Goal: Task Accomplishment & Management: Manage account settings

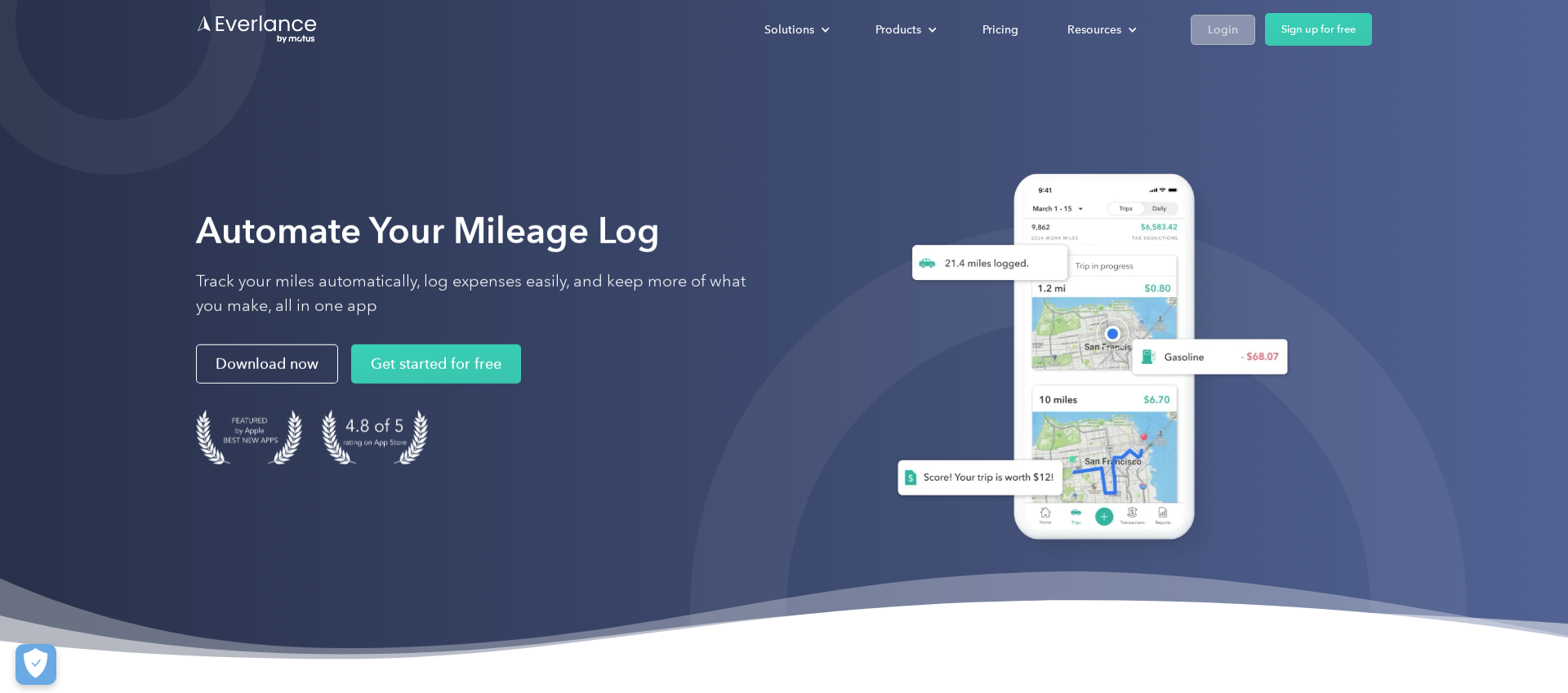
click at [1212, 28] on div "Login" at bounding box center [1223, 29] width 30 height 20
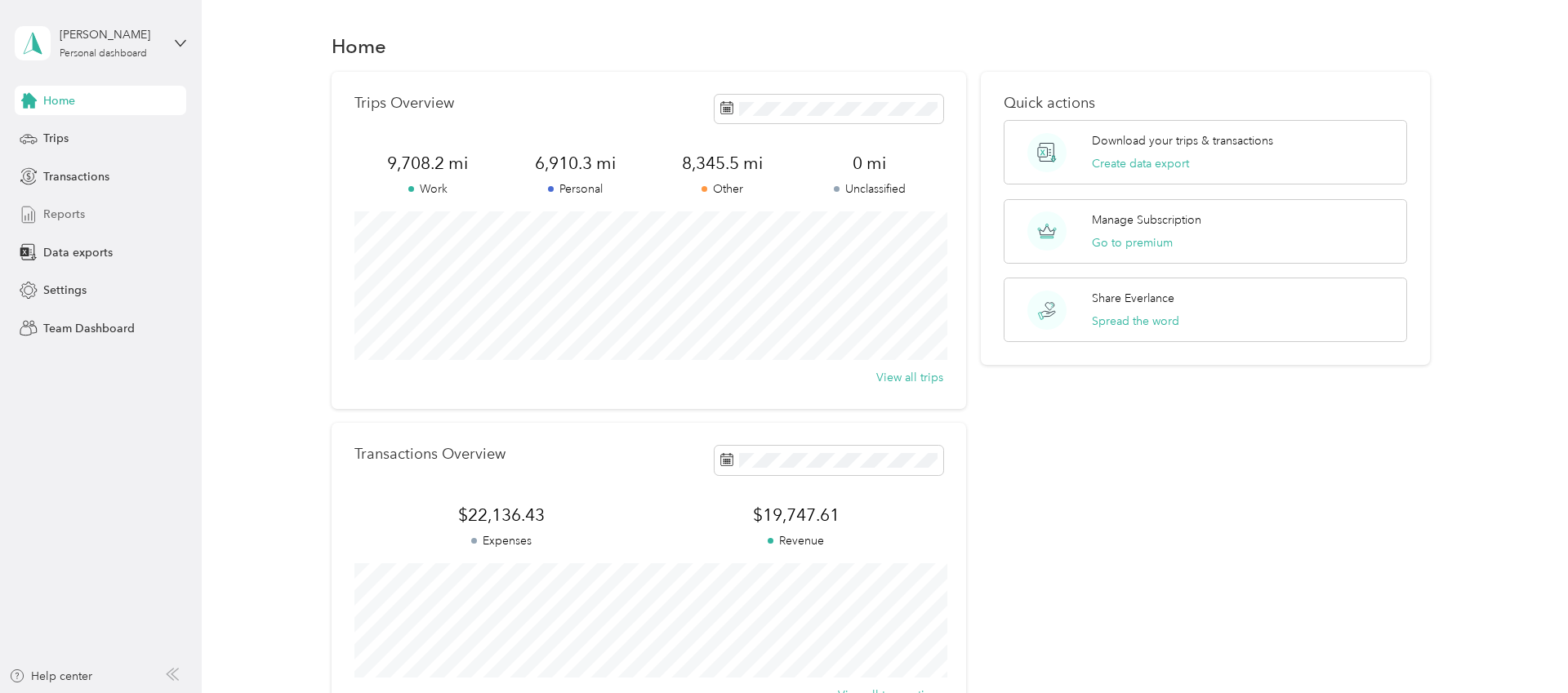
click at [64, 211] on span "Reports" at bounding box center [63, 215] width 41 height 18
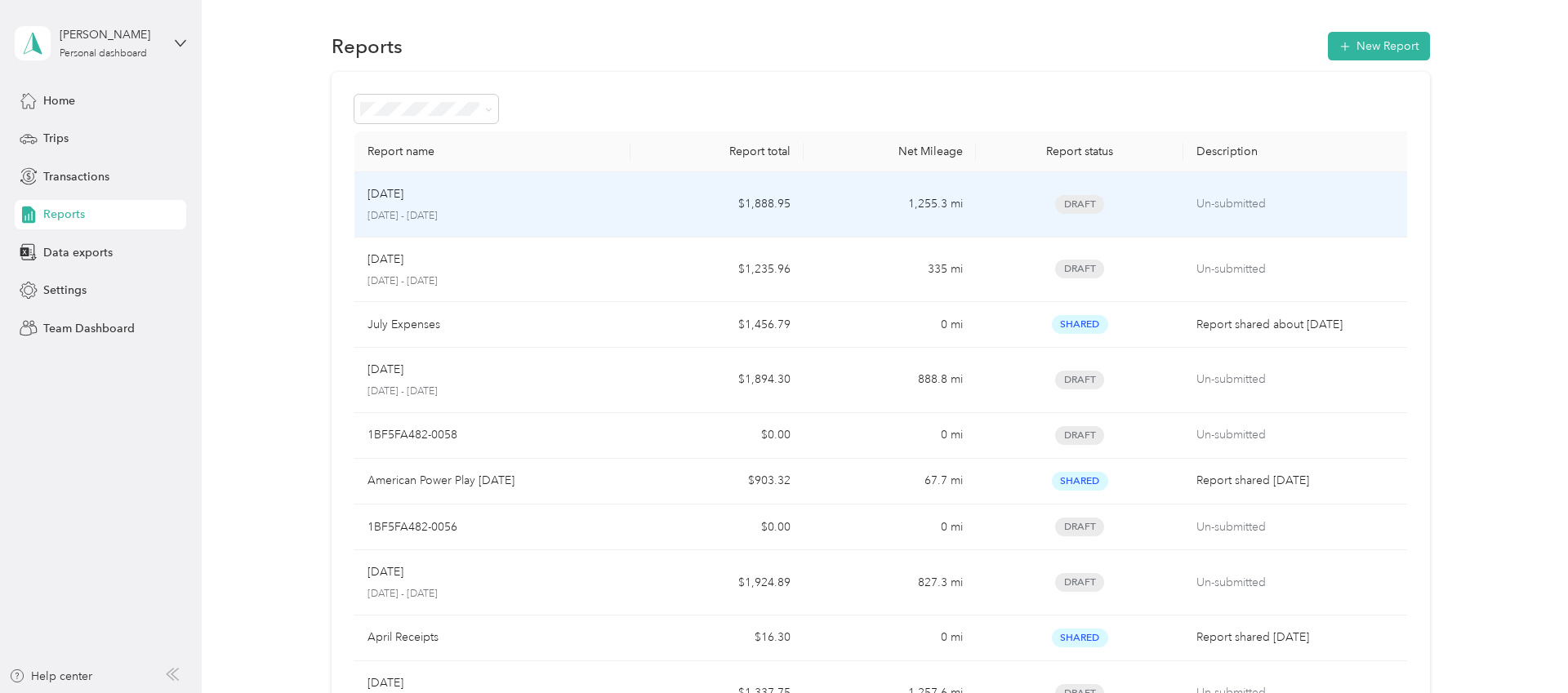
click at [453, 199] on div "[DATE]" at bounding box center [492, 194] width 251 height 18
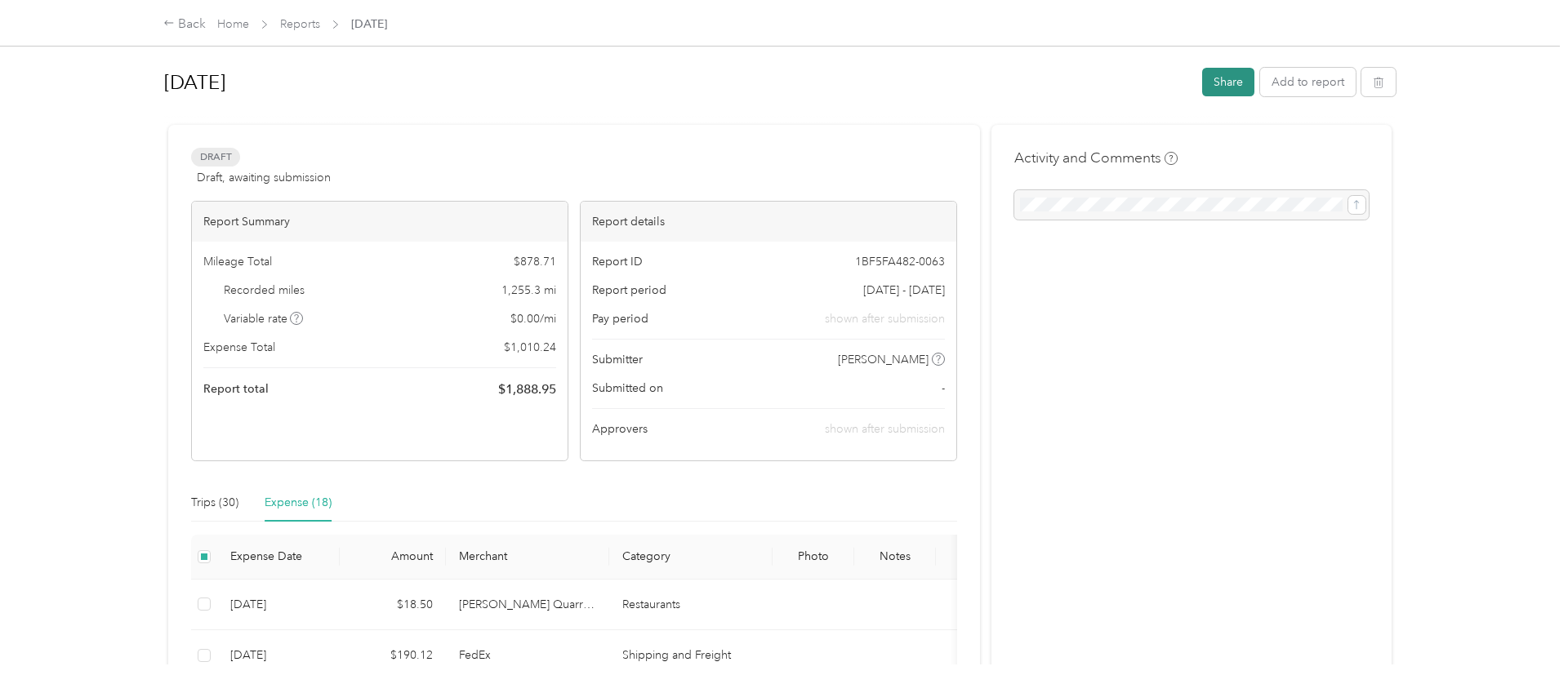
click at [1244, 83] on button "Share" at bounding box center [1228, 82] width 52 height 29
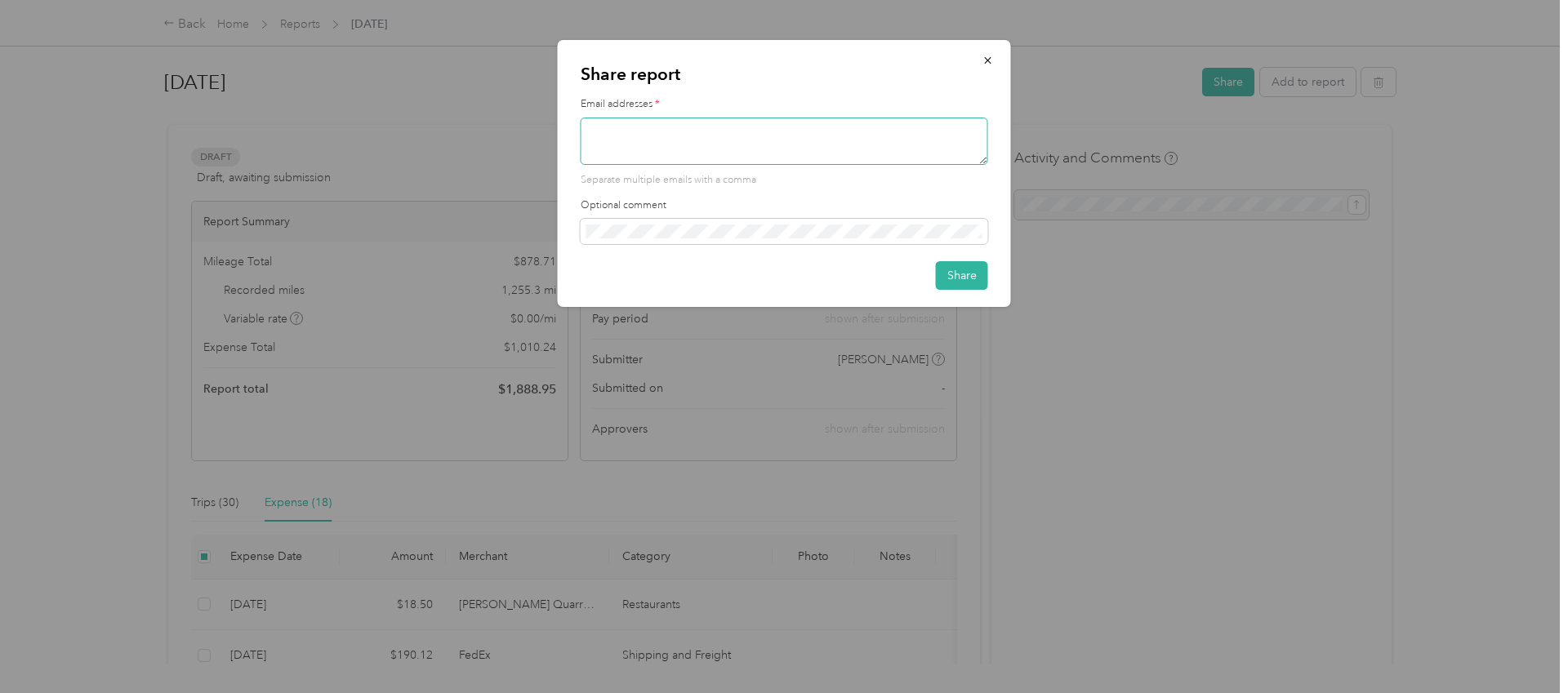
click at [831, 152] on textarea at bounding box center [784, 142] width 407 height 47
type textarea "f"
type textarea "mfranklin@momentum-advocacy.com"
click at [972, 277] on button "Share" at bounding box center [961, 275] width 52 height 29
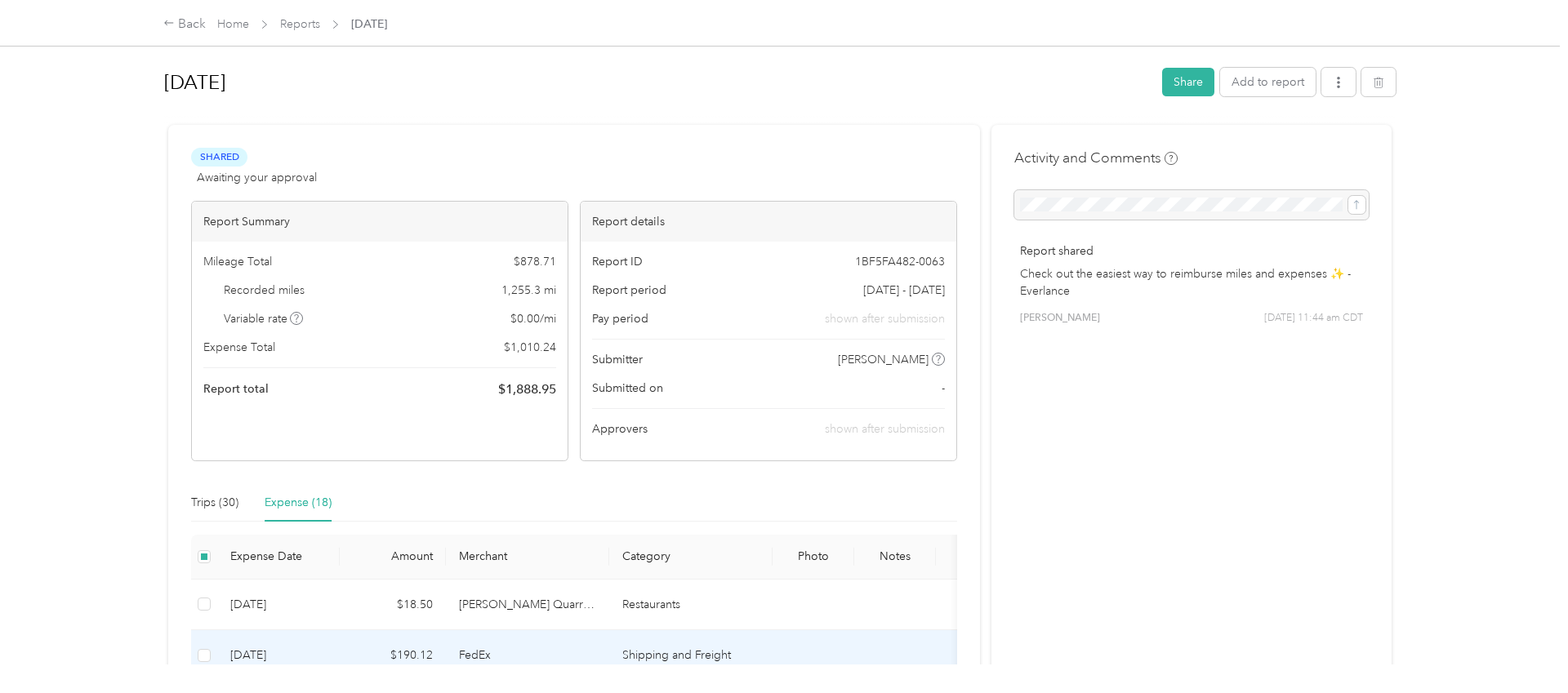
scroll to position [2, 0]
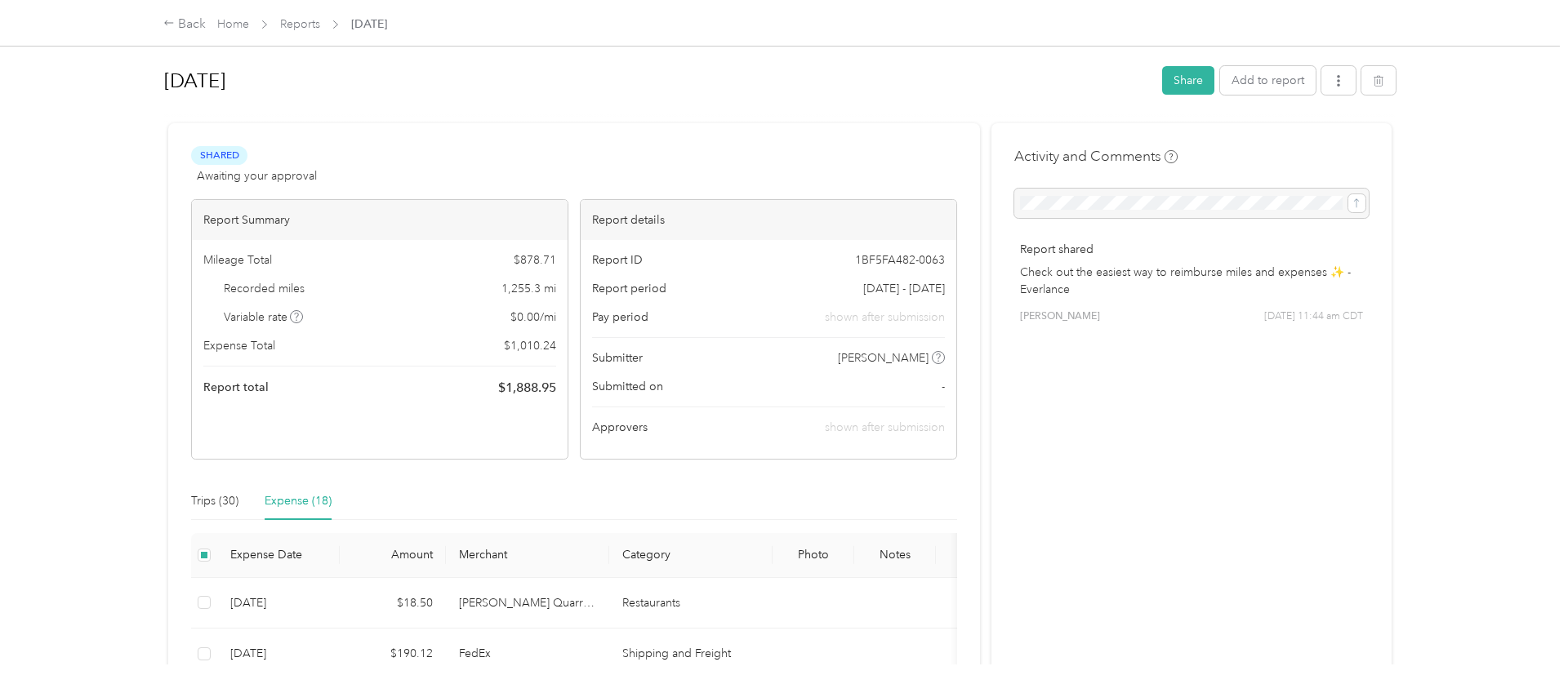
click at [1341, 273] on p "Check out the easiest way to reimburse miles and expenses ✨ - Everlance" at bounding box center [1192, 281] width 343 height 34
click at [1062, 301] on div "Report shared Check out the easiest way to reimburse miles and expenses ✨ - Eve…" at bounding box center [1191, 282] width 354 height 106
click at [236, 18] on link "Home" at bounding box center [233, 25] width 32 height 14
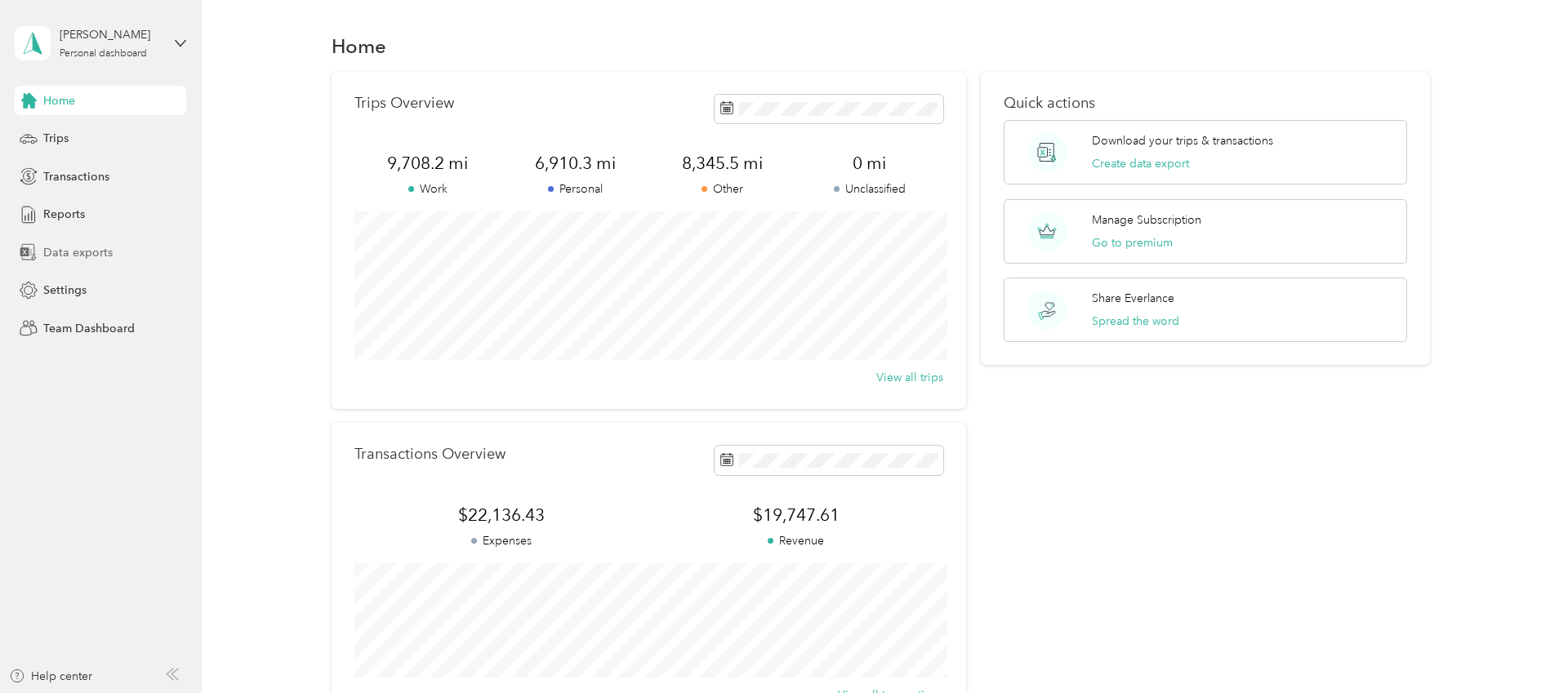
click at [75, 244] on span "Data exports" at bounding box center [77, 253] width 69 height 18
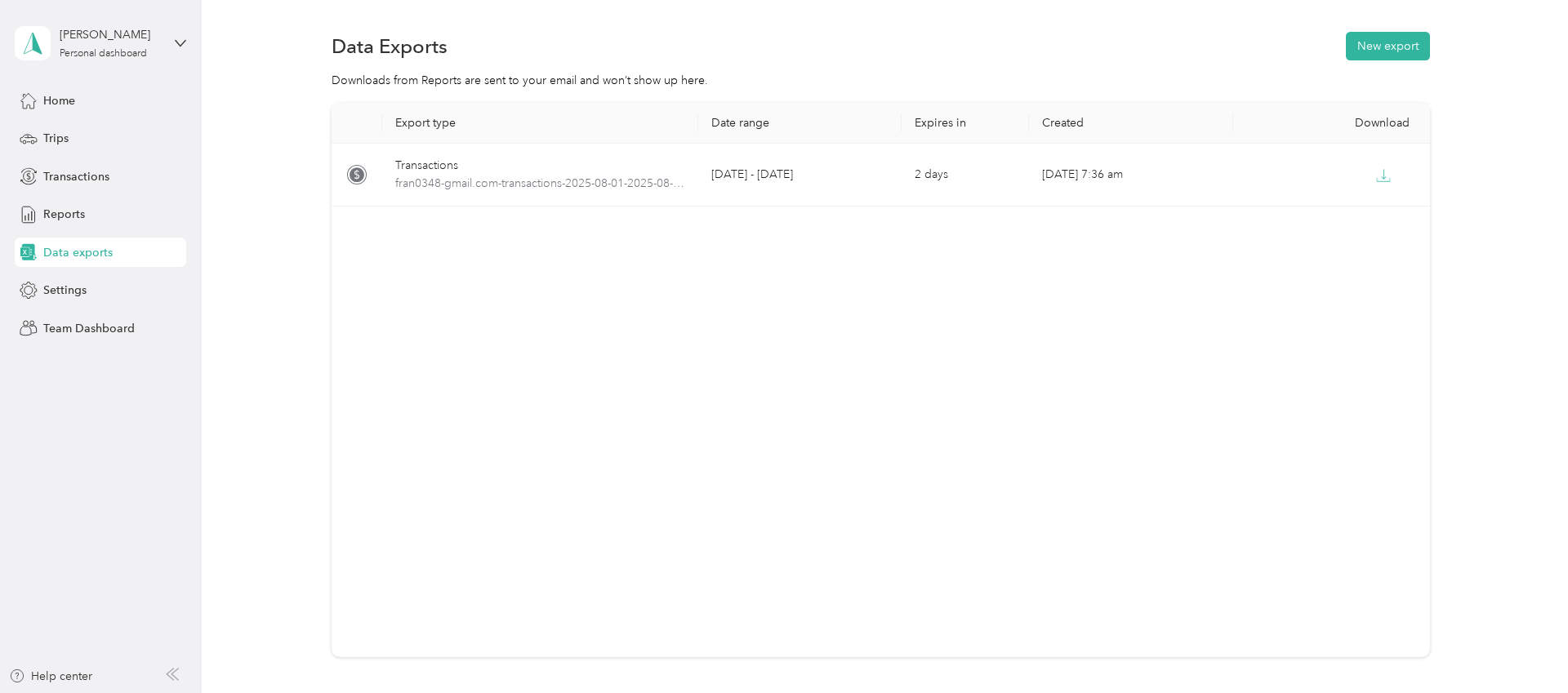
click at [1391, 60] on div "Data Exports New export" at bounding box center [880, 46] width 1098 height 34
click at [1393, 54] on button "New export" at bounding box center [1389, 46] width 84 height 29
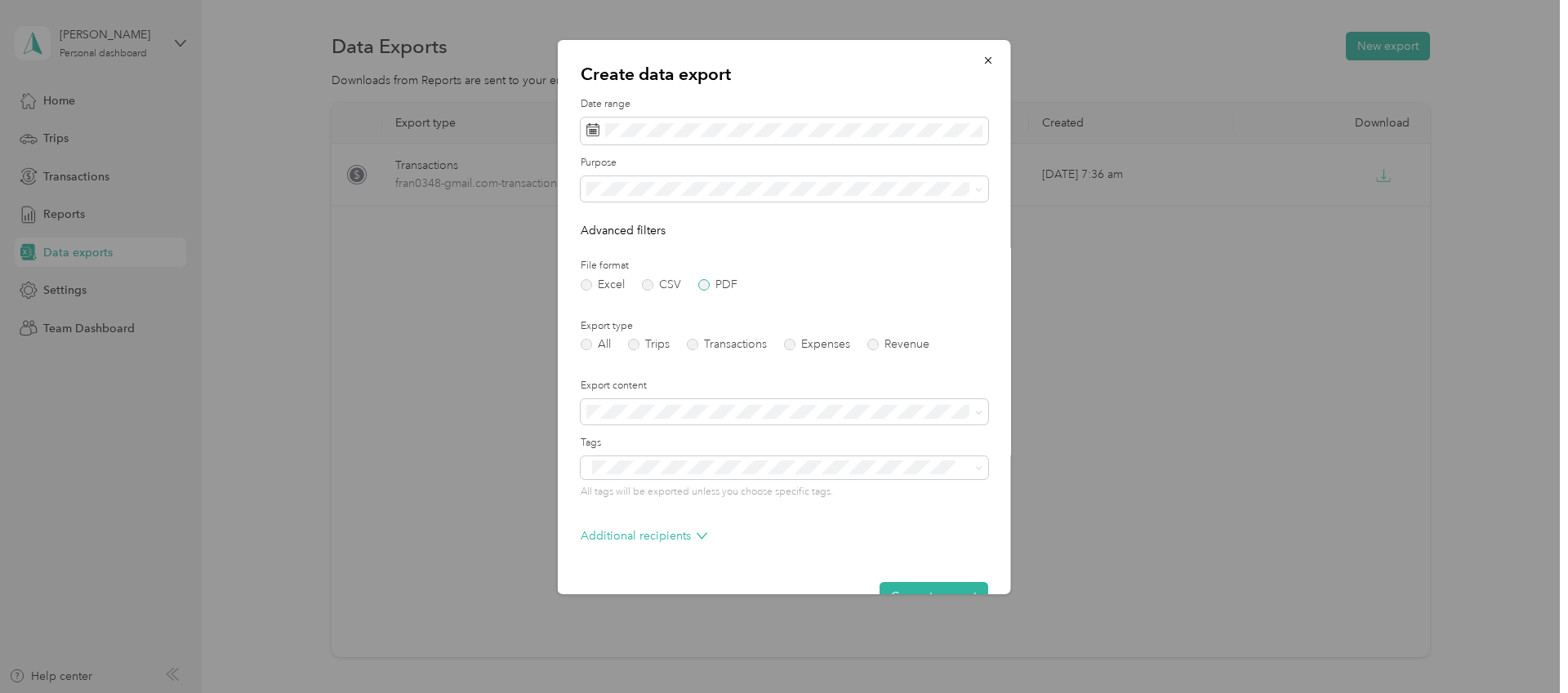
click at [700, 281] on label "PDF" at bounding box center [718, 285] width 40 height 11
click at [795, 346] on label "Expenses" at bounding box center [817, 344] width 66 height 11
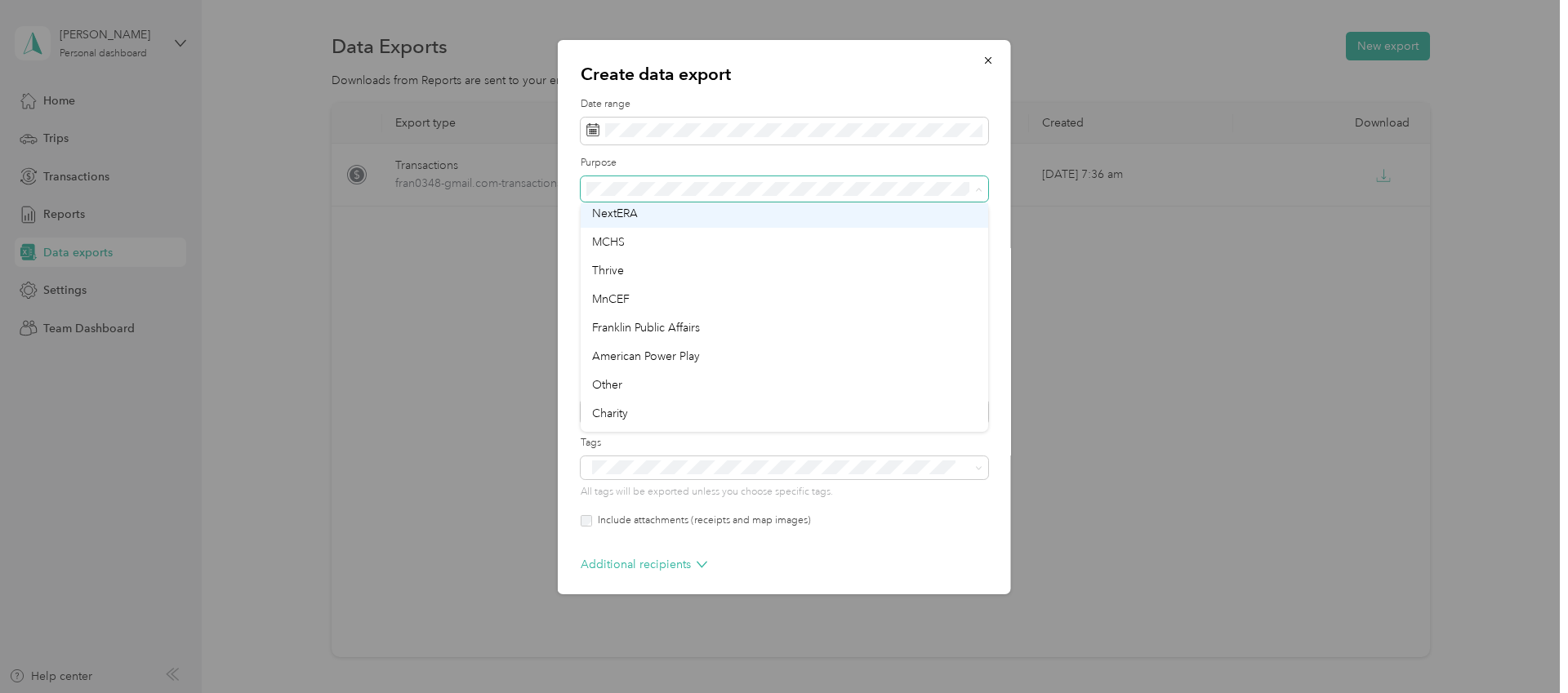
scroll to position [150, 0]
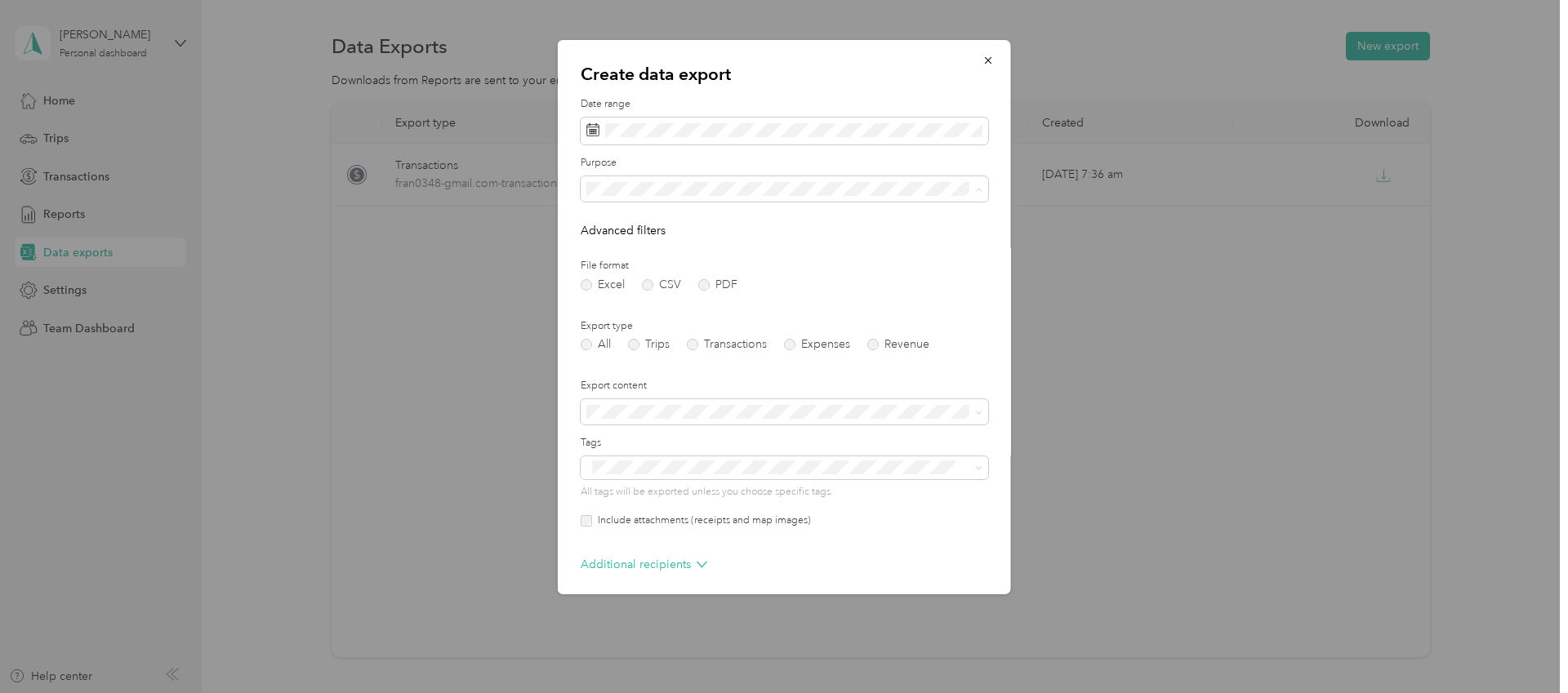
click at [721, 303] on li "MnCEF" at bounding box center [784, 296] width 407 height 29
click at [720, 138] on span at bounding box center [784, 132] width 407 height 28
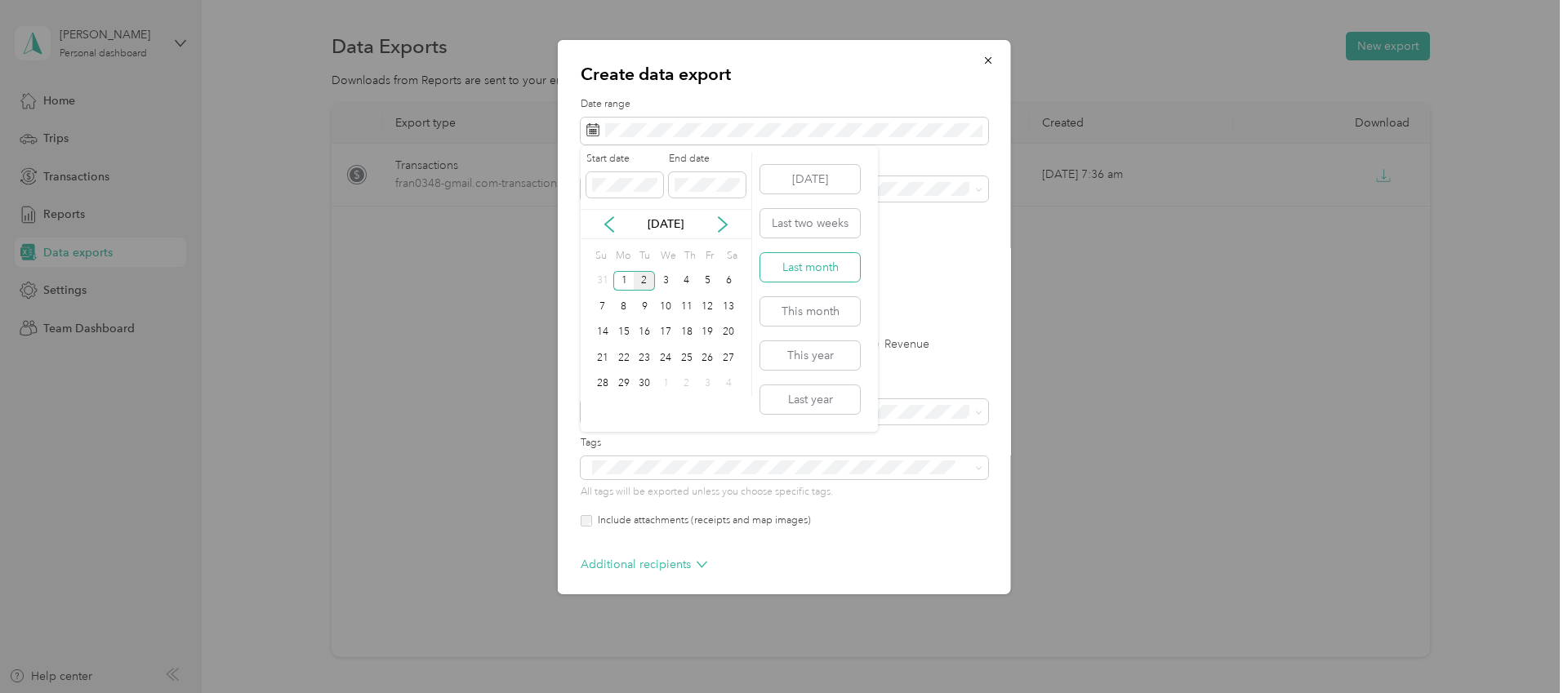
click at [811, 271] on button "Last month" at bounding box center [810, 267] width 99 height 29
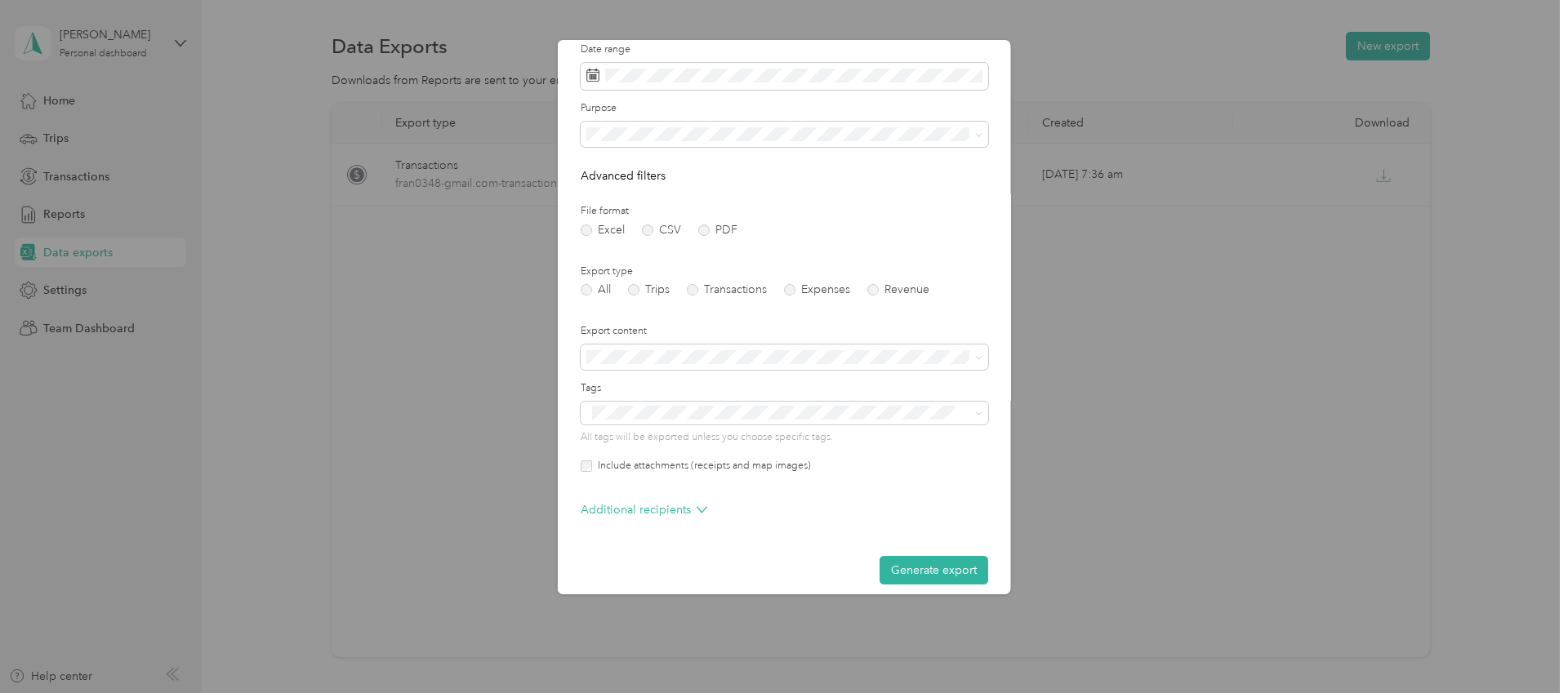
scroll to position [68, 0]
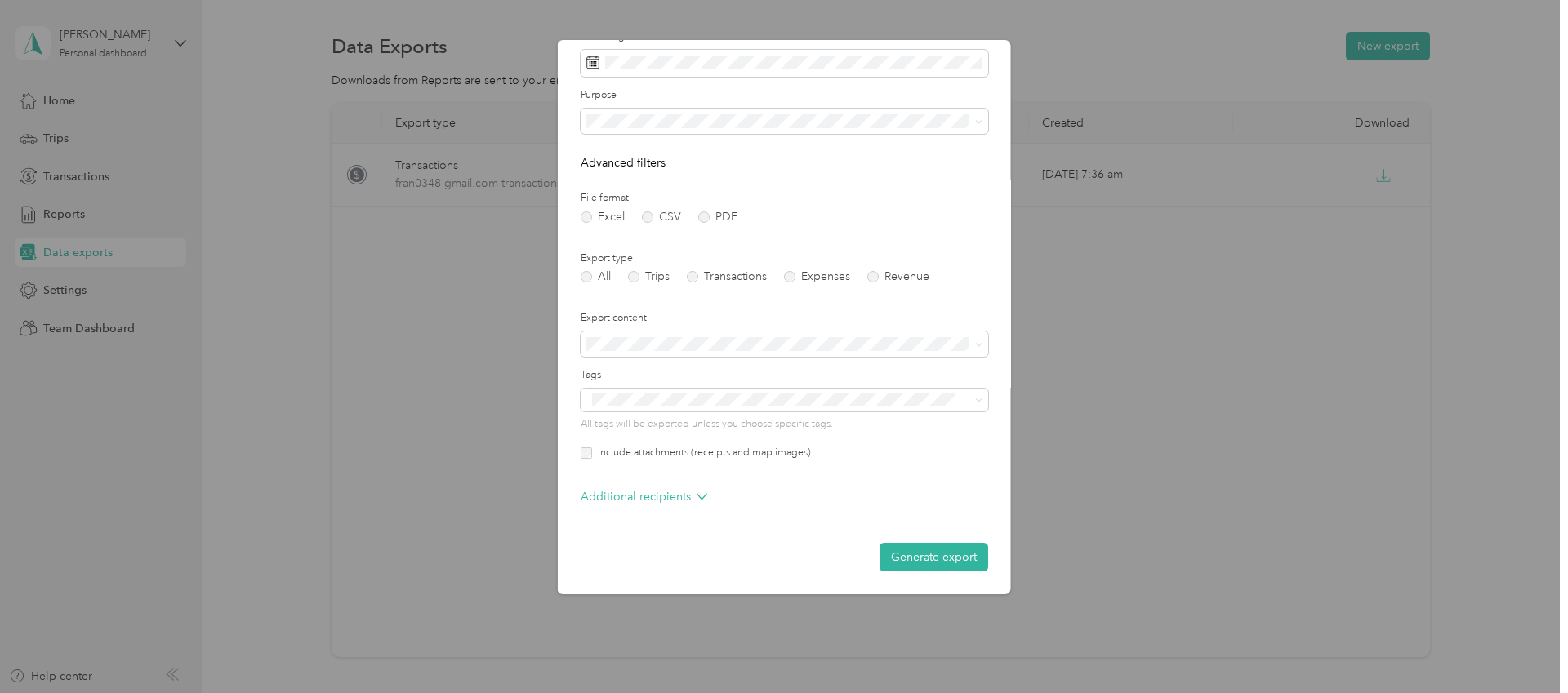
click at [931, 557] on button "Generate export" at bounding box center [934, 558] width 109 height 29
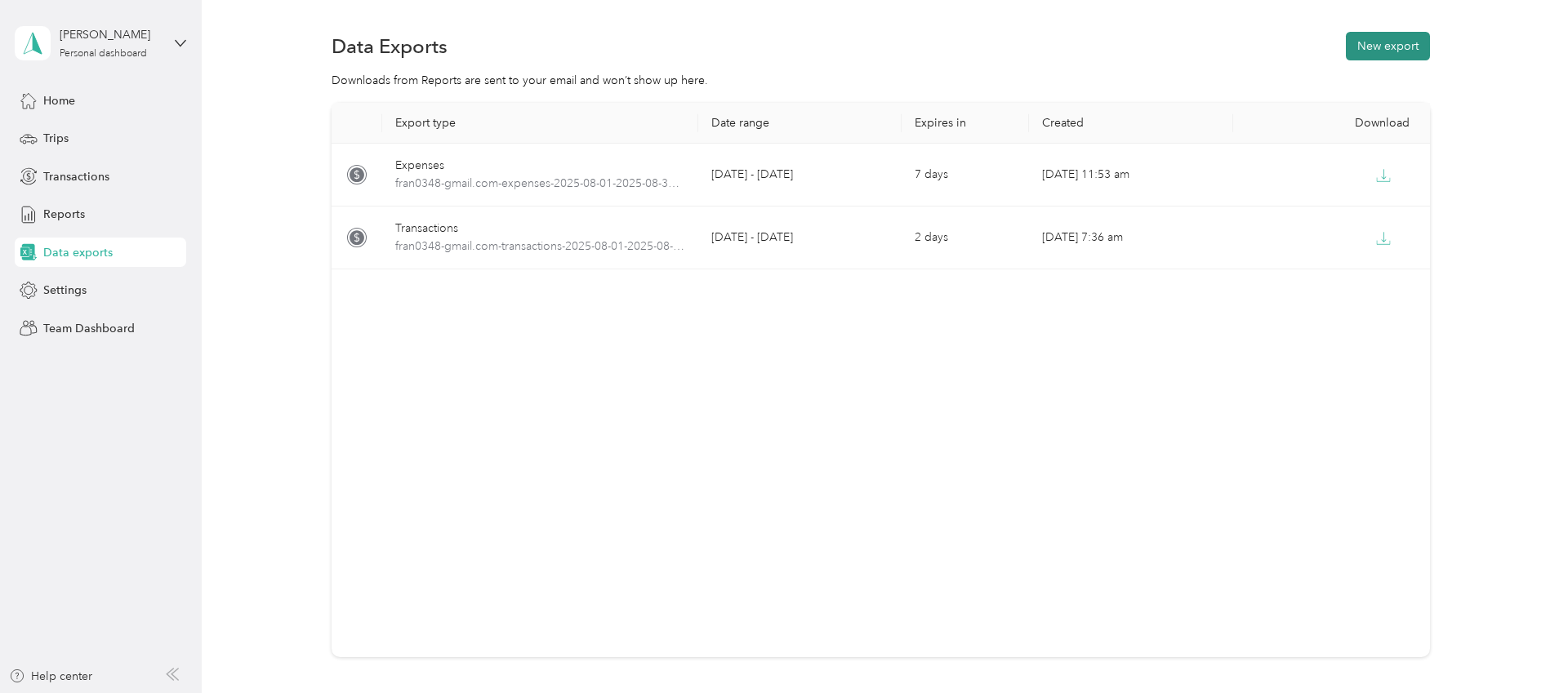
click at [1395, 48] on button "New export" at bounding box center [1389, 46] width 84 height 29
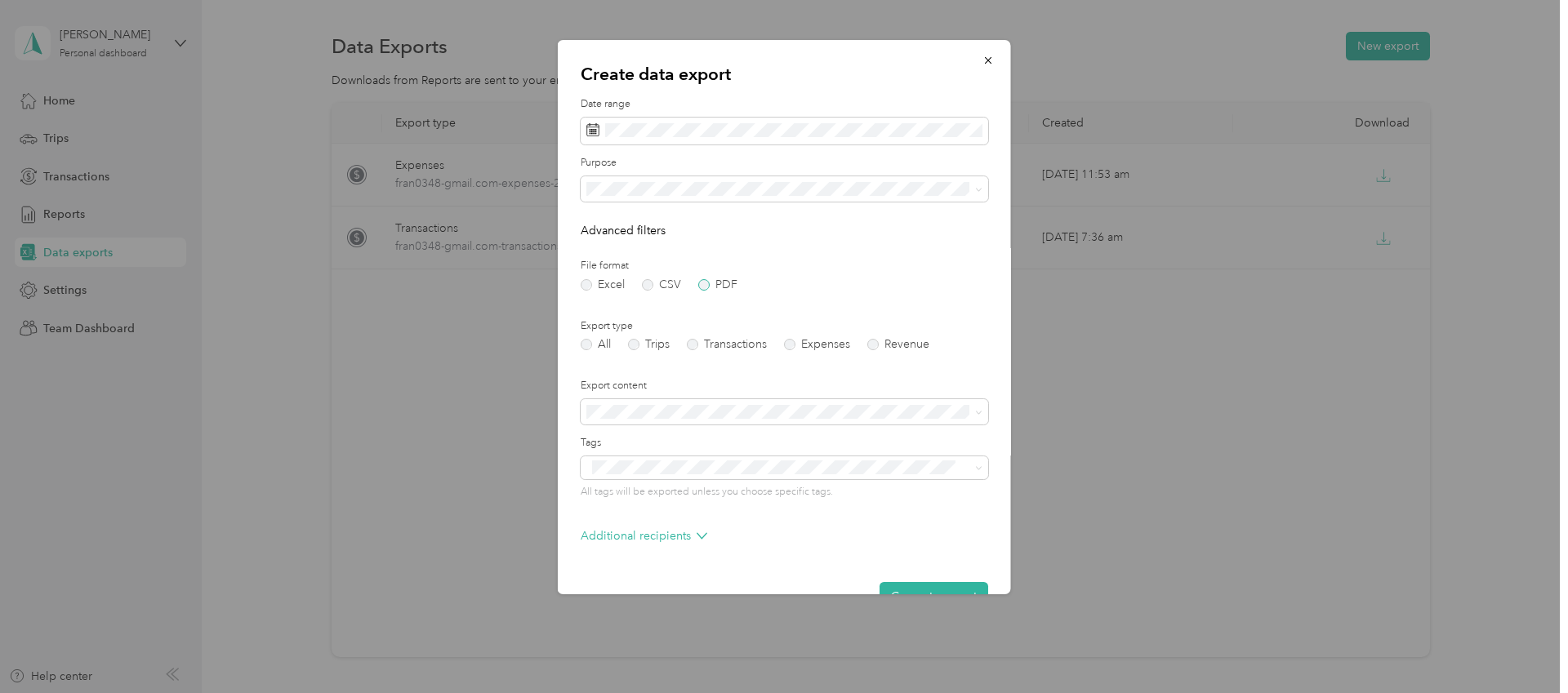
click at [711, 285] on label "PDF" at bounding box center [718, 285] width 40 height 11
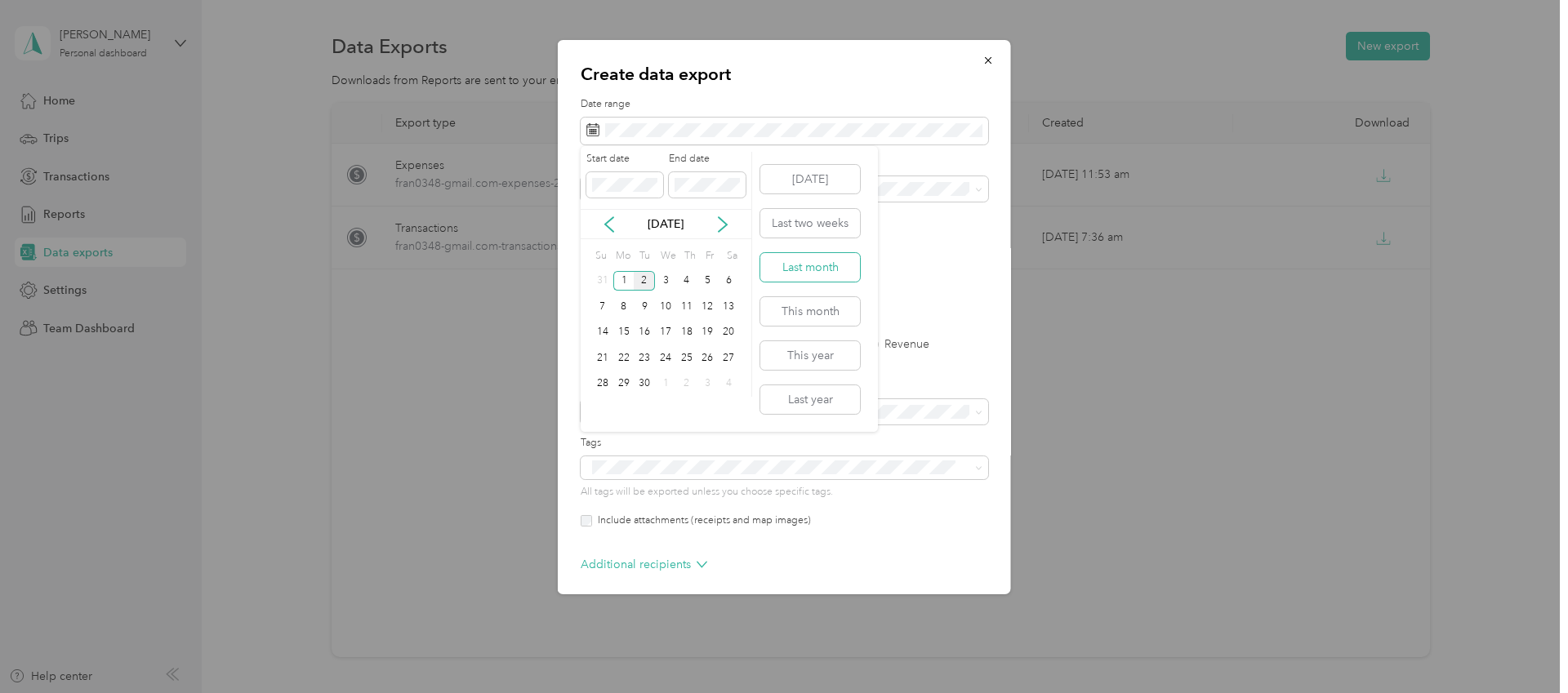
click at [832, 275] on button "Last month" at bounding box center [810, 267] width 99 height 29
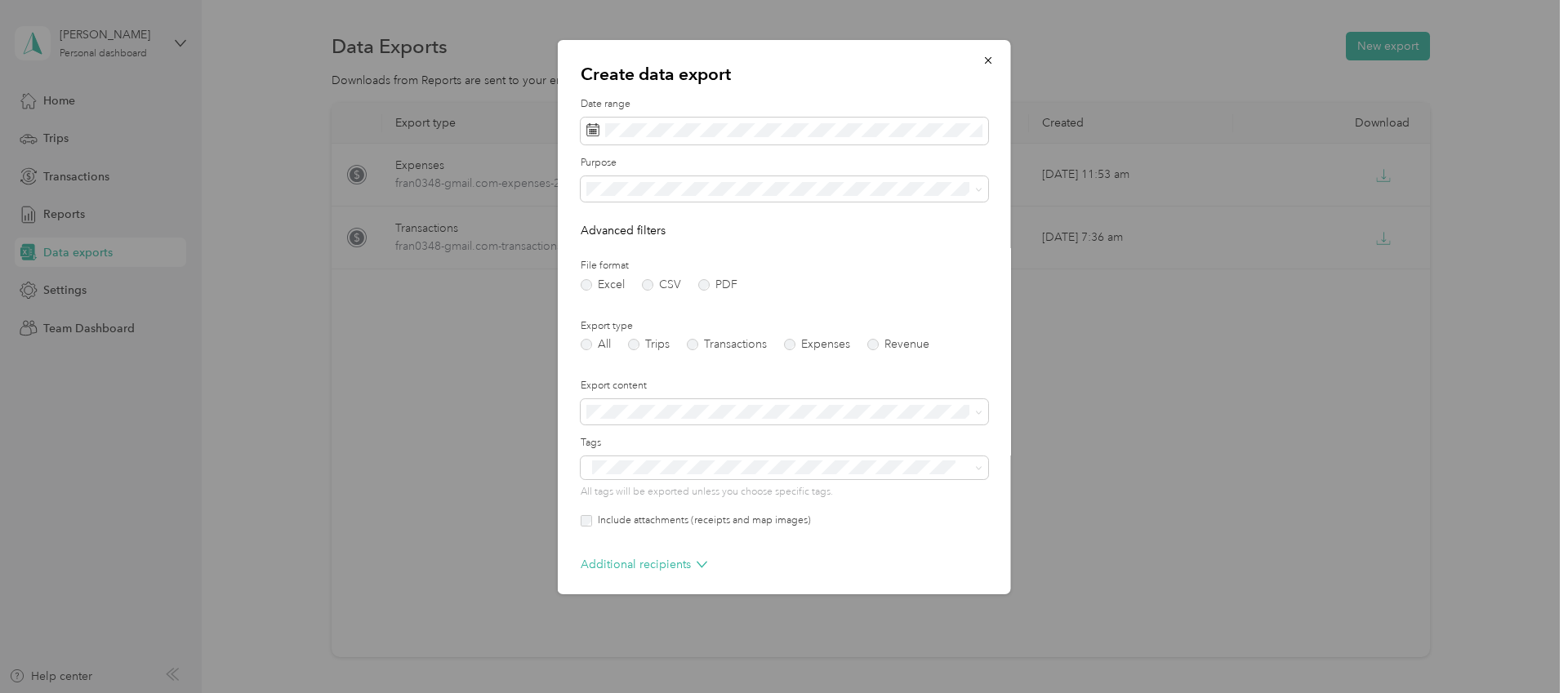
click at [732, 235] on li "Work" at bounding box center [784, 240] width 407 height 29
click at [798, 345] on label "Expenses" at bounding box center [817, 344] width 66 height 11
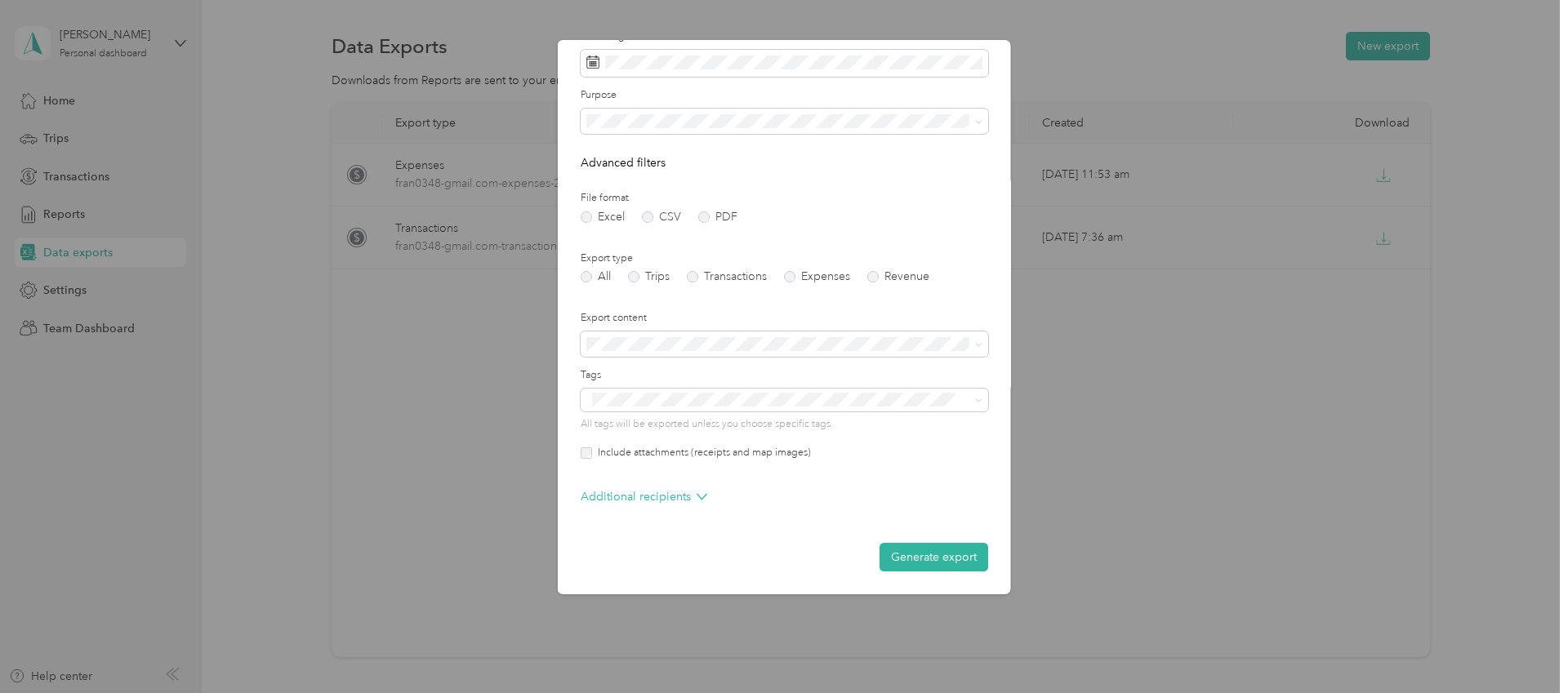
click at [645, 451] on label "Include attachments (receipts and map images)" at bounding box center [701, 453] width 219 height 15
click at [653, 157] on p "Advanced filters" at bounding box center [784, 164] width 407 height 18
click at [625, 161] on p "Advanced filters" at bounding box center [784, 164] width 407 height 18
click at [1317, 354] on div at bounding box center [784, 346] width 1568 height 693
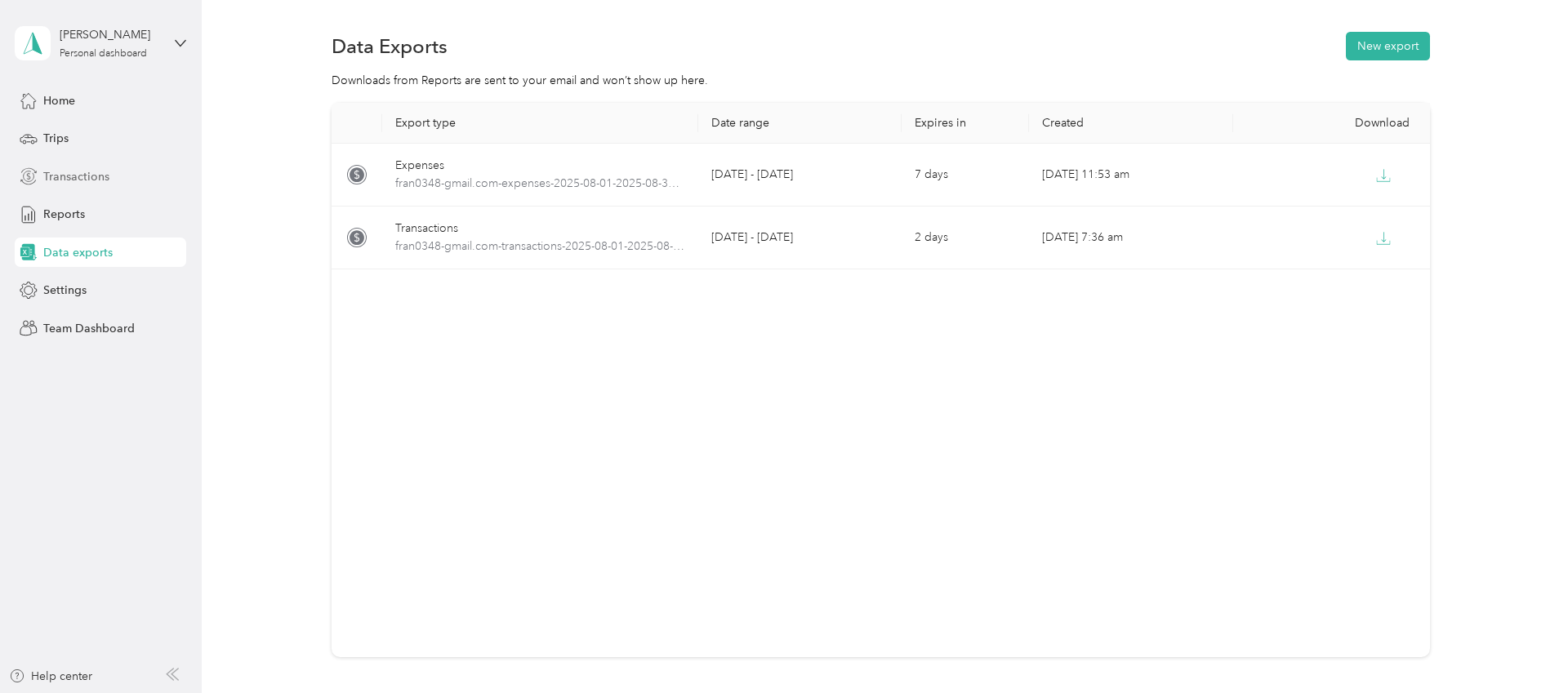
click at [81, 178] on span "Transactions" at bounding box center [76, 177] width 66 height 18
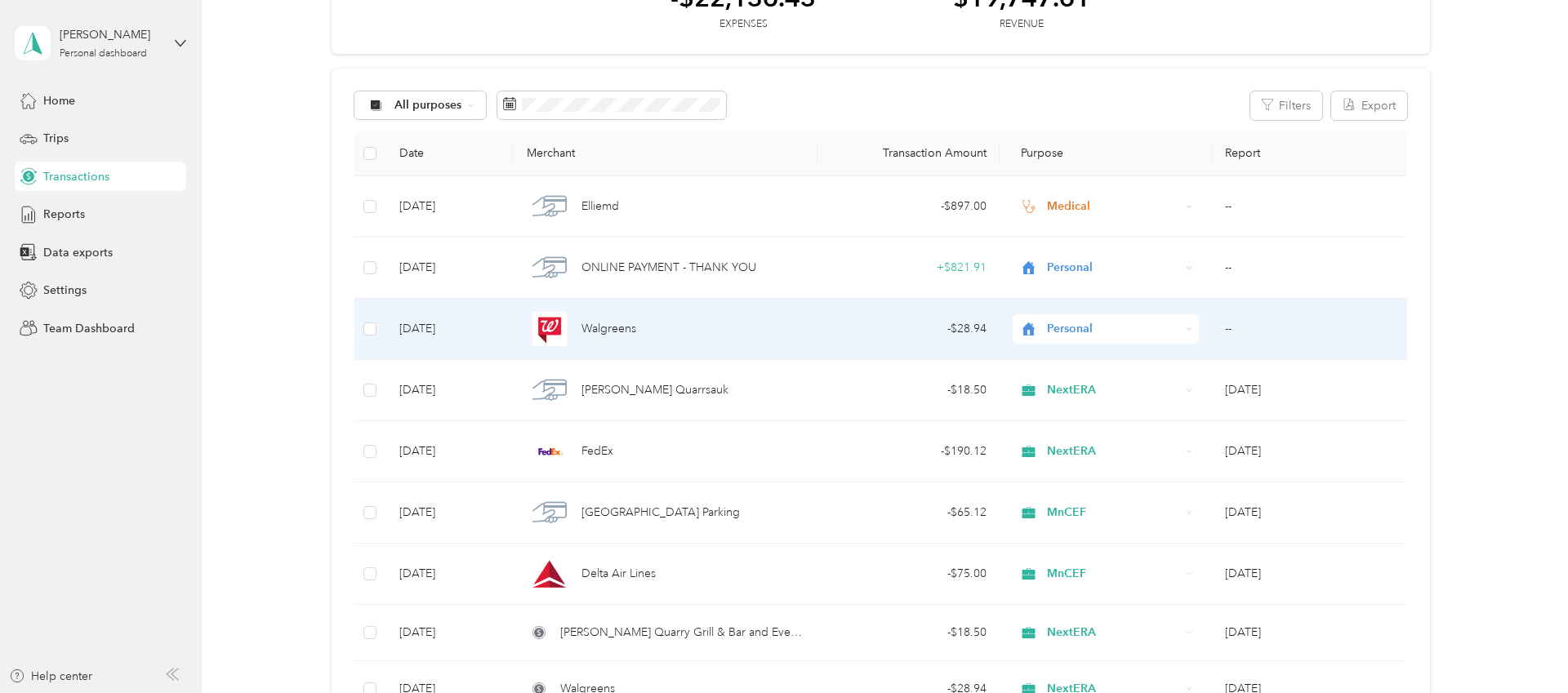
scroll to position [115, 0]
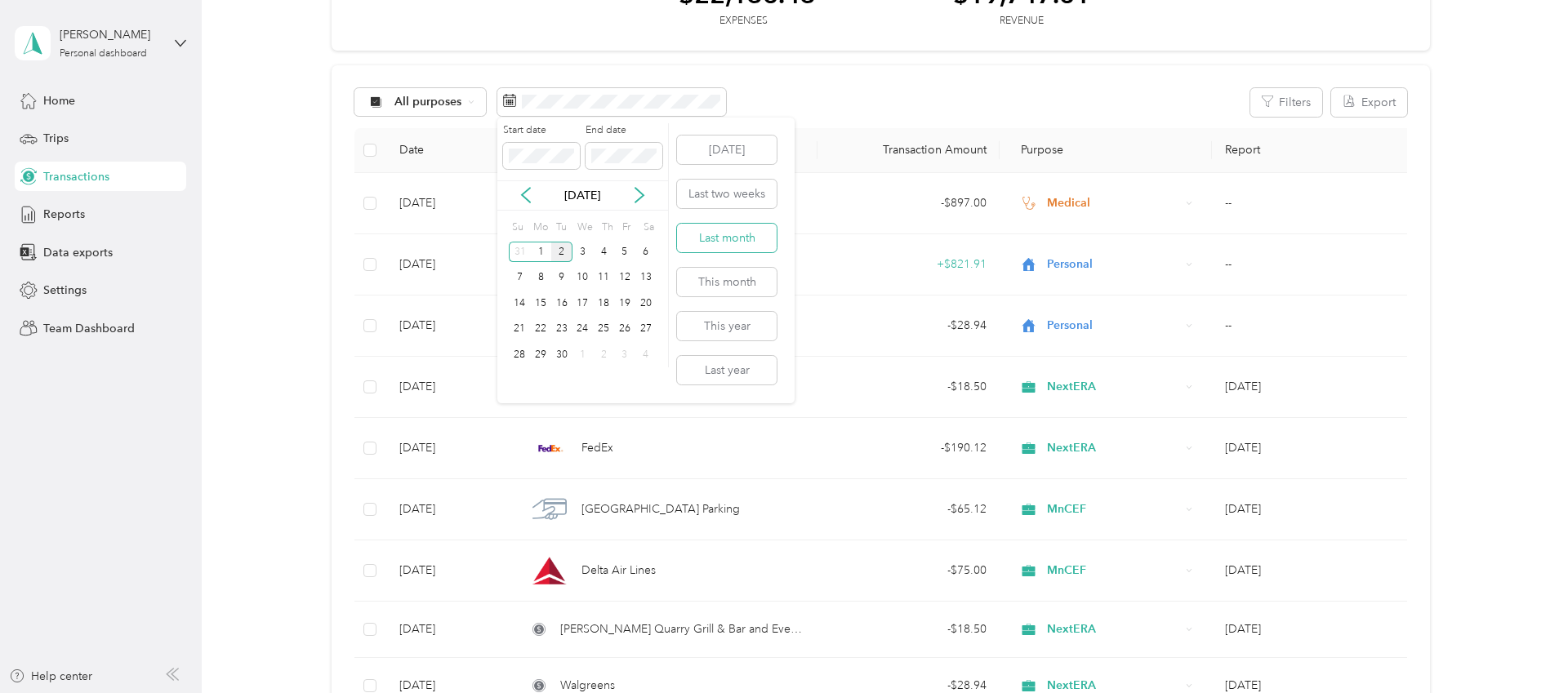
click at [733, 235] on button "Last month" at bounding box center [726, 237] width 99 height 29
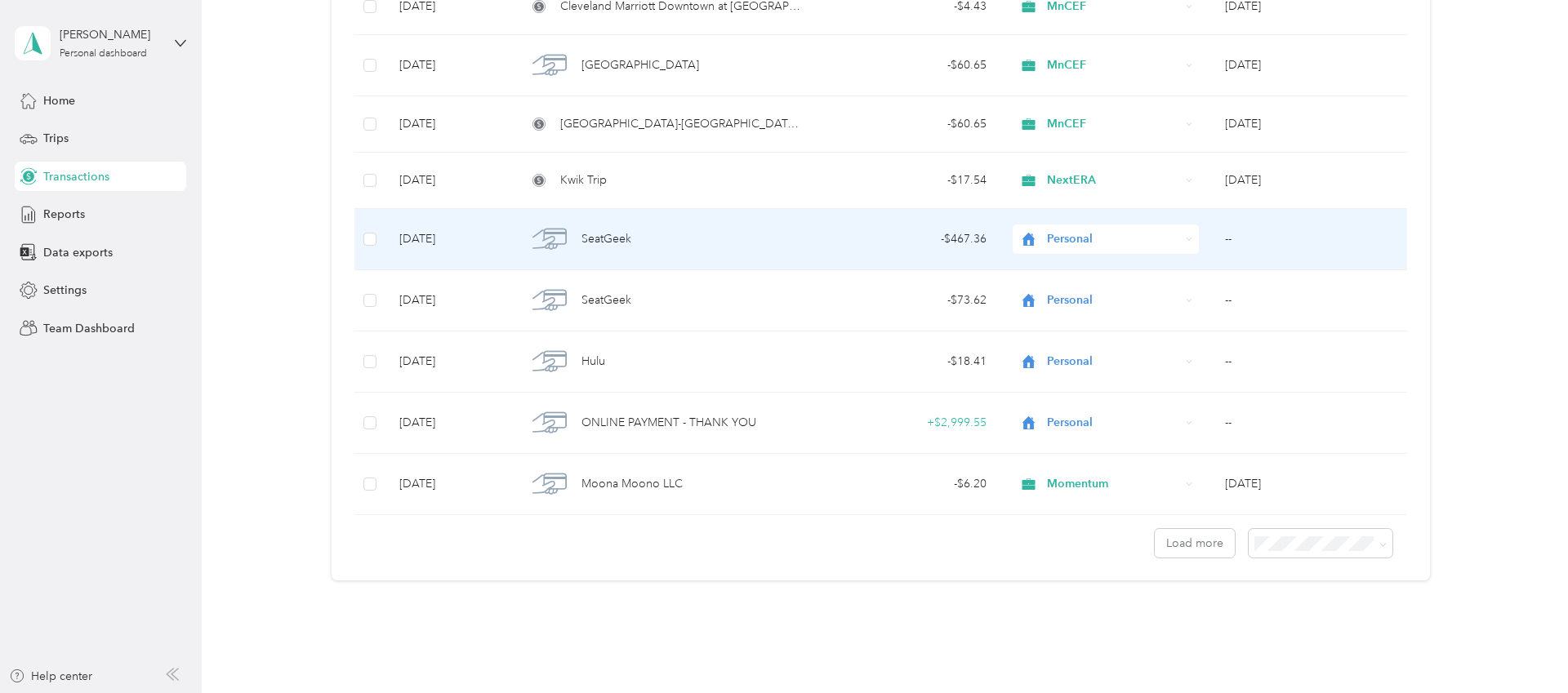
scroll to position [1326, 0]
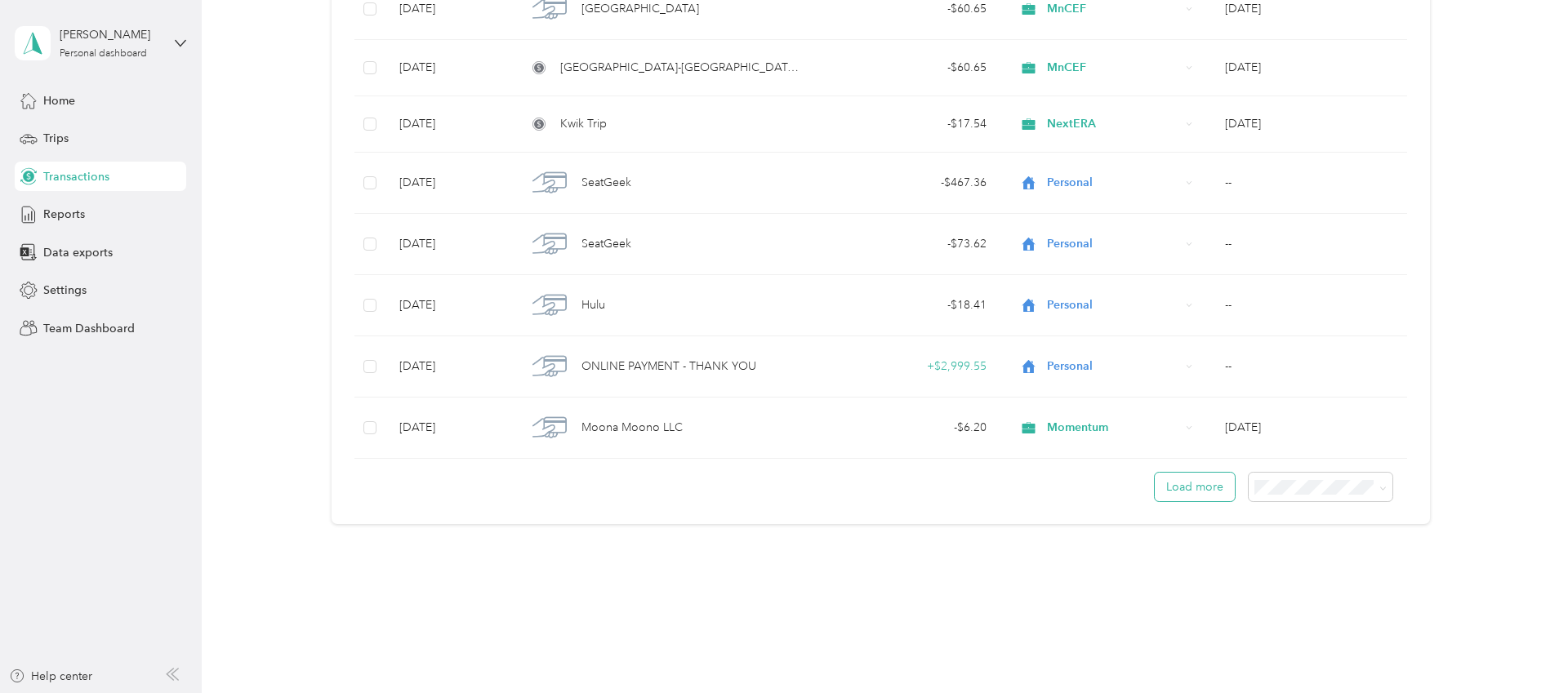
click at [1209, 477] on button "Load more" at bounding box center [1194, 487] width 80 height 29
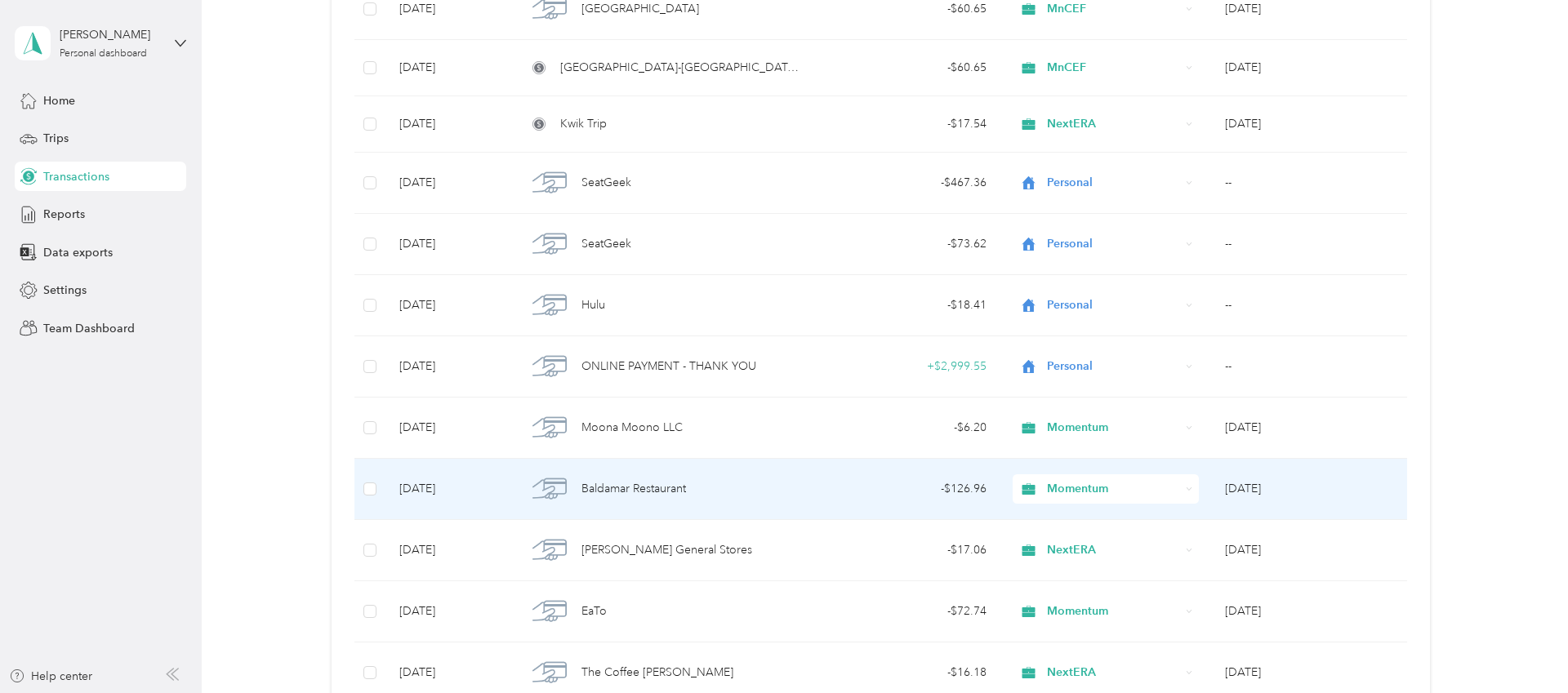
click at [670, 492] on span "Baldamar Restaurant" at bounding box center [633, 489] width 105 height 18
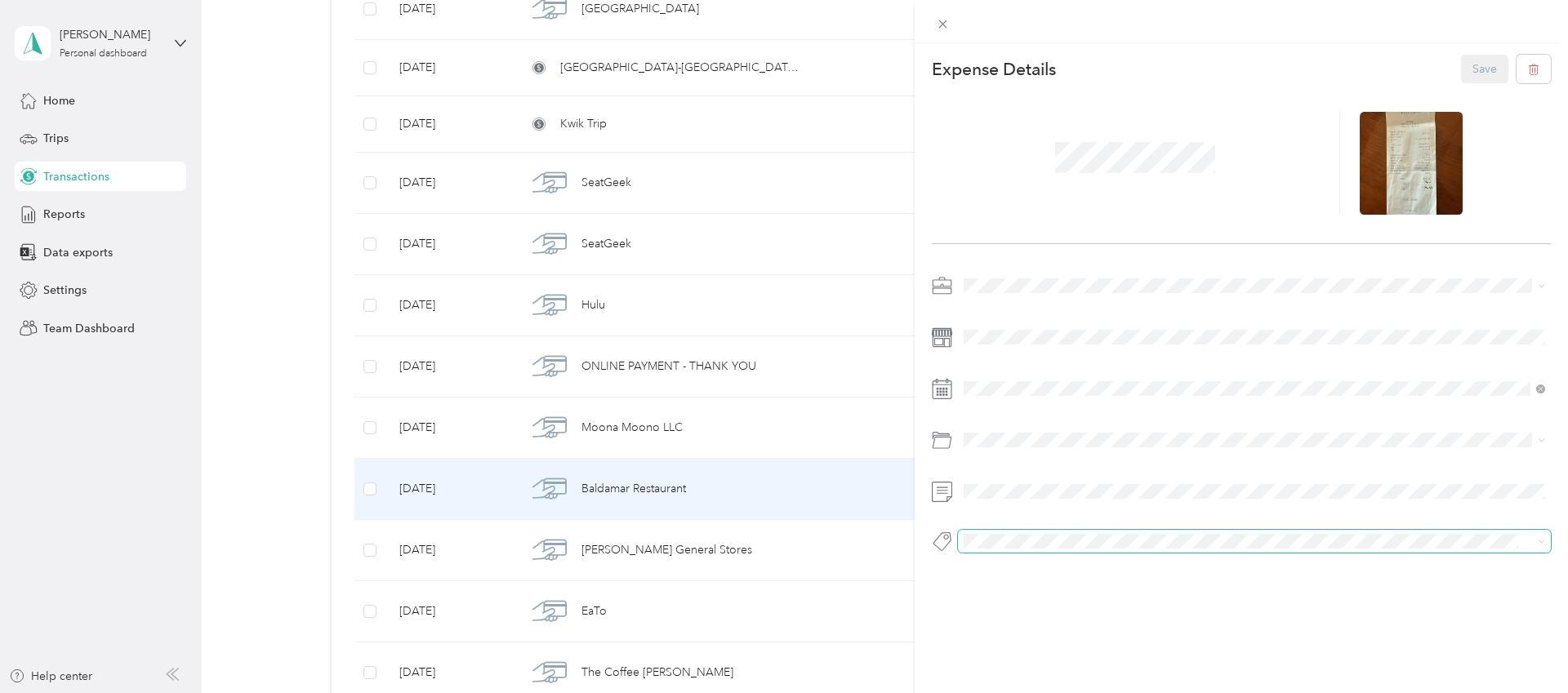
click at [1002, 529] on div at bounding box center [1242, 419] width 619 height 292
click at [1289, 591] on button "Add tag Galvanize" at bounding box center [1255, 589] width 116 height 29
click at [1476, 69] on div "Save" at bounding box center [1506, 69] width 91 height 29
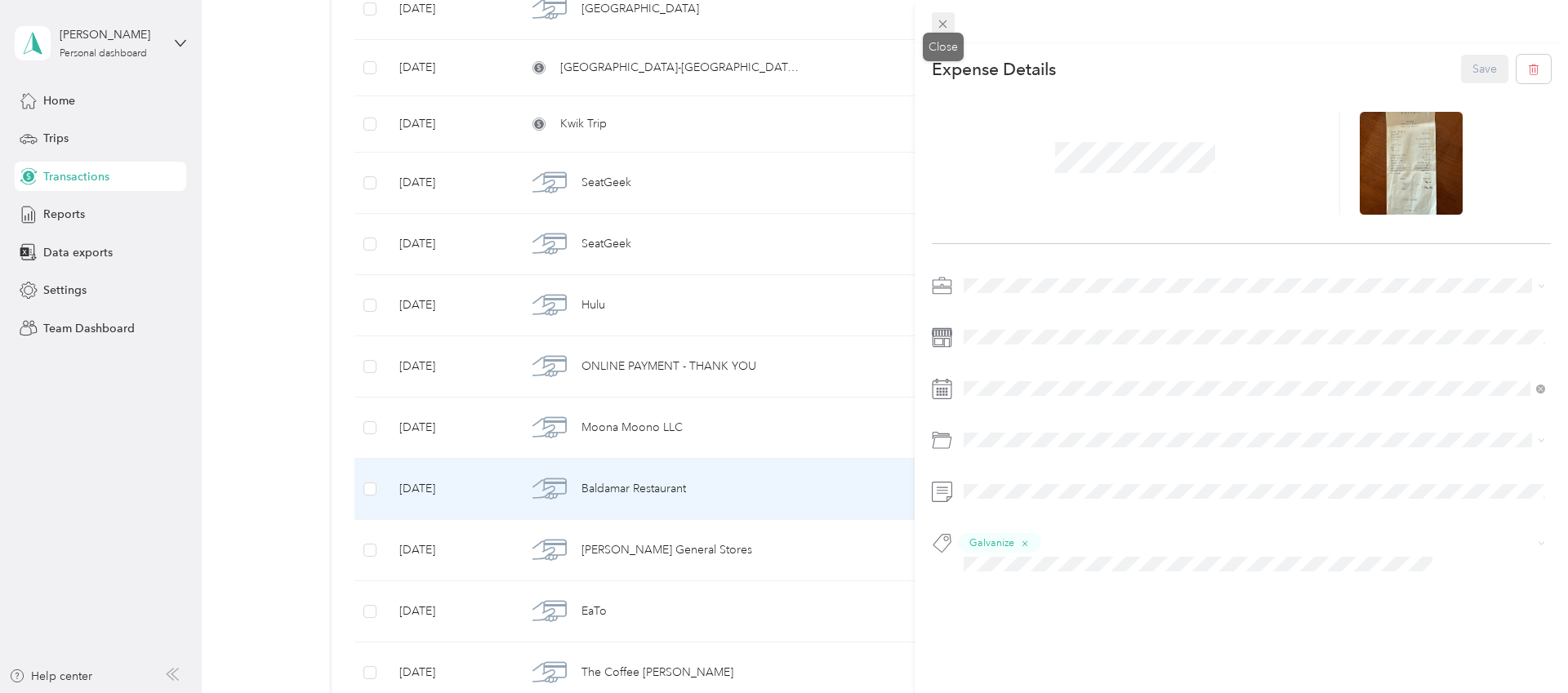
click at [942, 27] on icon at bounding box center [943, 25] width 14 height 14
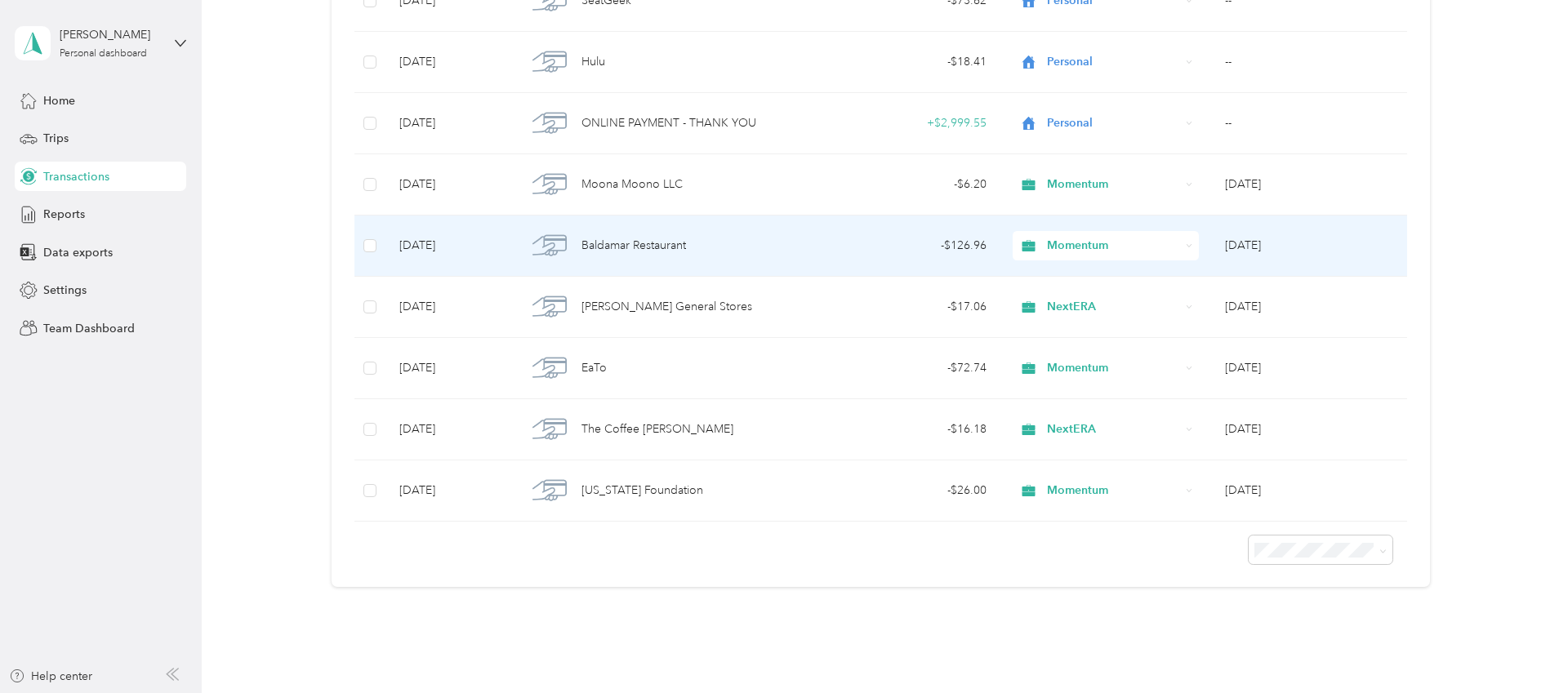
scroll to position [1579, 0]
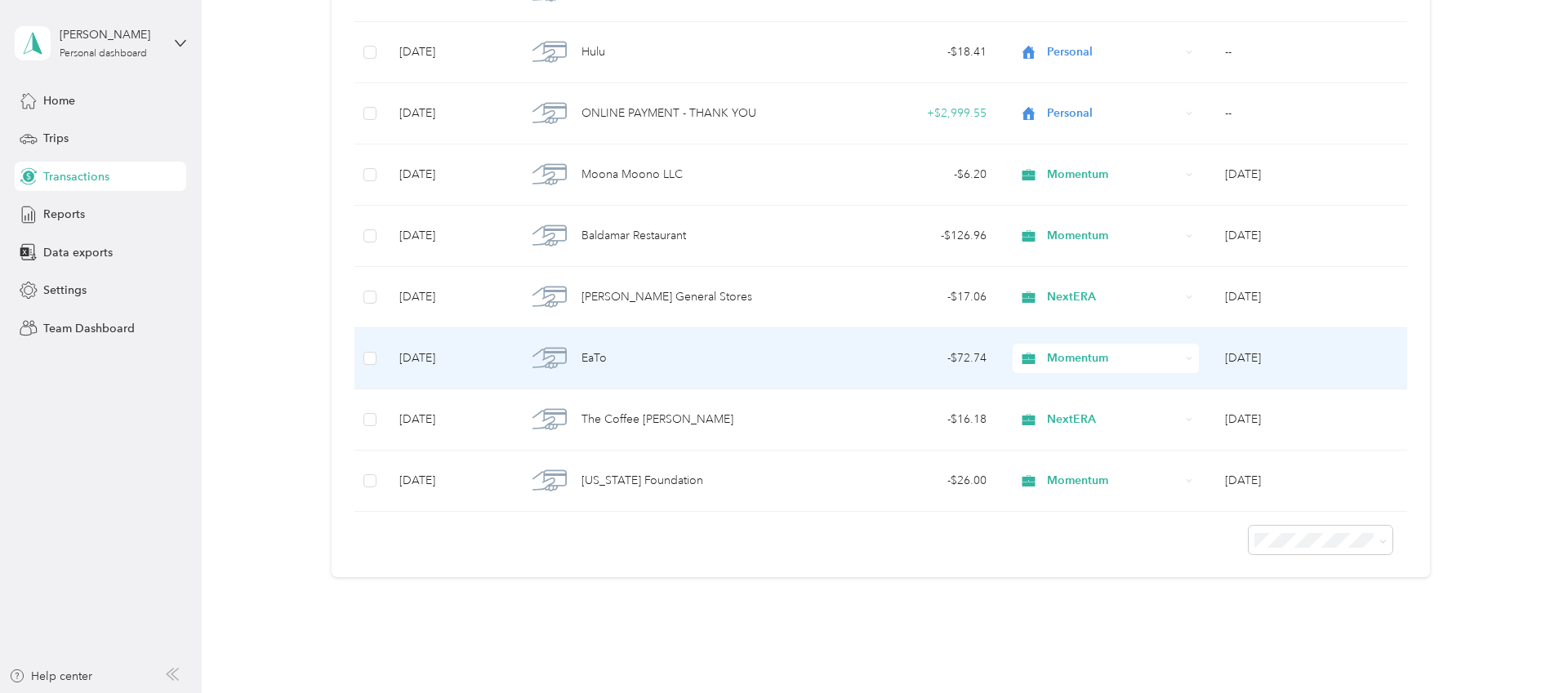
click at [600, 358] on span "EaTo" at bounding box center [594, 358] width 26 height 18
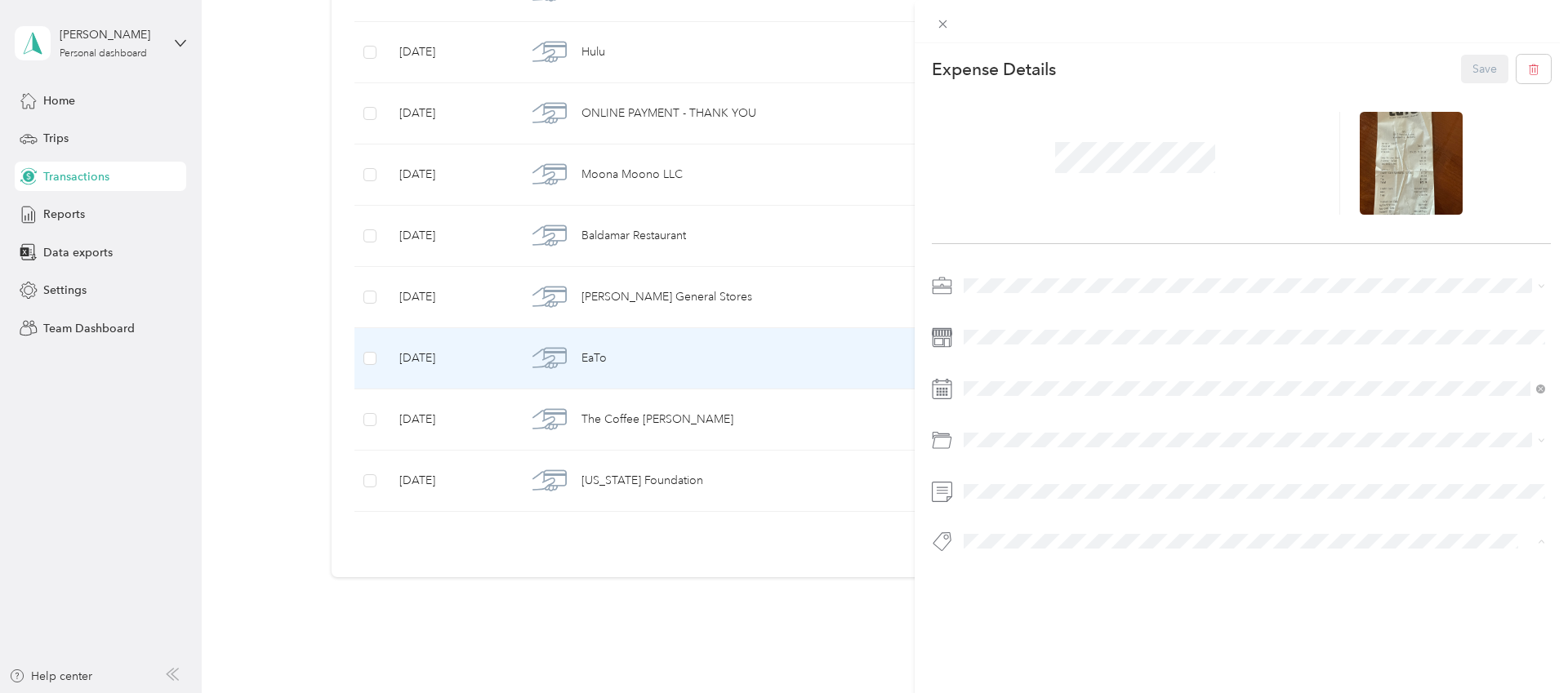
click at [1243, 588] on button "Add tag Galvanize" at bounding box center [1255, 592] width 116 height 29
click at [791, 630] on div "This expense cannot be edited because it is either under review, approved, or p…" at bounding box center [784, 346] width 1568 height 693
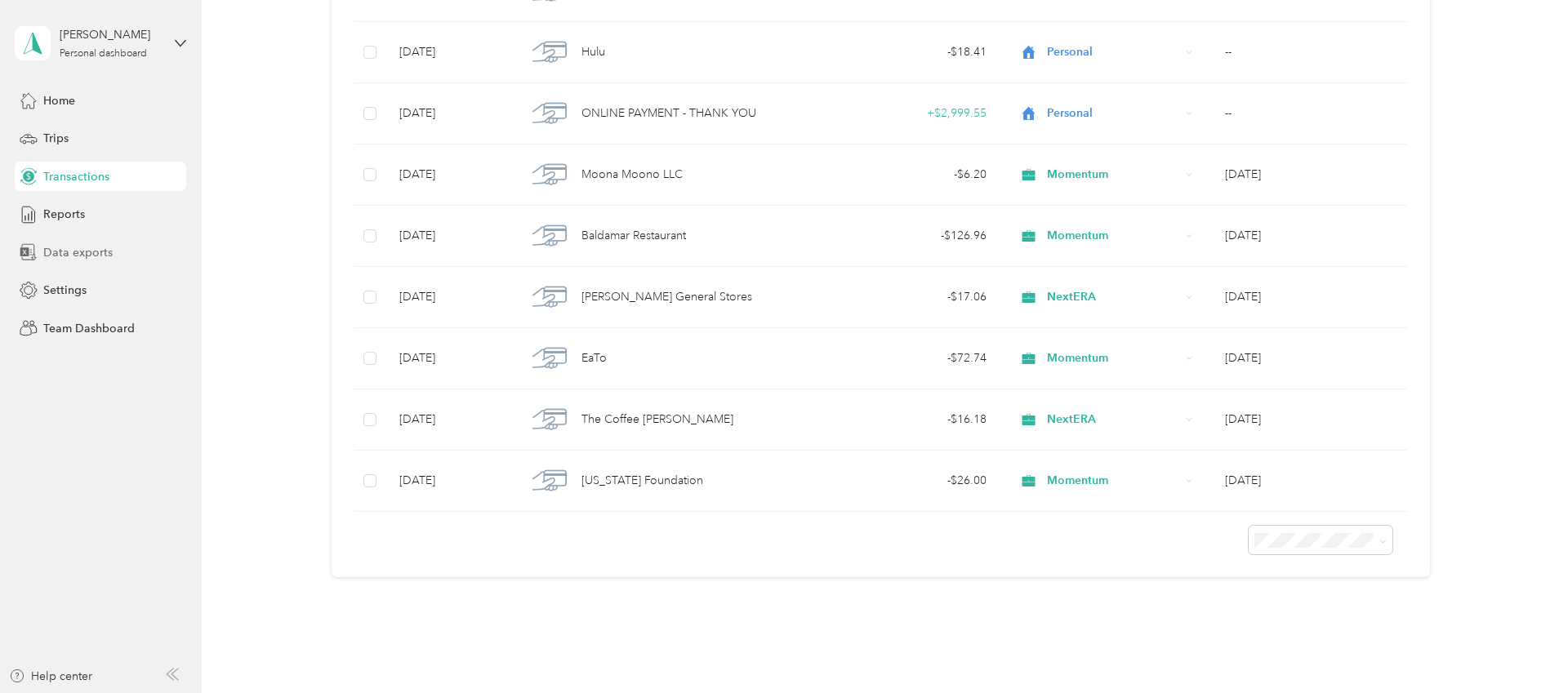
click at [76, 253] on span "Data exports" at bounding box center [77, 253] width 69 height 18
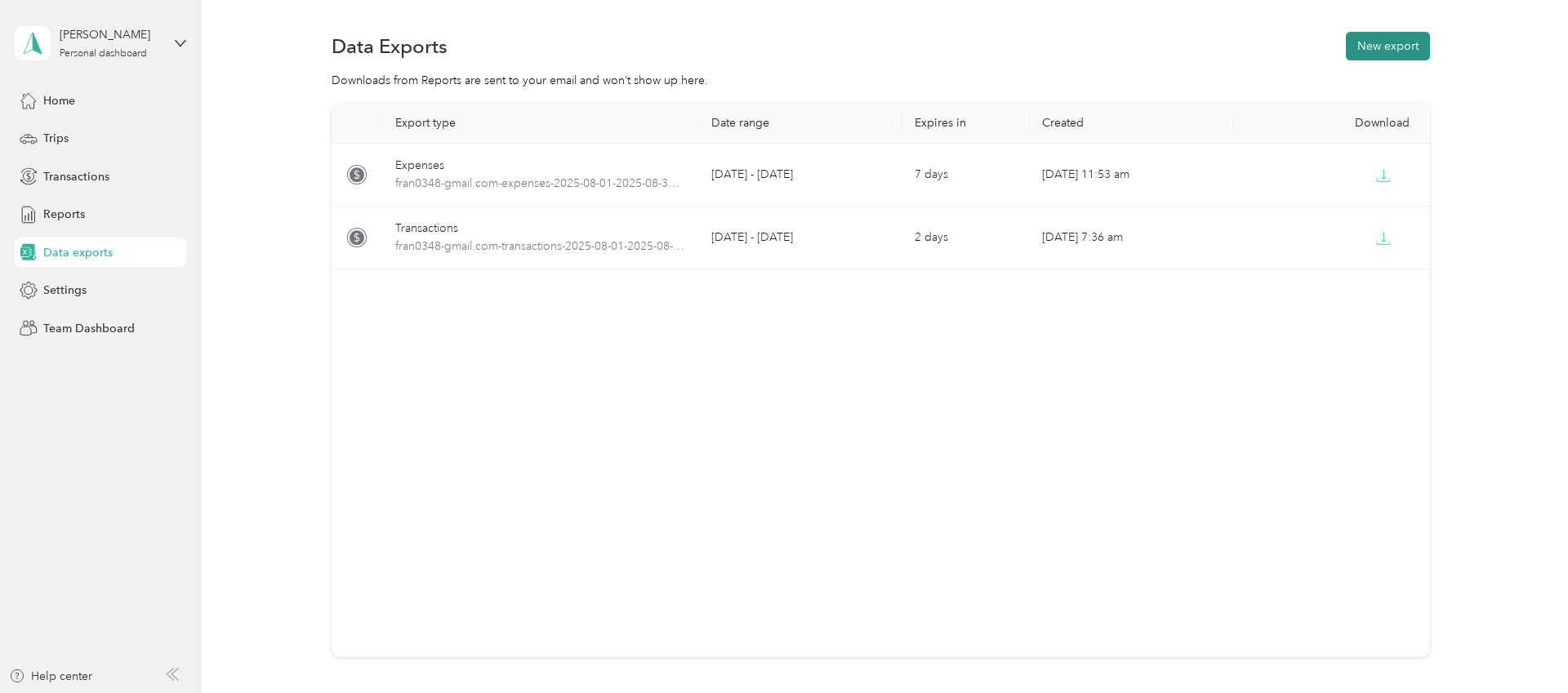
click at [1415, 46] on button "New export" at bounding box center [1389, 46] width 84 height 29
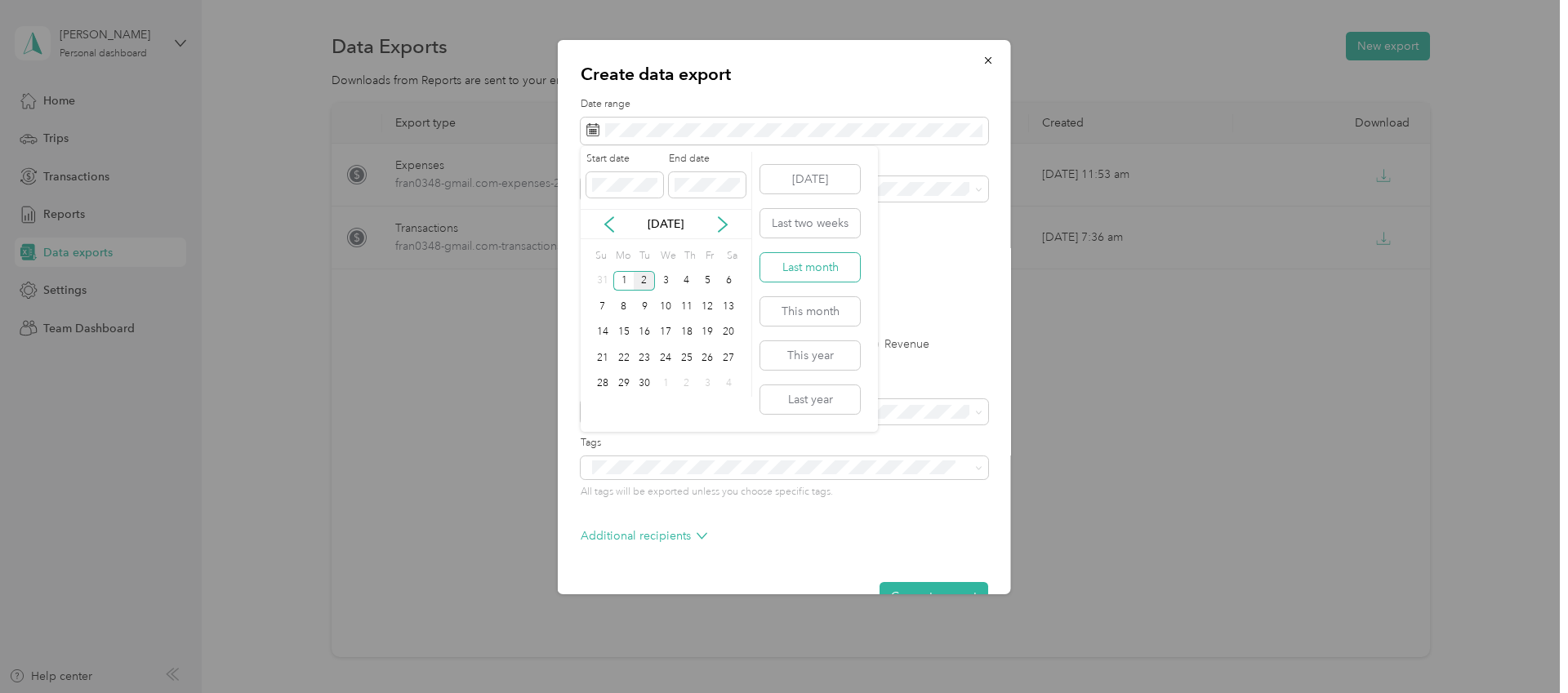
click at [813, 272] on button "Last month" at bounding box center [810, 267] width 99 height 29
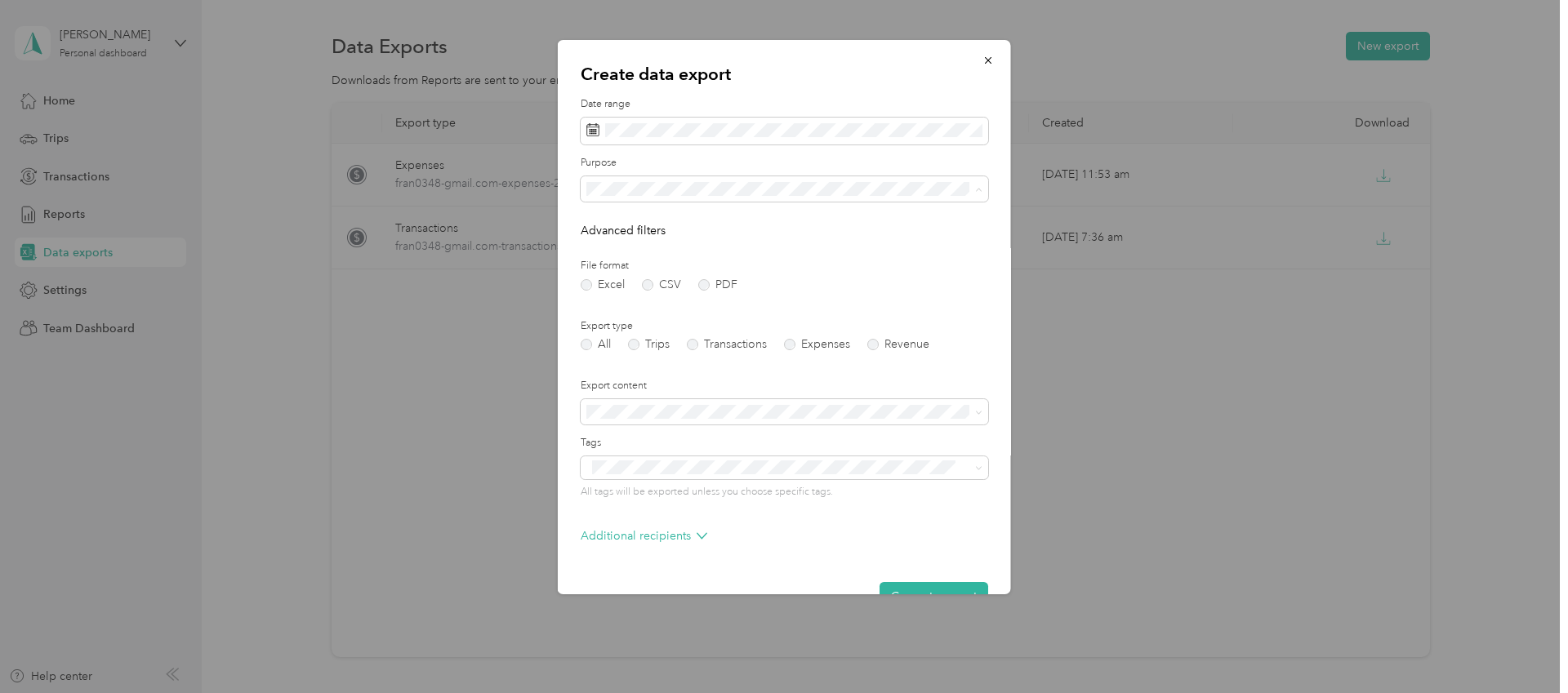
click at [645, 250] on li "Work" at bounding box center [784, 246] width 407 height 29
click at [698, 283] on label "PDF" at bounding box center [718, 285] width 40 height 11
click at [799, 344] on label "Expenses" at bounding box center [817, 344] width 66 height 11
click at [720, 341] on label "Transactions" at bounding box center [726, 344] width 80 height 11
click at [681, 519] on label "Include attachments (receipts and map images)" at bounding box center [701, 521] width 219 height 15
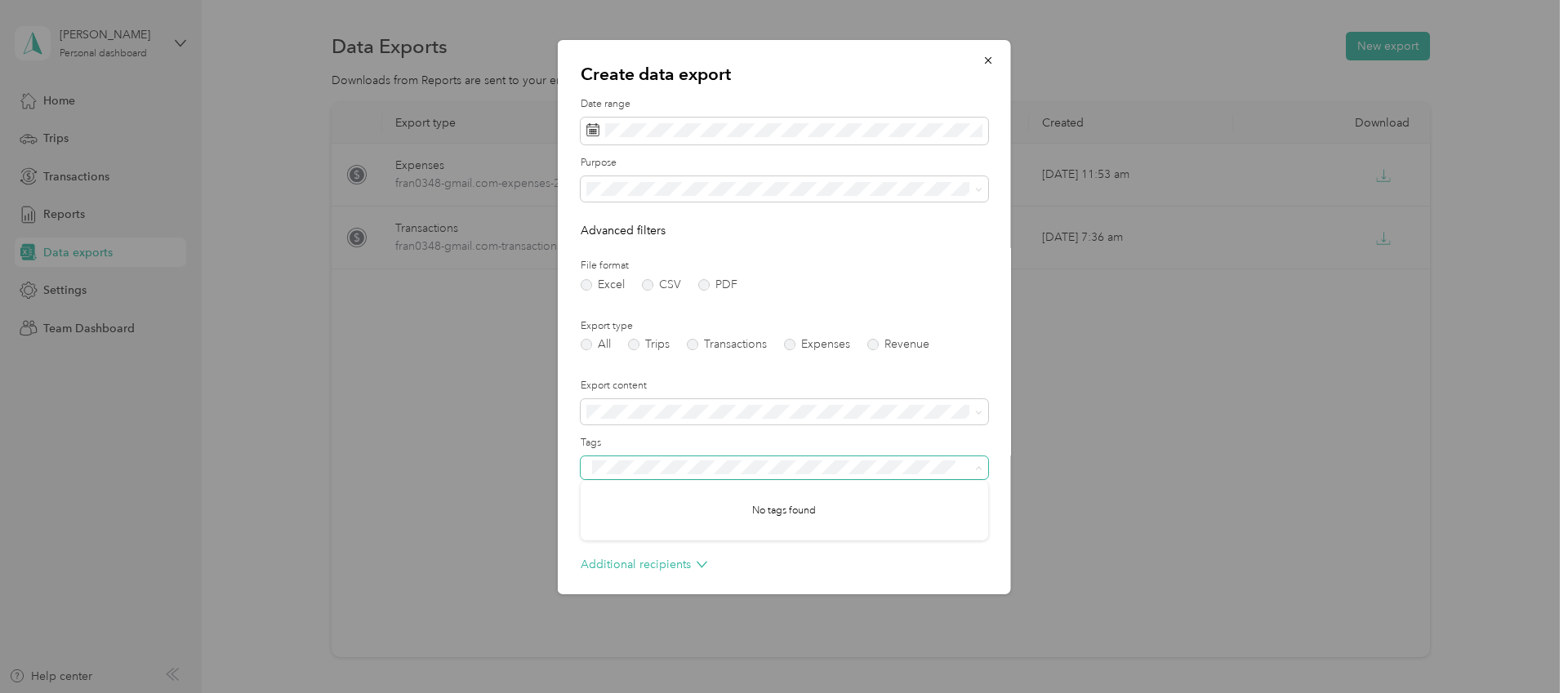
click at [879, 611] on button "Generate export" at bounding box center [934, 625] width 109 height 29
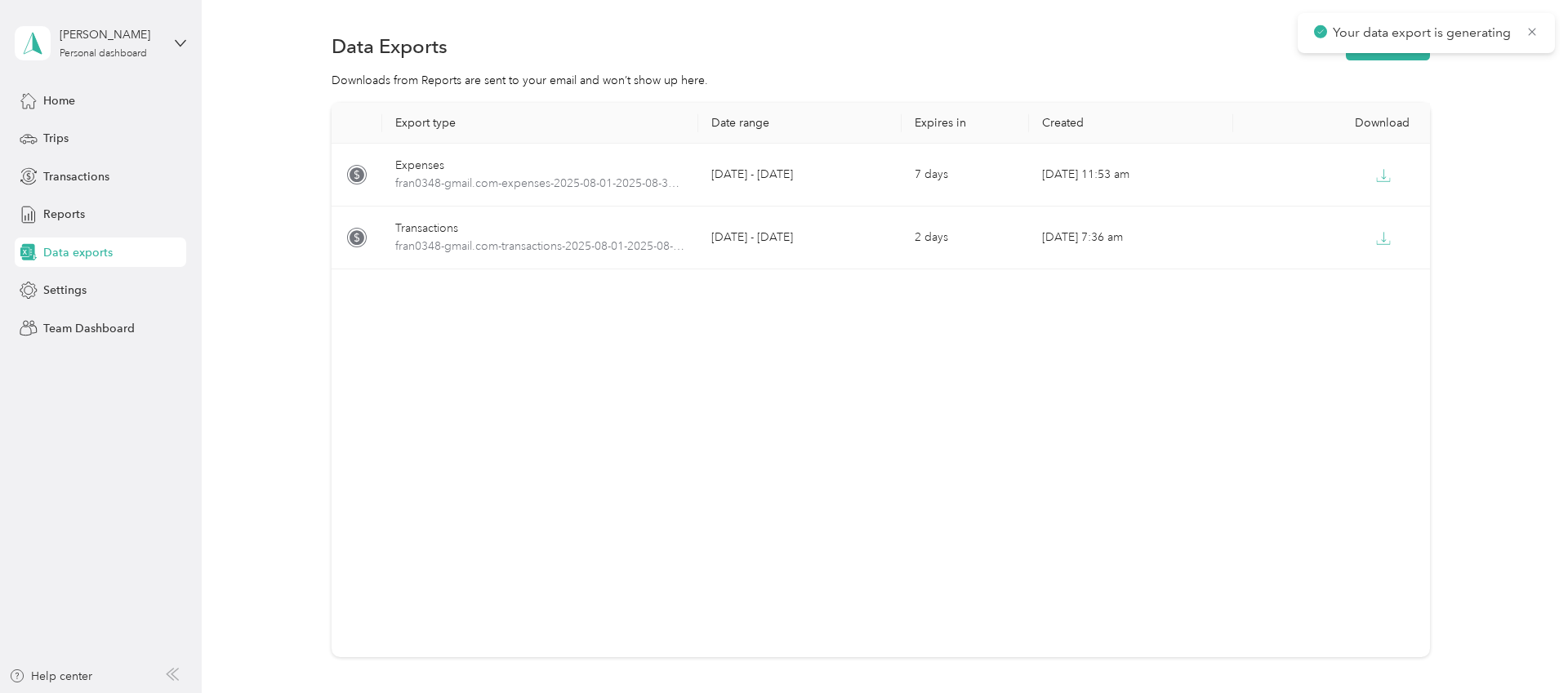
click at [795, 339] on form "Date range Purpose Advanced filters File format Excel CSV PDF Export type All T…" at bounding box center [784, 346] width 407 height 543
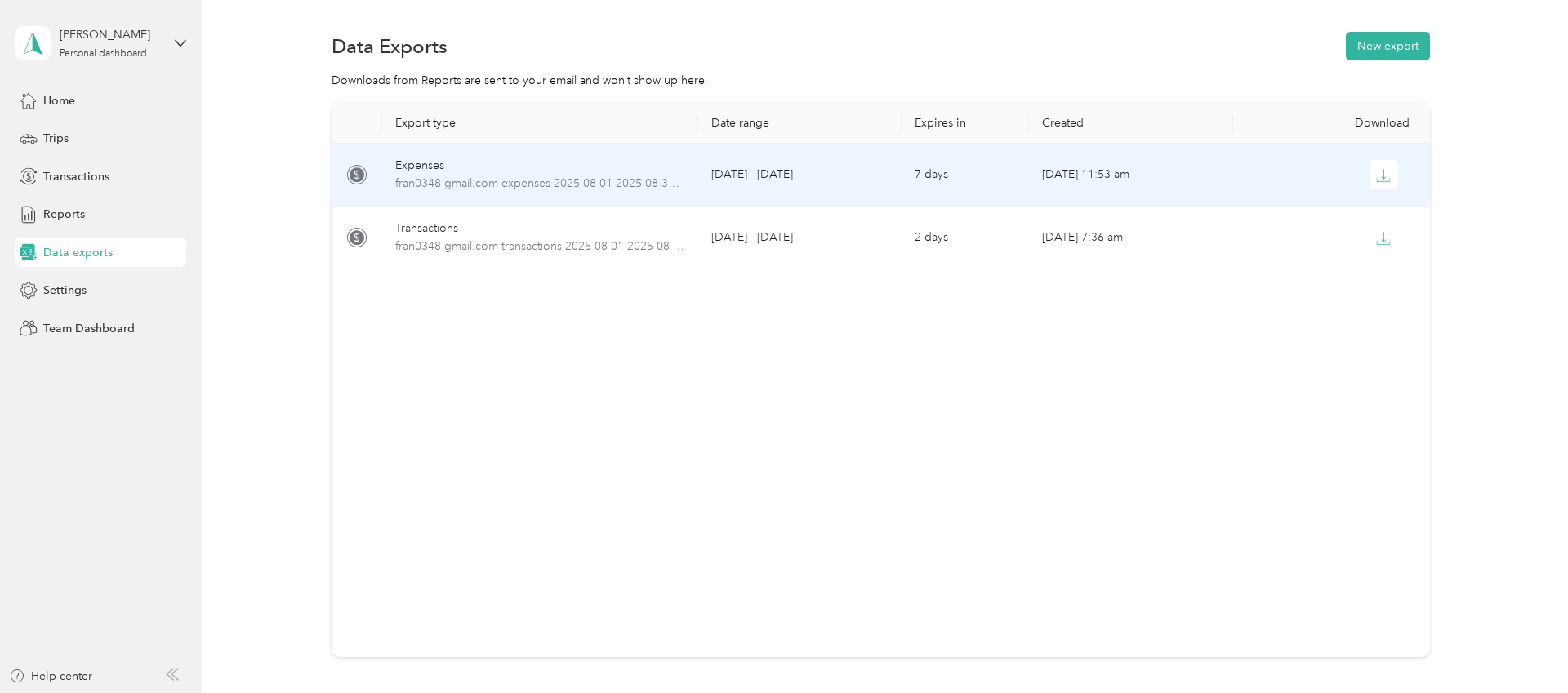
click at [827, 170] on td "[DATE] - [DATE]" at bounding box center [800, 175] width 204 height 63
click at [1407, 172] on div at bounding box center [1335, 174] width 178 height 29
click at [1388, 174] on icon "button" at bounding box center [1383, 175] width 15 height 15
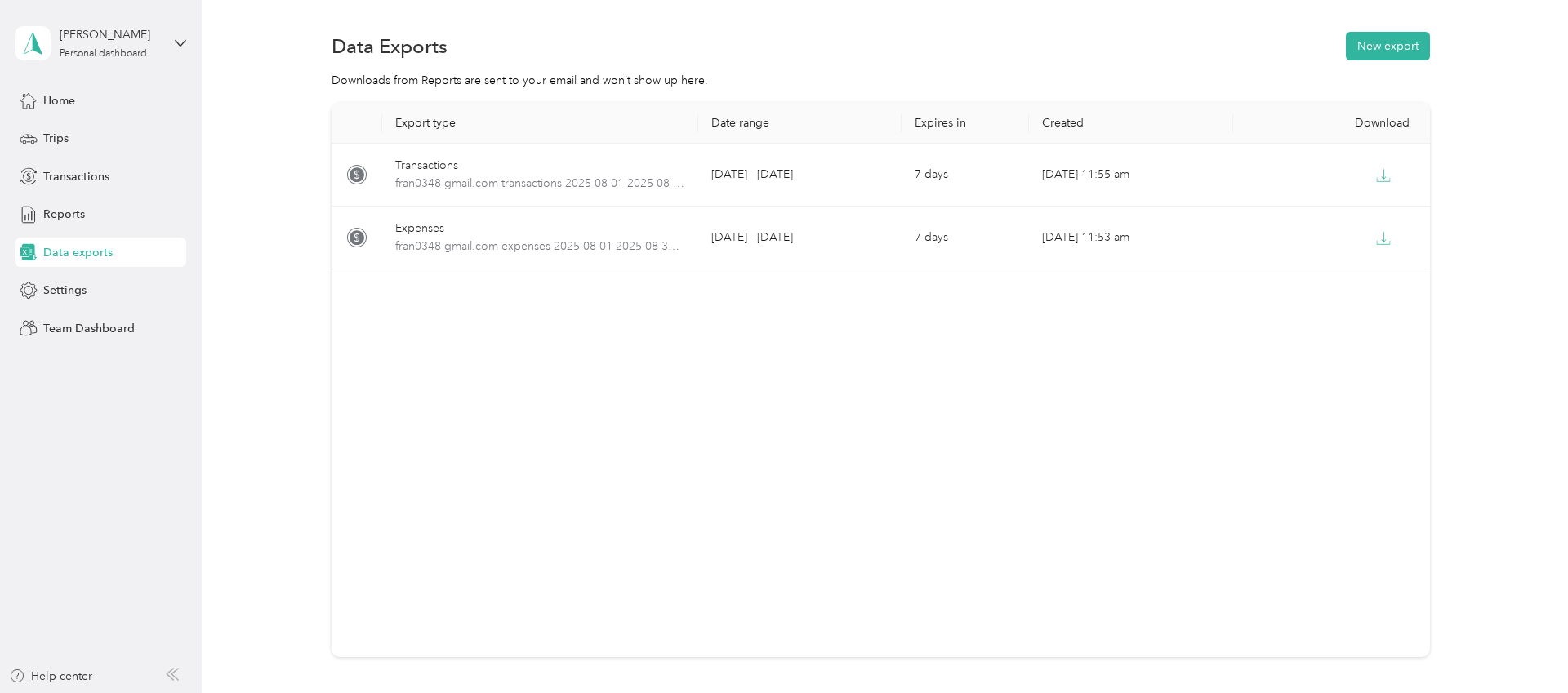
click at [844, 63] on section "Data Exports New export Downloads from Reports are sent to your email and won’t…" at bounding box center [880, 372] width 1318 height 686
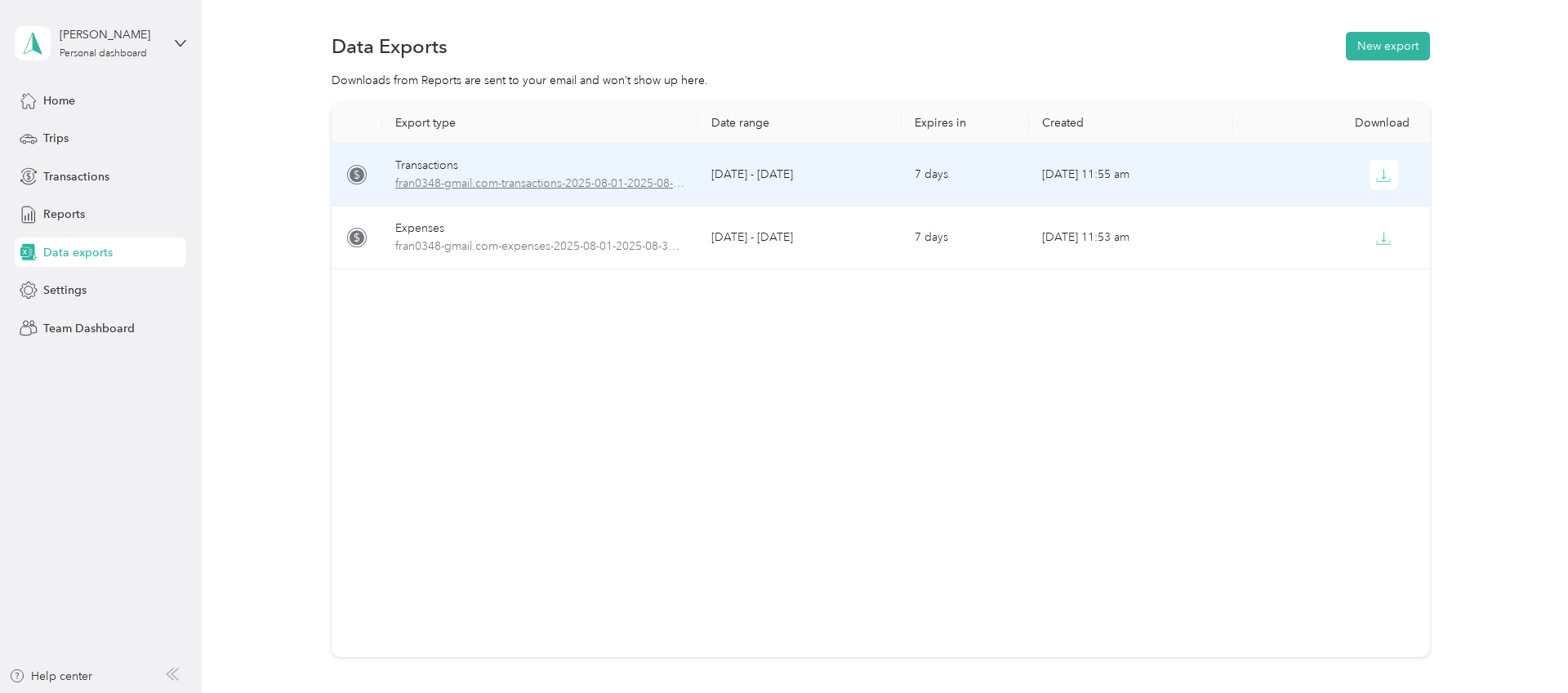
click at [512, 178] on span "fran0348-gmail.com-transactions-2025-08-01-2025-08-31.pdf" at bounding box center [540, 184] width 290 height 18
click at [1388, 168] on icon "button" at bounding box center [1383, 175] width 15 height 15
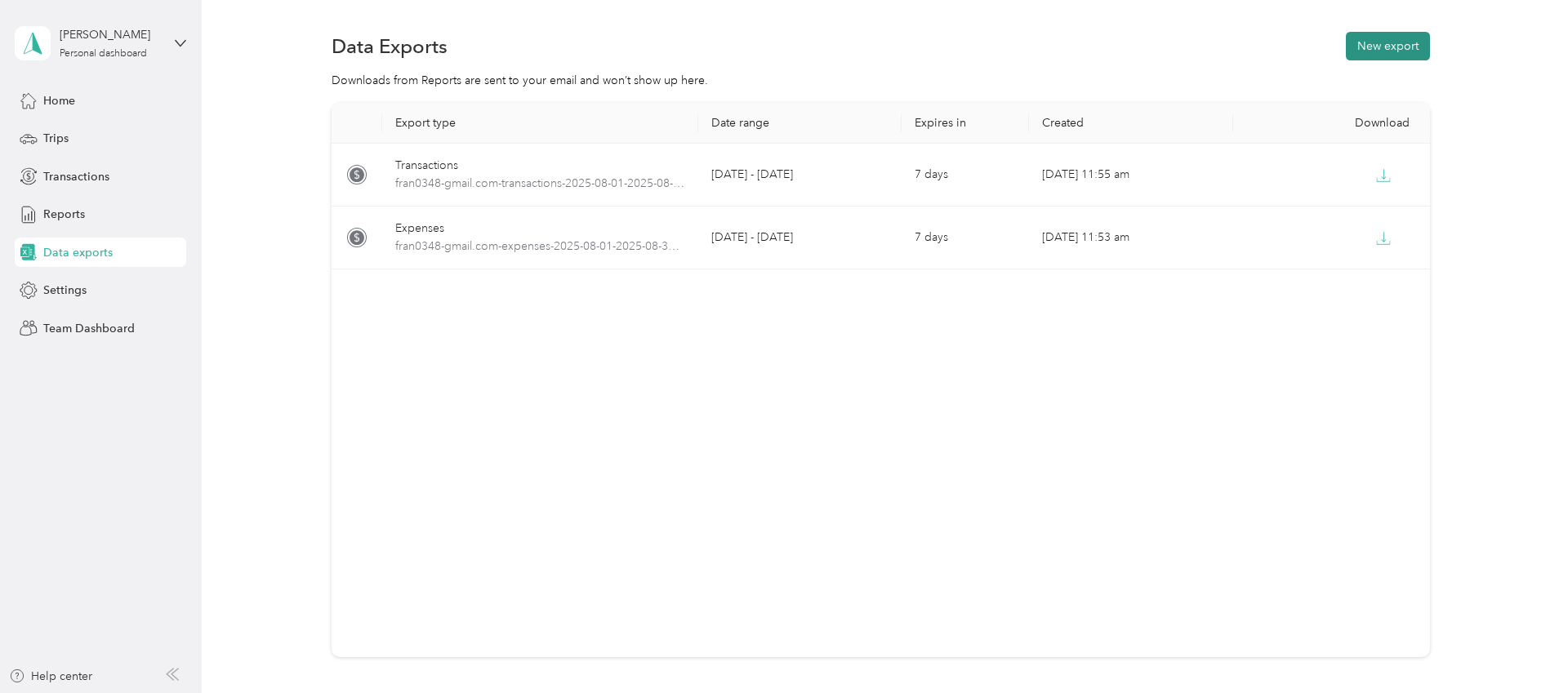
click at [1391, 45] on button "New export" at bounding box center [1389, 46] width 84 height 29
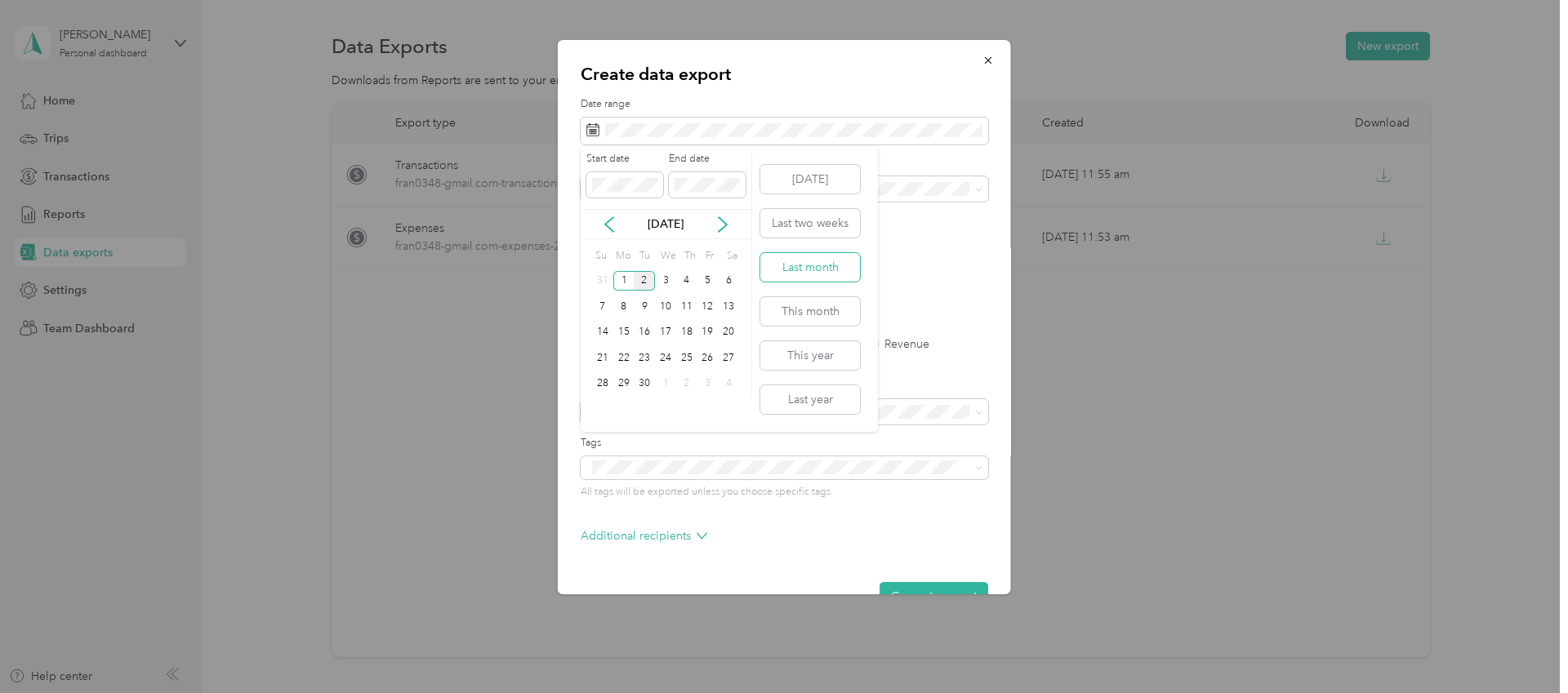
click at [821, 270] on button "Last month" at bounding box center [810, 267] width 99 height 29
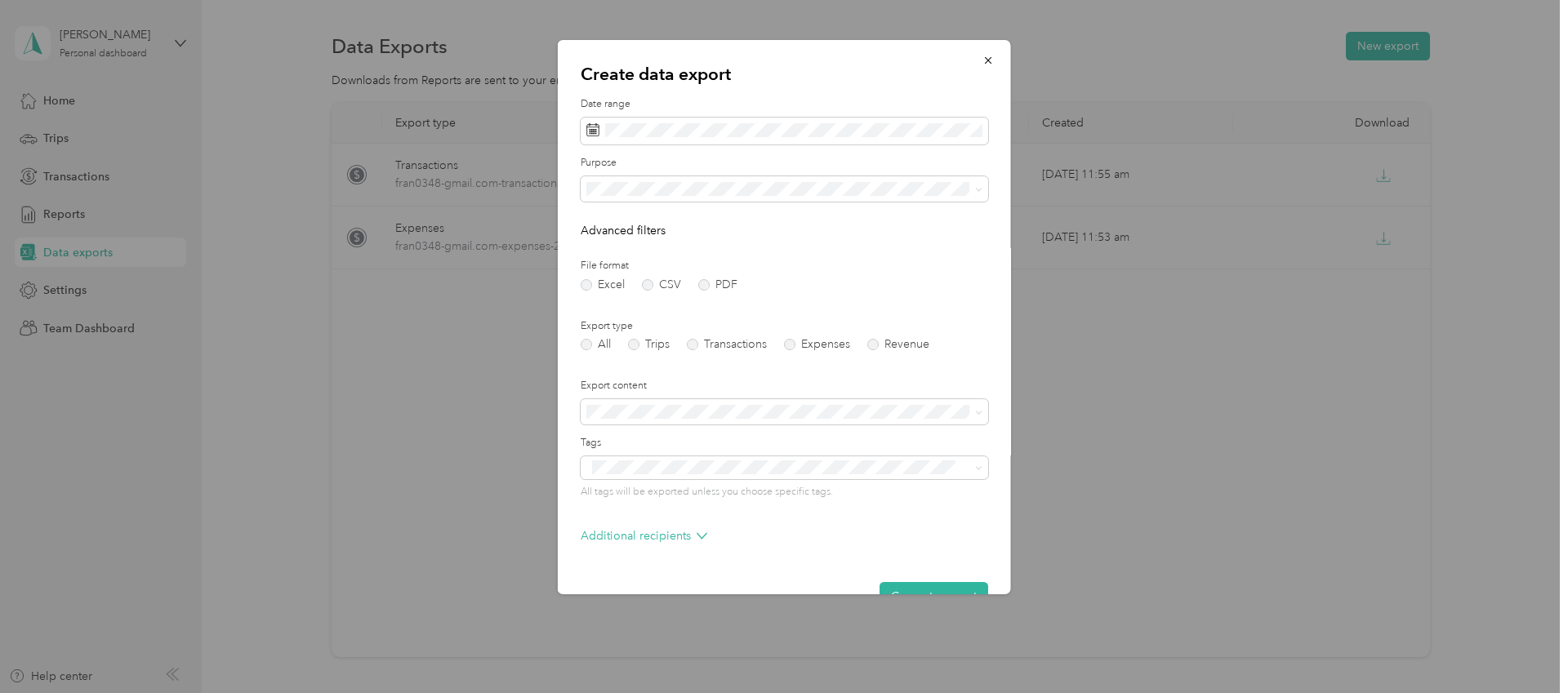
click at [667, 241] on div "Work" at bounding box center [784, 238] width 384 height 18
click at [697, 479] on div "All tags will be exported unless you choose specific tags." at bounding box center [784, 478] width 407 height 43
click at [710, 283] on label "PDF" at bounding box center [718, 281] width 40 height 11
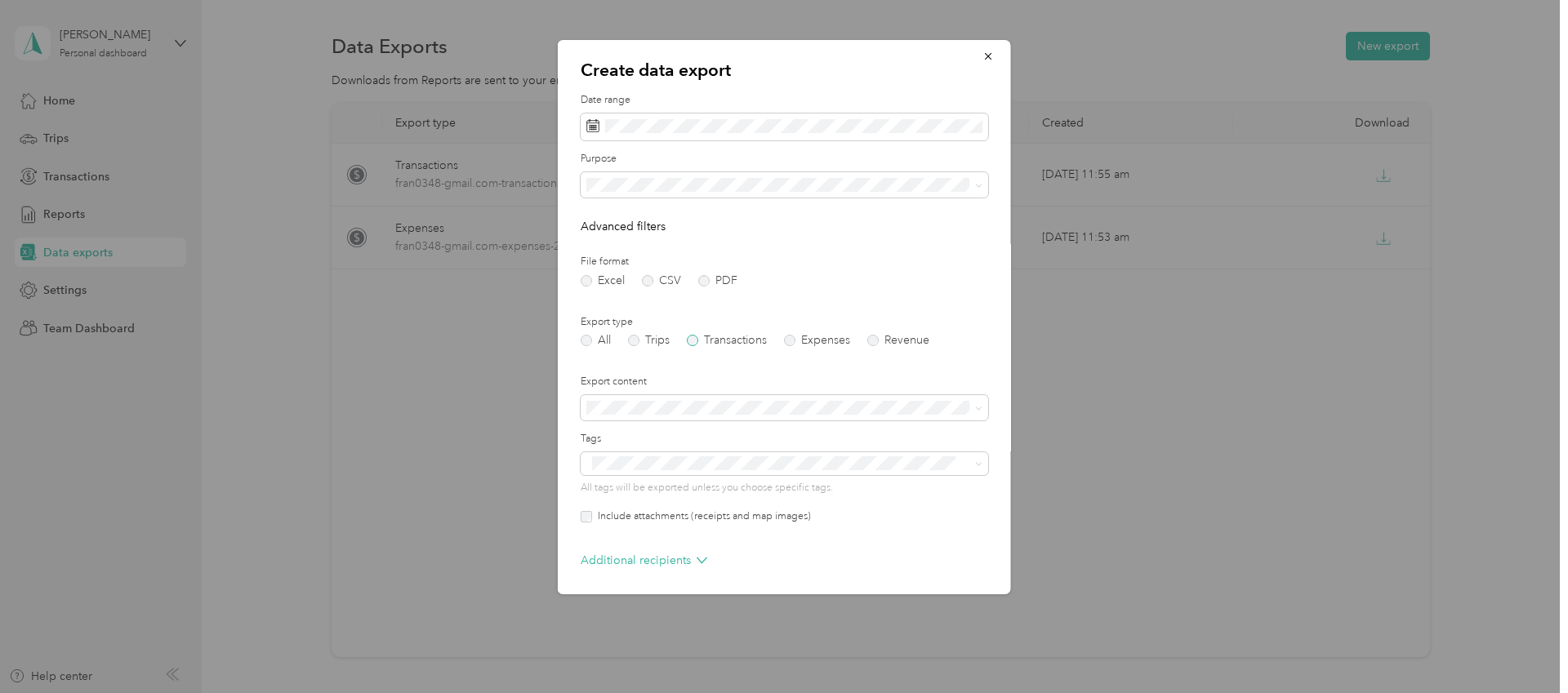
click at [718, 339] on label "Transactions" at bounding box center [726, 340] width 80 height 11
click at [773, 441] on label "Tags" at bounding box center [784, 436] width 407 height 15
click at [315, 372] on div at bounding box center [784, 346] width 1568 height 693
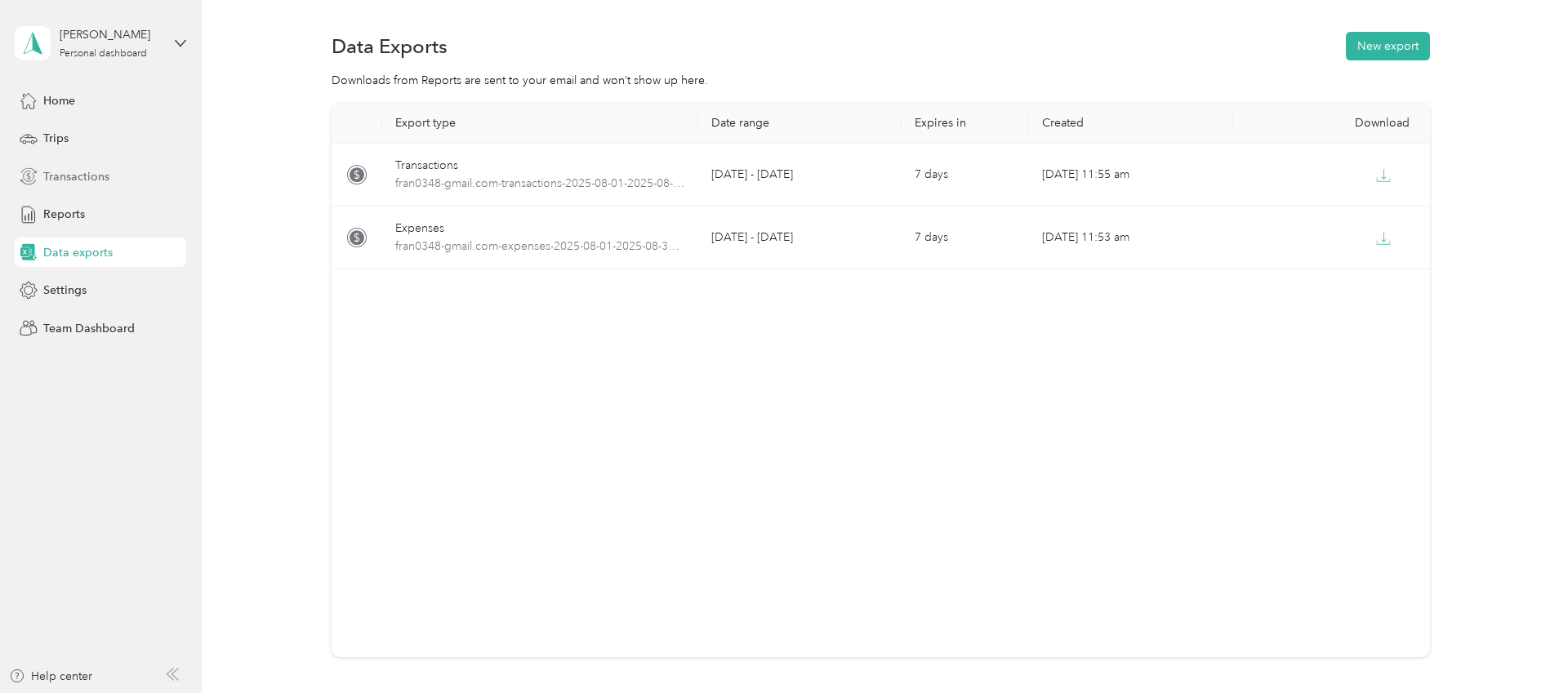
click at [89, 178] on span "Transactions" at bounding box center [76, 177] width 66 height 18
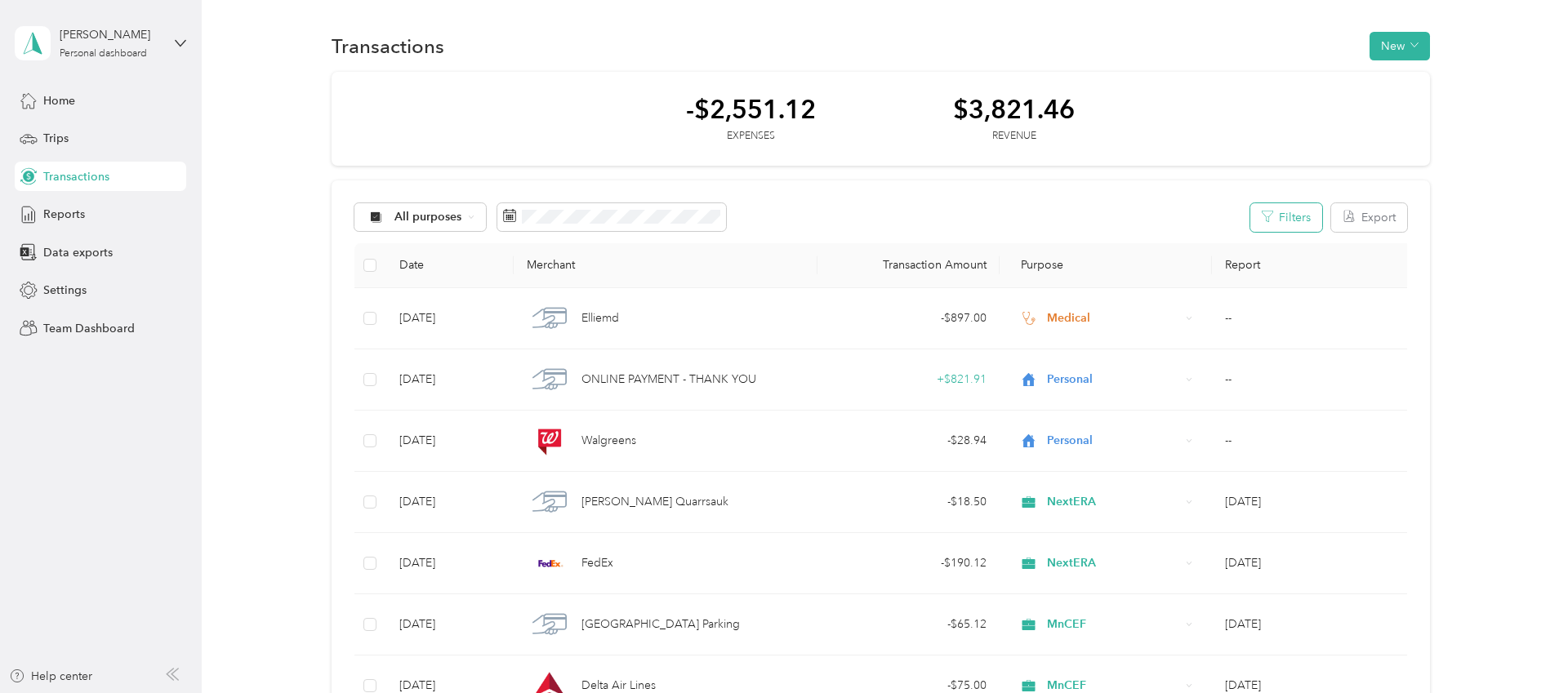
click at [1313, 215] on button "Filters" at bounding box center [1287, 217] width 72 height 29
click at [1135, 376] on div "Expense" at bounding box center [1182, 375] width 252 height 18
click at [1159, 359] on label "Category" at bounding box center [1182, 360] width 274 height 15
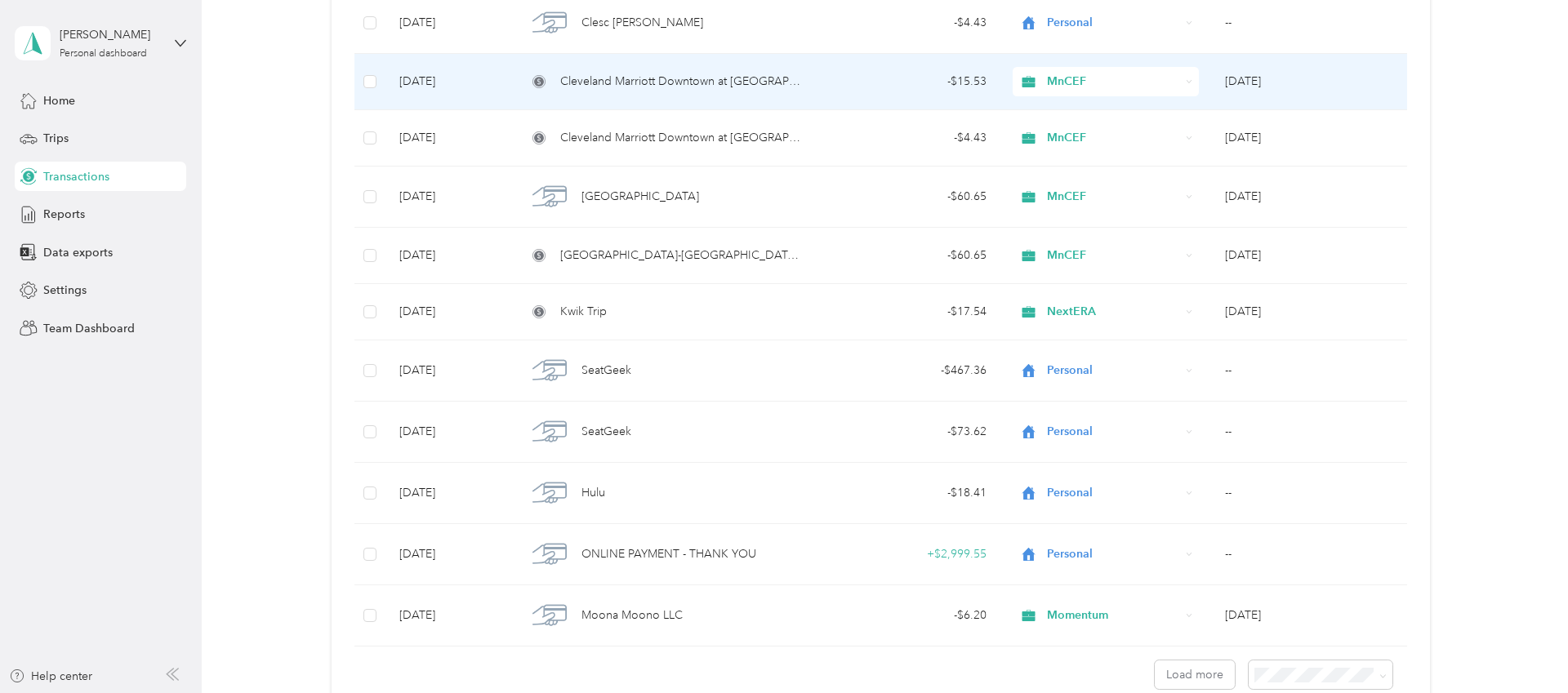
scroll to position [1134, 0]
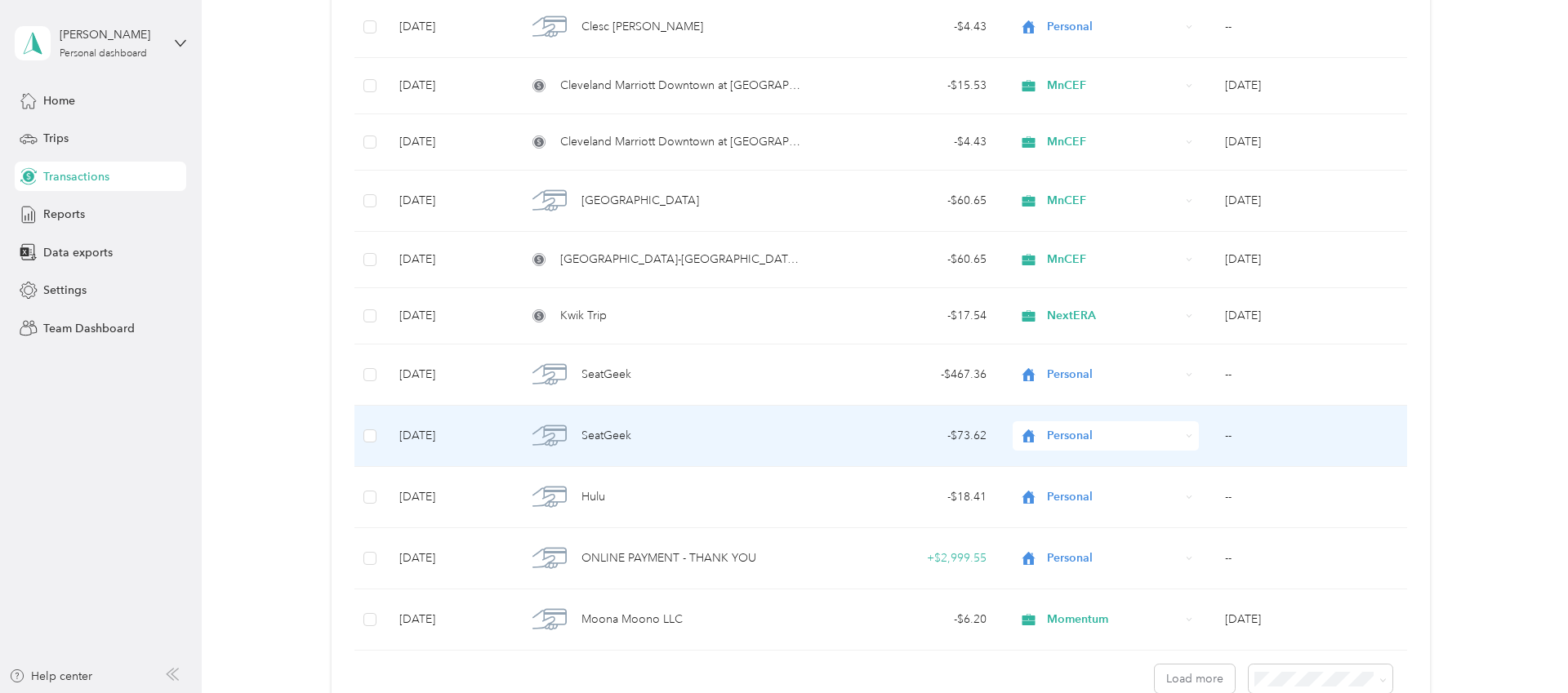
click at [1289, 432] on td "--" at bounding box center [1313, 437] width 202 height 62
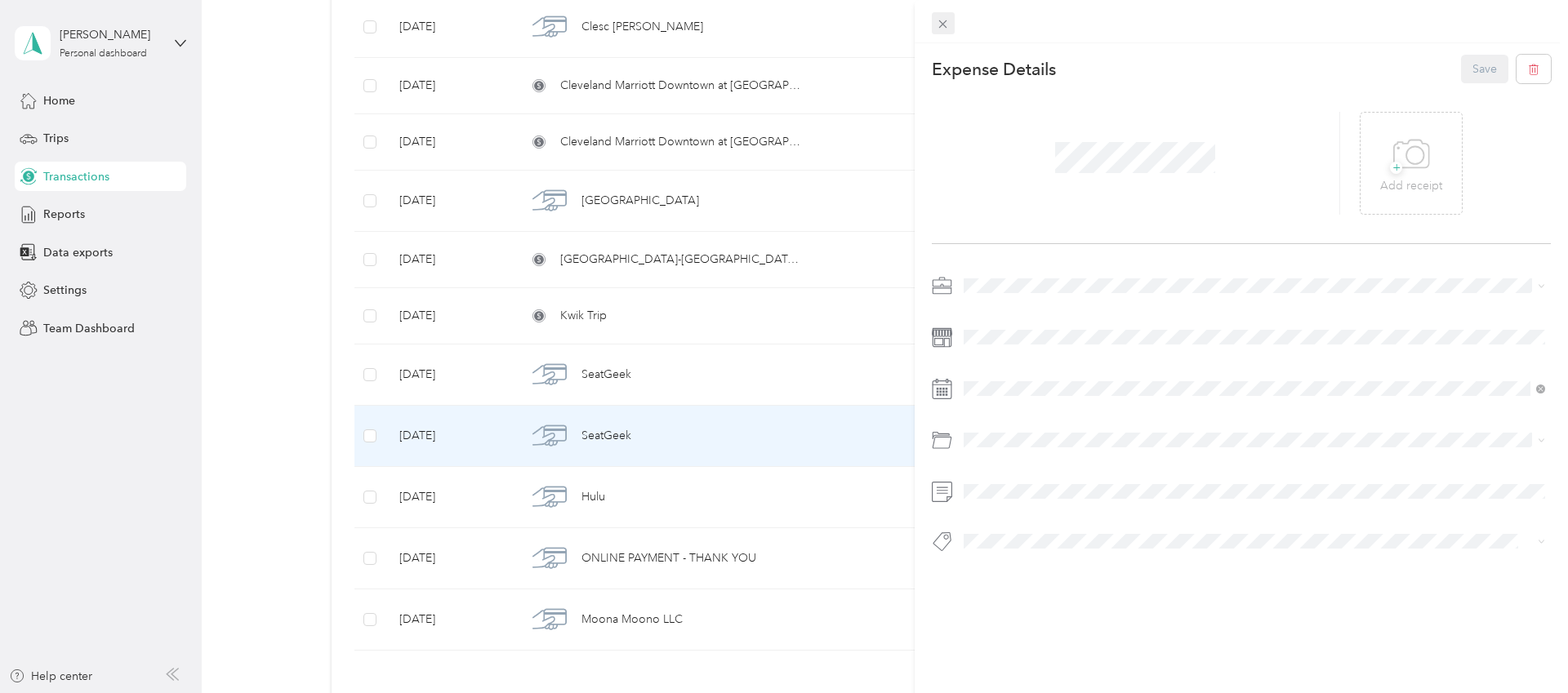
click at [940, 23] on icon at bounding box center [943, 25] width 14 height 14
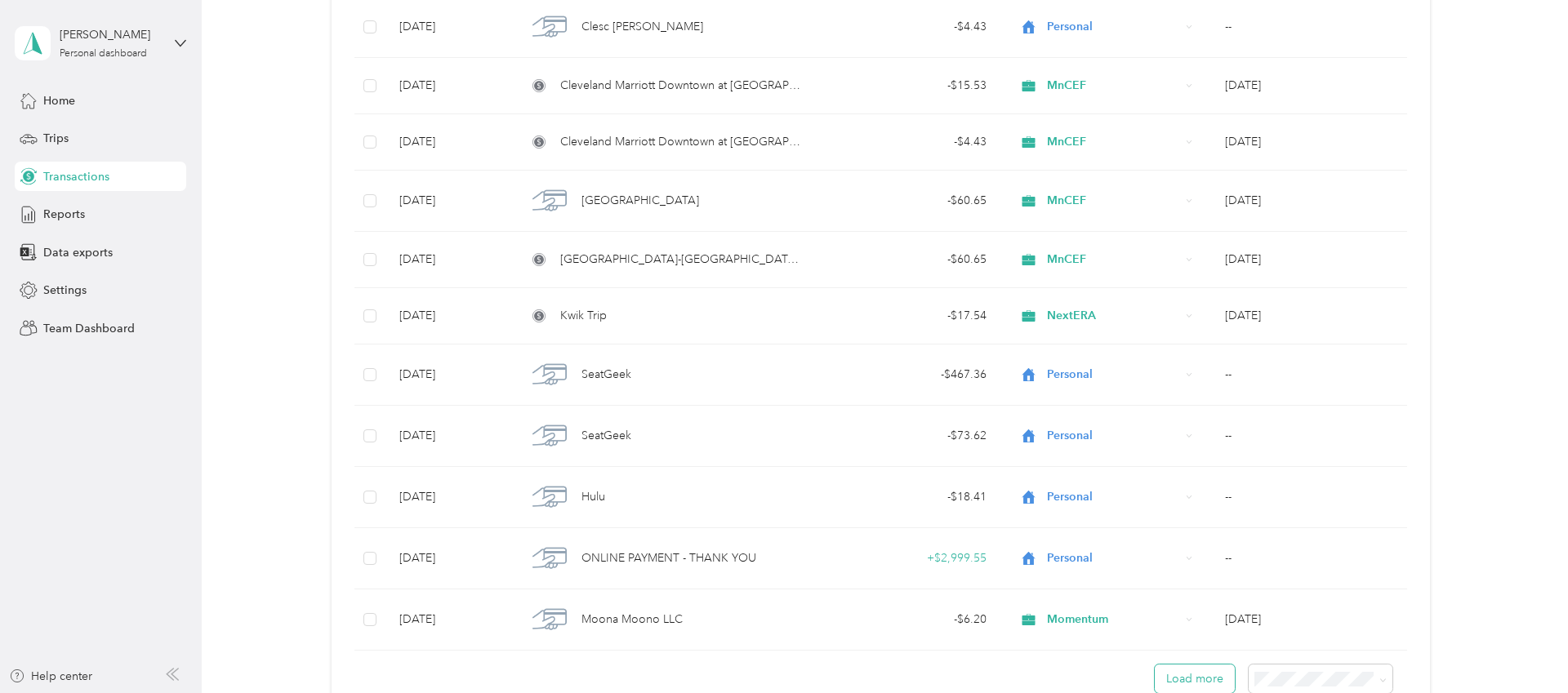
click at [1187, 678] on button "Load more" at bounding box center [1194, 679] width 80 height 29
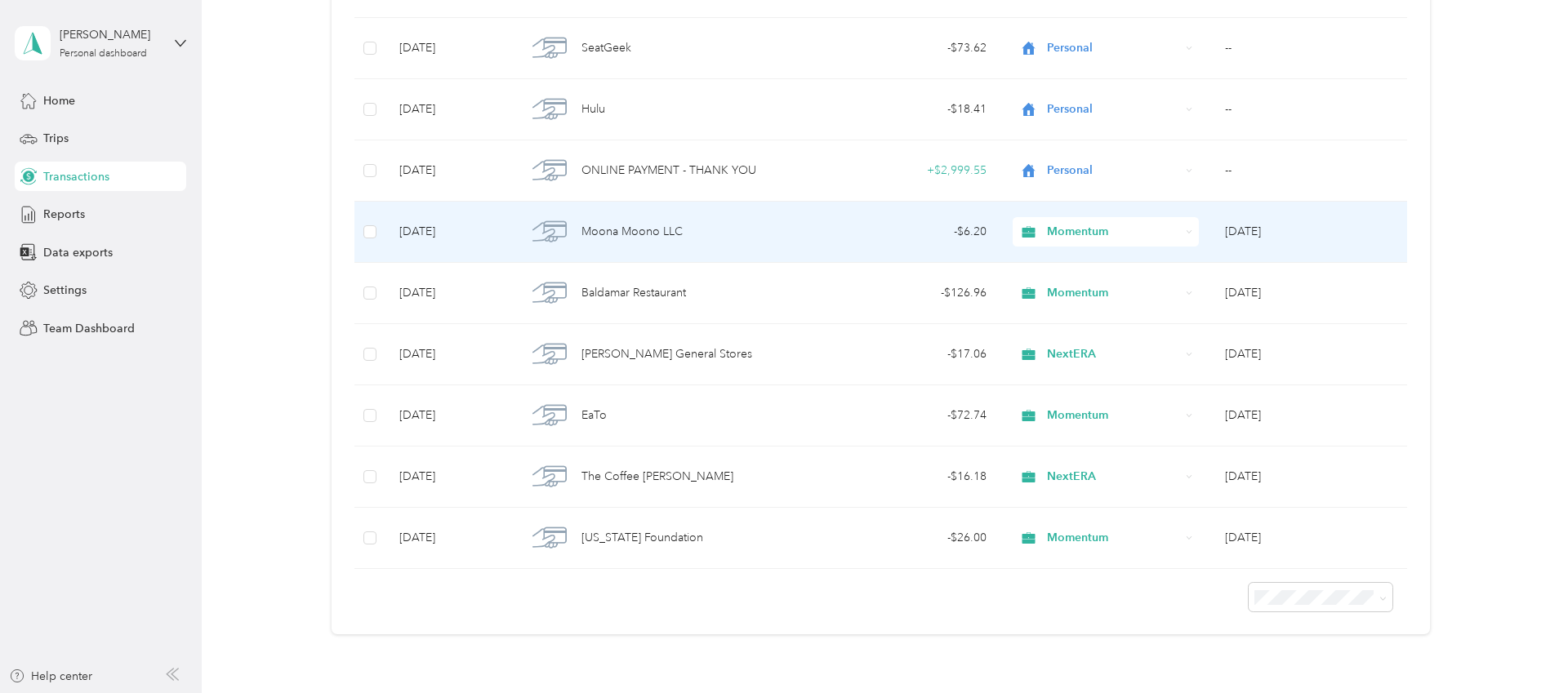
scroll to position [1518, 0]
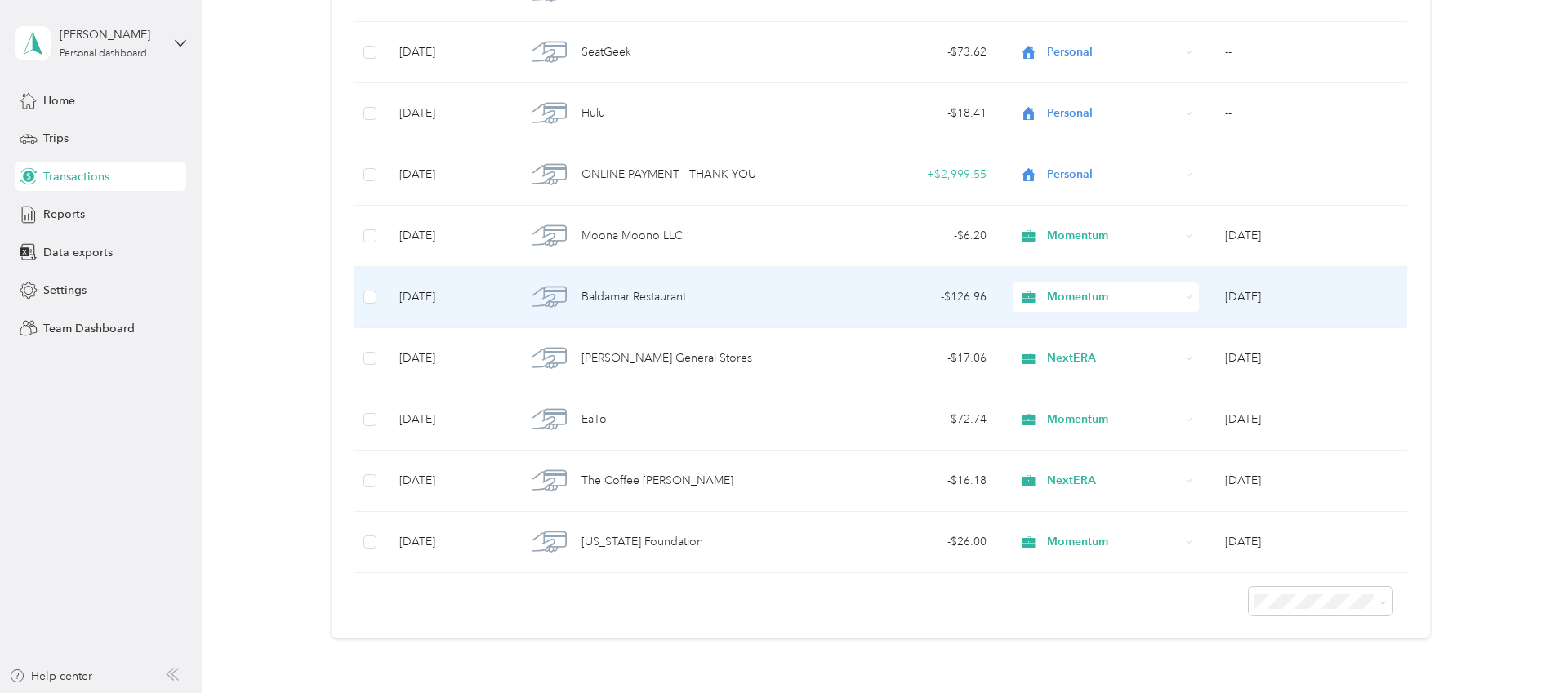
click at [721, 283] on div "Baldamar Restaurant" at bounding box center [666, 297] width 278 height 34
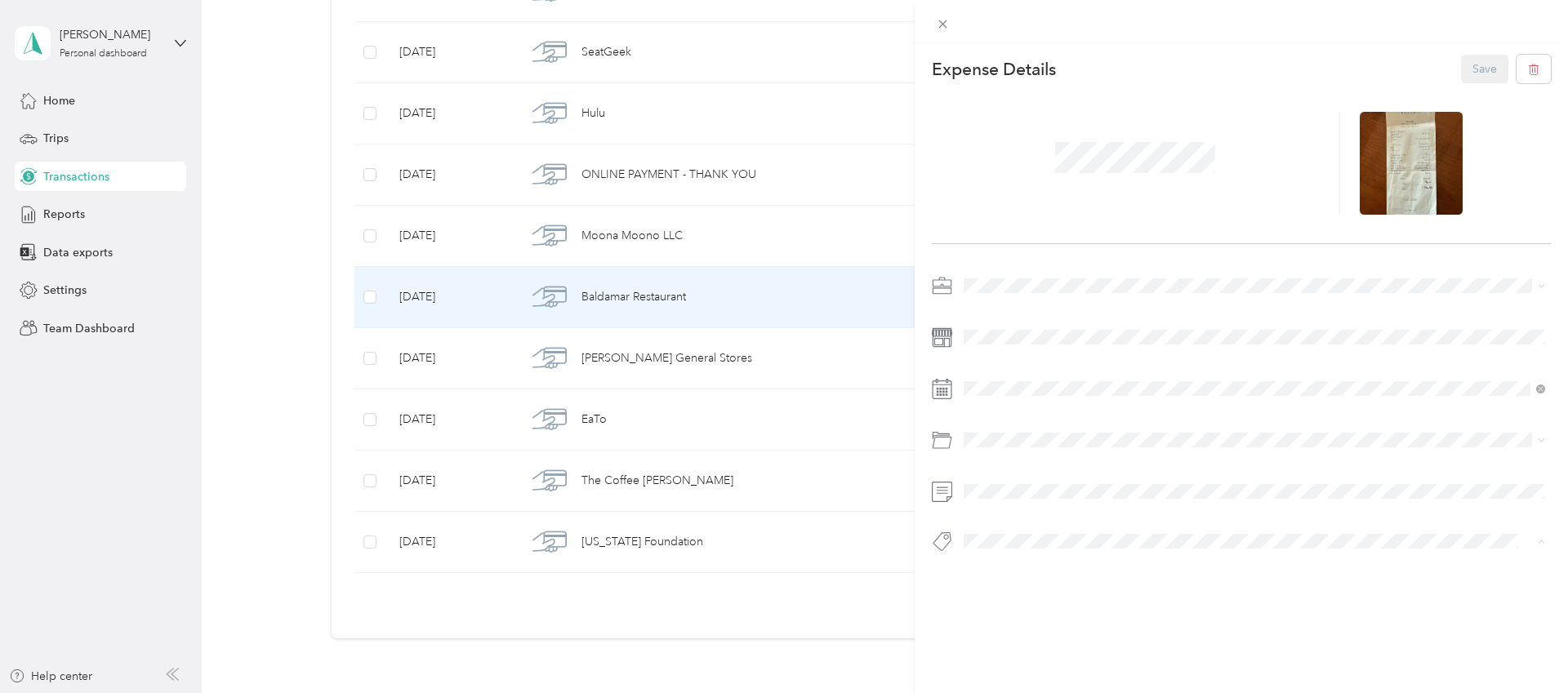
click at [1265, 591] on button "Add tag @Galvanize" at bounding box center [1255, 592] width 125 height 29
click at [937, 600] on div "Expense Details Save @Galvanize" at bounding box center [1241, 344] width 653 height 602
click at [917, 592] on div "Expense Details Save @Galvanize" at bounding box center [1241, 344] width 653 height 602
click at [1474, 66] on div "Save" at bounding box center [1506, 69] width 91 height 29
click at [1035, 223] on div at bounding box center [1242, 164] width 619 height 161
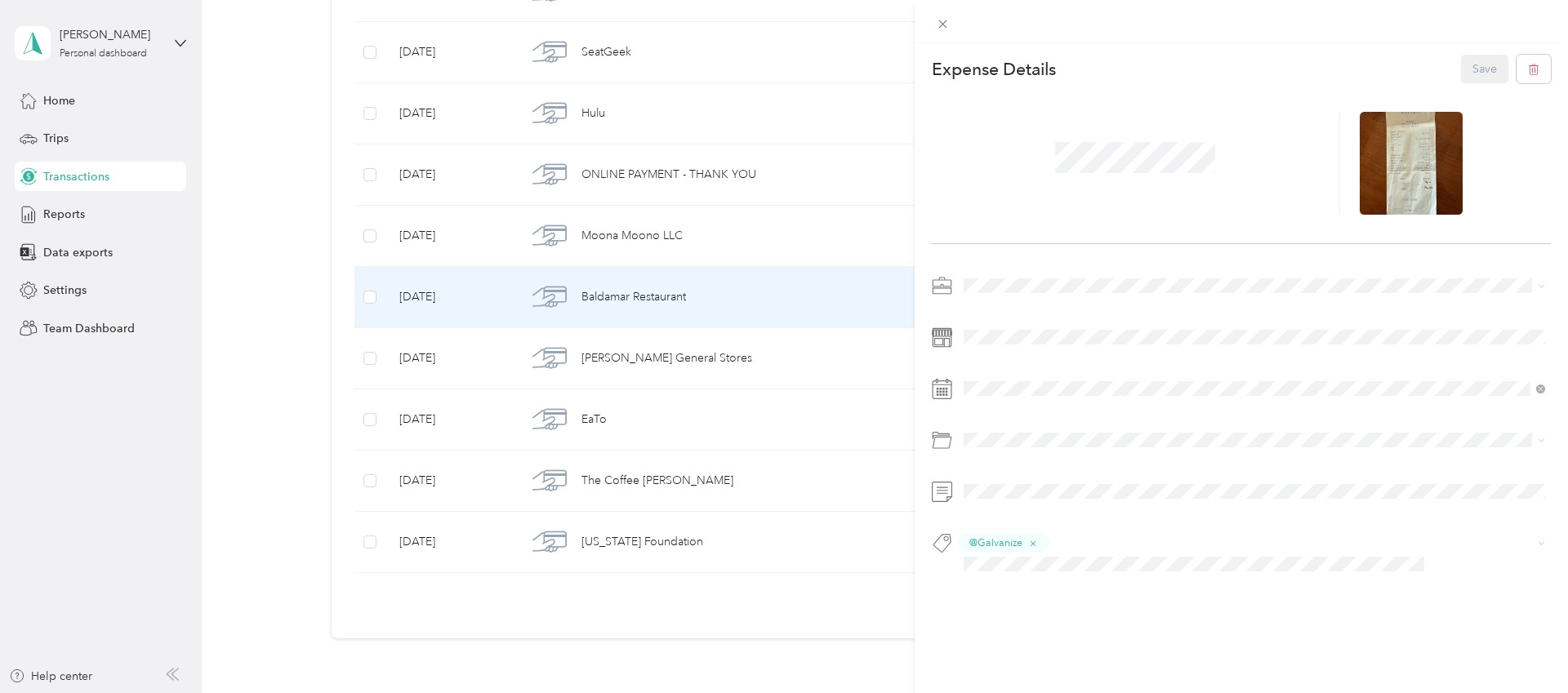
click at [714, 487] on div "This expense cannot be edited because it is either under review, approved, or p…" at bounding box center [784, 346] width 1568 height 693
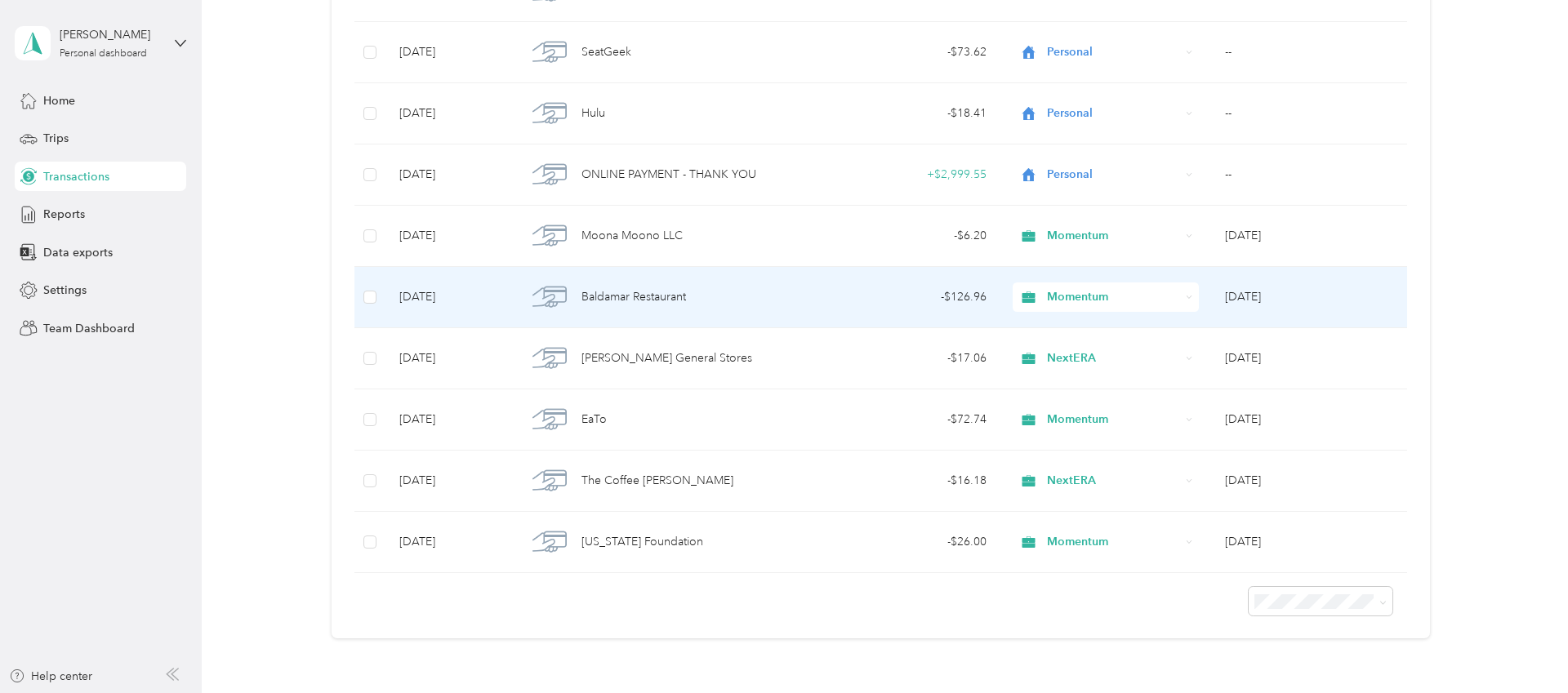
click at [723, 292] on div "Baldamar Restaurant" at bounding box center [666, 297] width 278 height 34
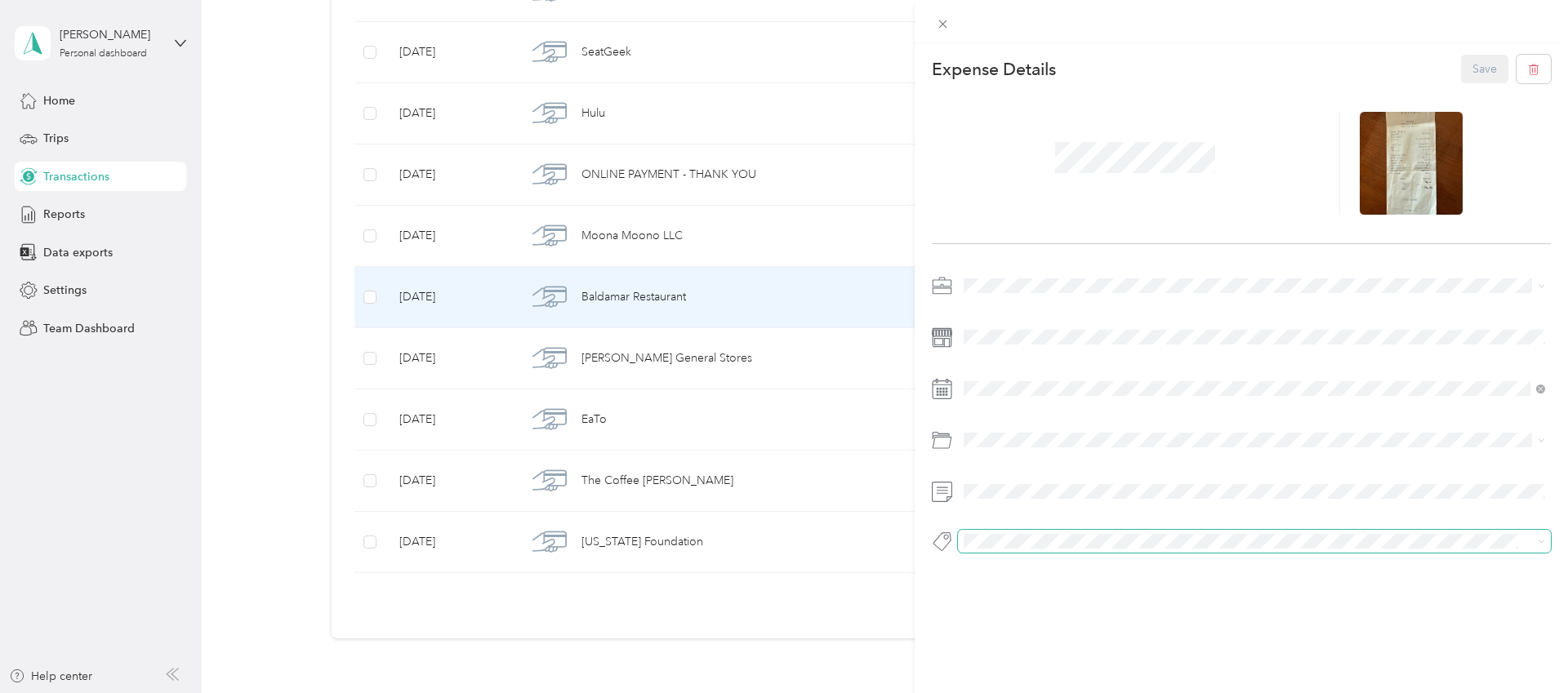
click at [980, 551] on div at bounding box center [1242, 547] width 619 height 34
click at [939, 545] on icon at bounding box center [942, 542] width 20 height 20
click at [1237, 589] on button "Add tag Galvanize" at bounding box center [1255, 592] width 116 height 29
click at [1480, 65] on div "Save" at bounding box center [1506, 69] width 91 height 29
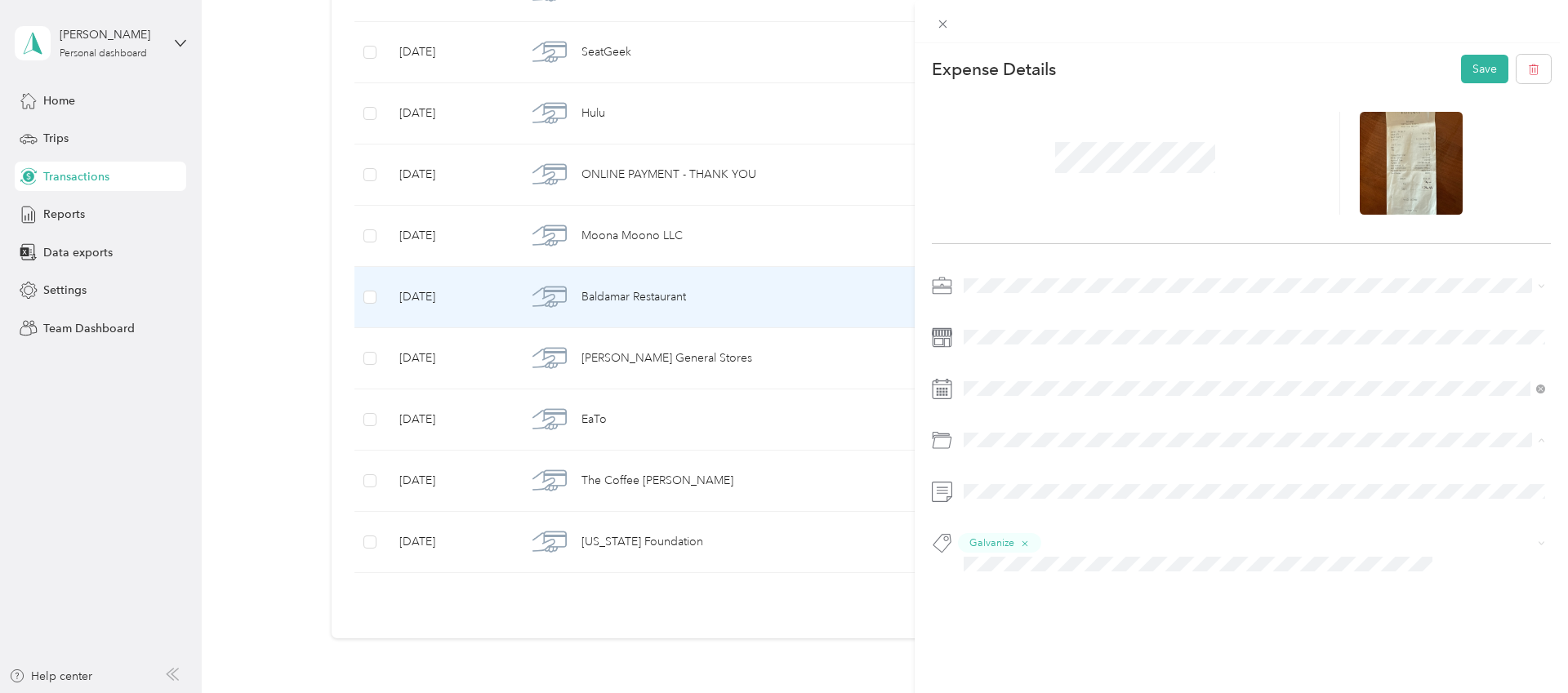
click at [1057, 560] on span "Business Meals & Entertainment" at bounding box center [1050, 563] width 163 height 14
click at [1475, 69] on button "Save" at bounding box center [1484, 69] width 47 height 29
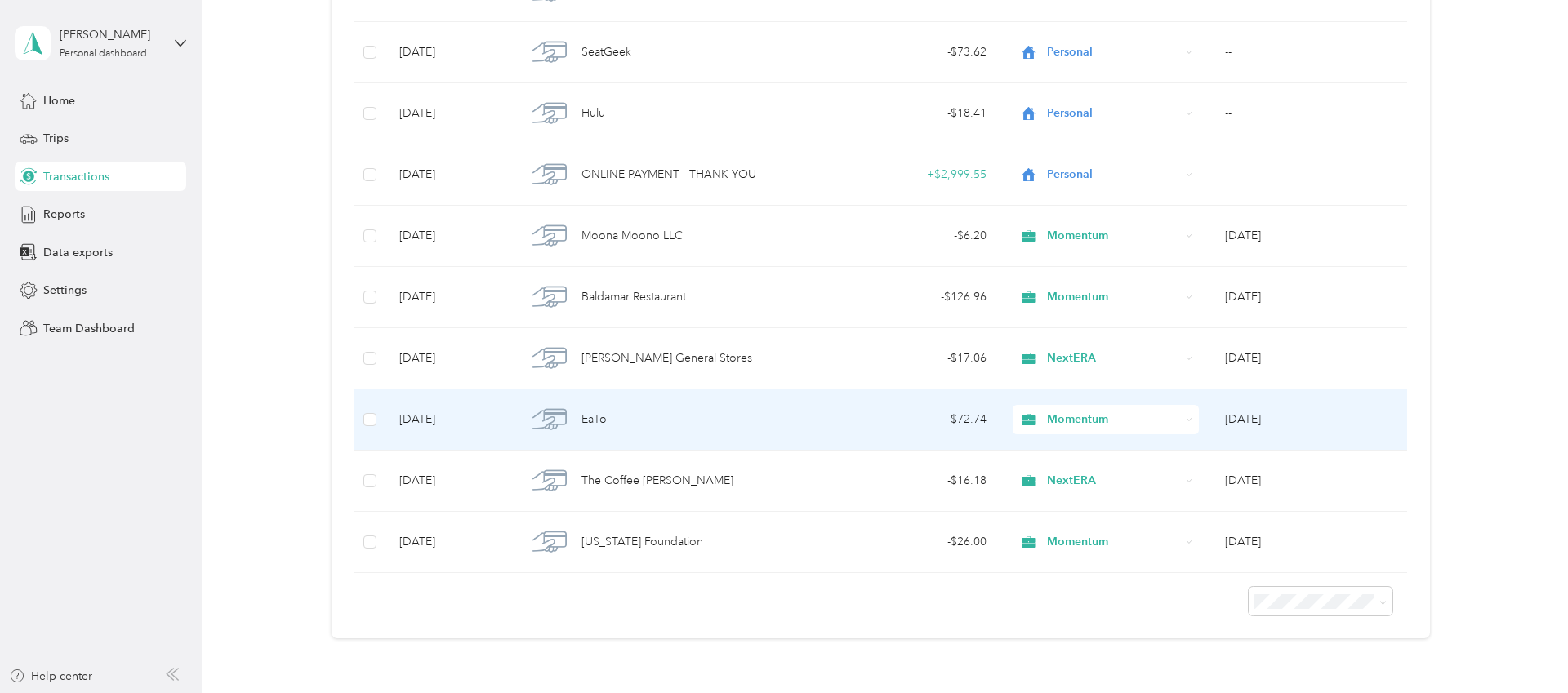
click at [597, 417] on span "EaTo" at bounding box center [594, 419] width 26 height 18
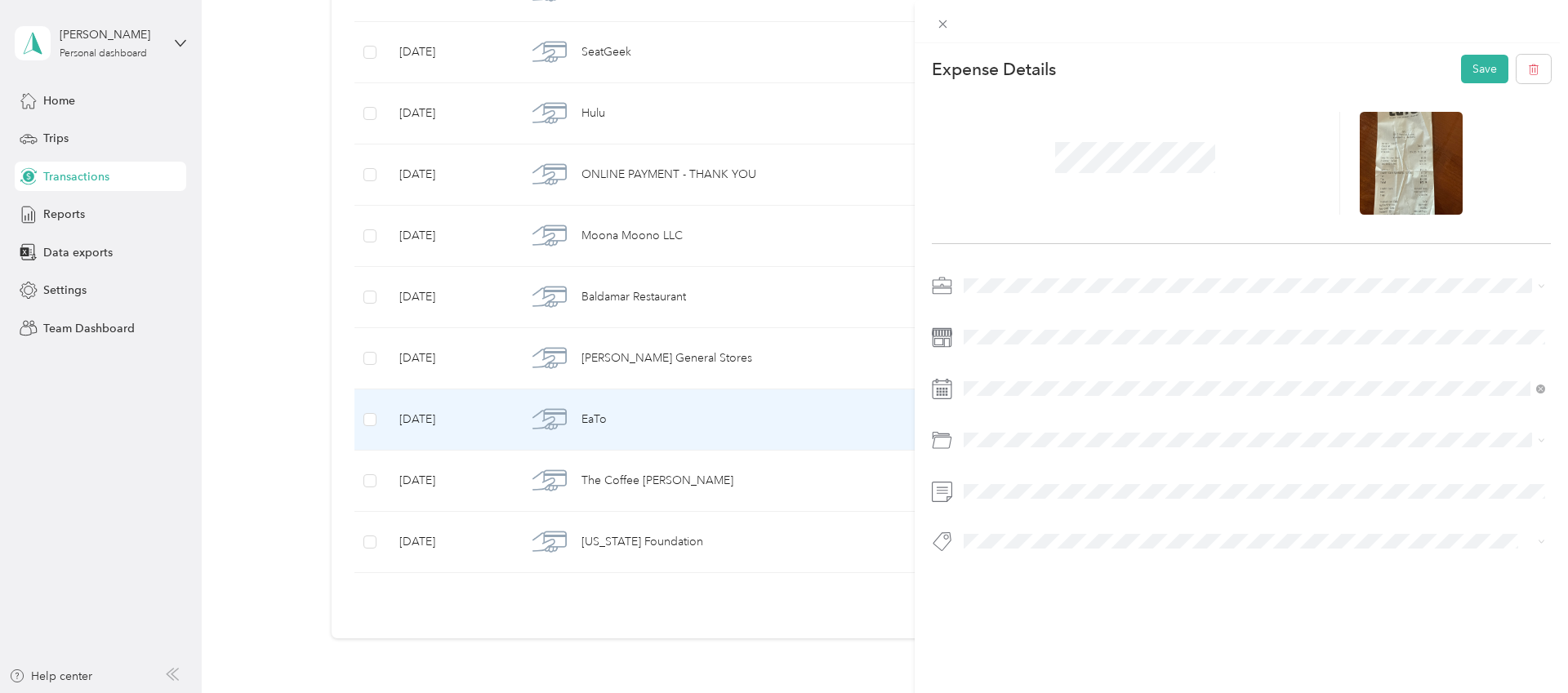
click at [1023, 505] on span "Business Meals & Entertainment" at bounding box center [1050, 506] width 163 height 14
click at [1003, 533] on span at bounding box center [1241, 542] width 566 height 18
click at [1004, 567] on span "Galvanize" at bounding box center [1003, 571] width 45 height 15
click at [1488, 71] on button "Save" at bounding box center [1484, 69] width 47 height 29
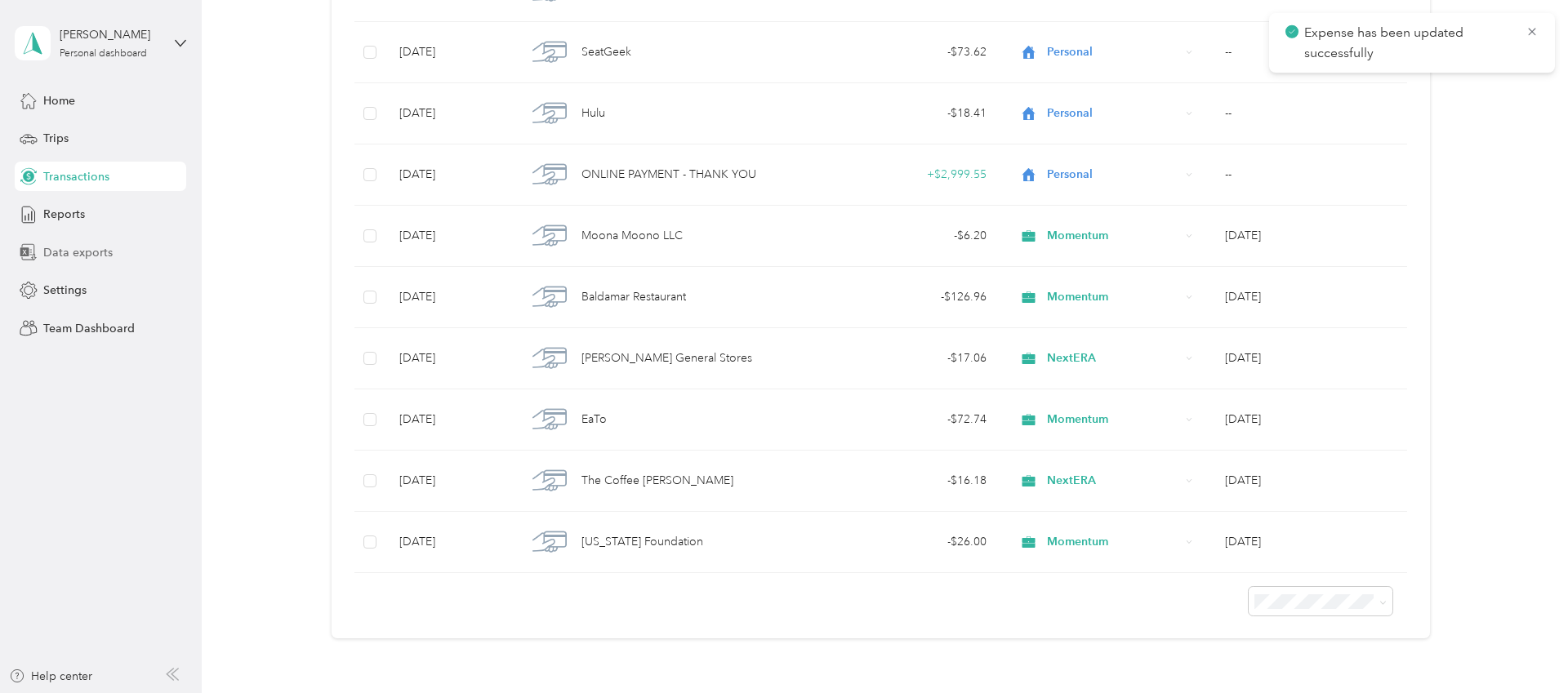
click at [80, 245] on span "Data exports" at bounding box center [77, 253] width 69 height 18
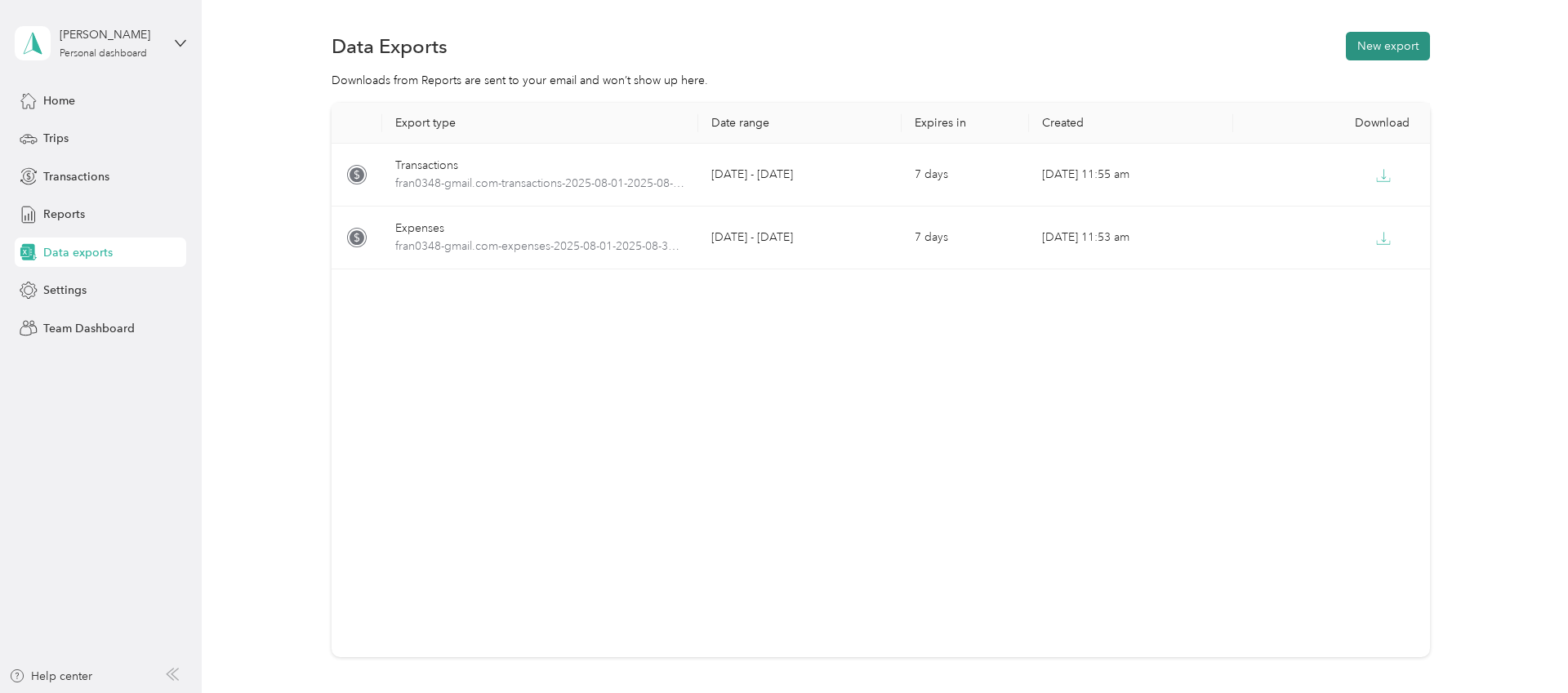
click at [1390, 40] on button "New export" at bounding box center [1389, 46] width 84 height 29
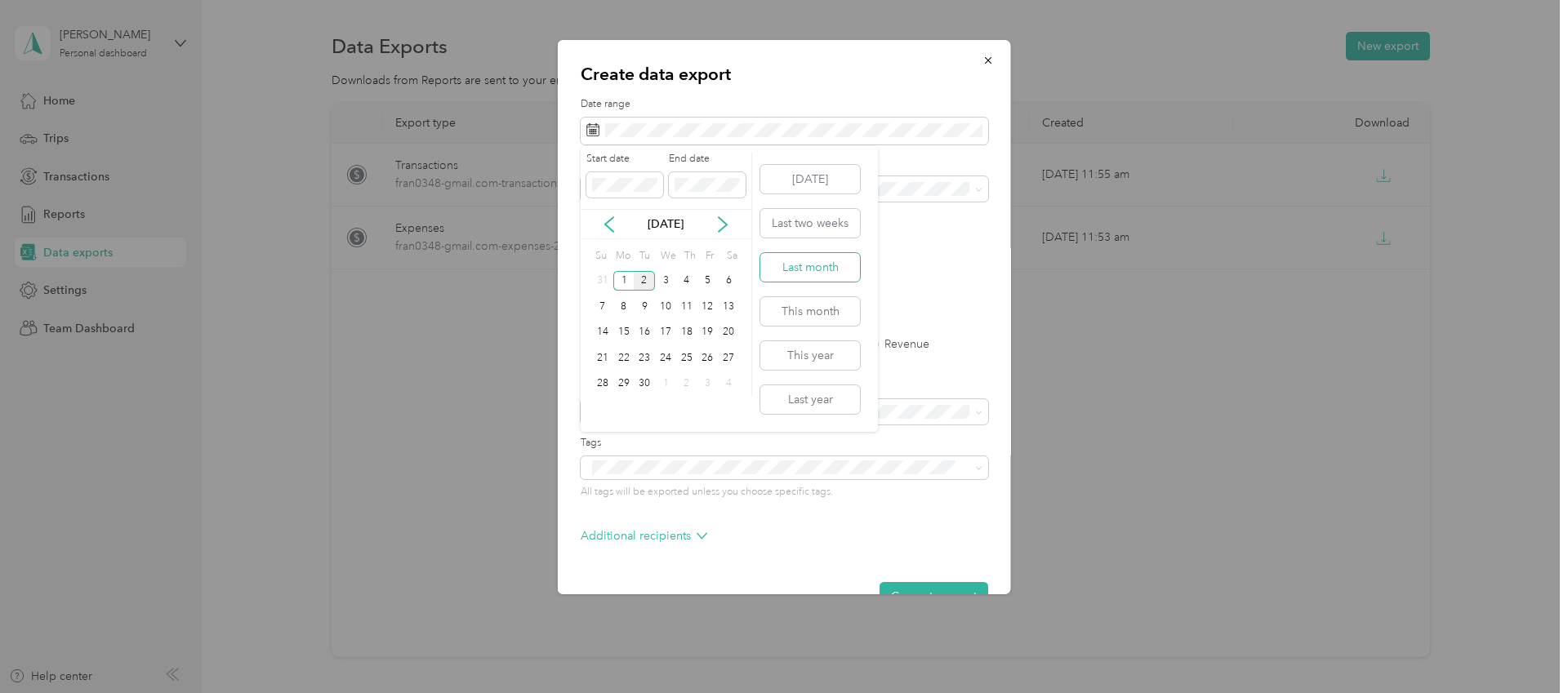
click at [809, 266] on button "Last month" at bounding box center [810, 267] width 99 height 29
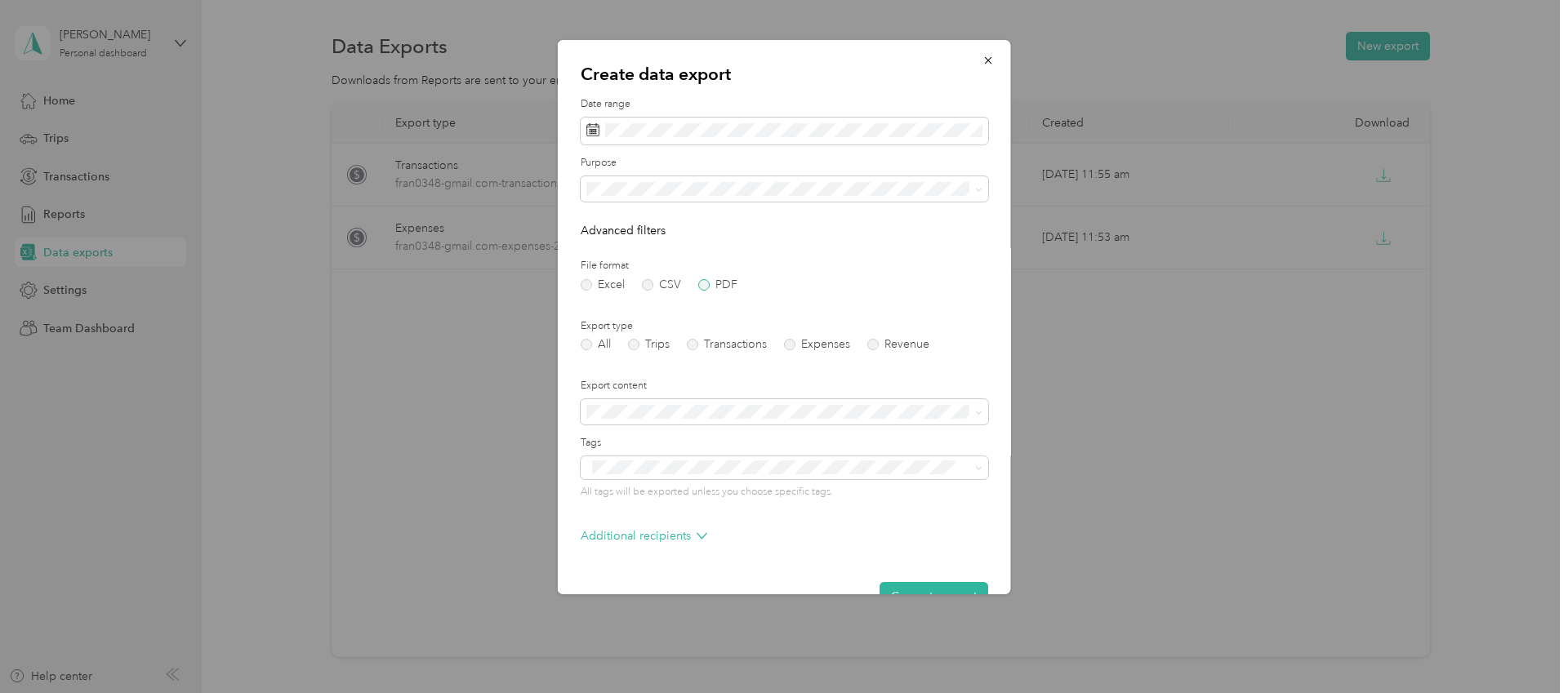
click at [707, 289] on label "PDF" at bounding box center [718, 285] width 40 height 11
click at [754, 344] on label "Transactions" at bounding box center [726, 344] width 80 height 11
click at [630, 693] on div "Create data export Date range Purpose Advanced filters File format Excel CSV PD…" at bounding box center [780, 693] width 1560 height 0
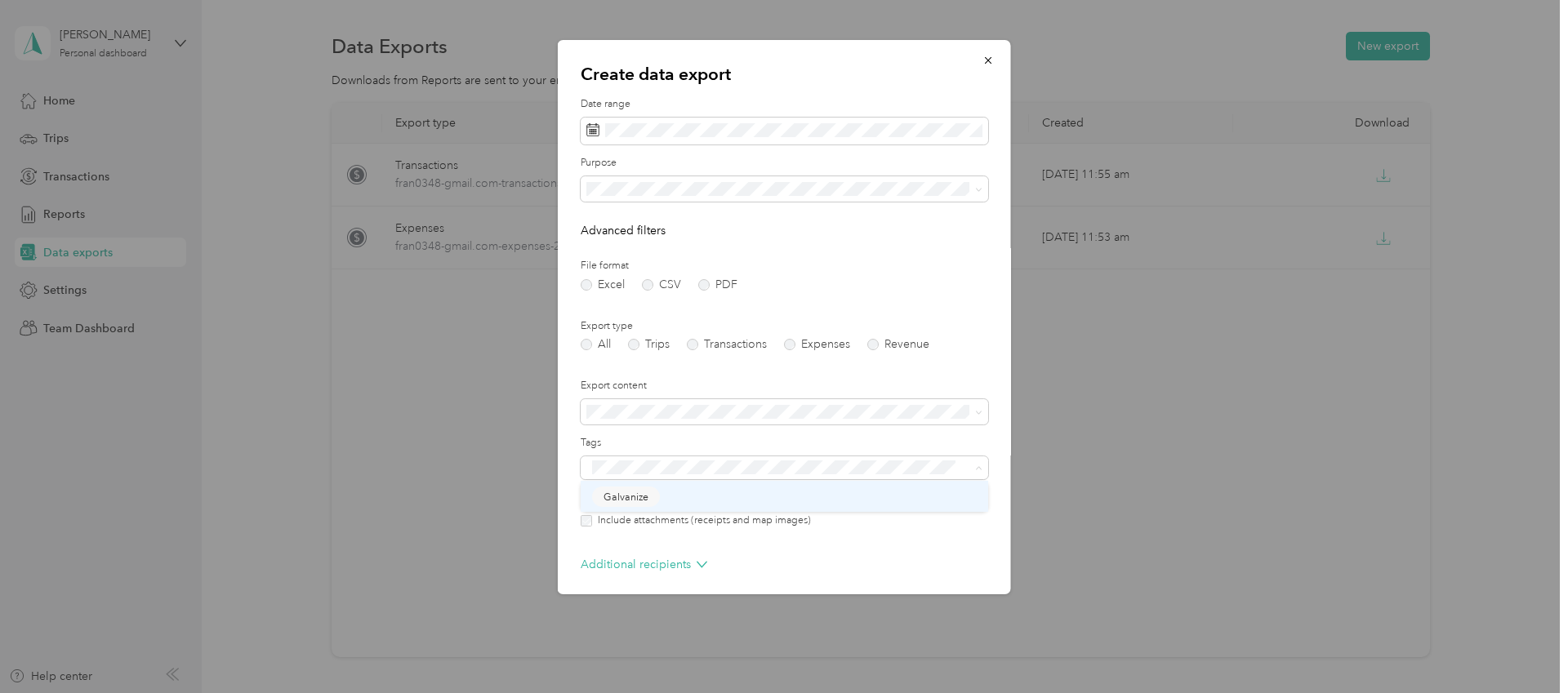
click at [626, 501] on span "Galvanize" at bounding box center [625, 496] width 45 height 15
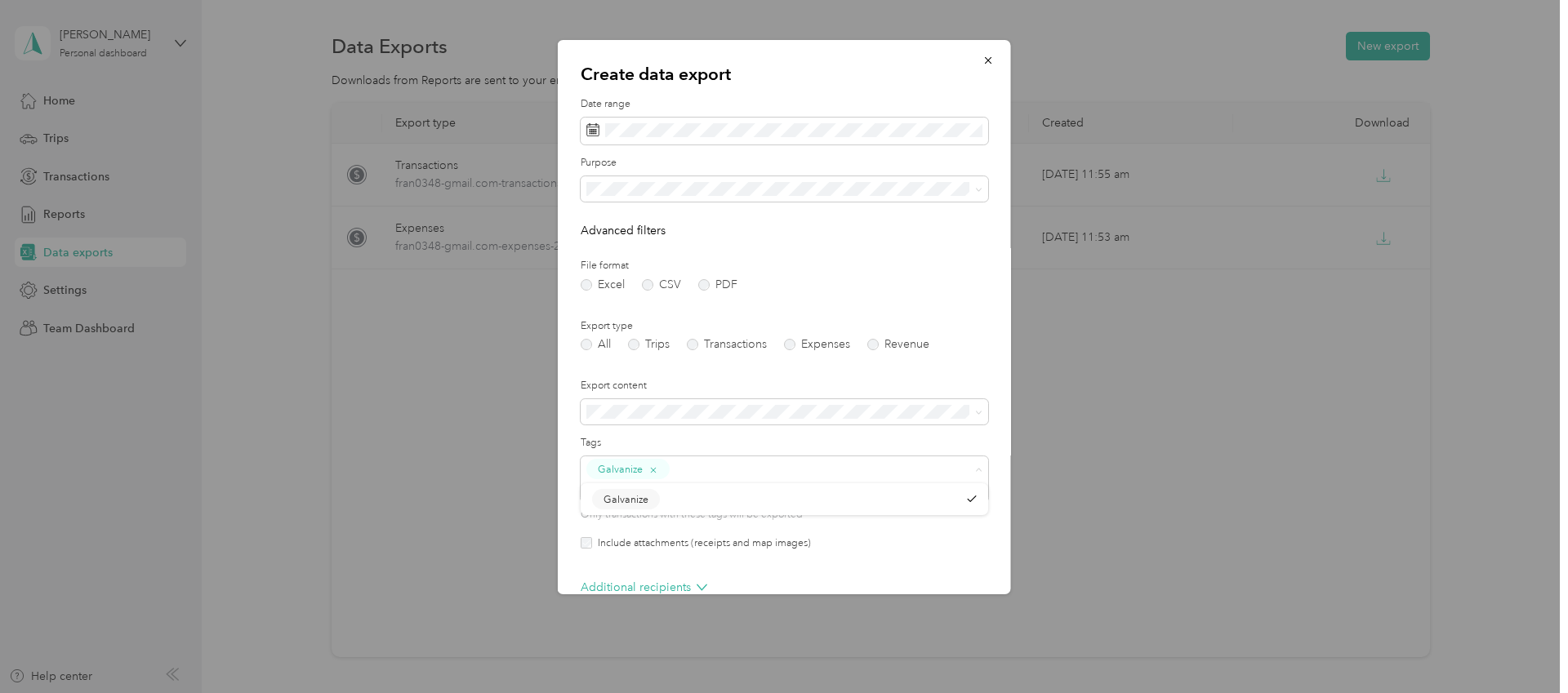
scroll to position [70, 0]
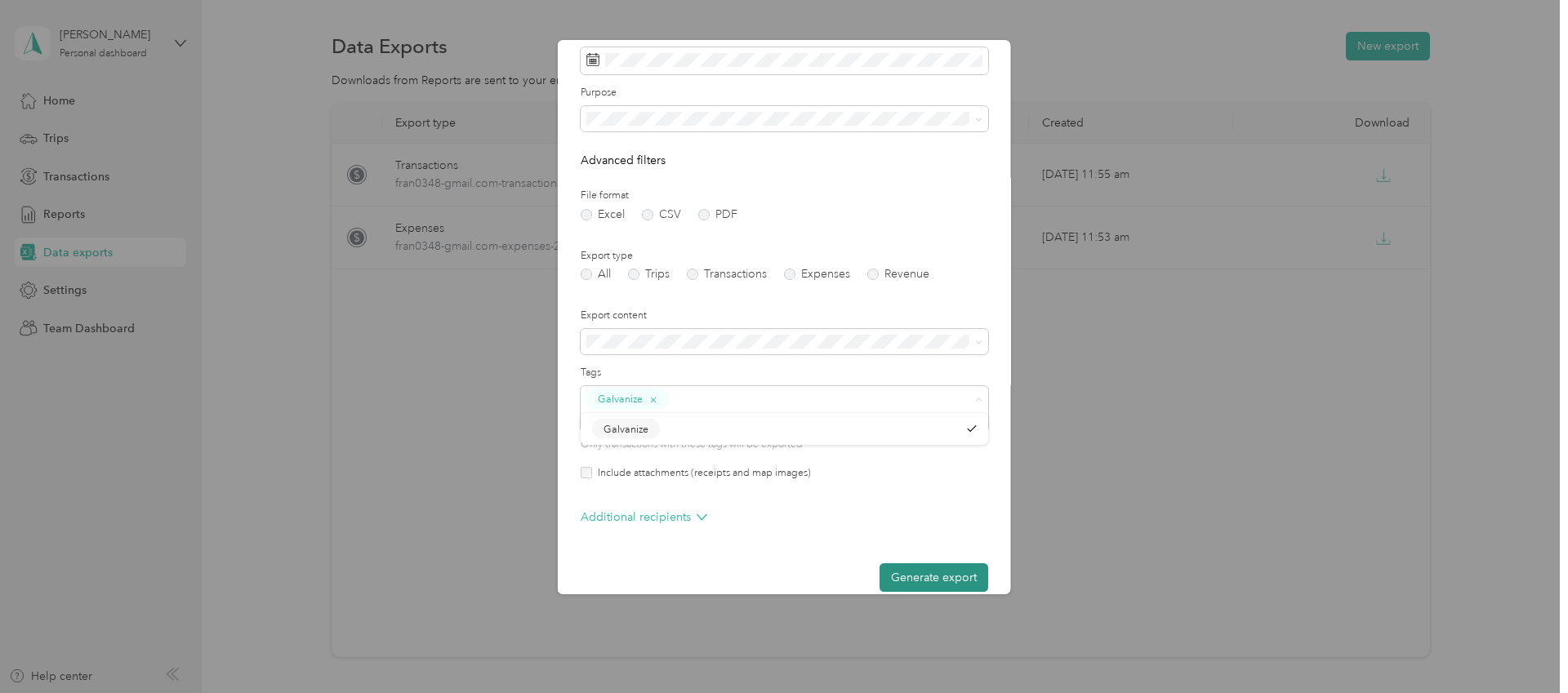
click at [953, 564] on button "Generate export" at bounding box center [934, 578] width 109 height 29
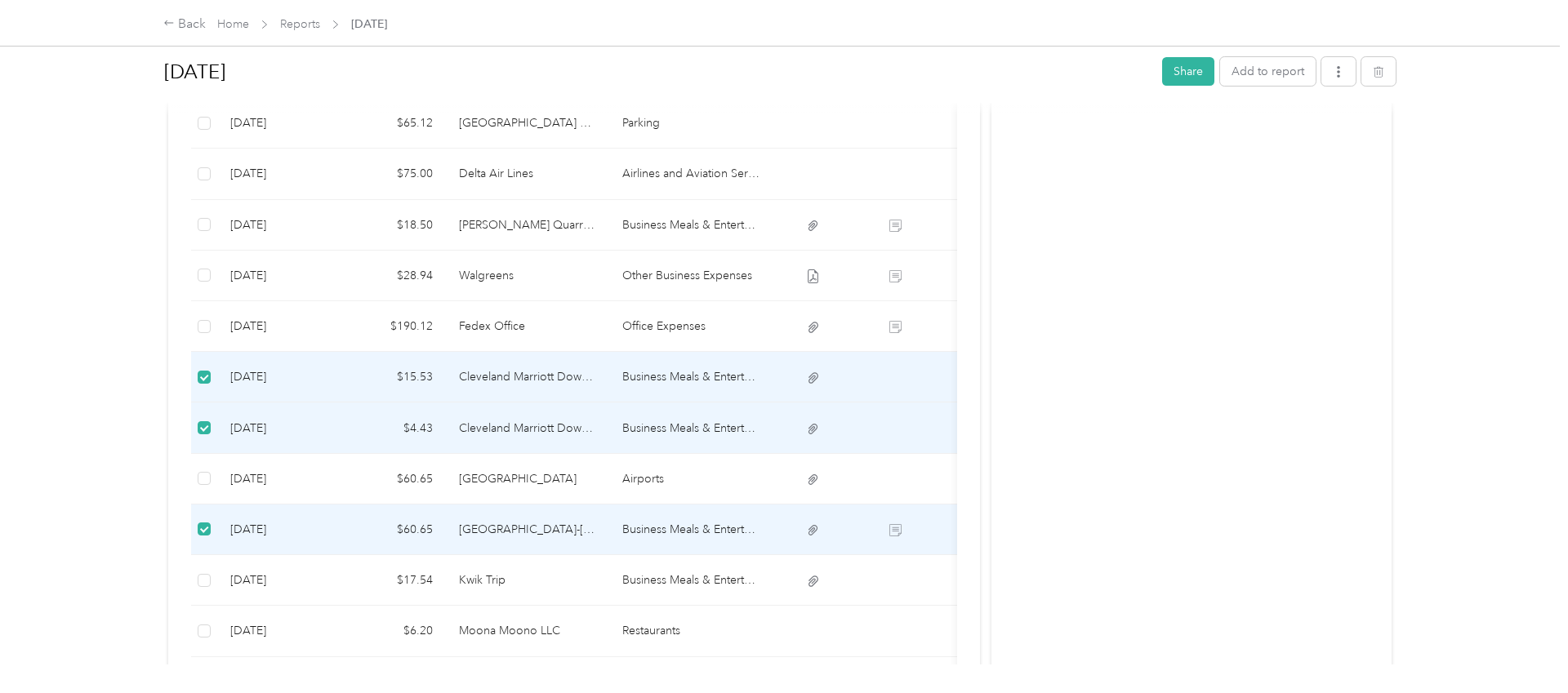
scroll to position [466, 0]
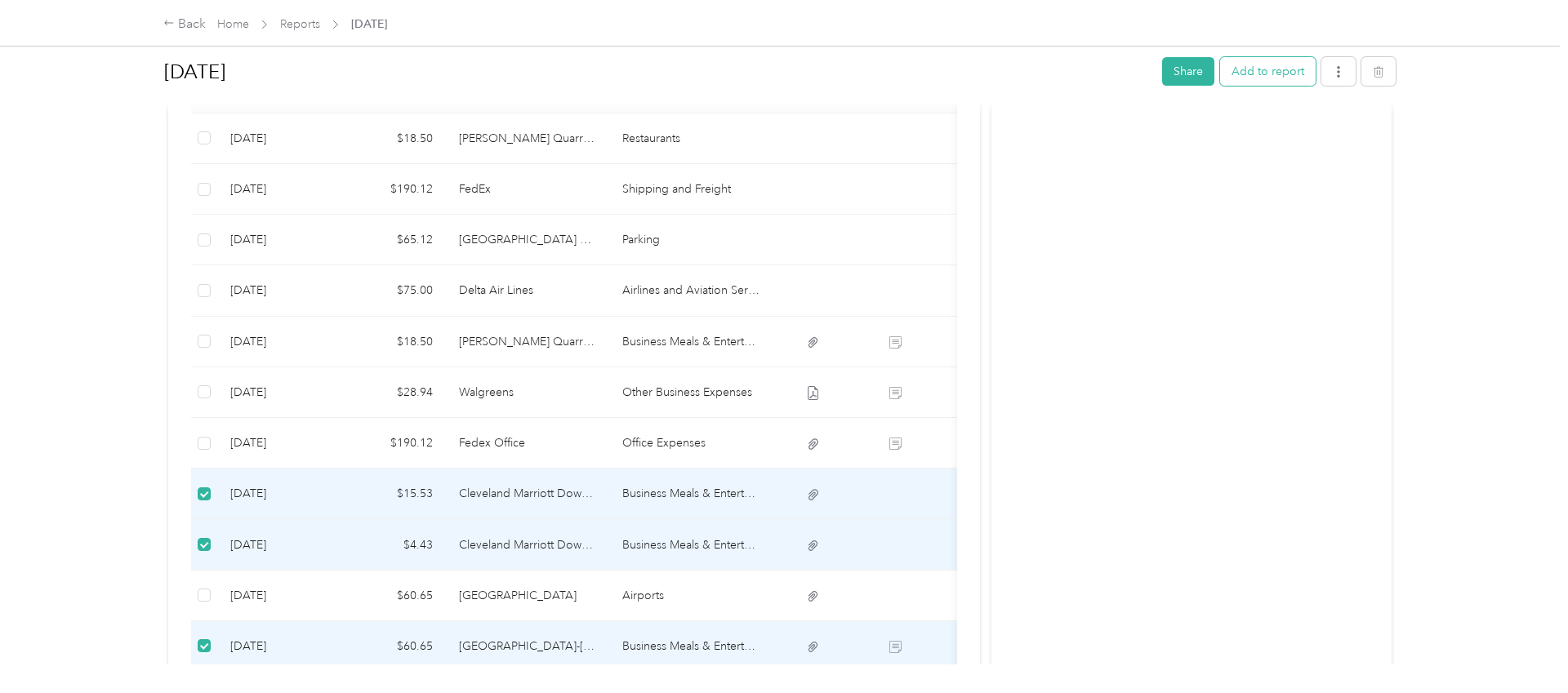
click at [1258, 75] on button "Add to report" at bounding box center [1267, 71] width 96 height 29
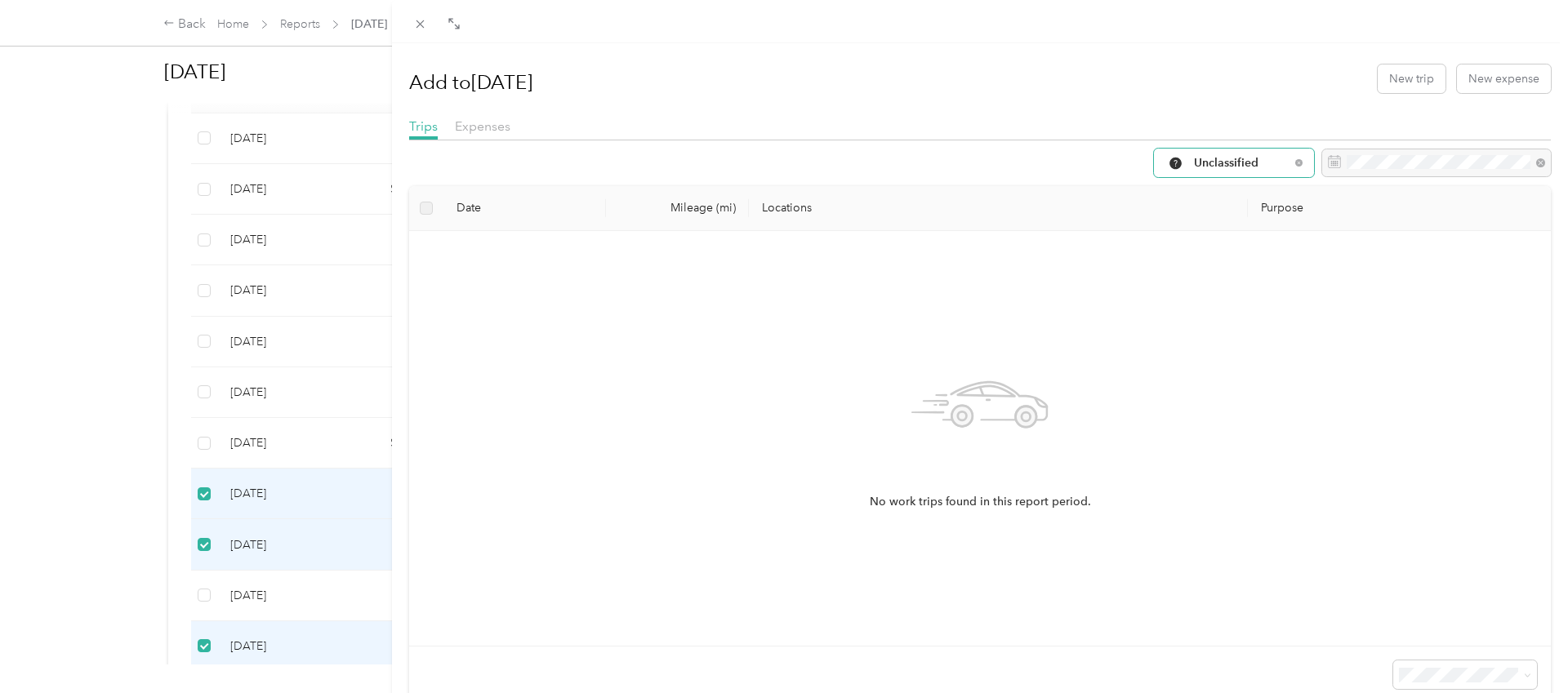
click at [1219, 166] on span "Unclassified" at bounding box center [1242, 163] width 96 height 11
click at [1448, 391] on div "No work trips found in this report period." at bounding box center [980, 439] width 1116 height 389
click at [476, 123] on span "Expenses" at bounding box center [482, 127] width 55 height 16
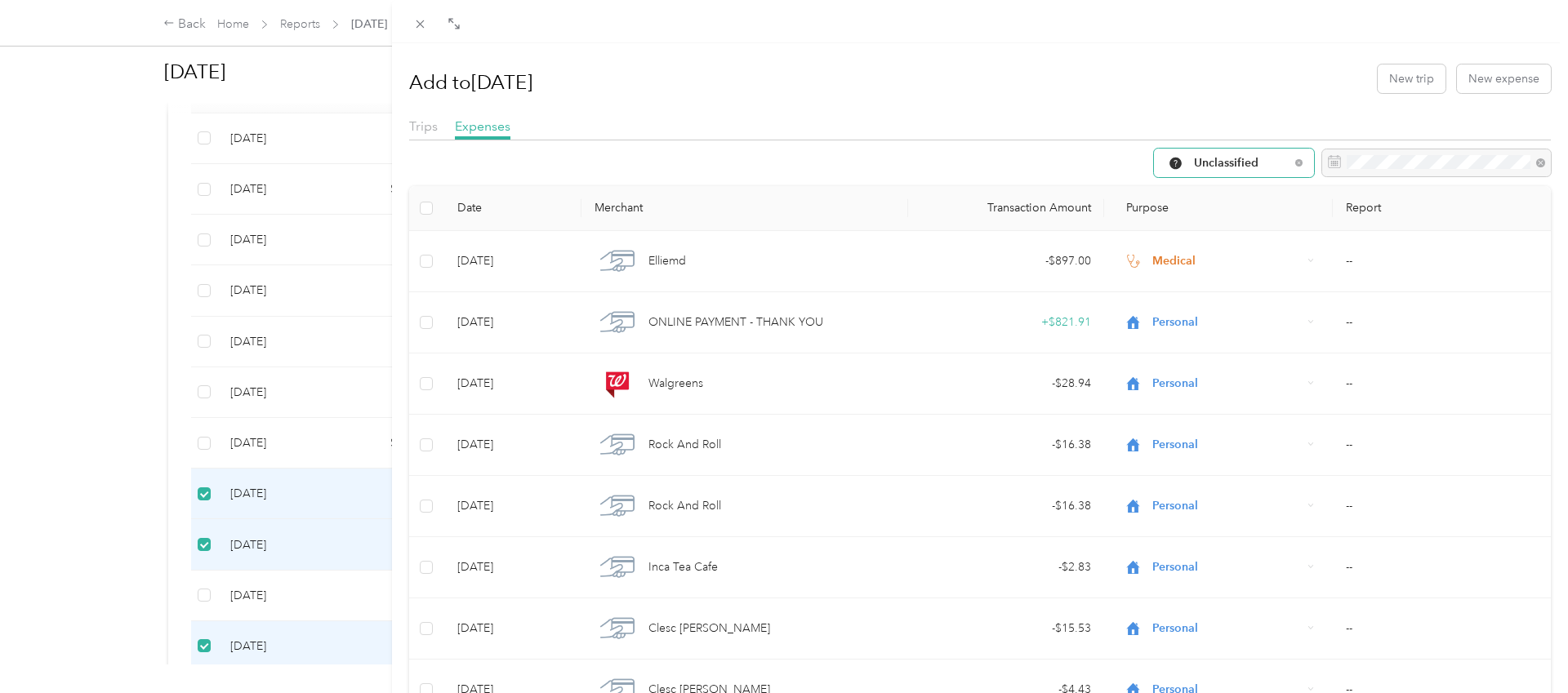
click at [1237, 165] on span "Unclassified" at bounding box center [1242, 163] width 96 height 11
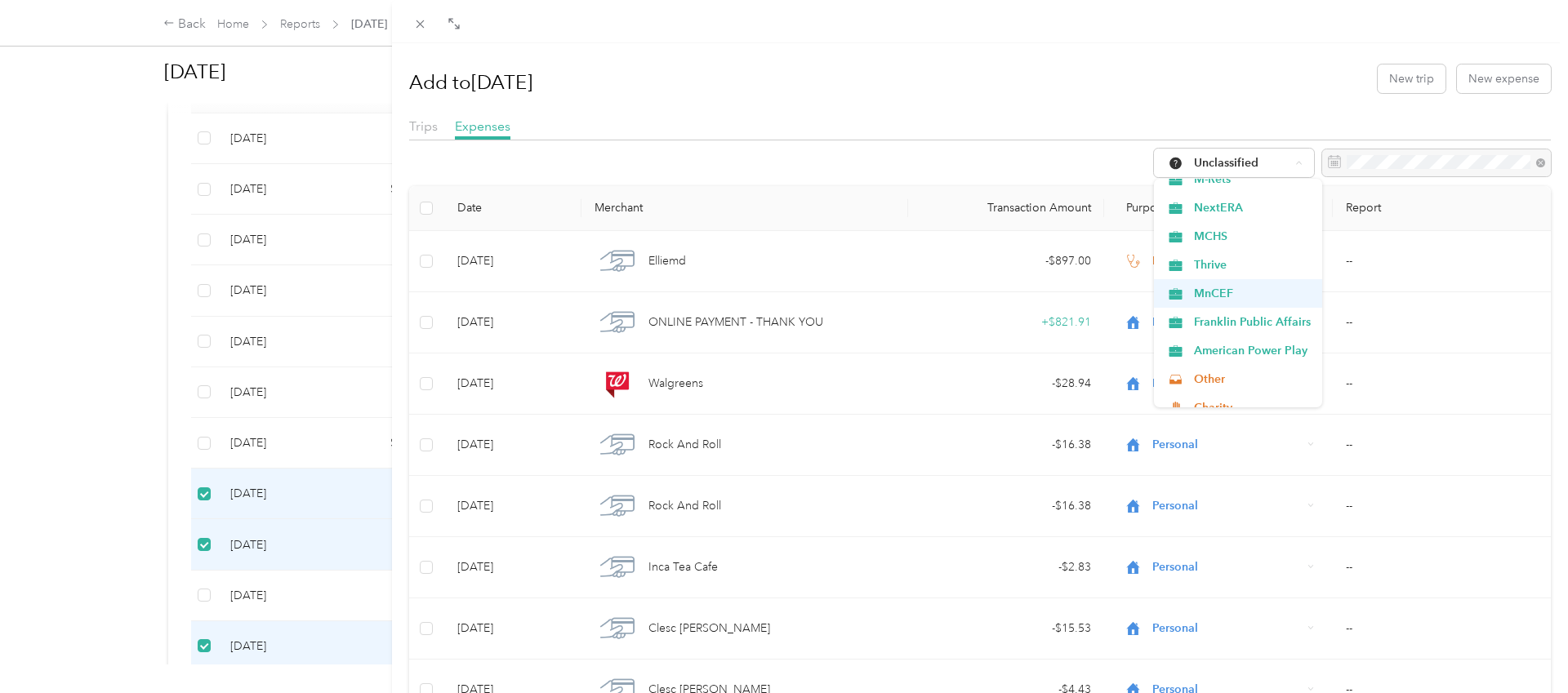
scroll to position [155, 0]
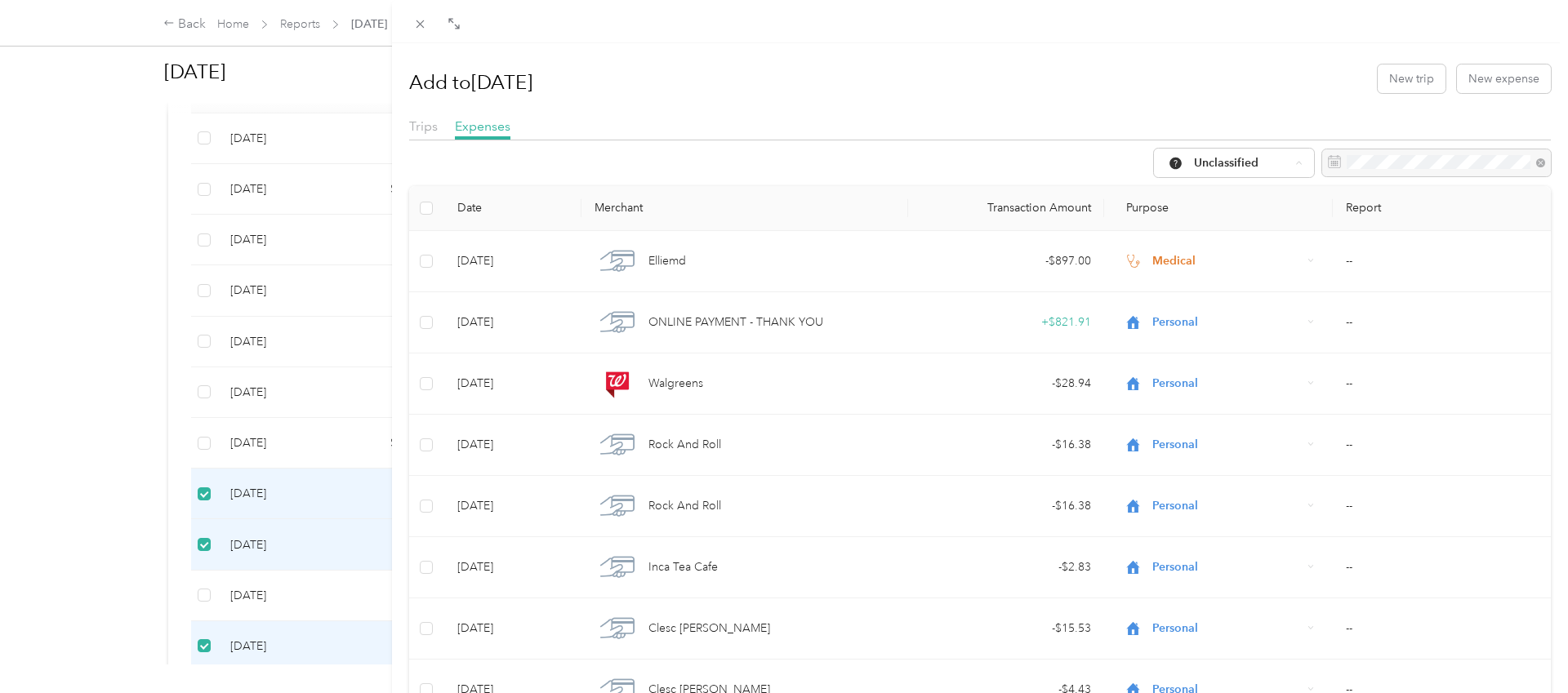
click at [1235, 290] on span "MnCEF" at bounding box center [1252, 295] width 117 height 18
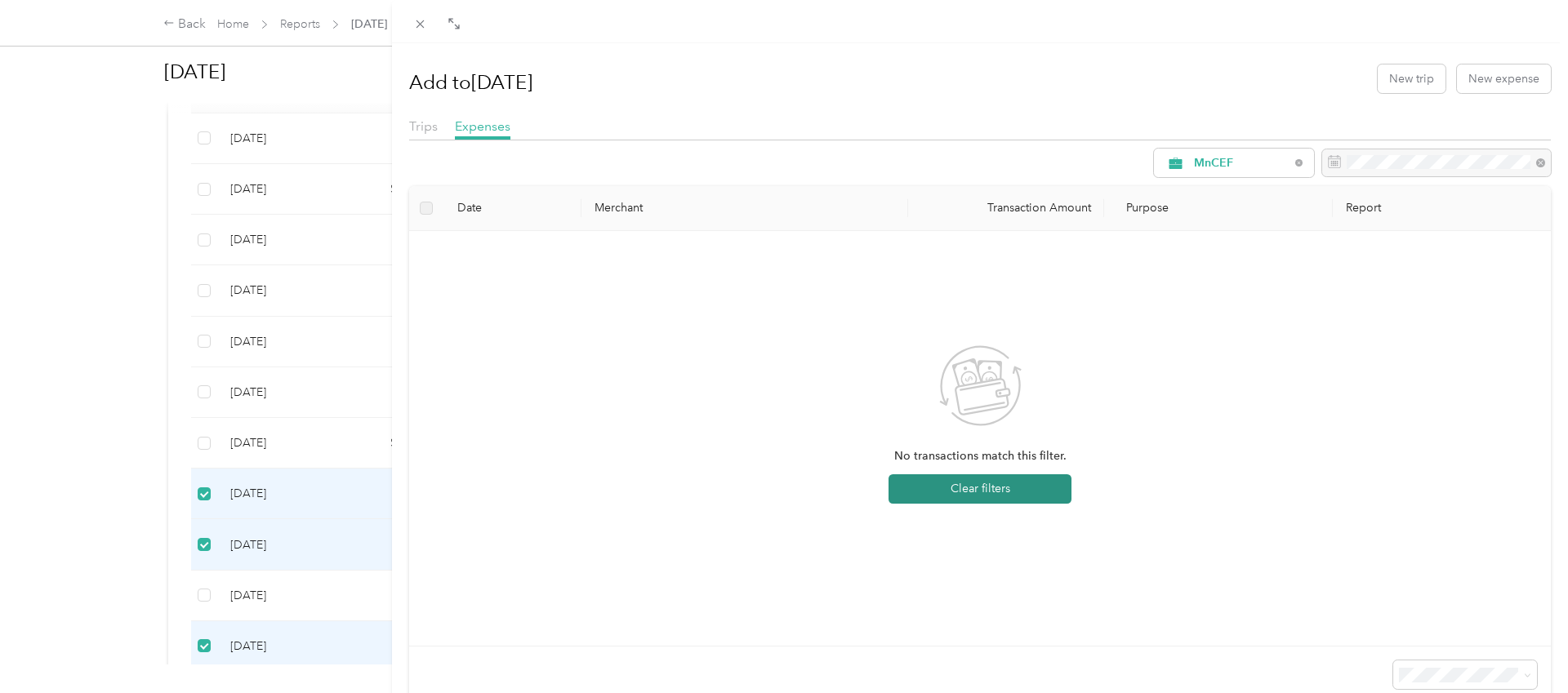
click at [965, 485] on button "Clear filters" at bounding box center [980, 489] width 183 height 29
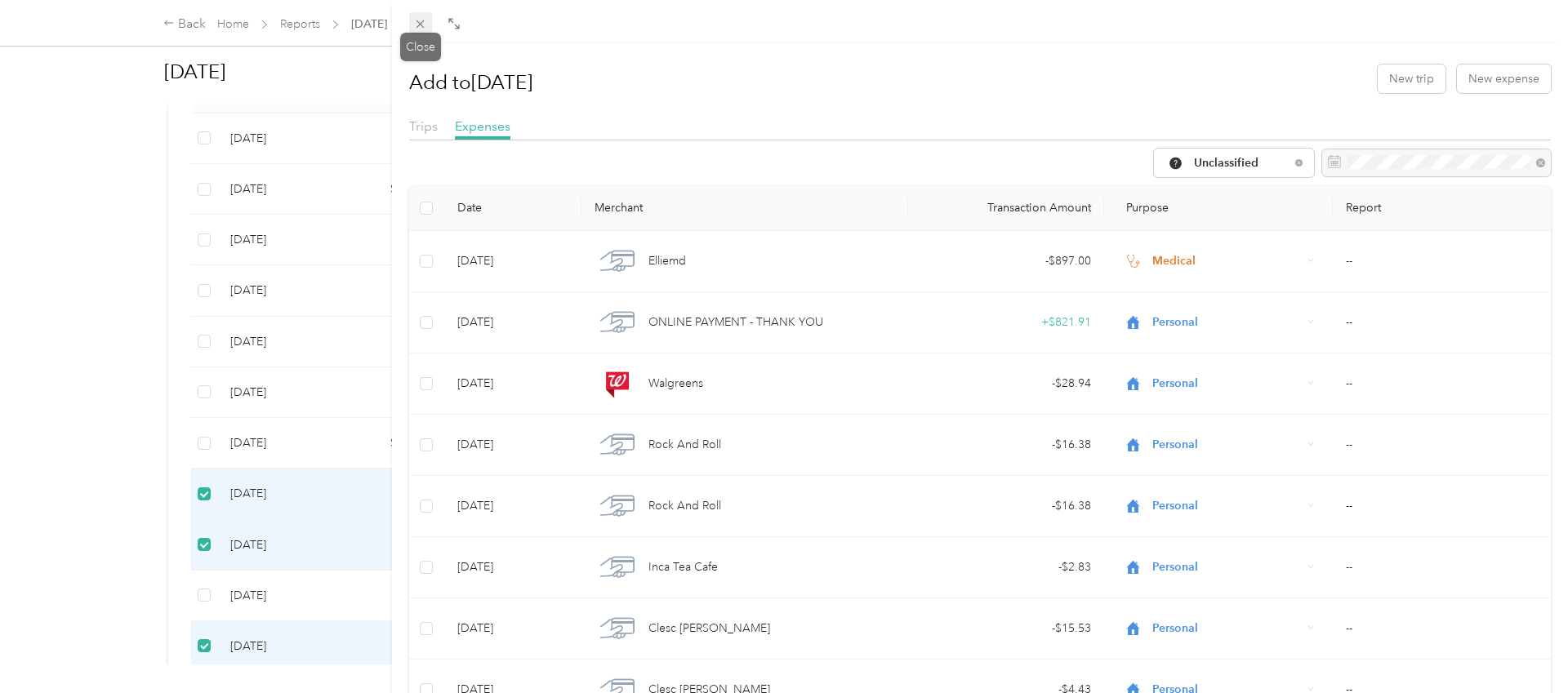
click at [419, 19] on icon at bounding box center [420, 25] width 14 height 14
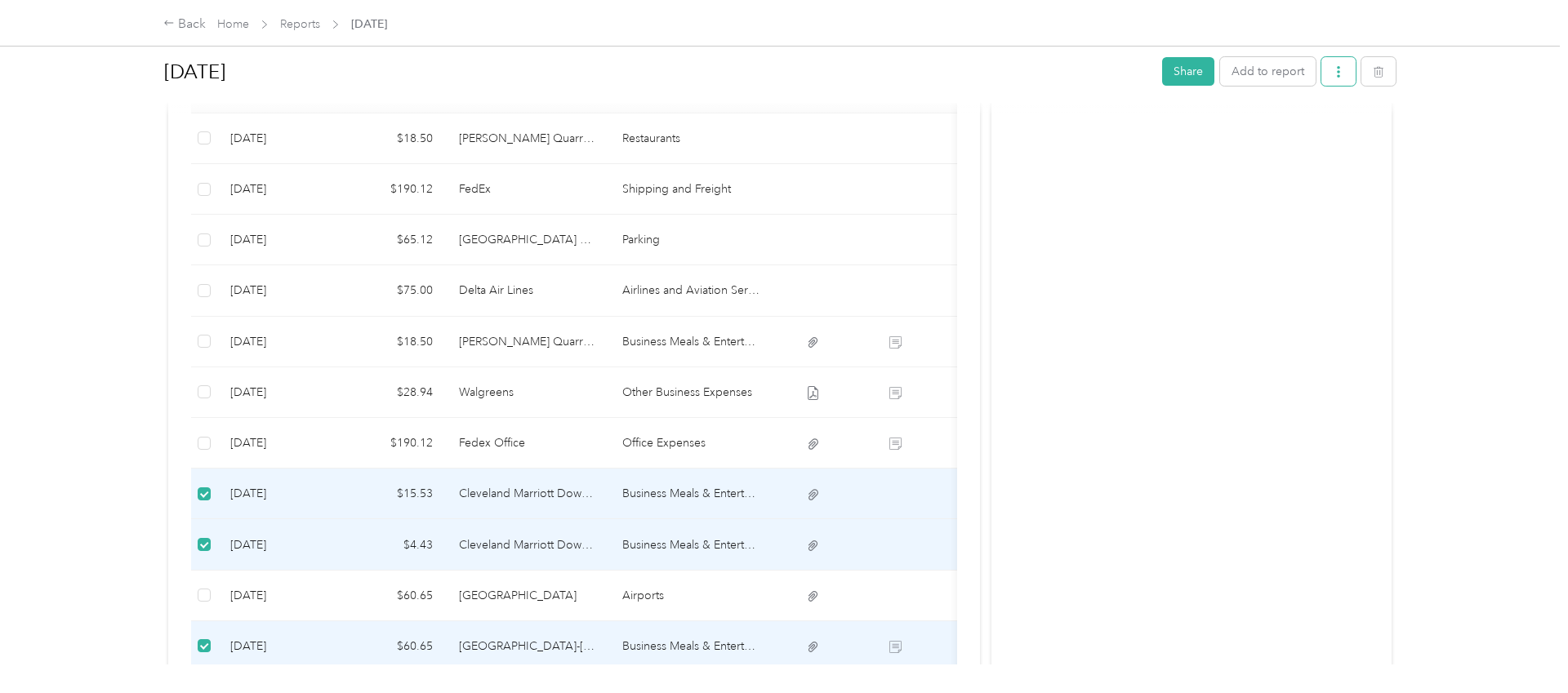
click at [1338, 71] on button "button" at bounding box center [1338, 71] width 34 height 29
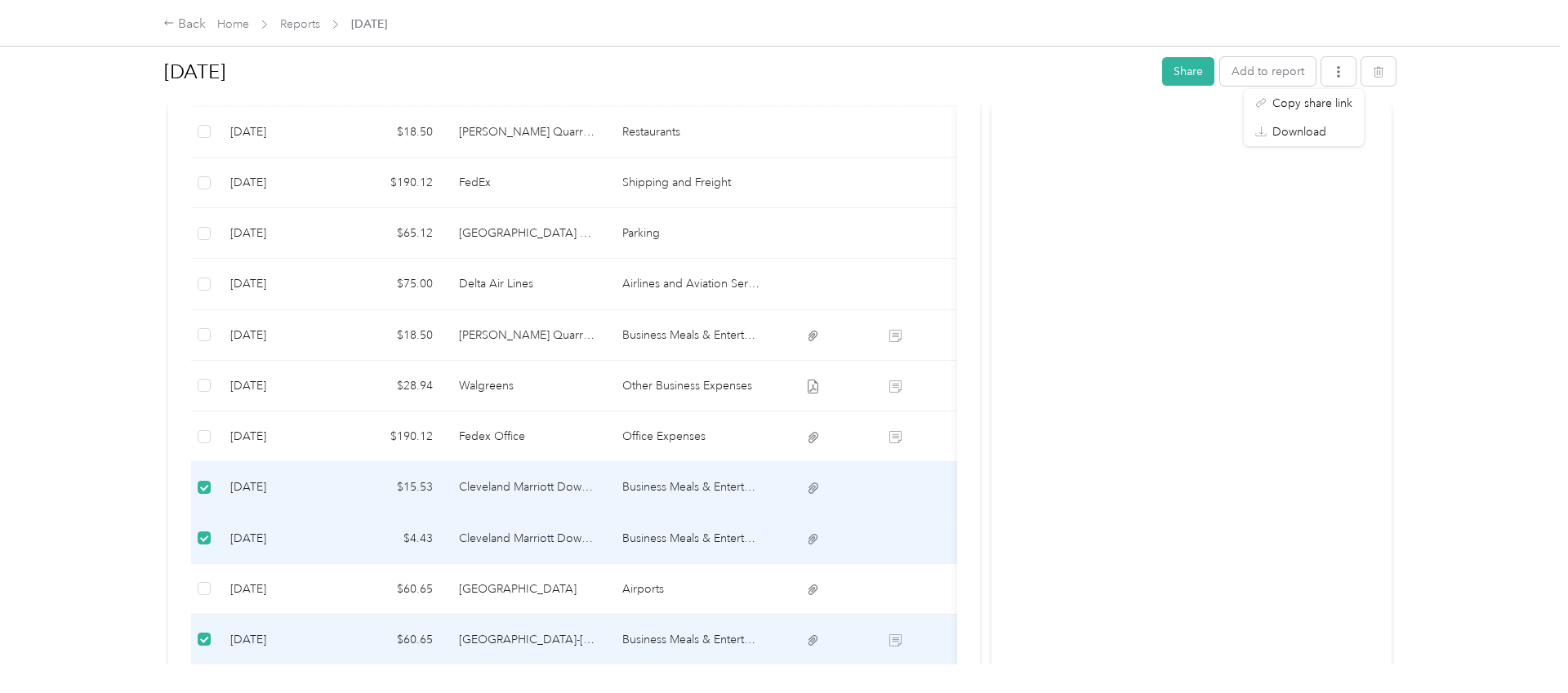
click at [1134, 221] on div "Activity and Comments Report shared Check out the easiest way to reimburse mile…" at bounding box center [1191, 362] width 400 height 1422
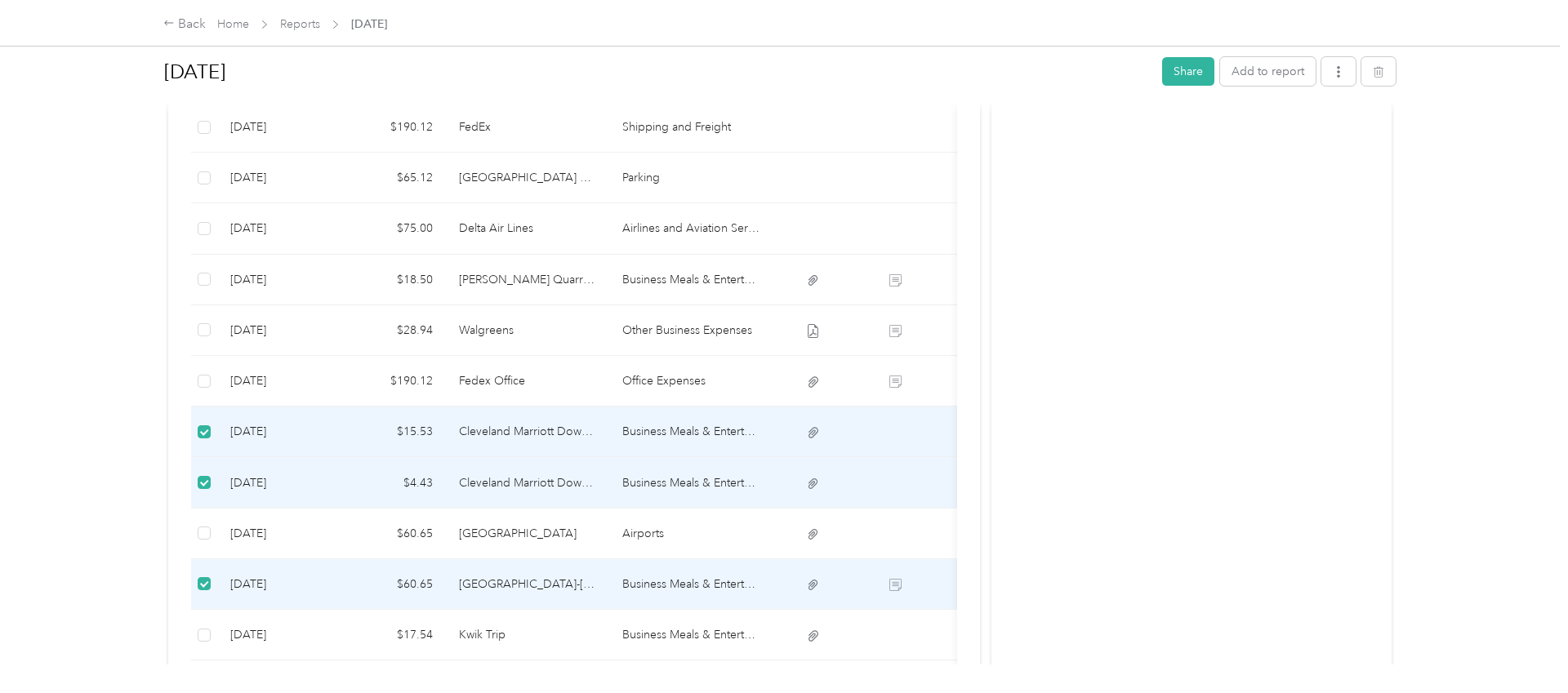
scroll to position [530, 0]
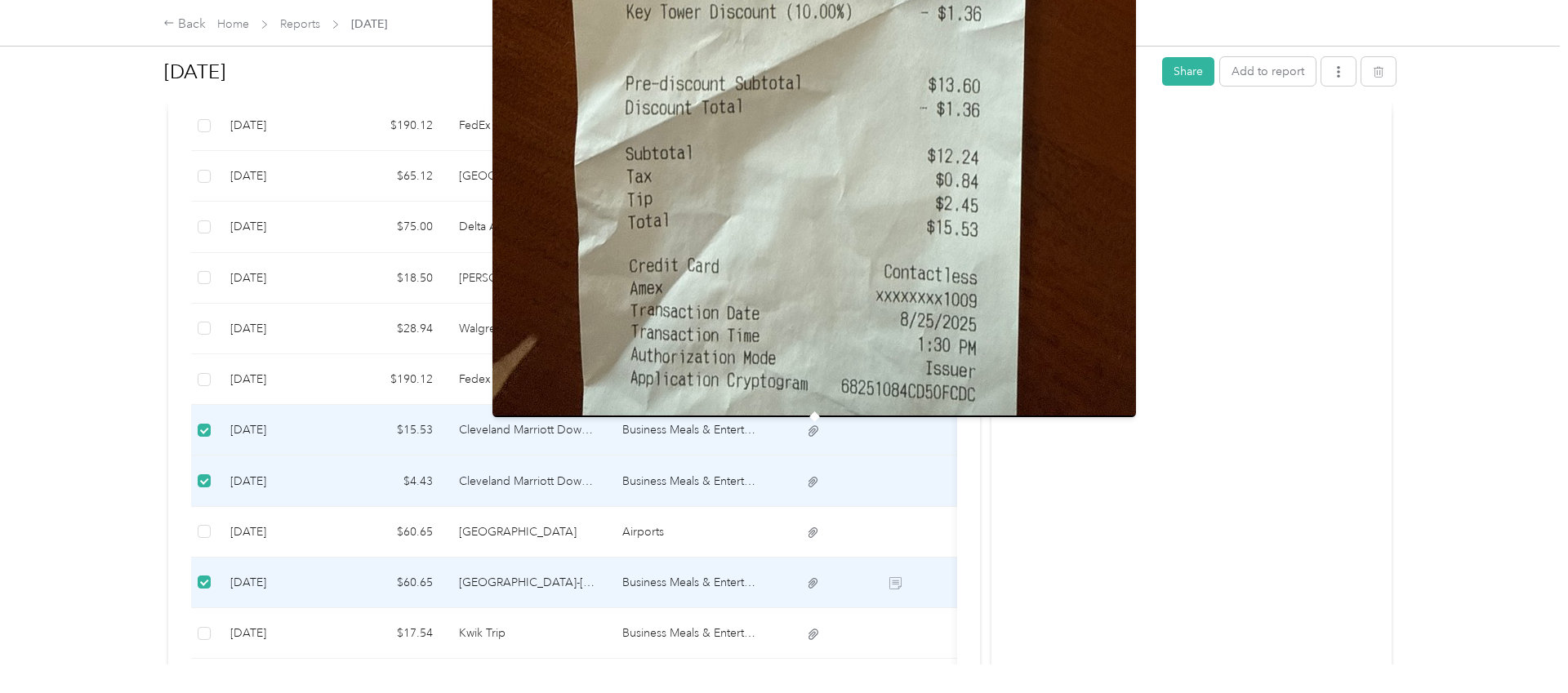
click at [816, 432] on icon at bounding box center [813, 431] width 10 height 11
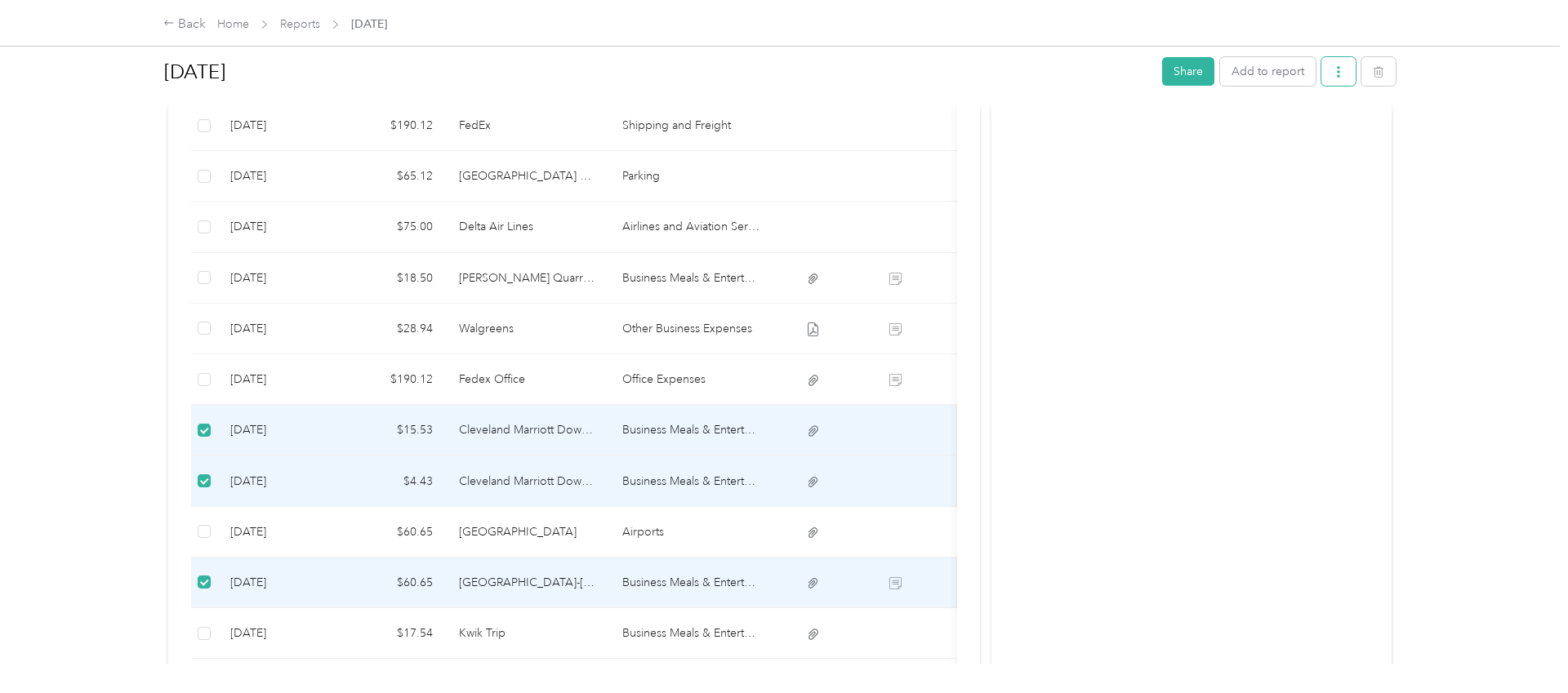
click at [1345, 69] on icon "button" at bounding box center [1338, 71] width 11 height 11
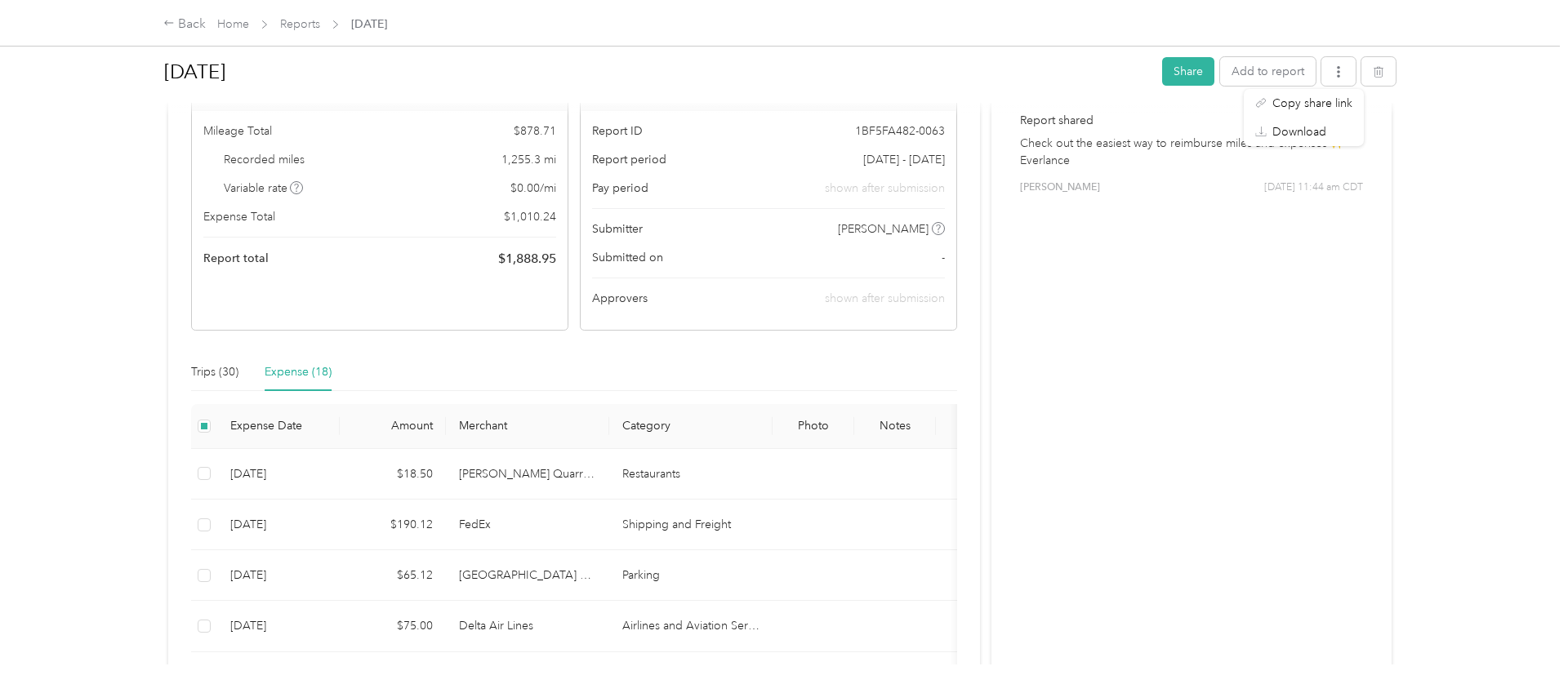
scroll to position [0, 0]
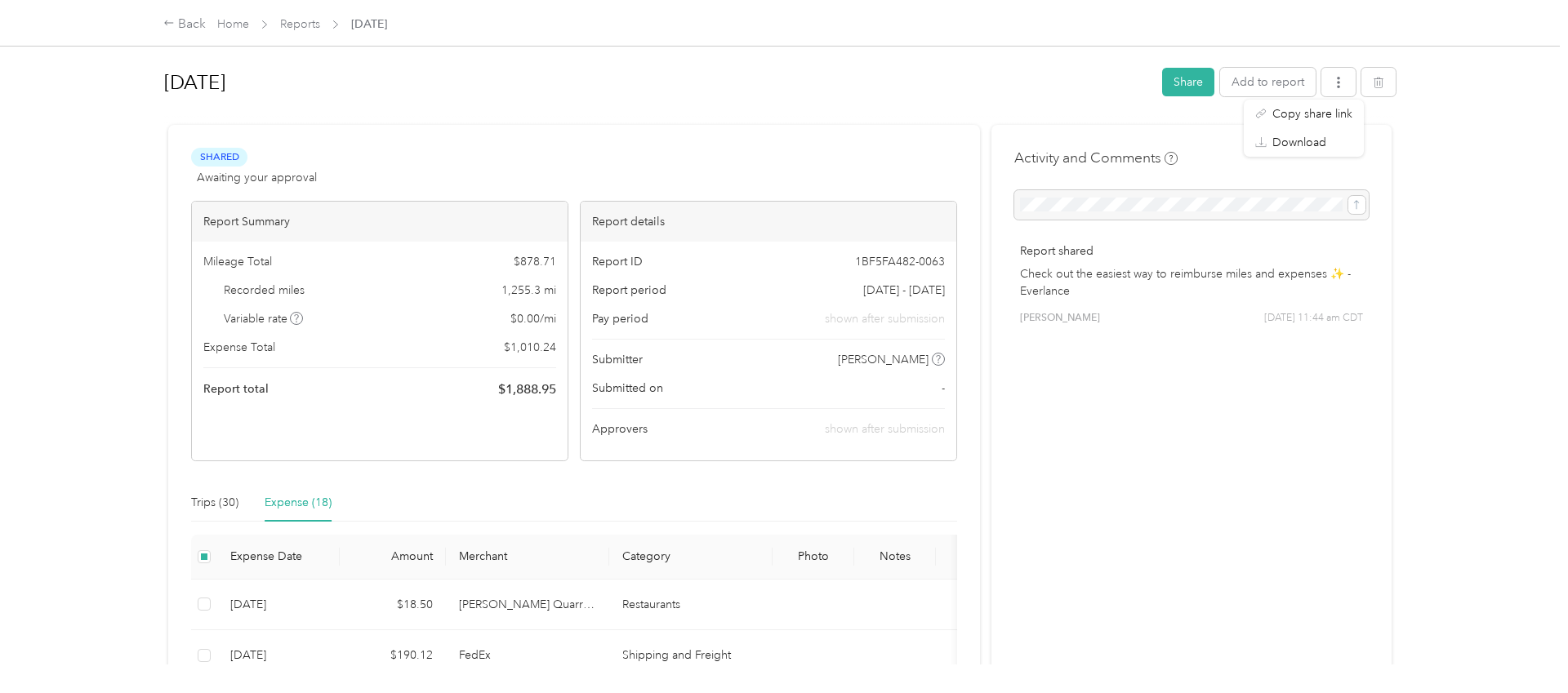
click at [381, 26] on span "[DATE]" at bounding box center [368, 25] width 36 height 18
click at [306, 26] on link "Reports" at bounding box center [301, 25] width 40 height 14
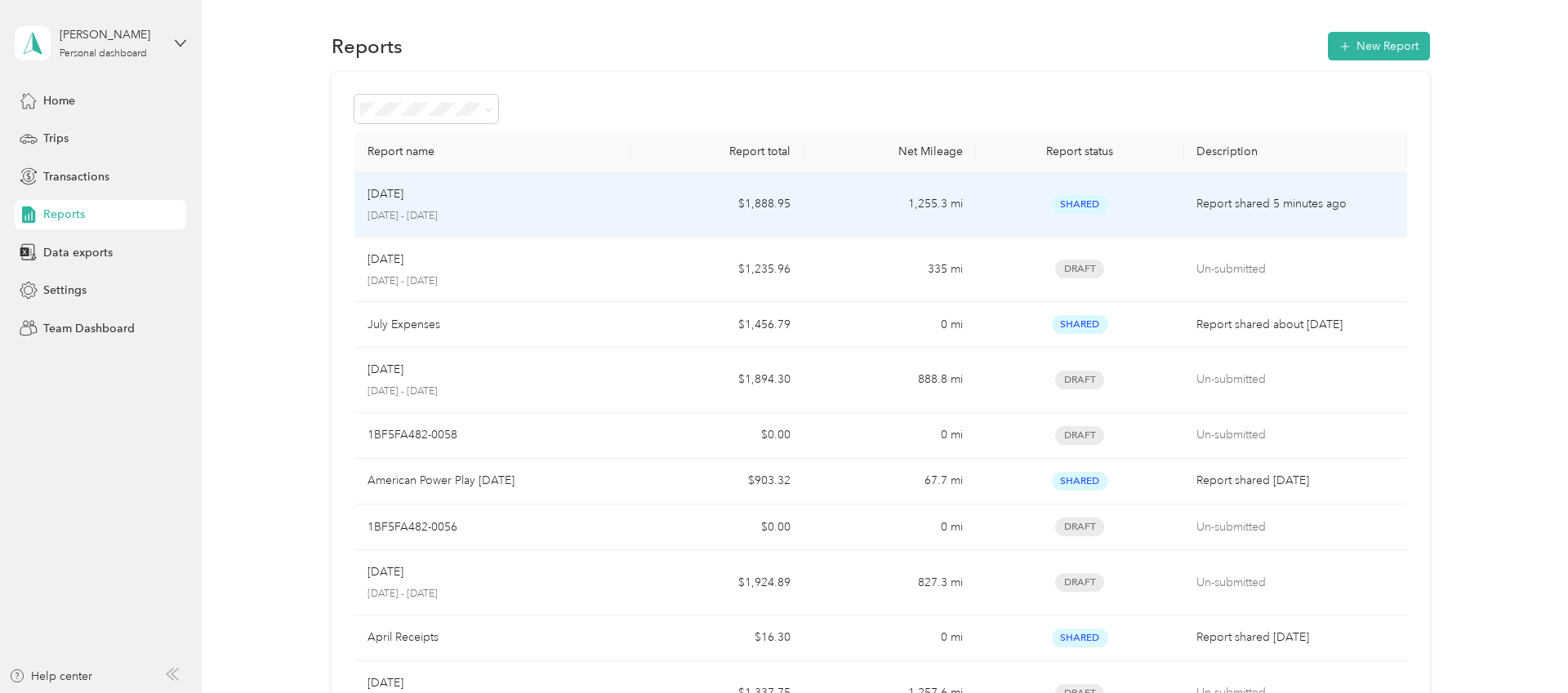
click at [446, 197] on div "[DATE]" at bounding box center [492, 194] width 251 height 18
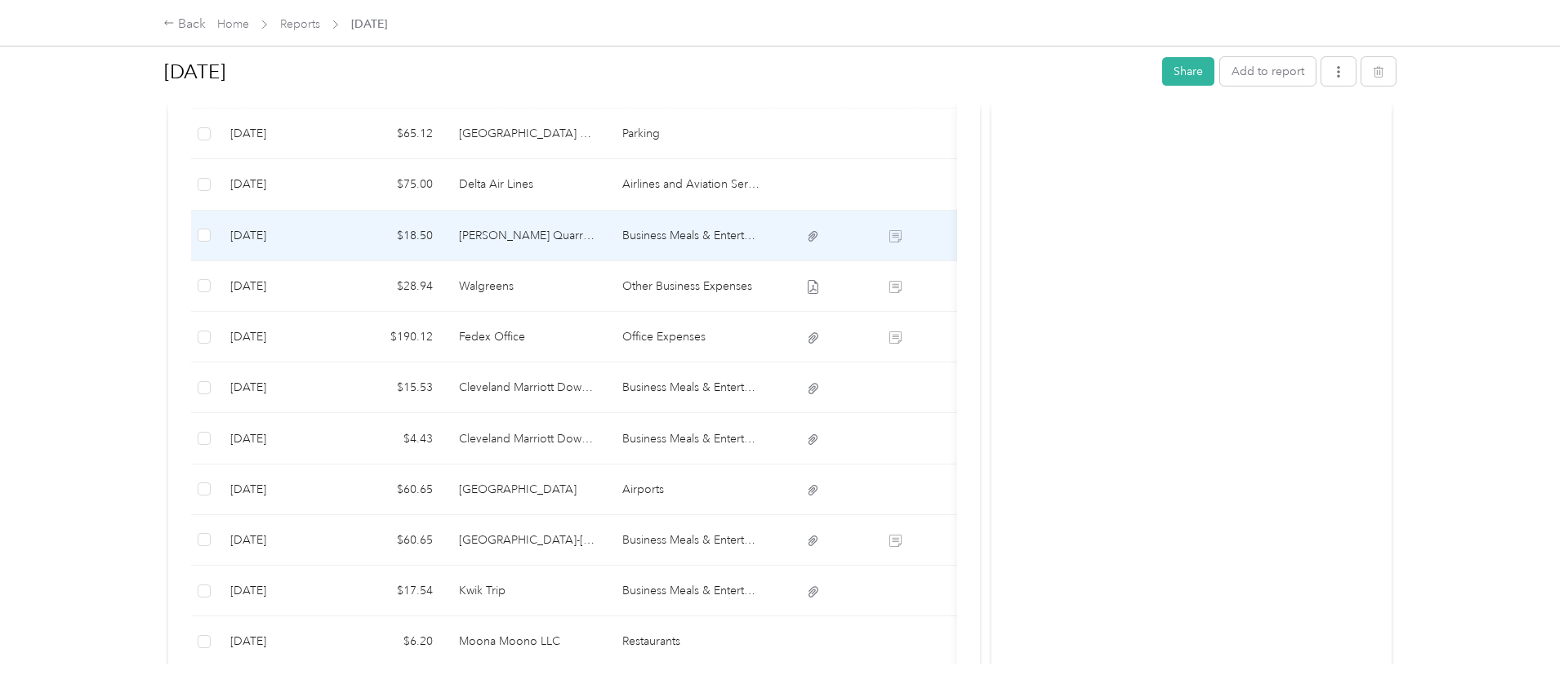
scroll to position [574, 0]
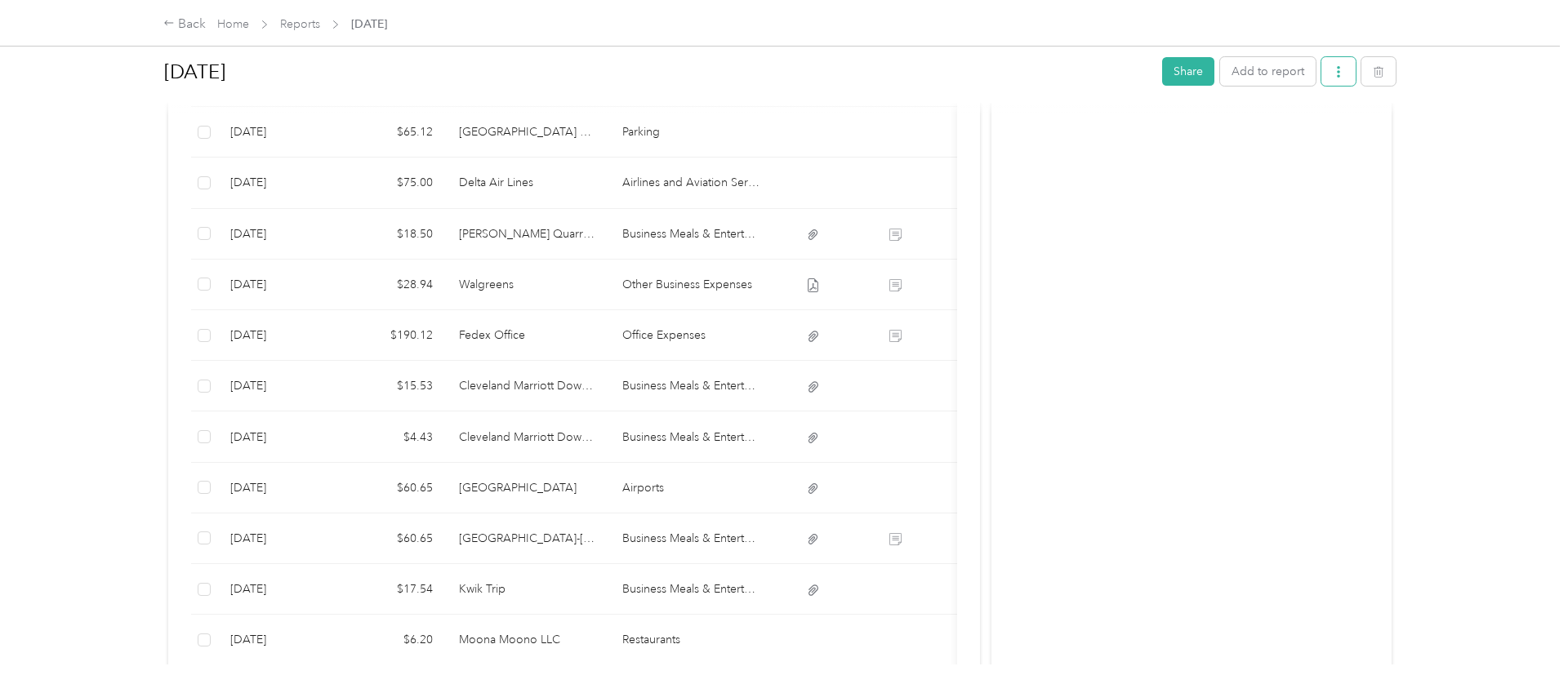
click at [1354, 75] on button "button" at bounding box center [1338, 71] width 34 height 29
click at [1353, 74] on button "button" at bounding box center [1338, 71] width 34 height 29
click at [1339, 69] on icon "button" at bounding box center [1338, 71] width 11 height 11
click at [1339, 68] on icon "button" at bounding box center [1338, 71] width 11 height 11
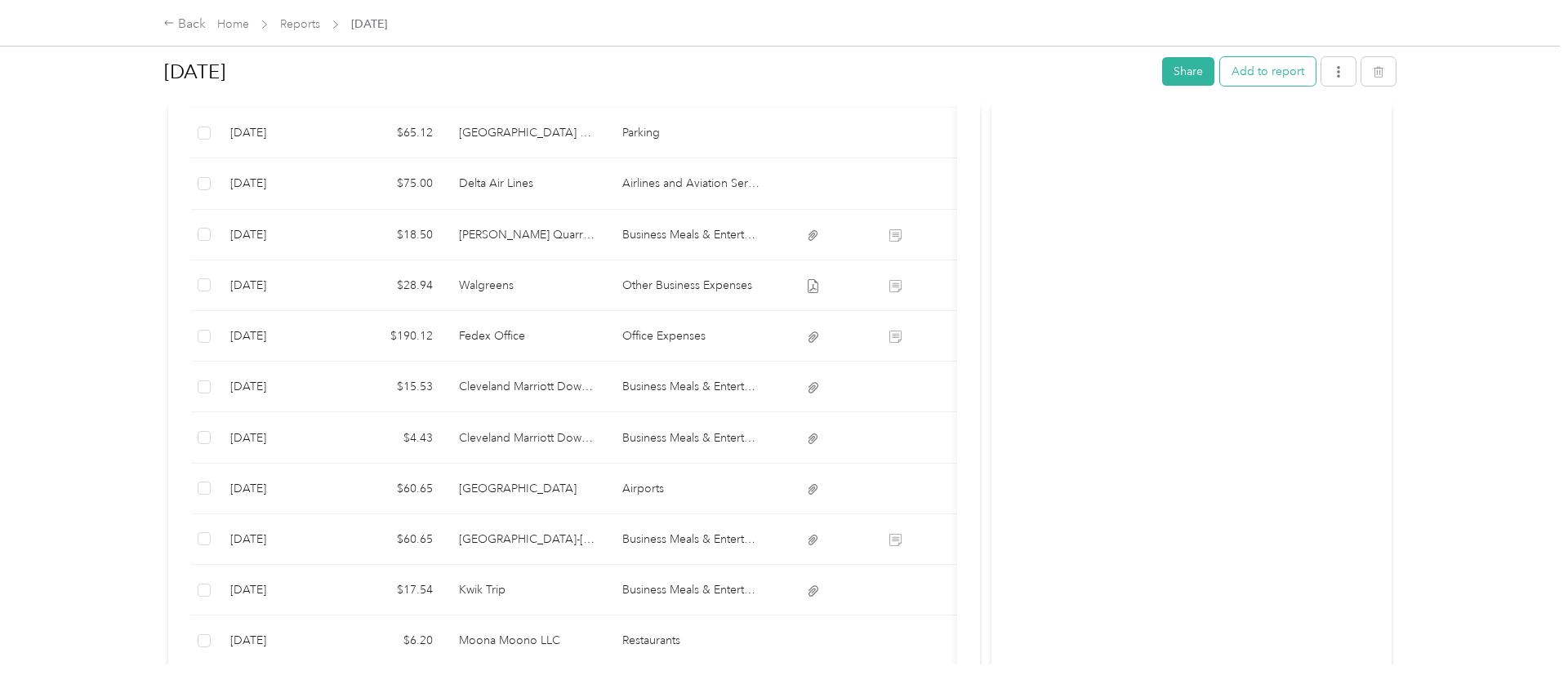
click at [1282, 68] on button "Add to report" at bounding box center [1267, 71] width 96 height 29
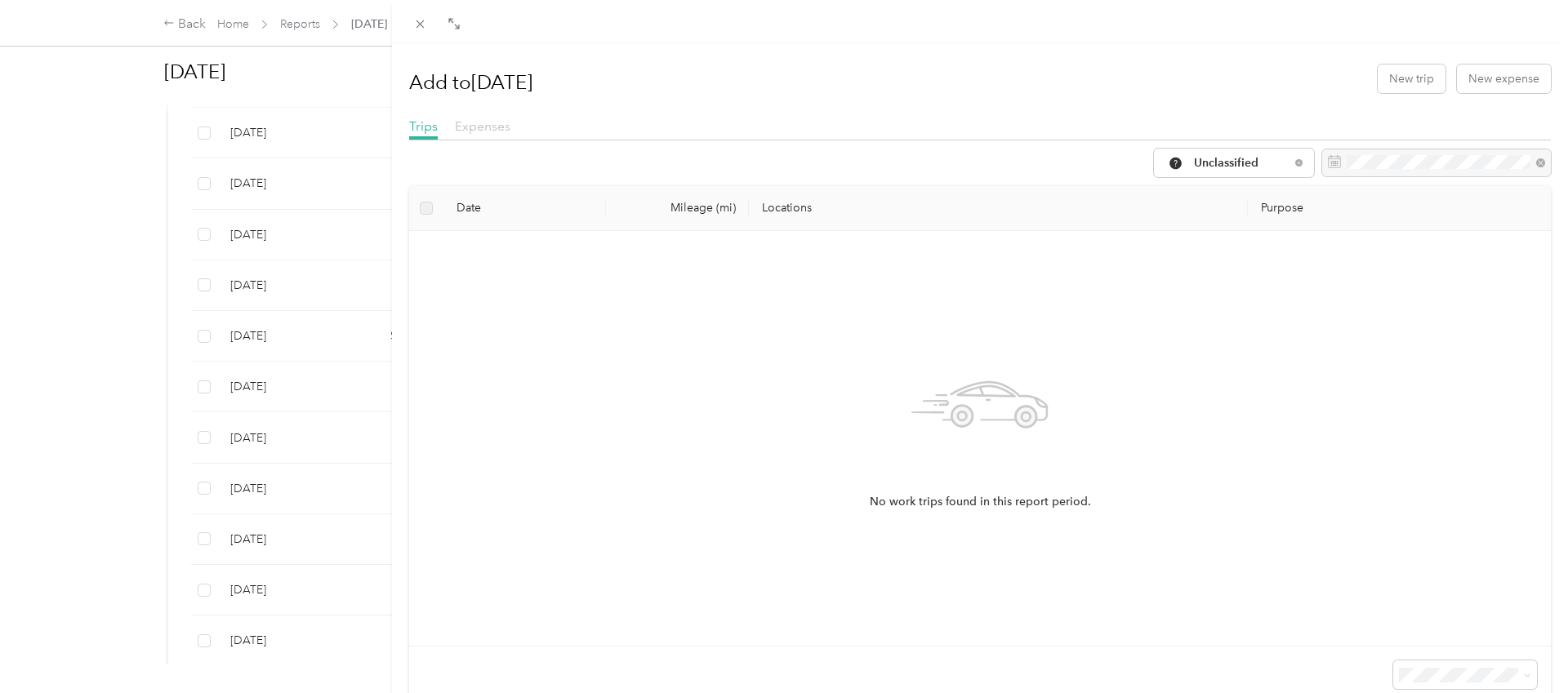
click at [494, 129] on span "Expenses" at bounding box center [482, 127] width 55 height 16
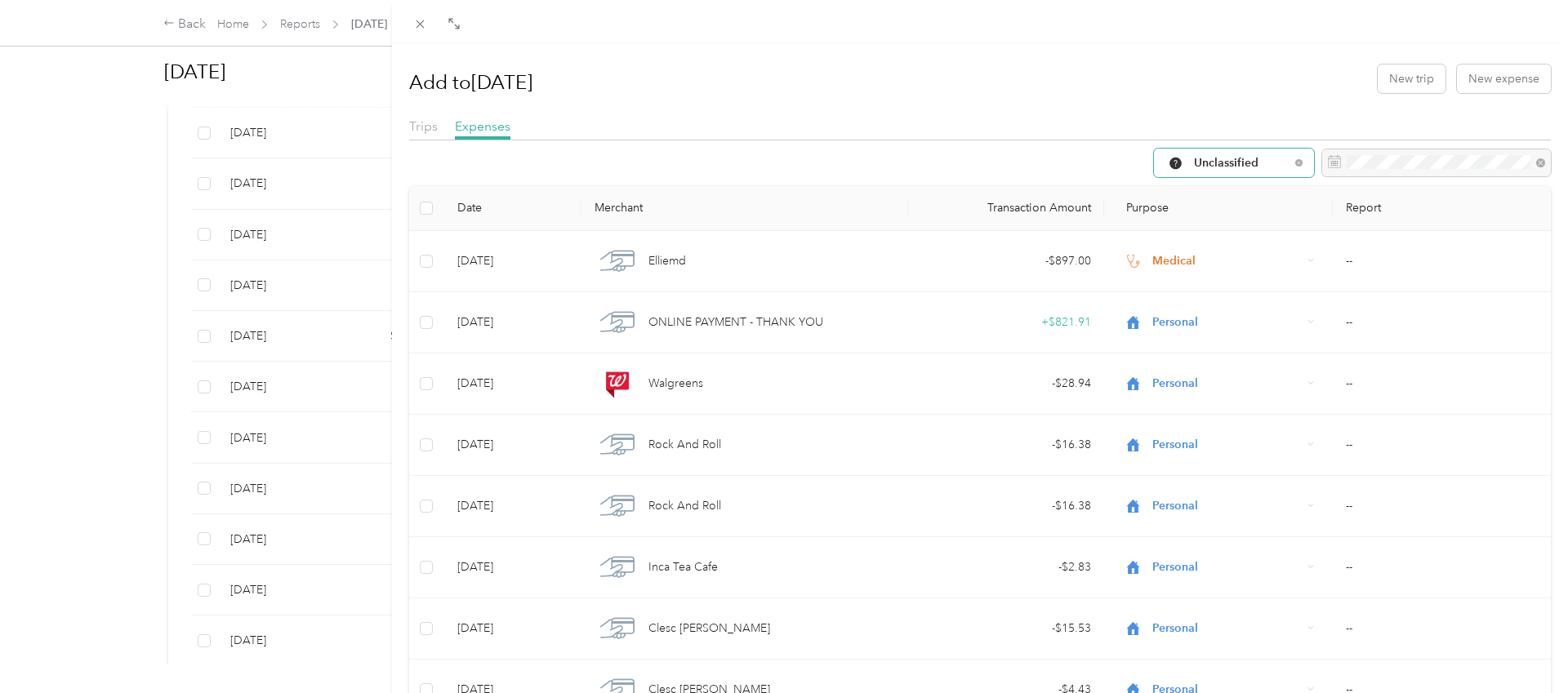
click at [1267, 163] on span "Unclassified" at bounding box center [1242, 163] width 96 height 11
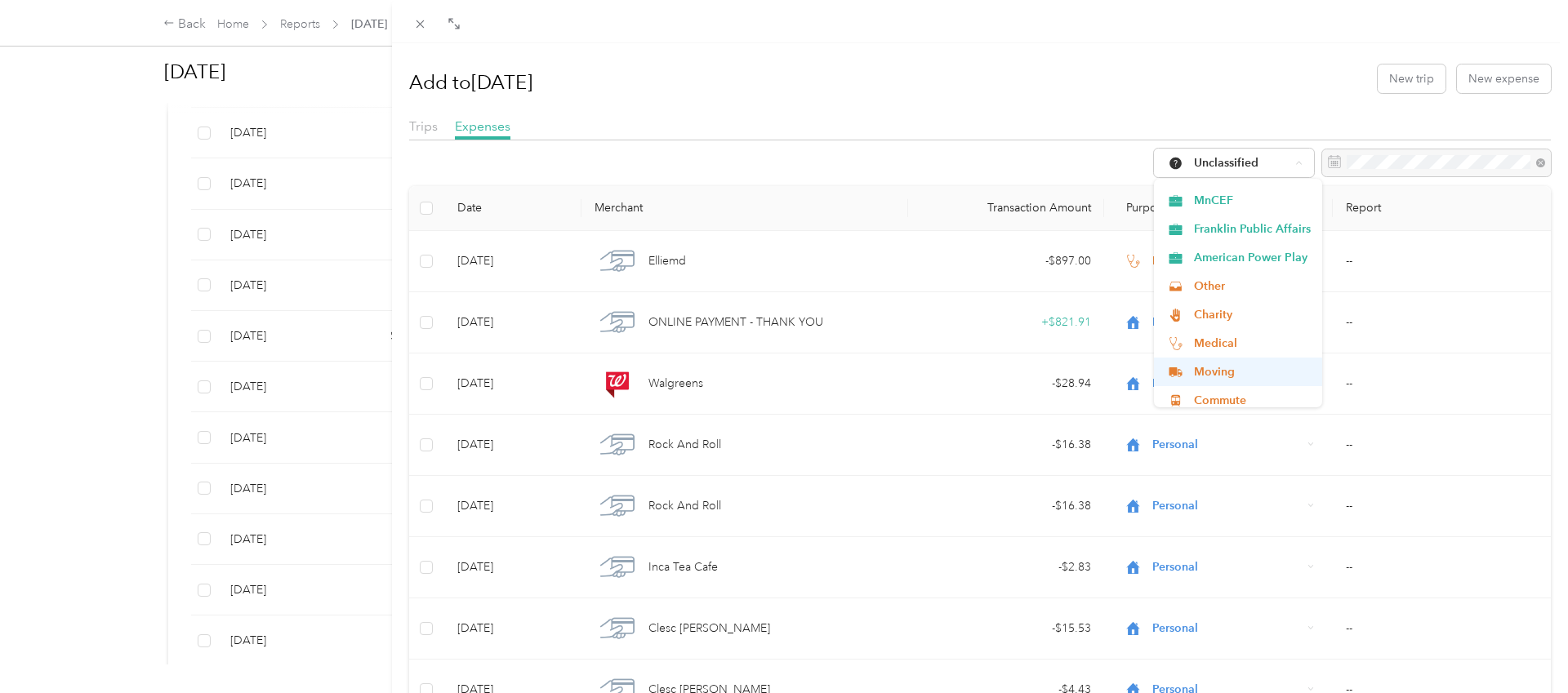
scroll to position [257, 0]
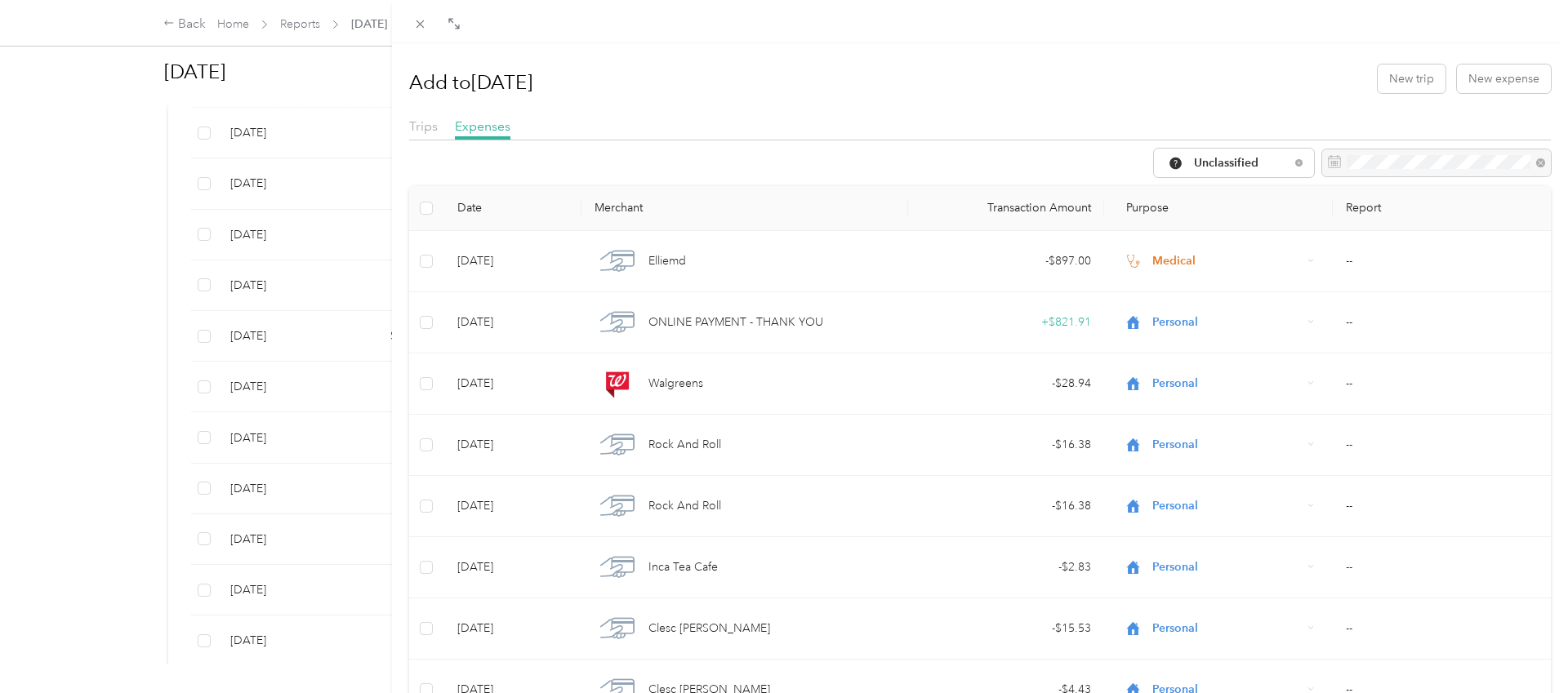
click at [1211, 189] on span "MnCEF" at bounding box center [1252, 191] width 117 height 18
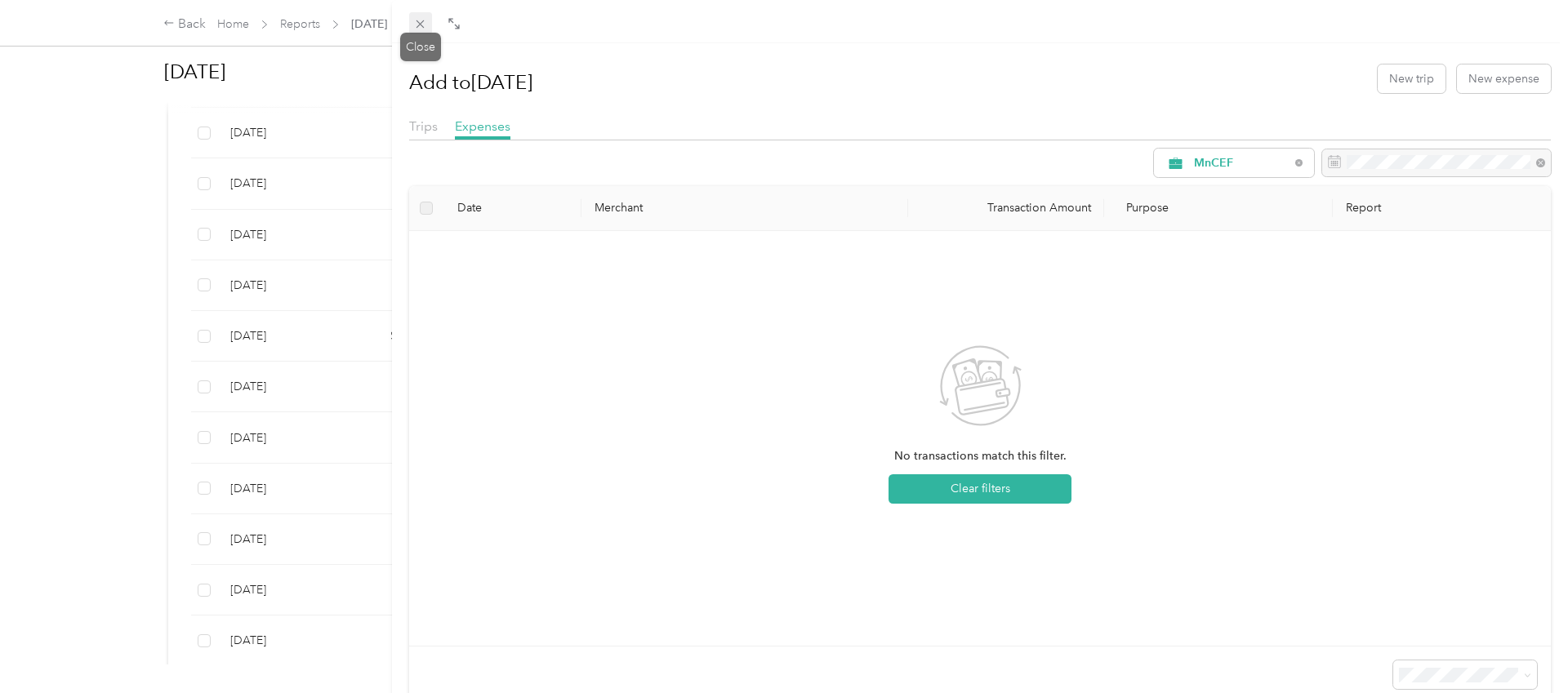
click at [420, 22] on icon at bounding box center [420, 25] width 14 height 14
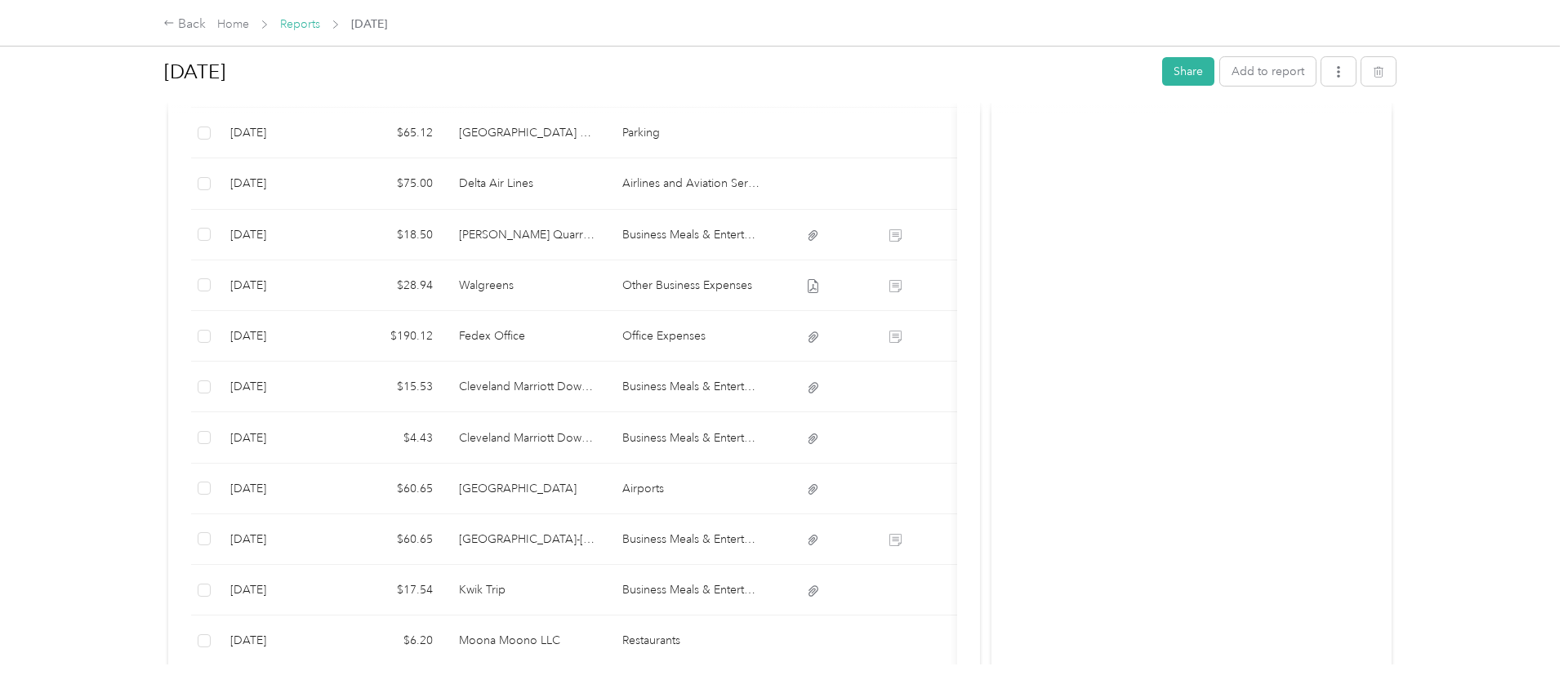
click at [305, 25] on link "Reports" at bounding box center [301, 25] width 40 height 14
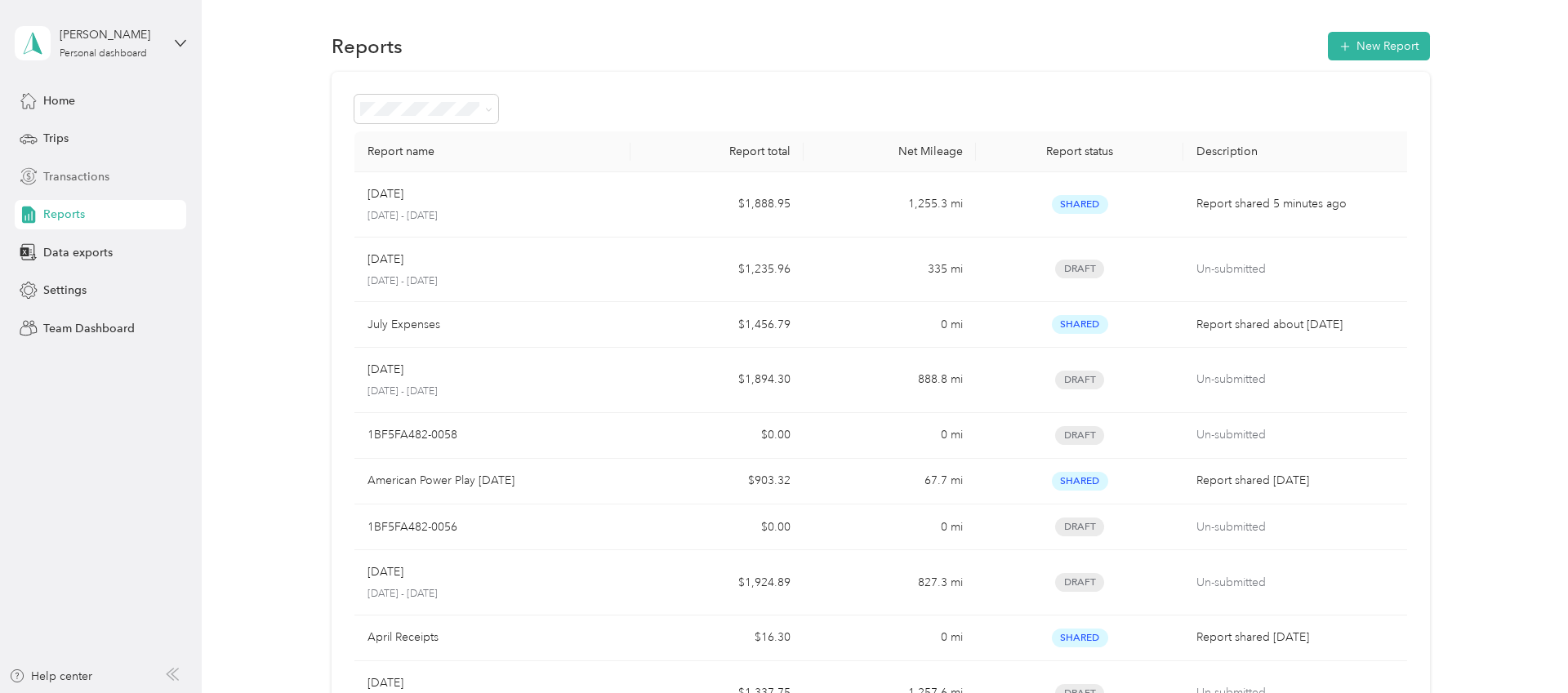
click at [63, 179] on span "Transactions" at bounding box center [76, 177] width 66 height 18
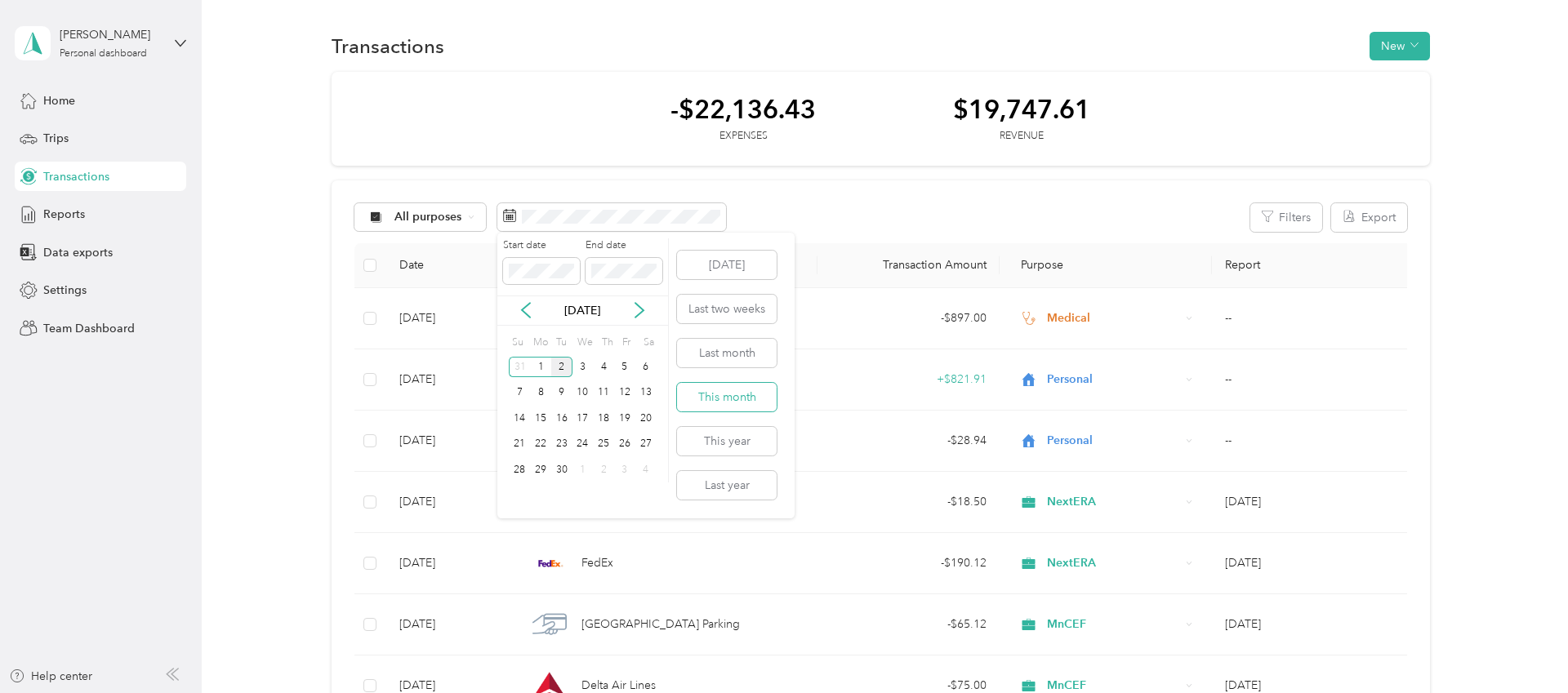
click at [729, 386] on button "This month" at bounding box center [726, 398] width 99 height 29
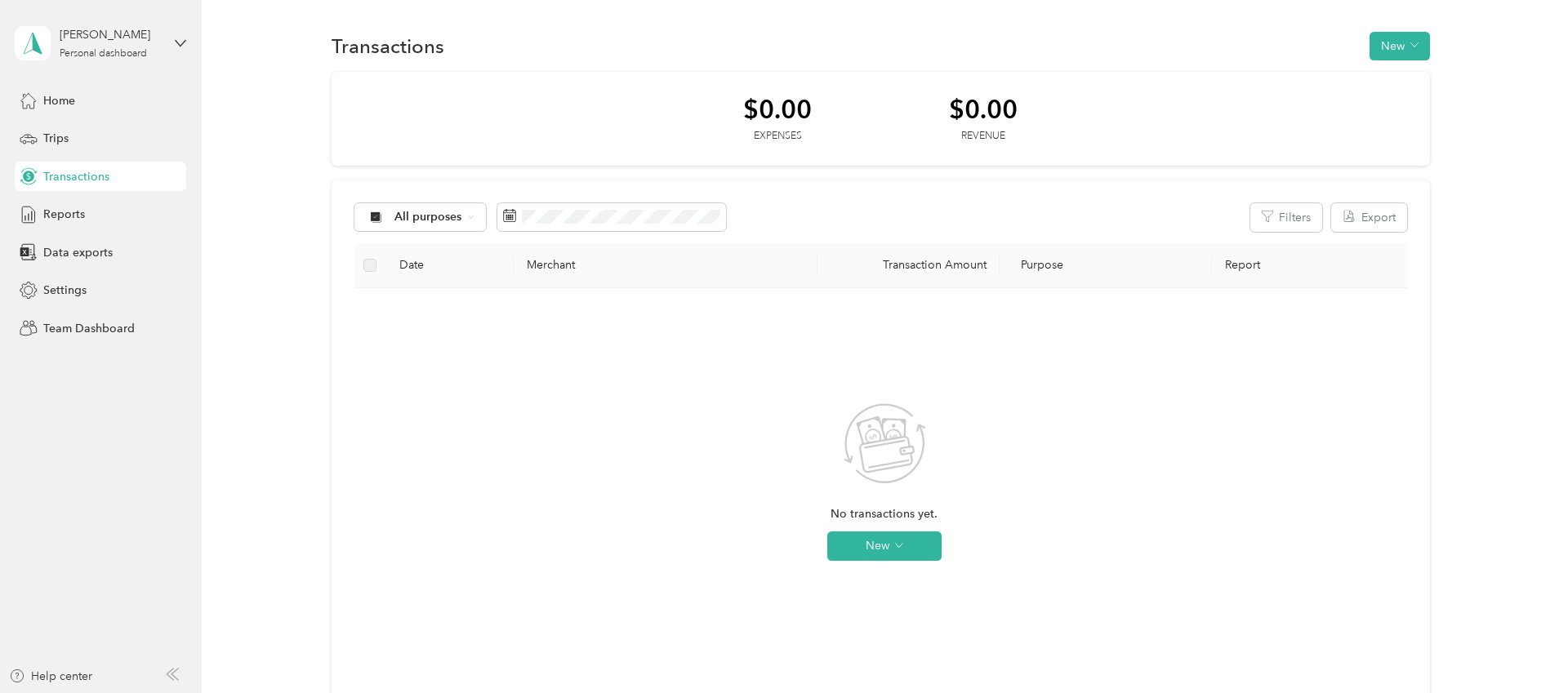
click at [595, 201] on div "All purposes Filters Export Date Merchant Transaction Amount Purpose Report No …" at bounding box center [880, 475] width 1098 height 590
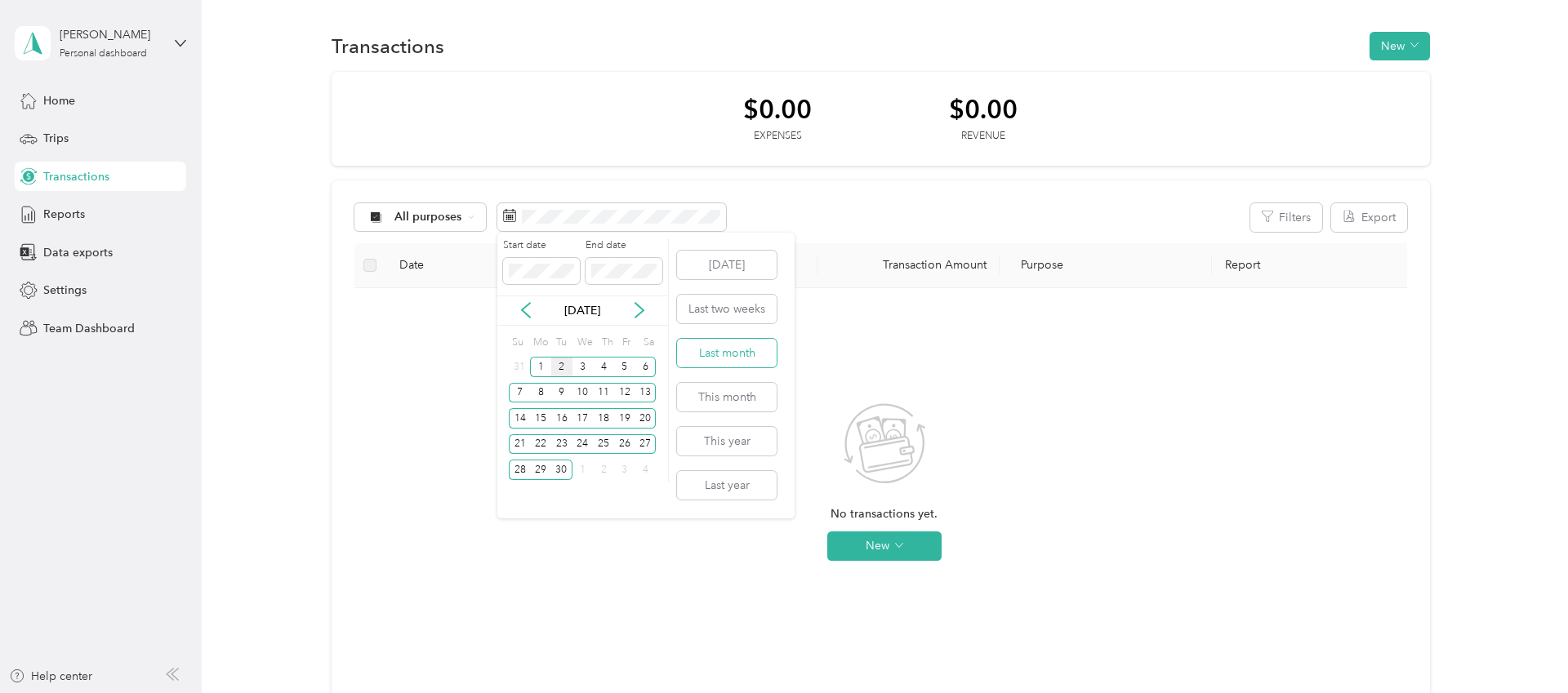
click at [748, 353] on button "Last month" at bounding box center [726, 353] width 99 height 29
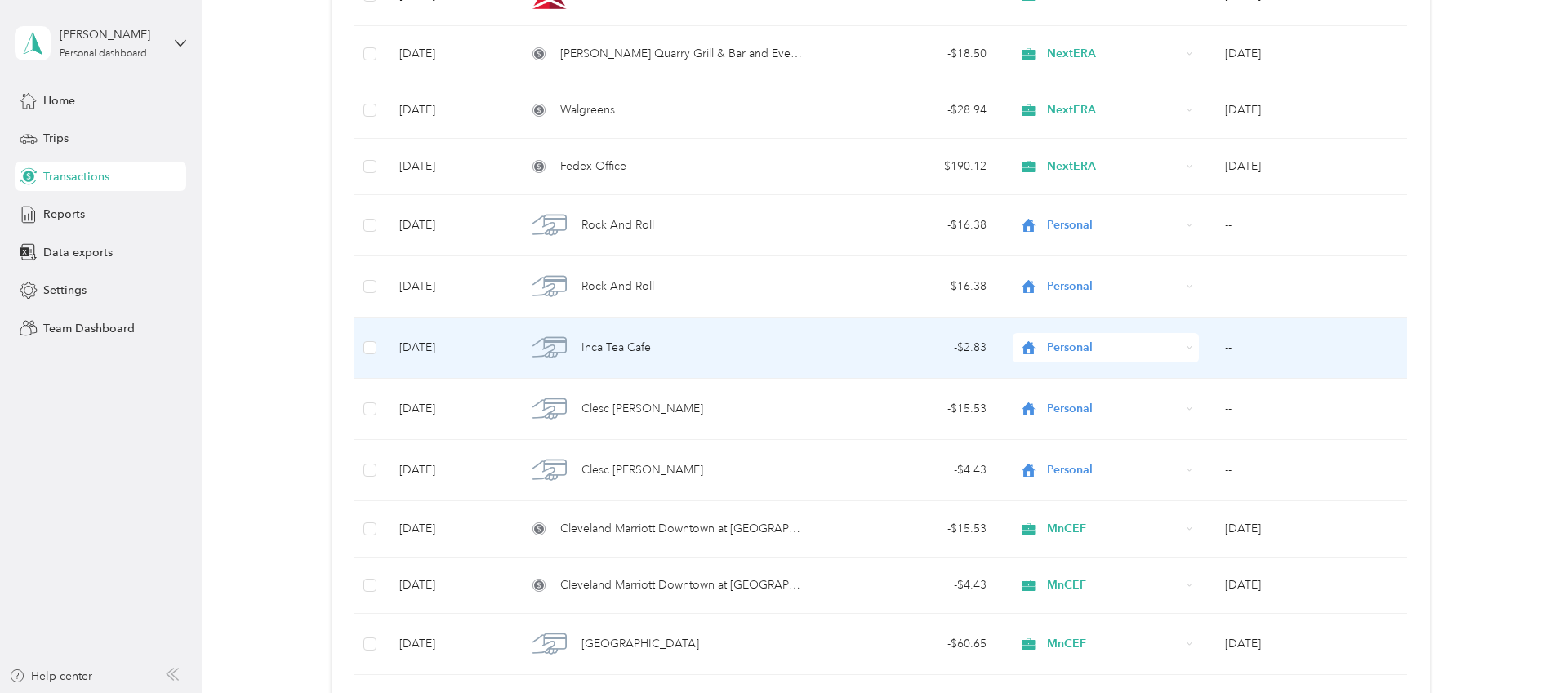
scroll to position [720, 0]
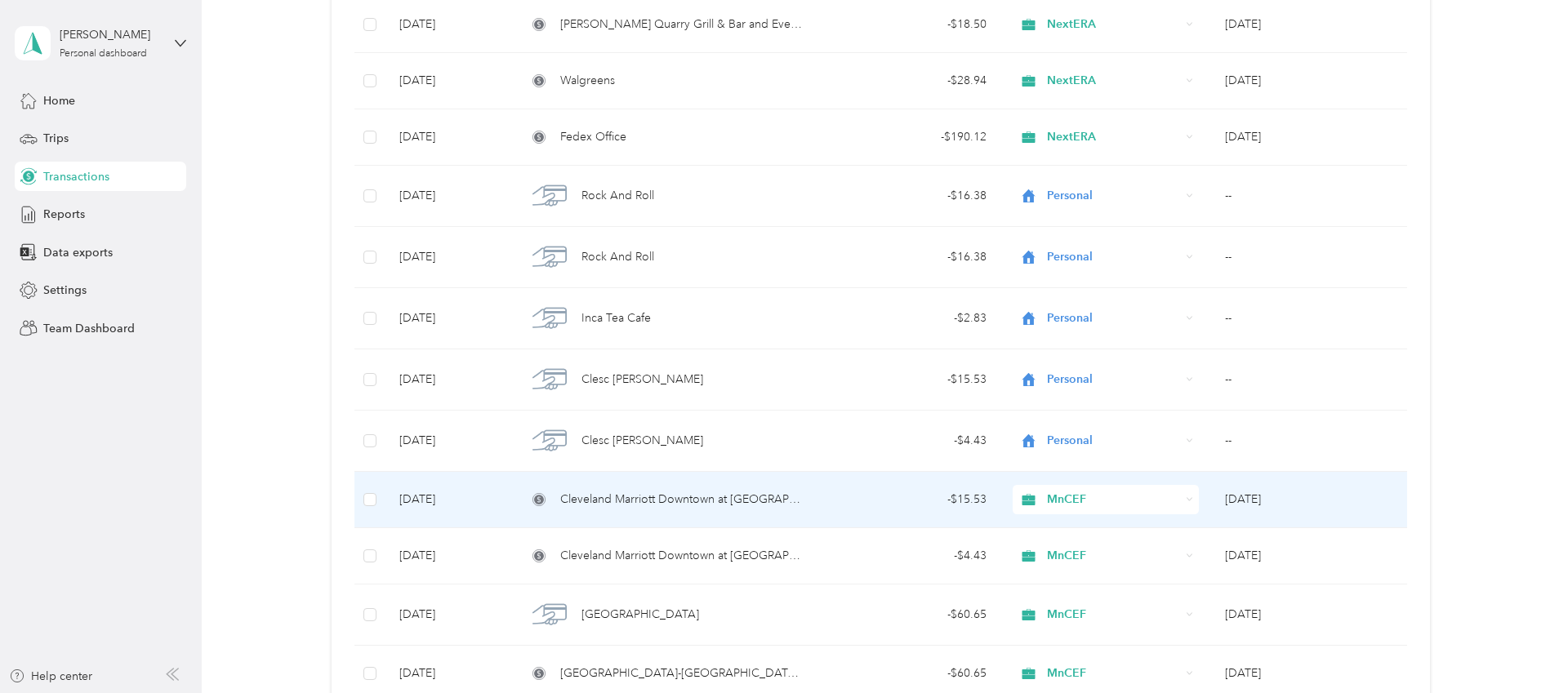
click at [363, 495] on td at bounding box center [370, 500] width 33 height 56
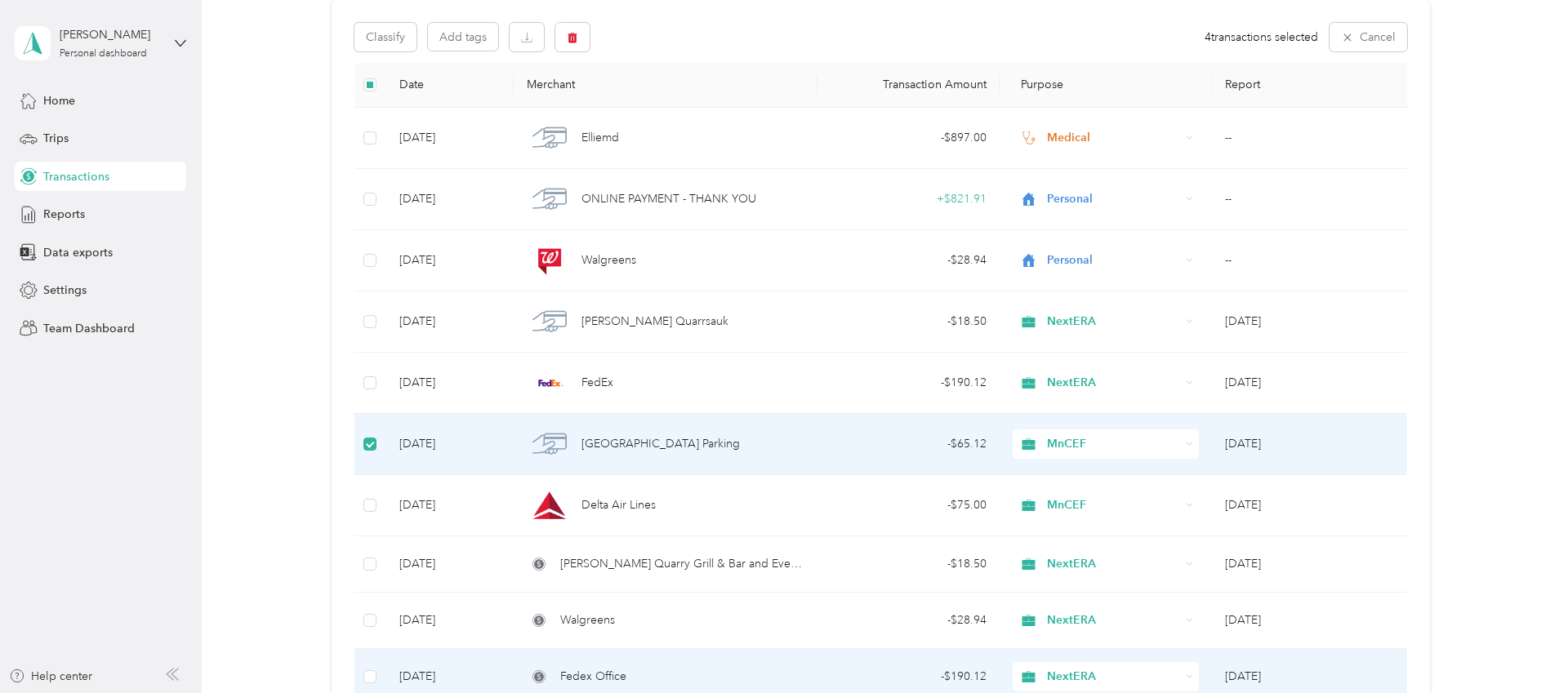
scroll to position [0, 0]
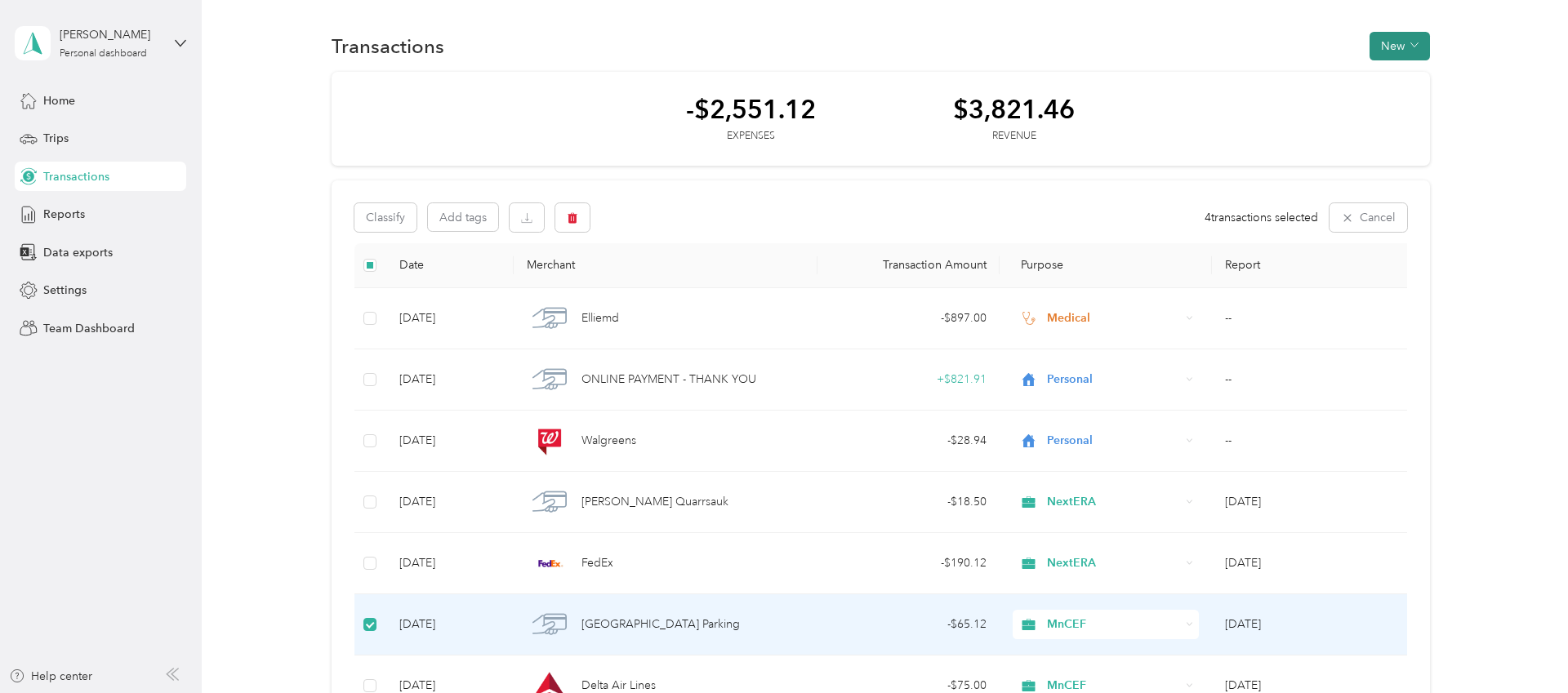
click at [1430, 48] on button "New" at bounding box center [1399, 46] width 61 height 29
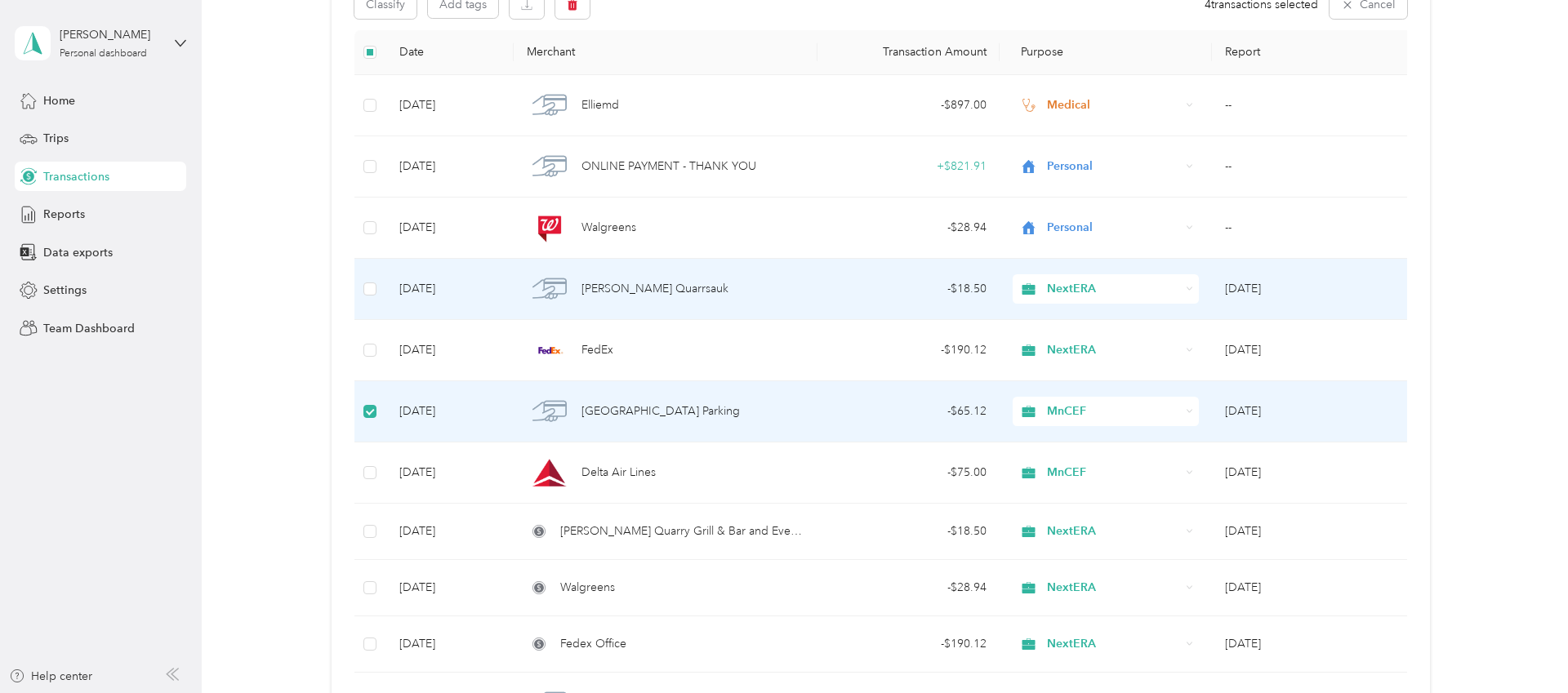
scroll to position [233, 0]
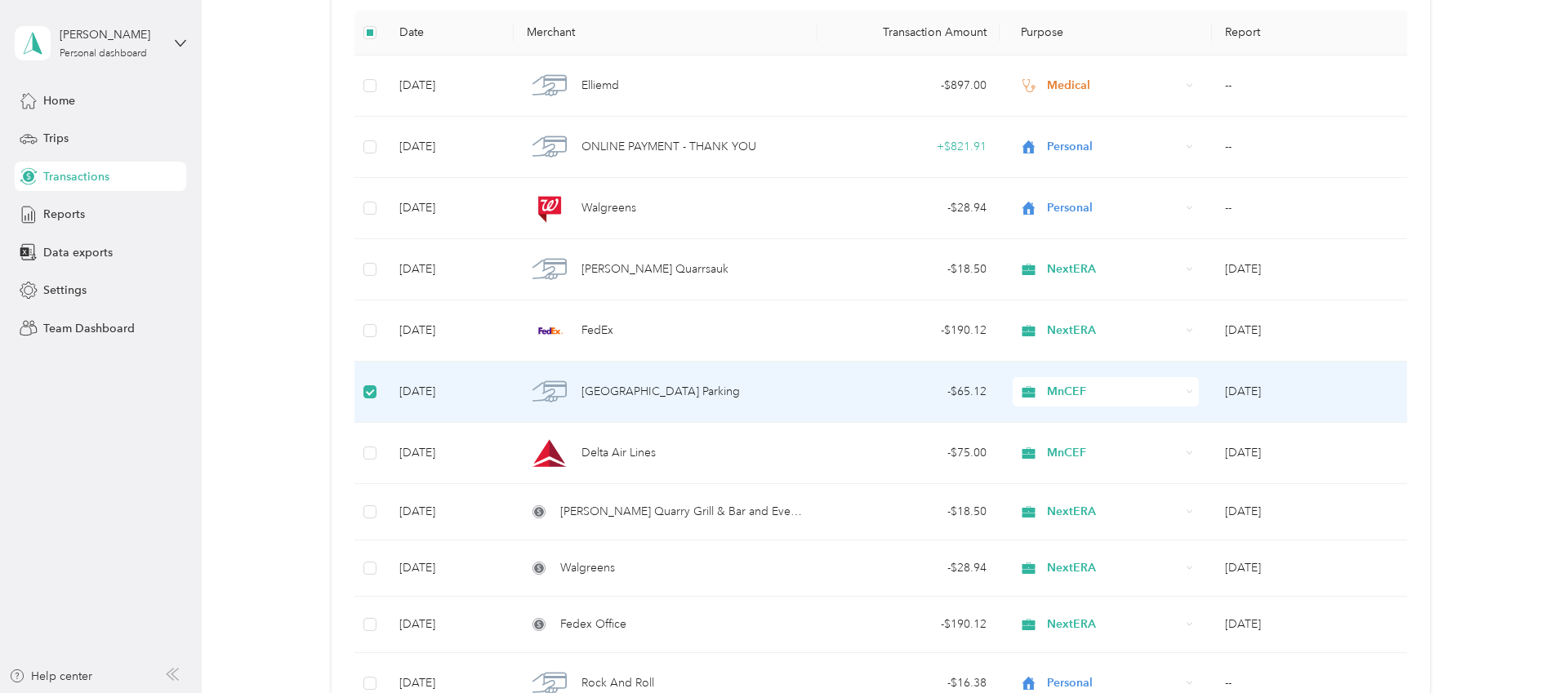
click at [1258, 390] on td "[DATE]" at bounding box center [1313, 392] width 202 height 62
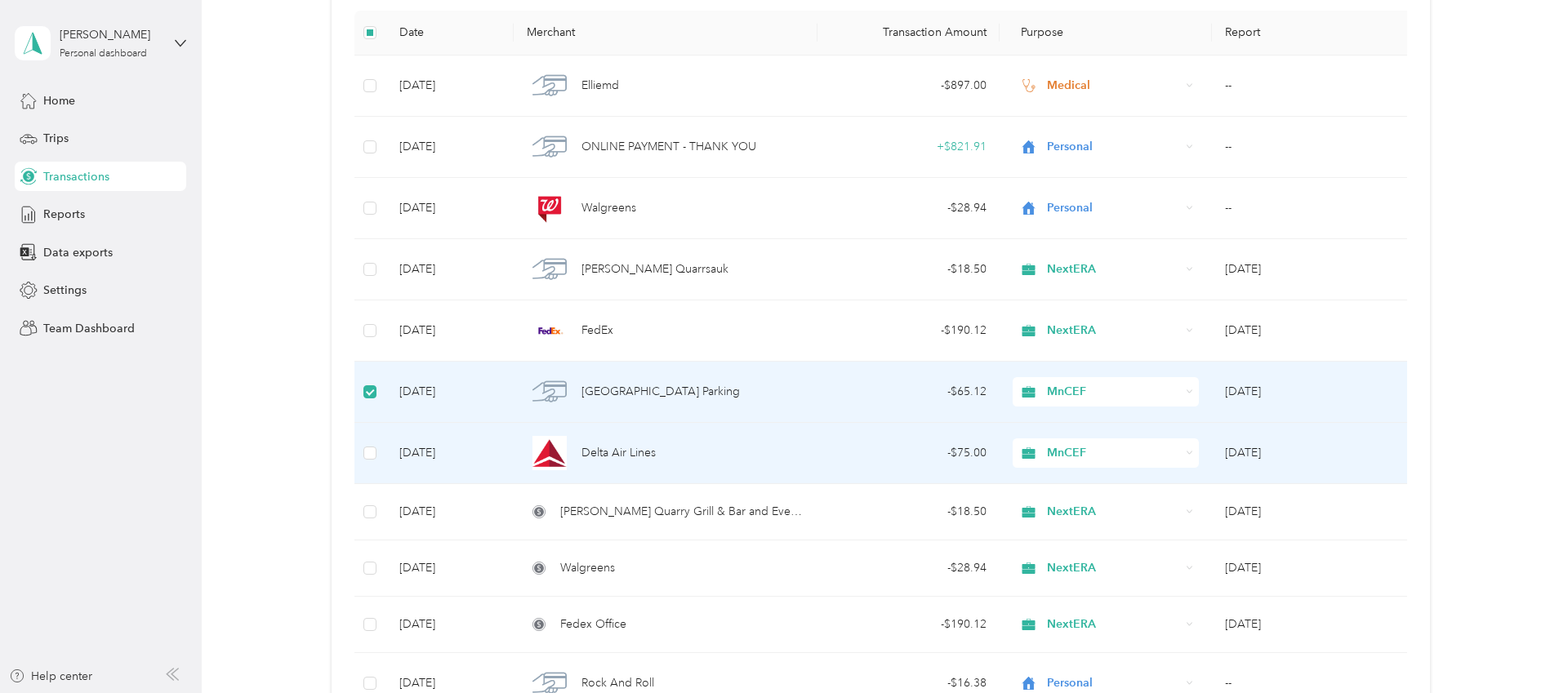
scroll to position [298, 0]
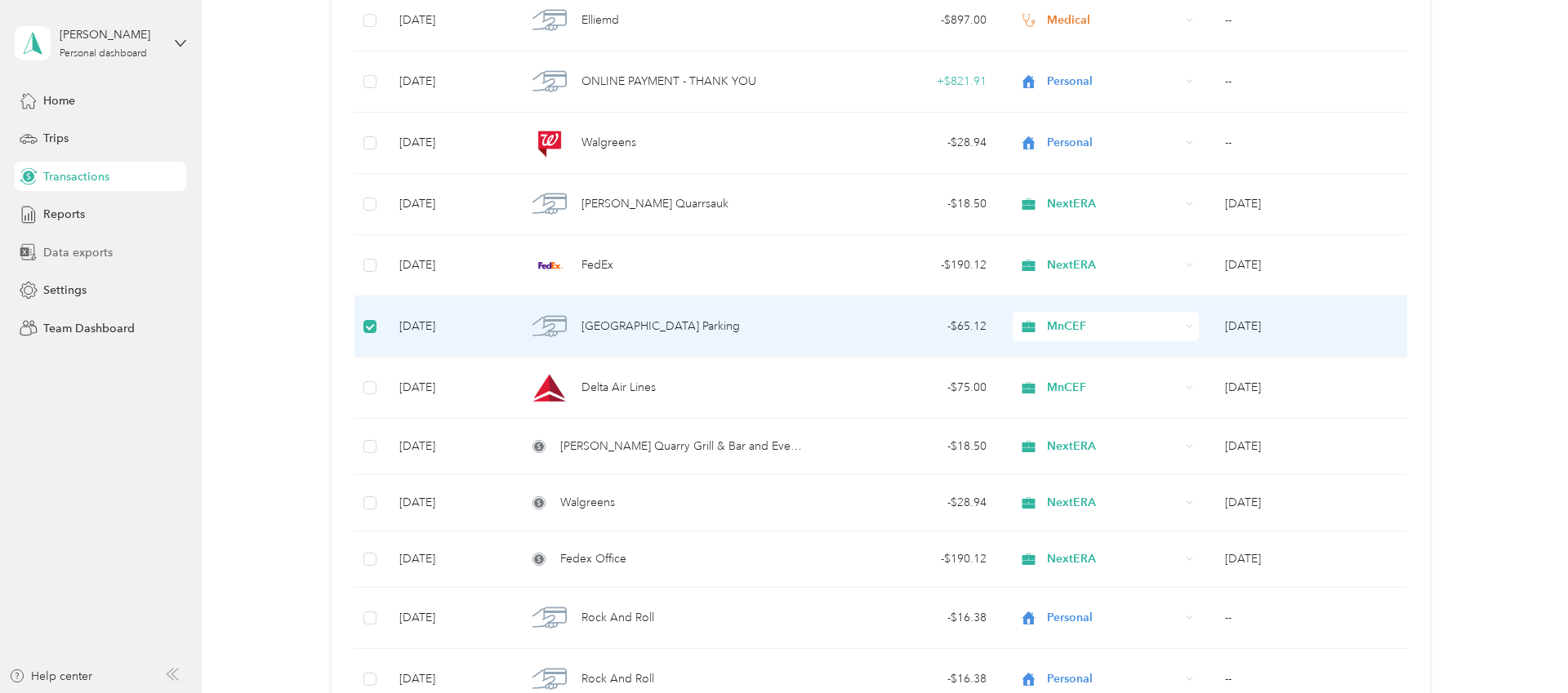
click at [86, 258] on span "Data exports" at bounding box center [77, 253] width 69 height 18
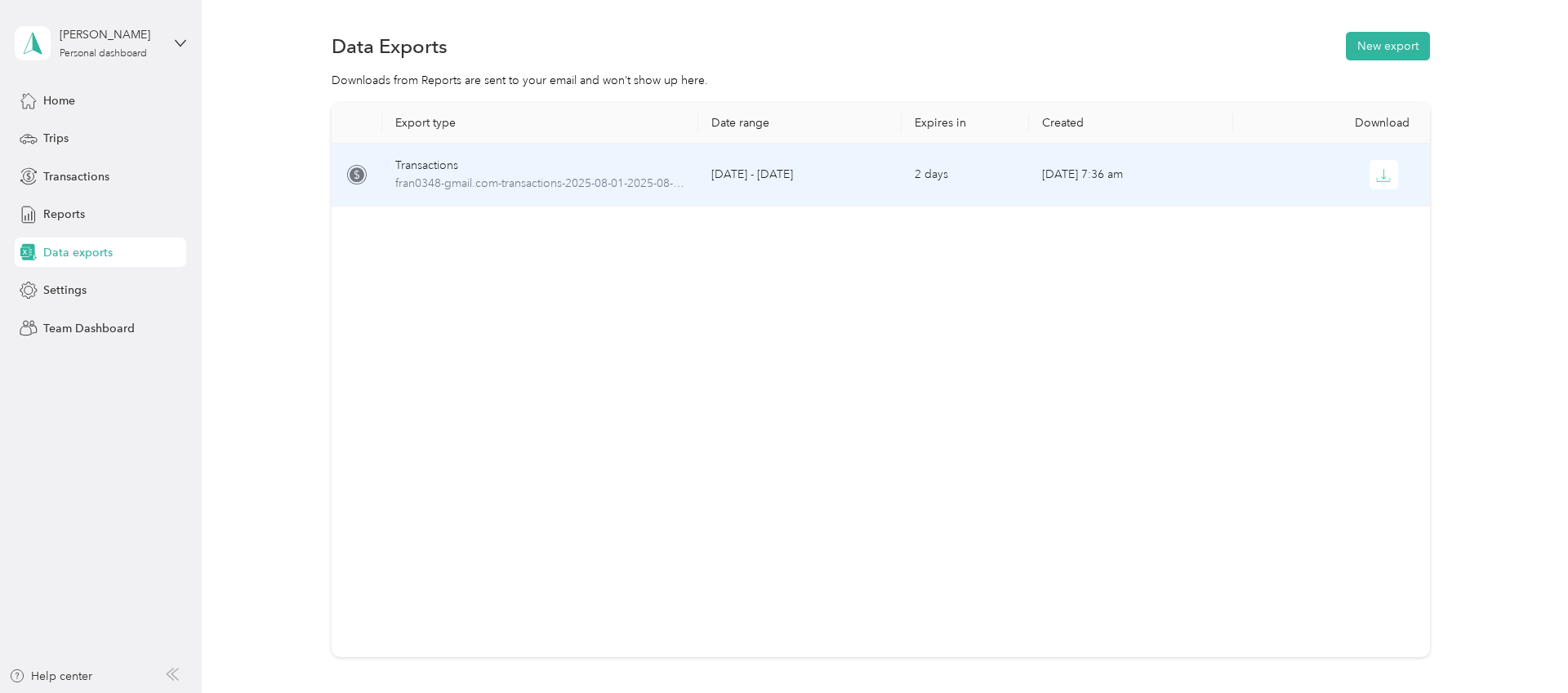
click at [454, 168] on div "Transactions" at bounding box center [540, 165] width 290 height 18
click at [420, 187] on span "fran0348-gmail.com-transactions-2025-08-01-2025-08-31.pdf" at bounding box center [540, 184] width 290 height 18
click at [432, 162] on div "Transactions" at bounding box center [540, 165] width 290 height 18
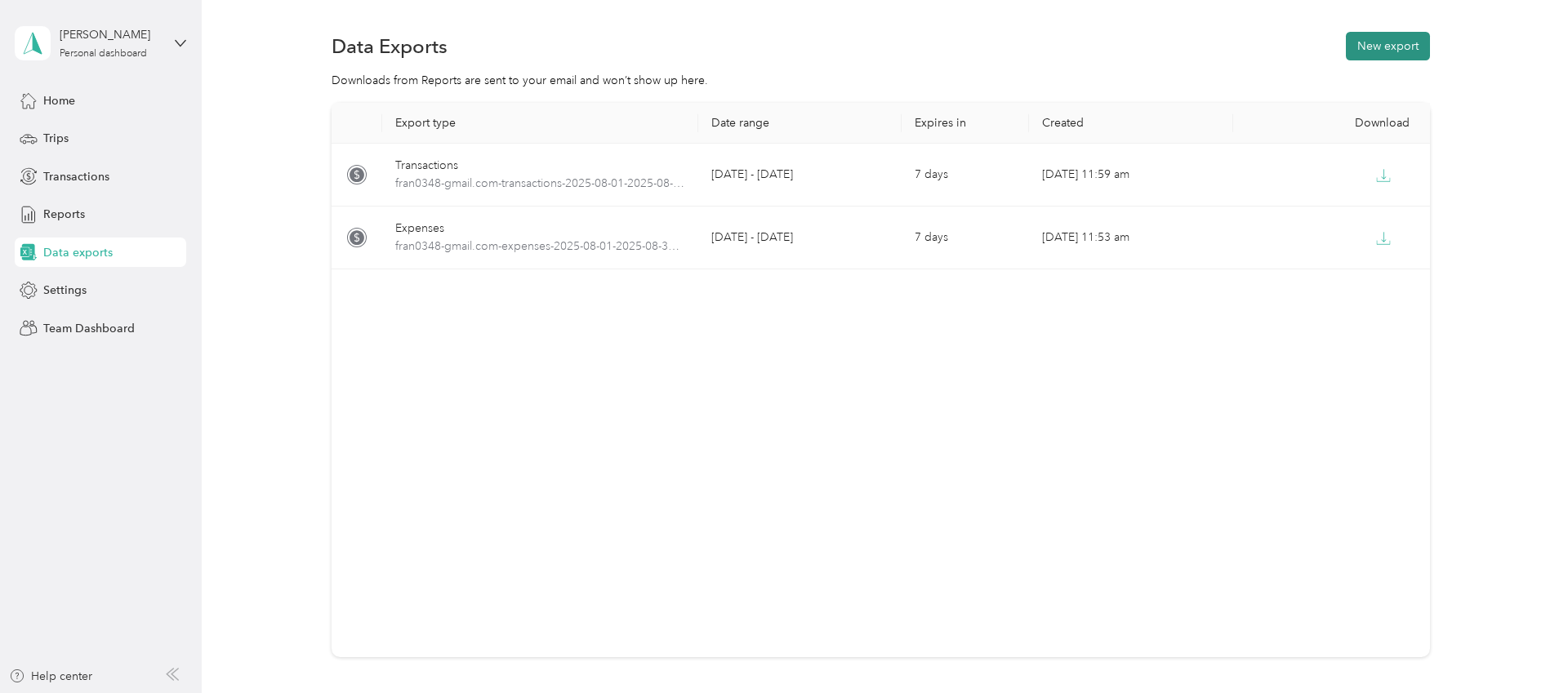
click at [1412, 47] on button "New export" at bounding box center [1389, 46] width 84 height 29
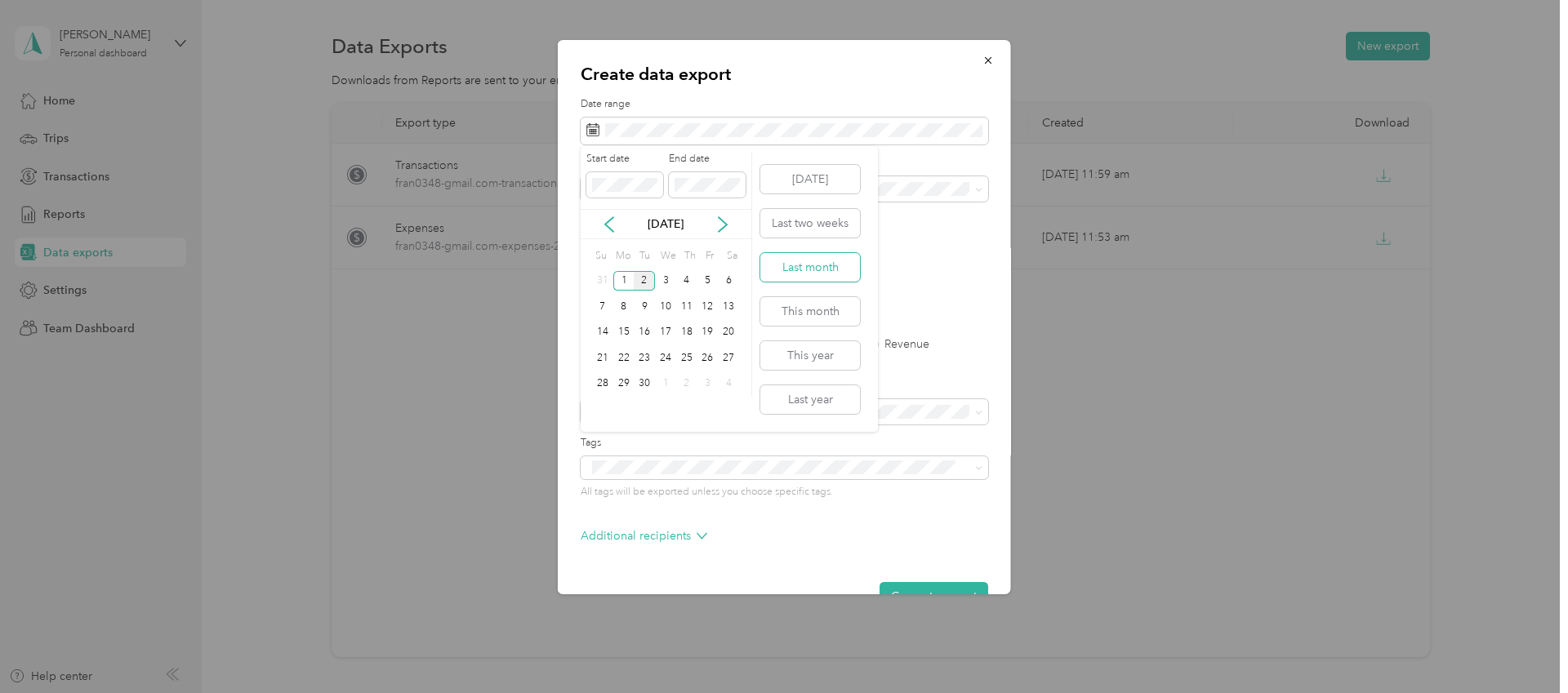
click at [821, 273] on button "Last month" at bounding box center [810, 267] width 99 height 29
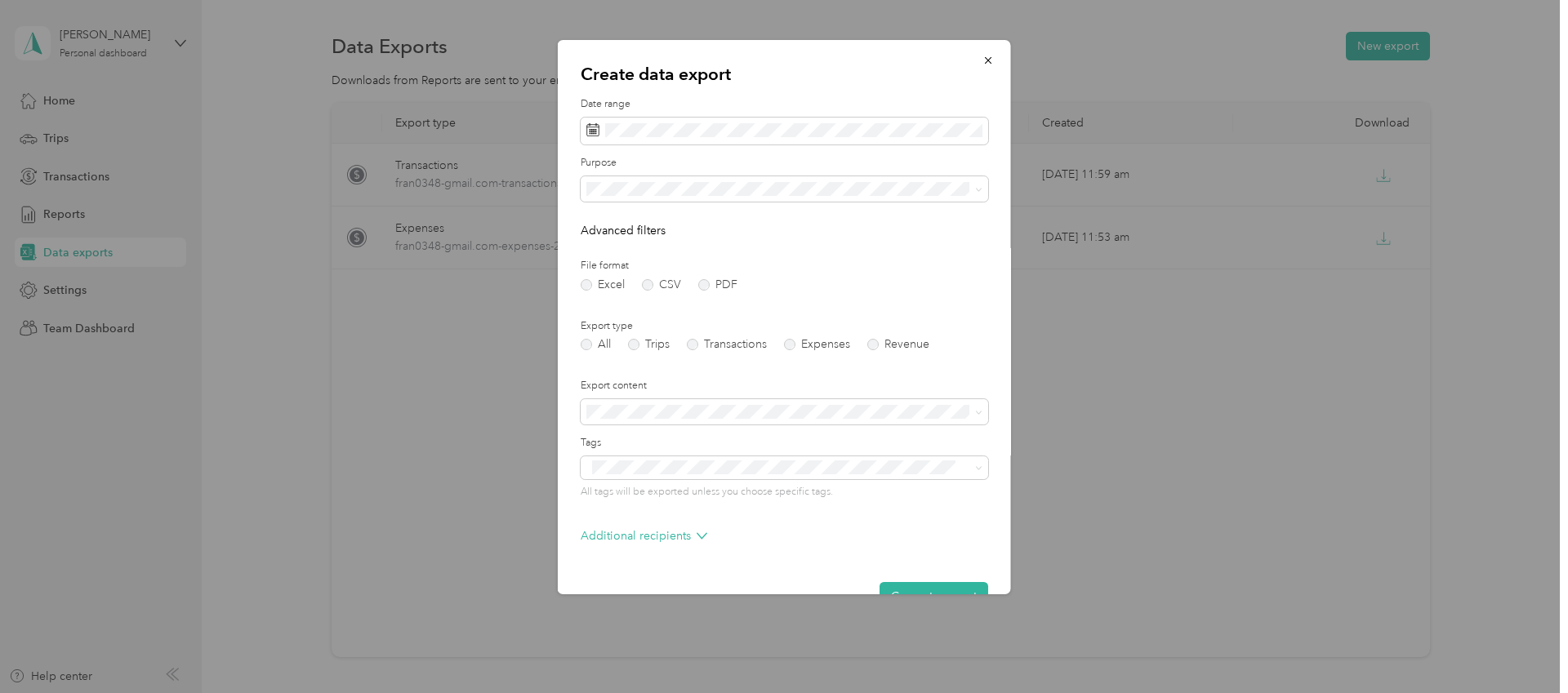
click at [669, 174] on div "Purpose" at bounding box center [784, 179] width 407 height 46
click at [657, 244] on div "Work" at bounding box center [784, 246] width 384 height 18
click at [704, 283] on label "PDF" at bounding box center [718, 285] width 40 height 11
click at [797, 342] on label "Expenses" at bounding box center [817, 344] width 66 height 11
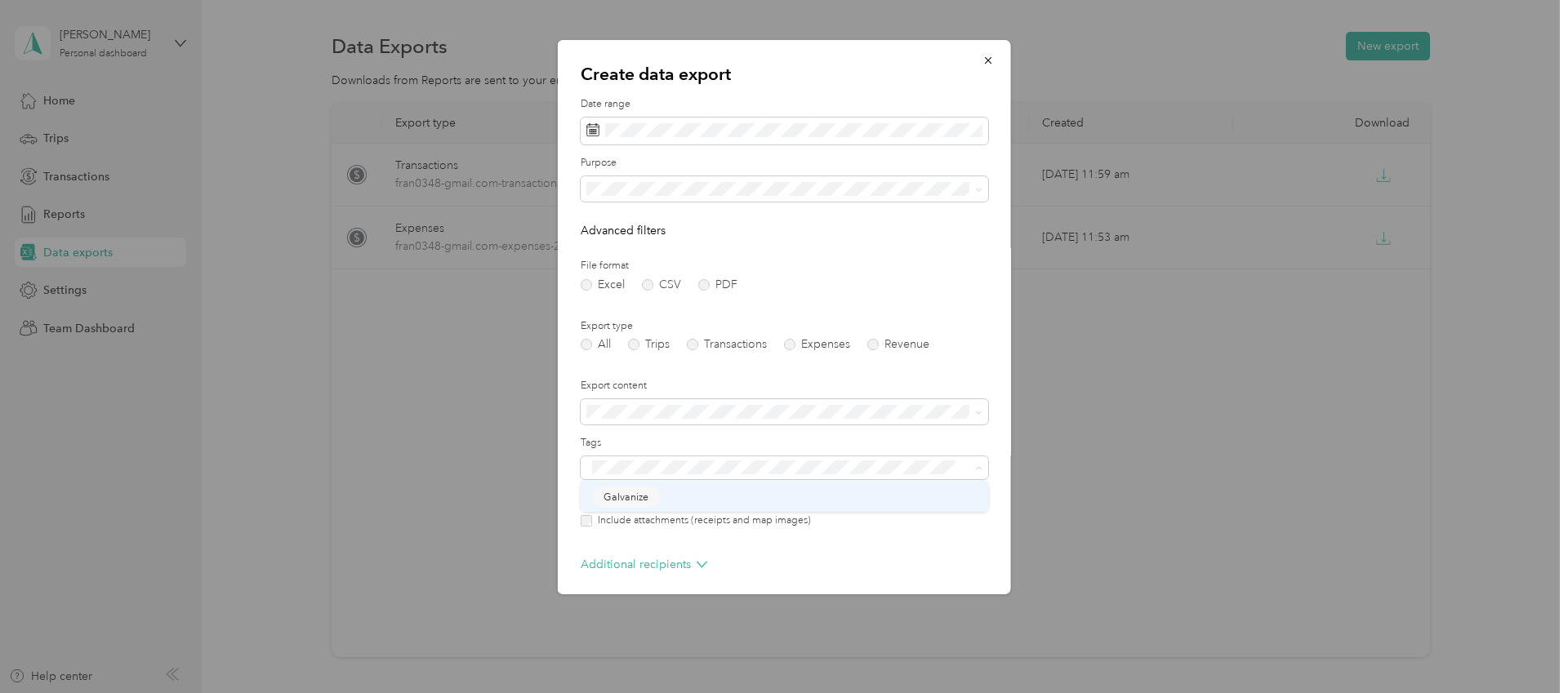
click at [634, 496] on span "Galvanize" at bounding box center [625, 496] width 45 height 15
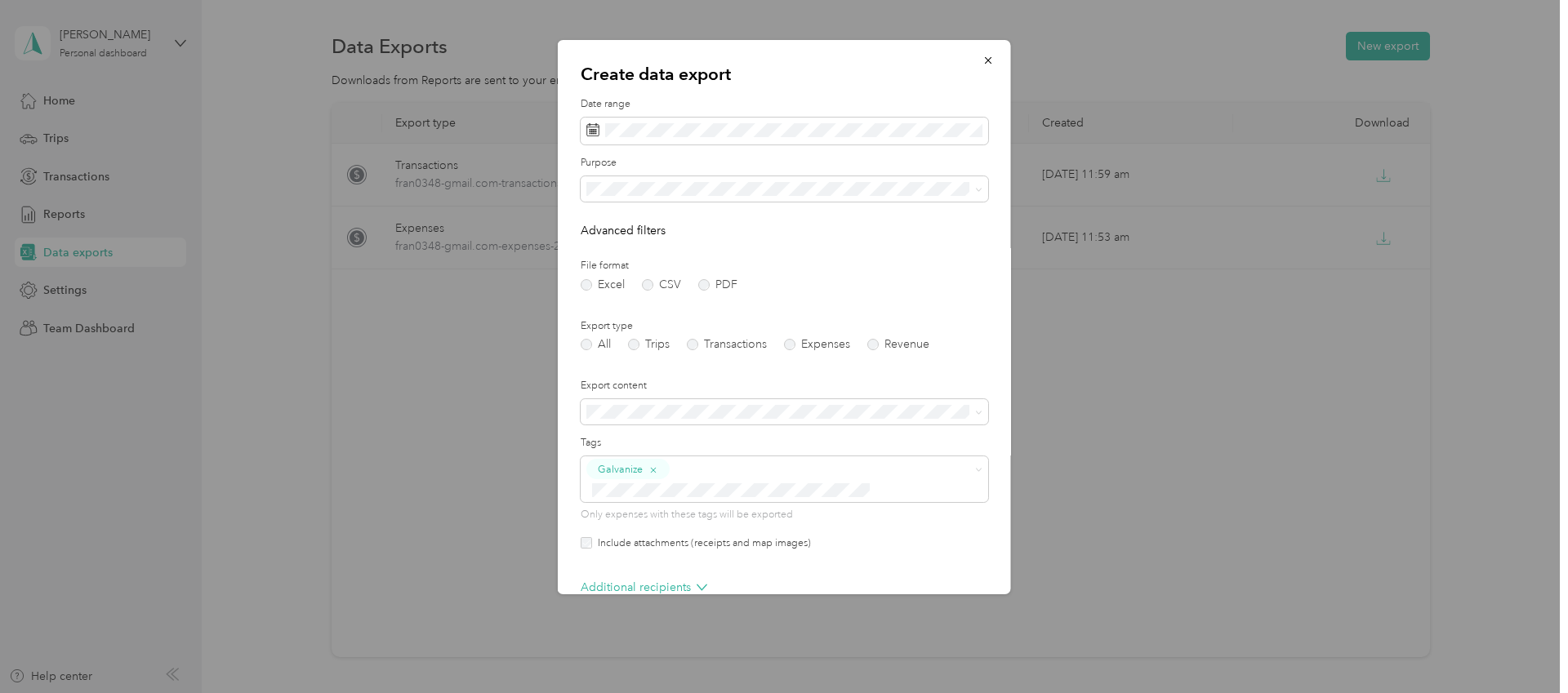
scroll to position [70, 0]
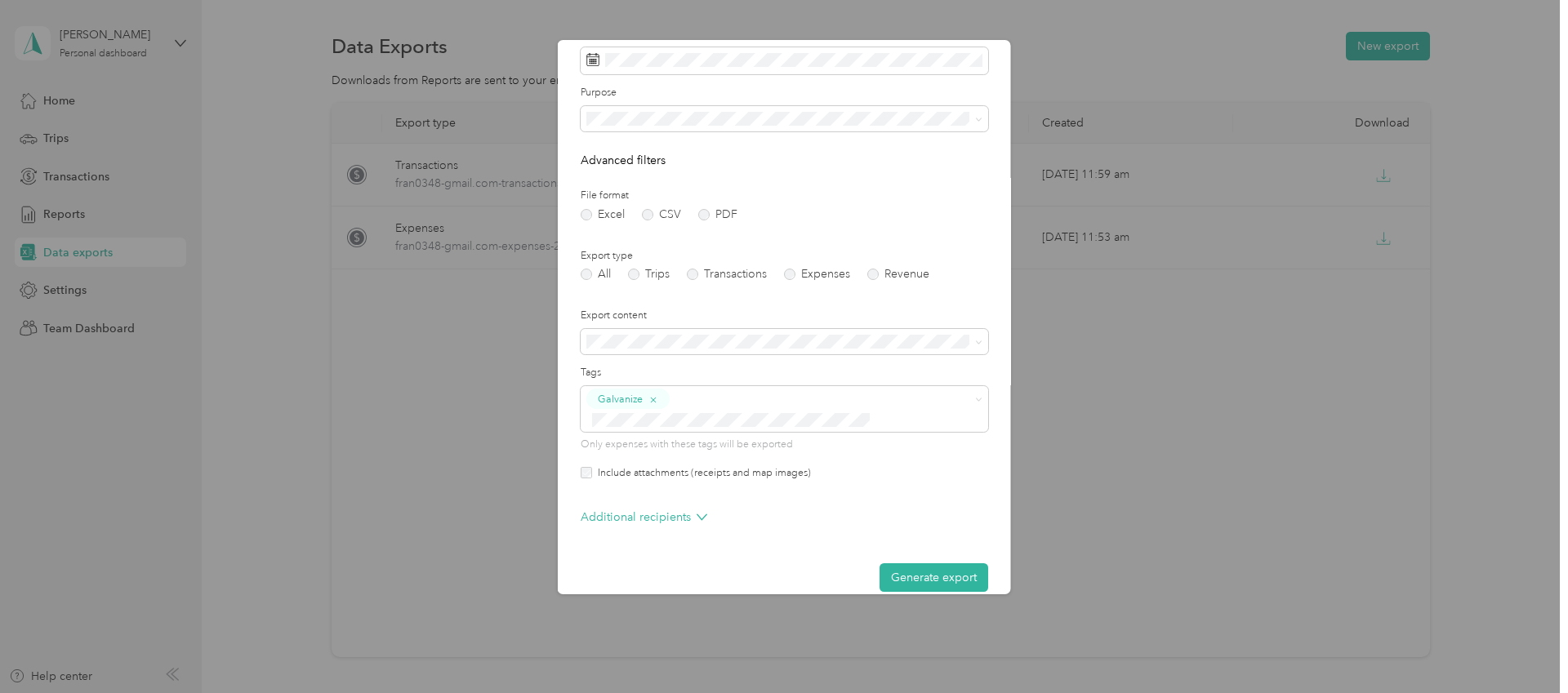
click at [976, 564] on button "Generate export" at bounding box center [934, 578] width 109 height 29
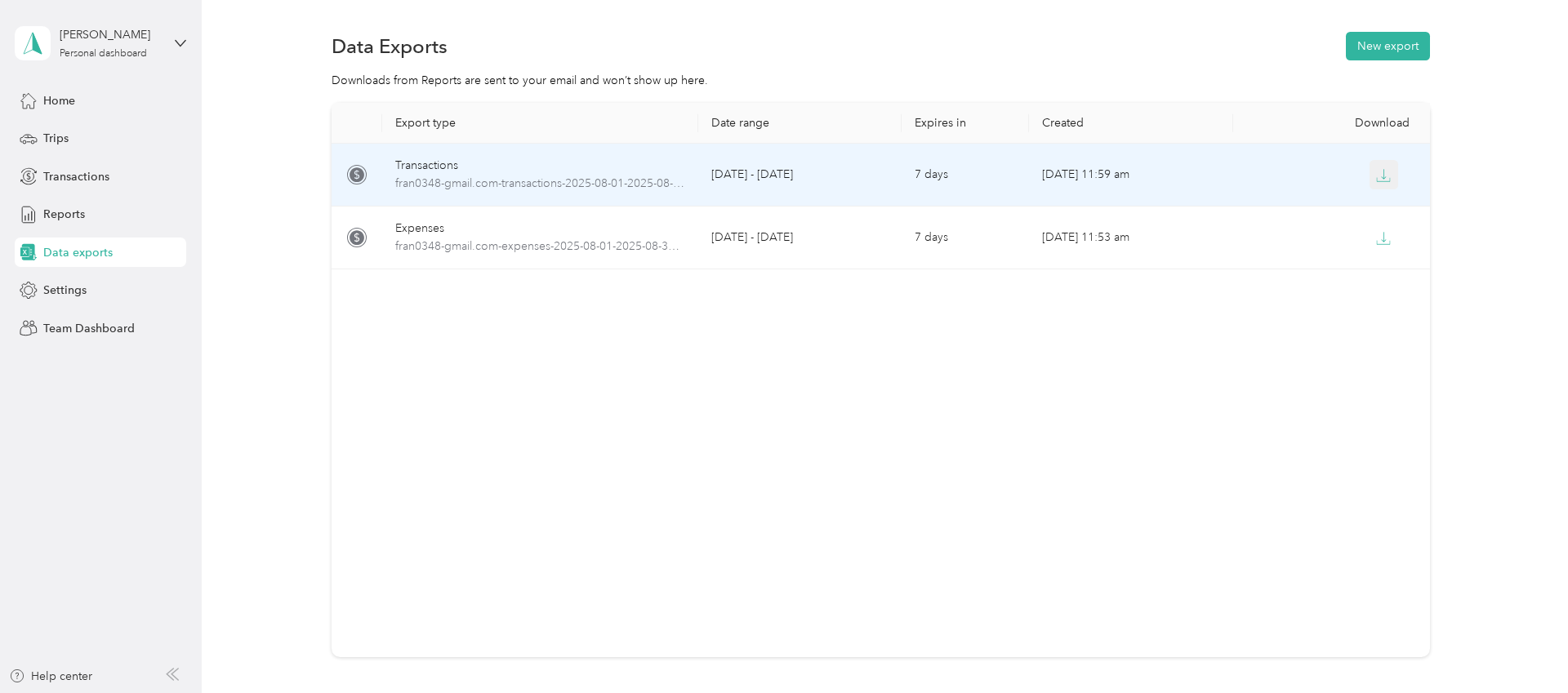
click at [1375, 171] on button "button" at bounding box center [1383, 174] width 29 height 29
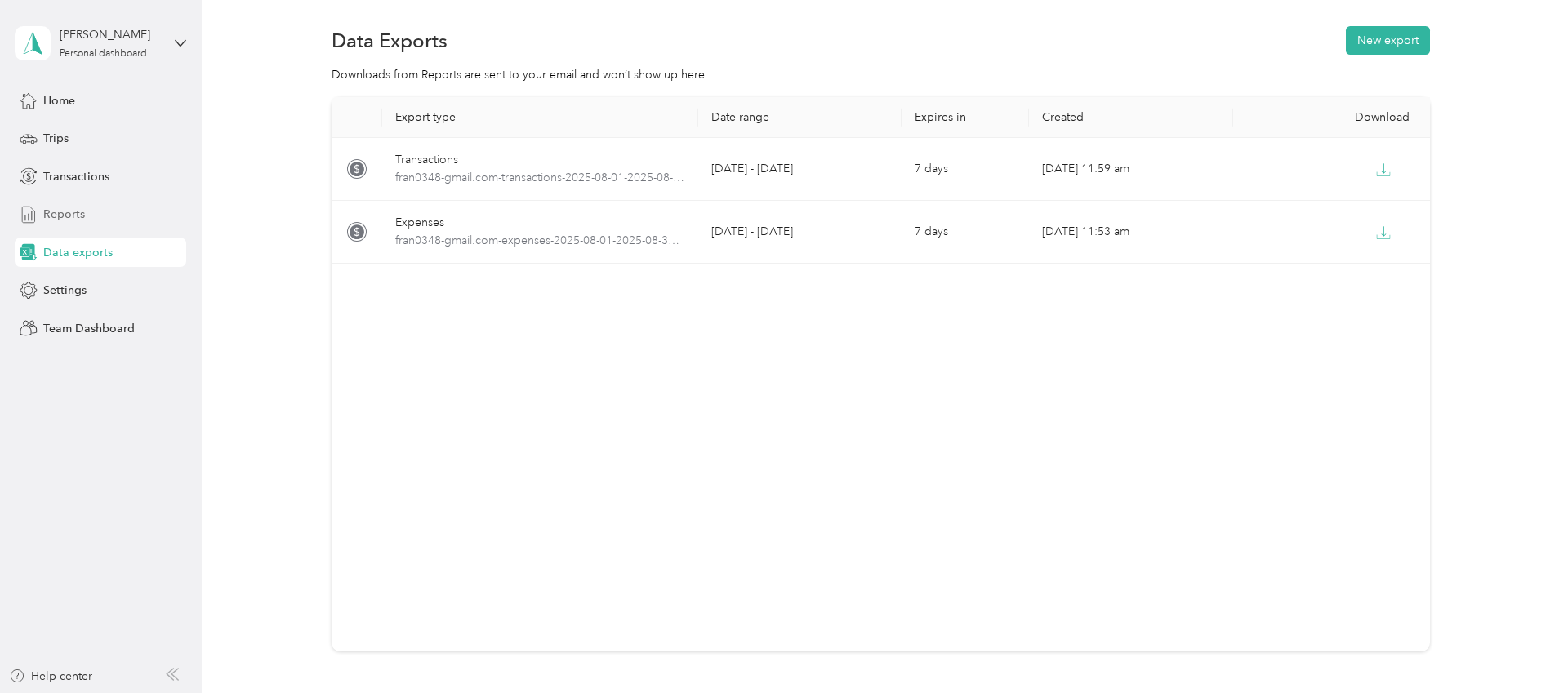
click at [85, 218] on div "Reports" at bounding box center [100, 215] width 171 height 29
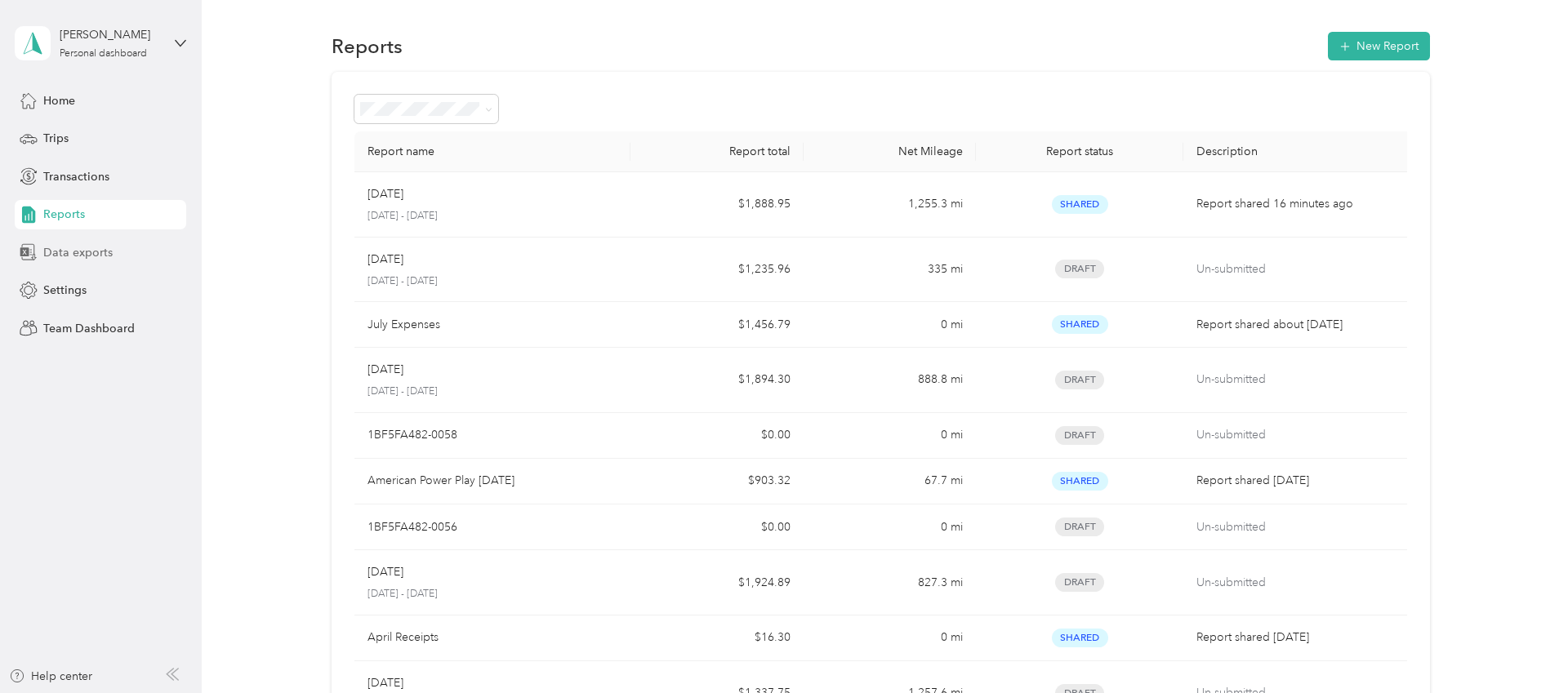
click at [86, 255] on span "Data exports" at bounding box center [77, 253] width 69 height 18
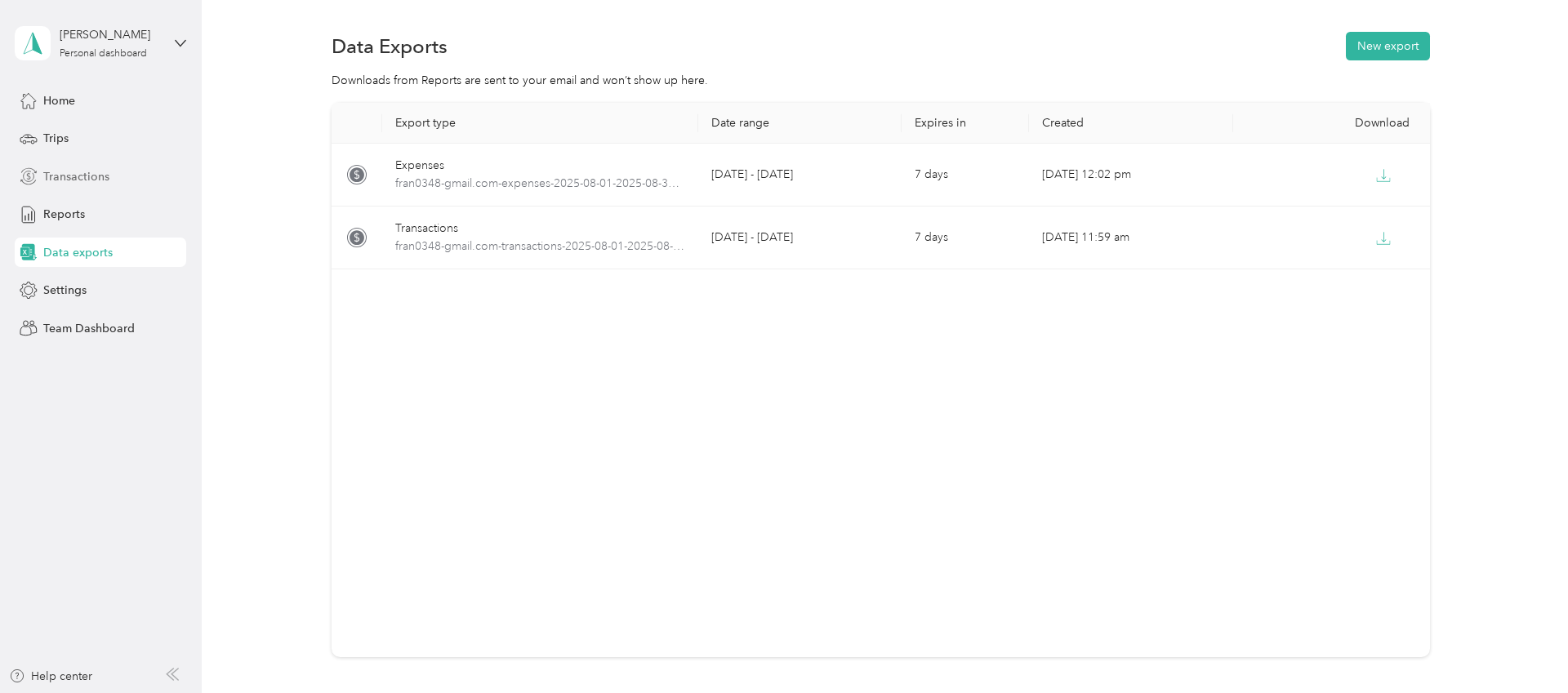
click at [67, 172] on span "Transactions" at bounding box center [76, 177] width 66 height 18
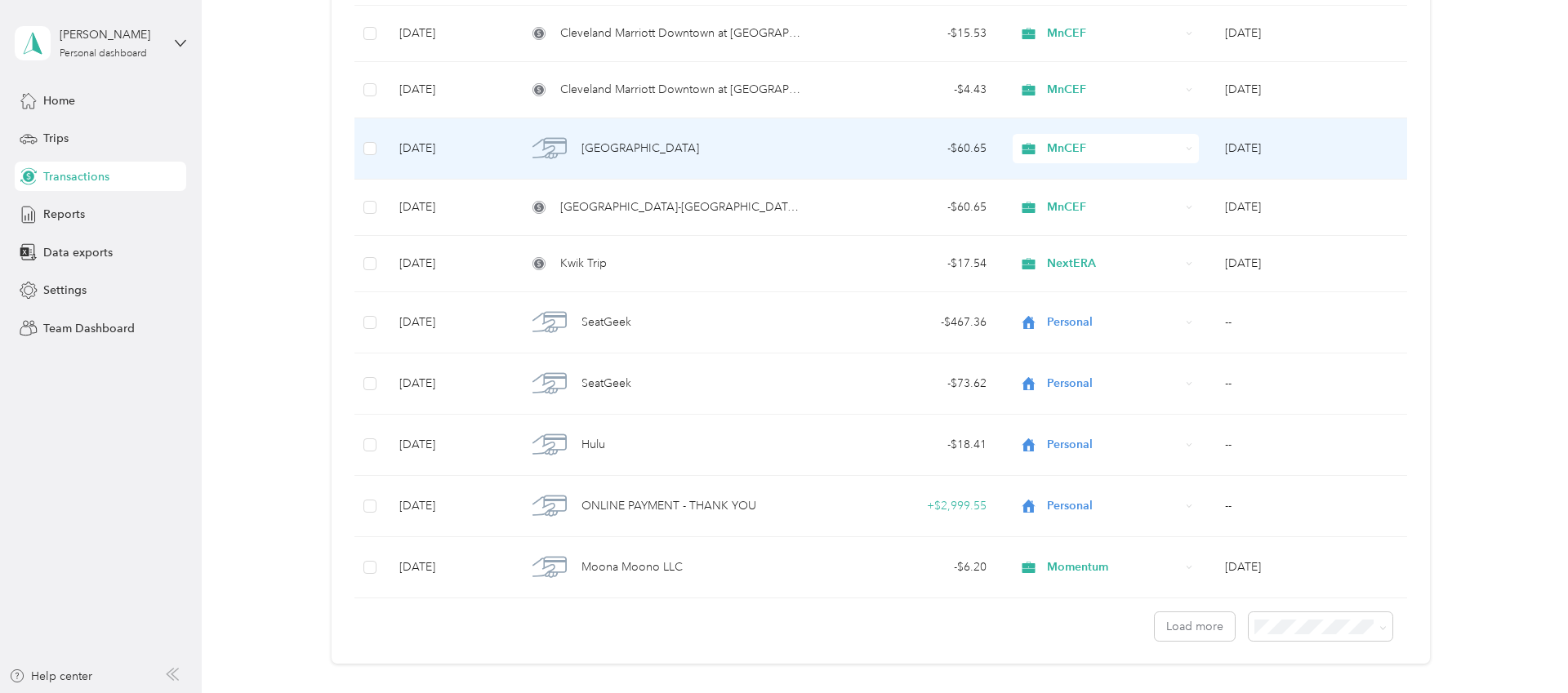
scroll to position [1200, 0]
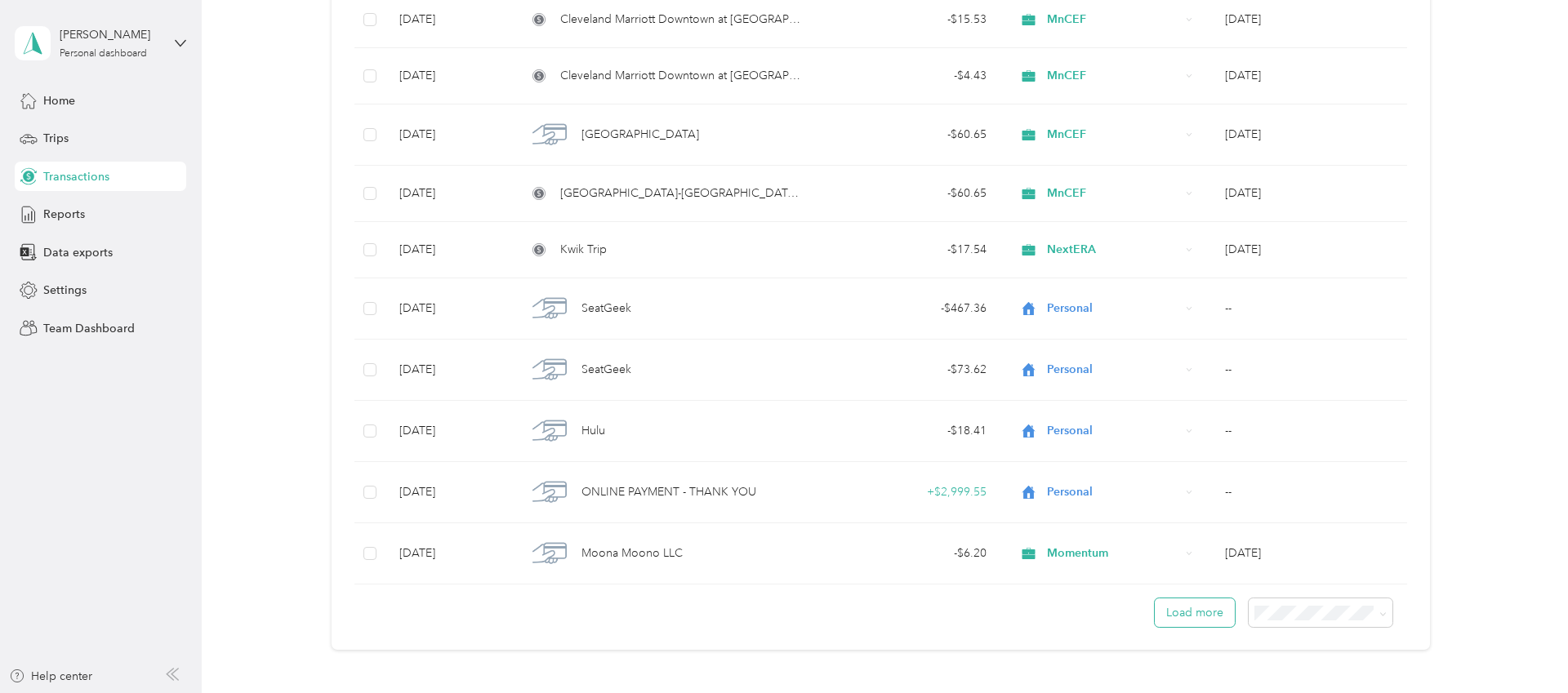
click at [1207, 619] on button "Load more" at bounding box center [1194, 613] width 80 height 29
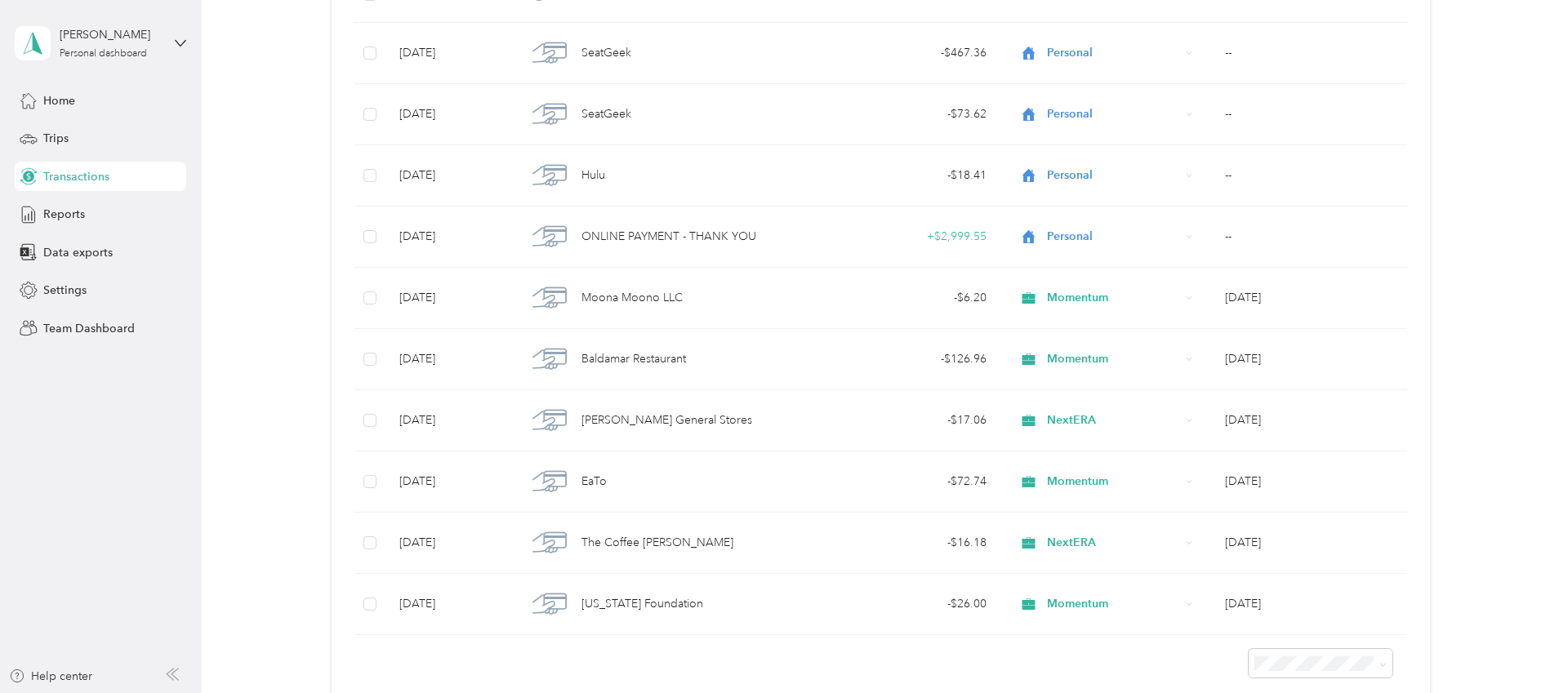
scroll to position [1455, 0]
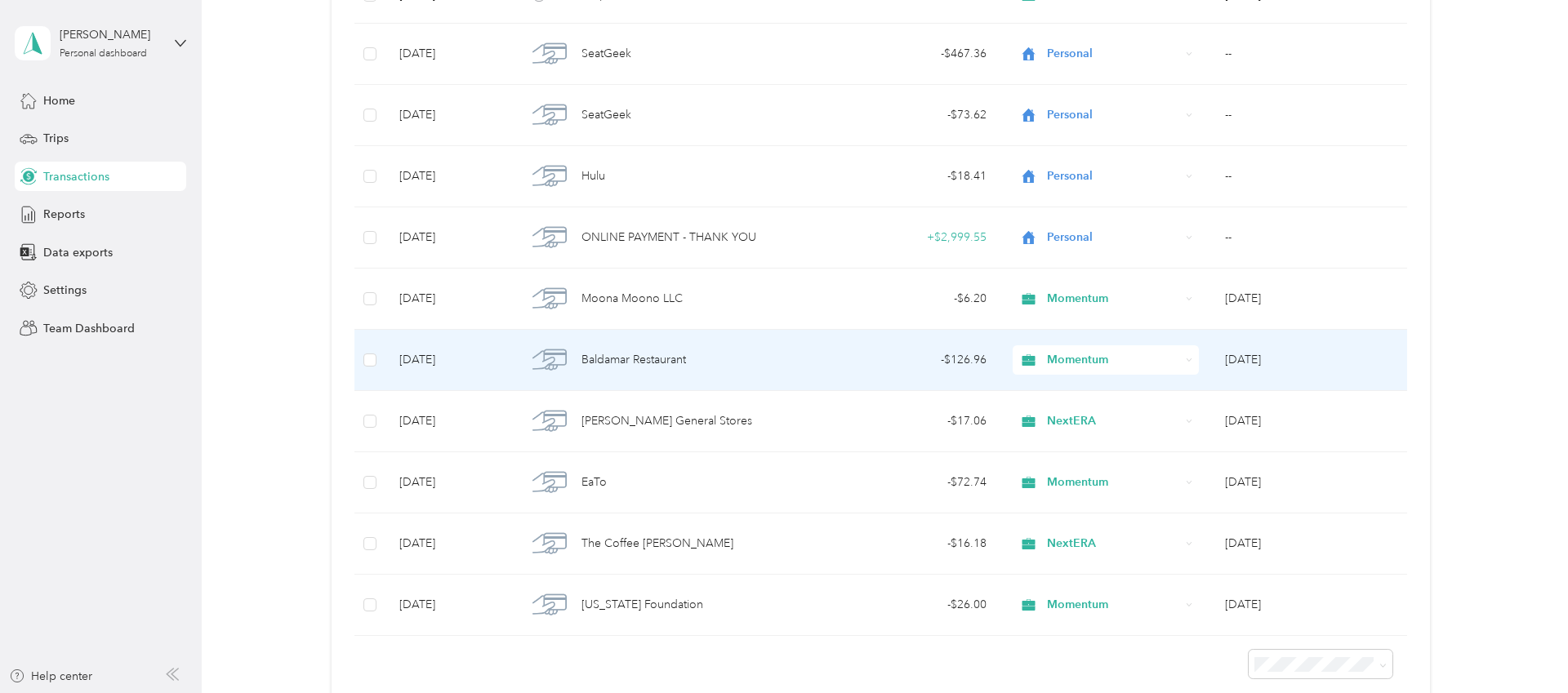
click at [1076, 357] on span "Momentum" at bounding box center [1113, 360] width 133 height 18
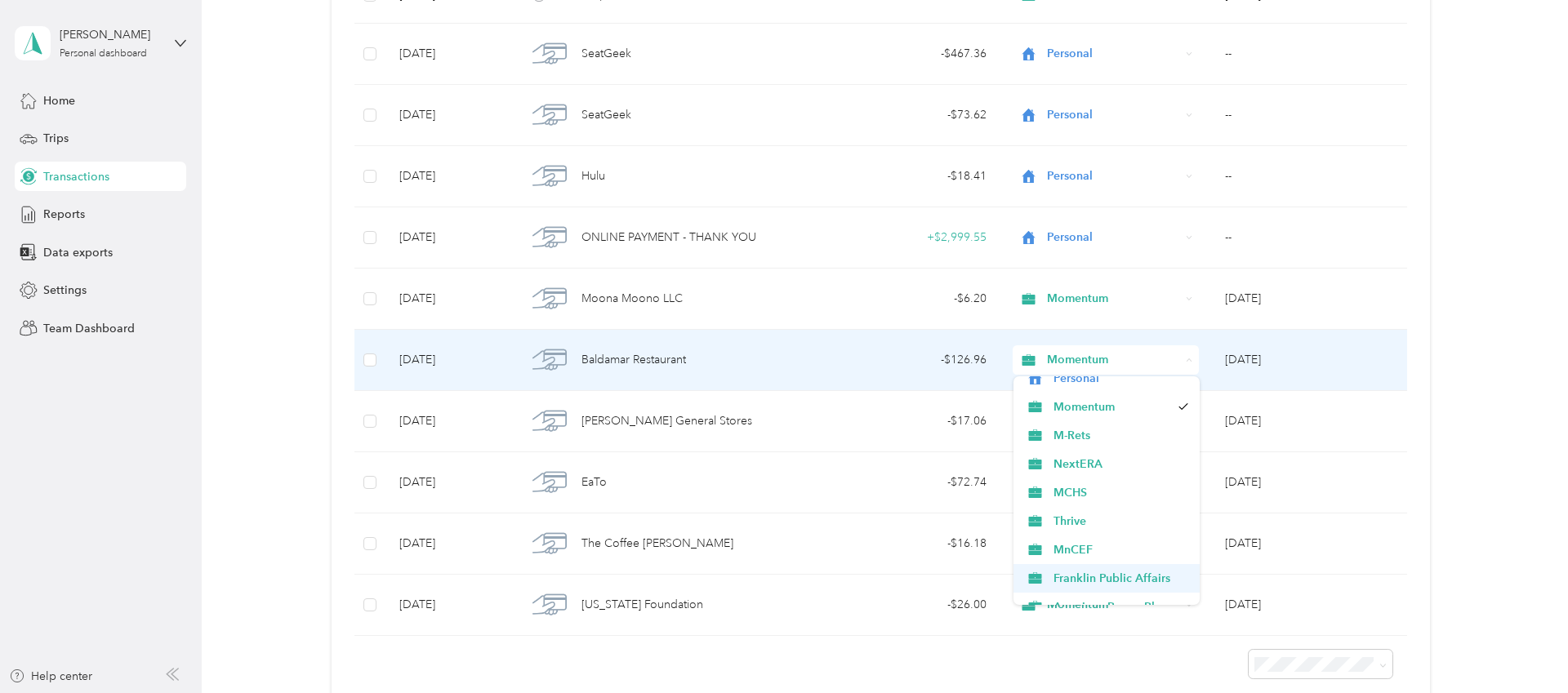
scroll to position [62, 0]
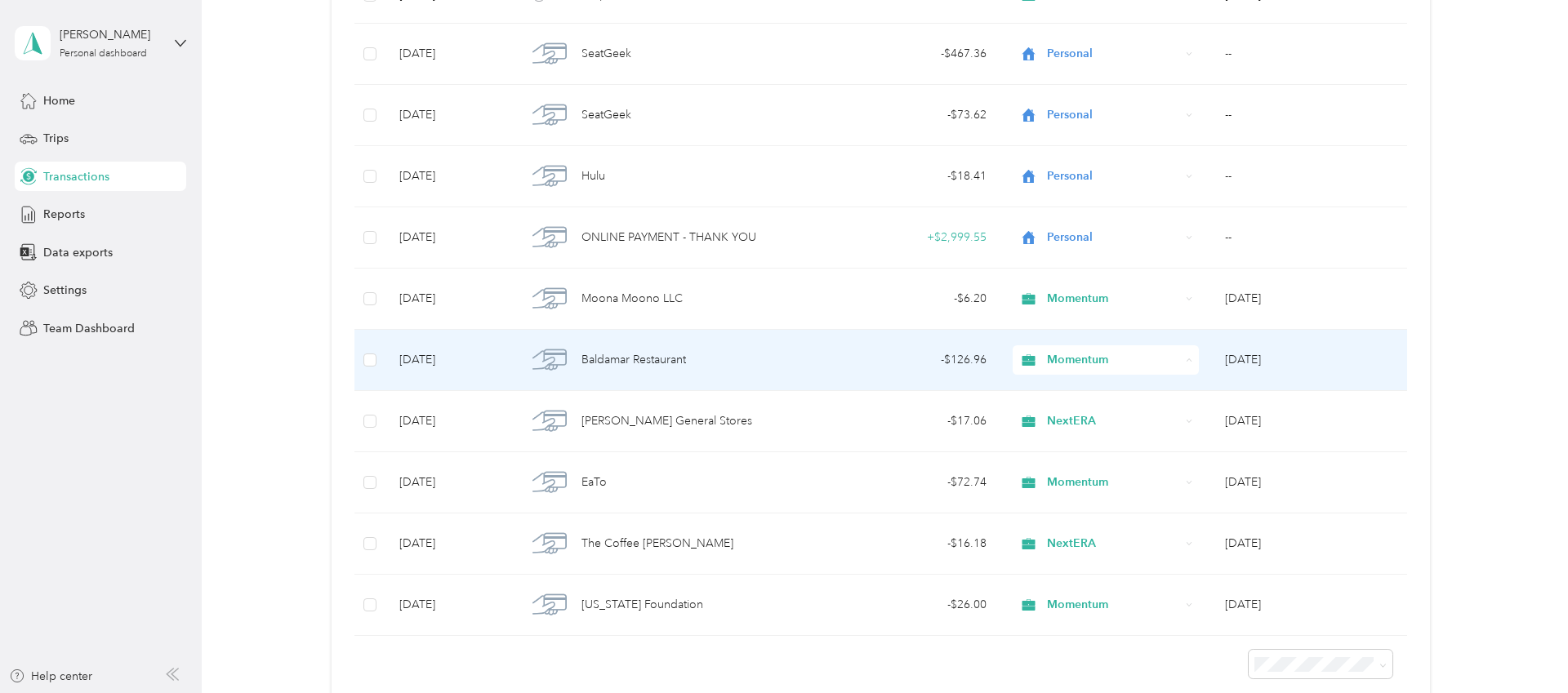
click at [1105, 468] on span "MCHS" at bounding box center [1120, 473] width 135 height 18
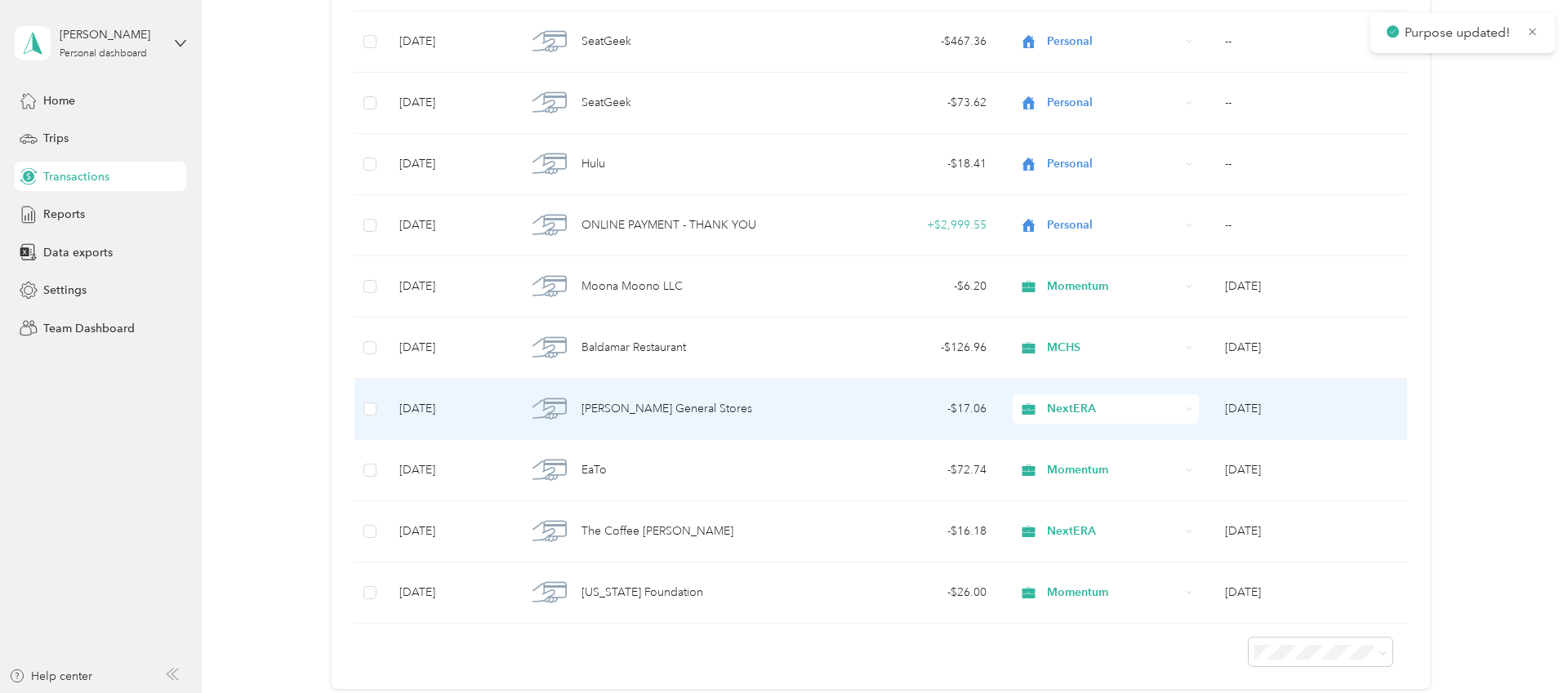
scroll to position [1469, 0]
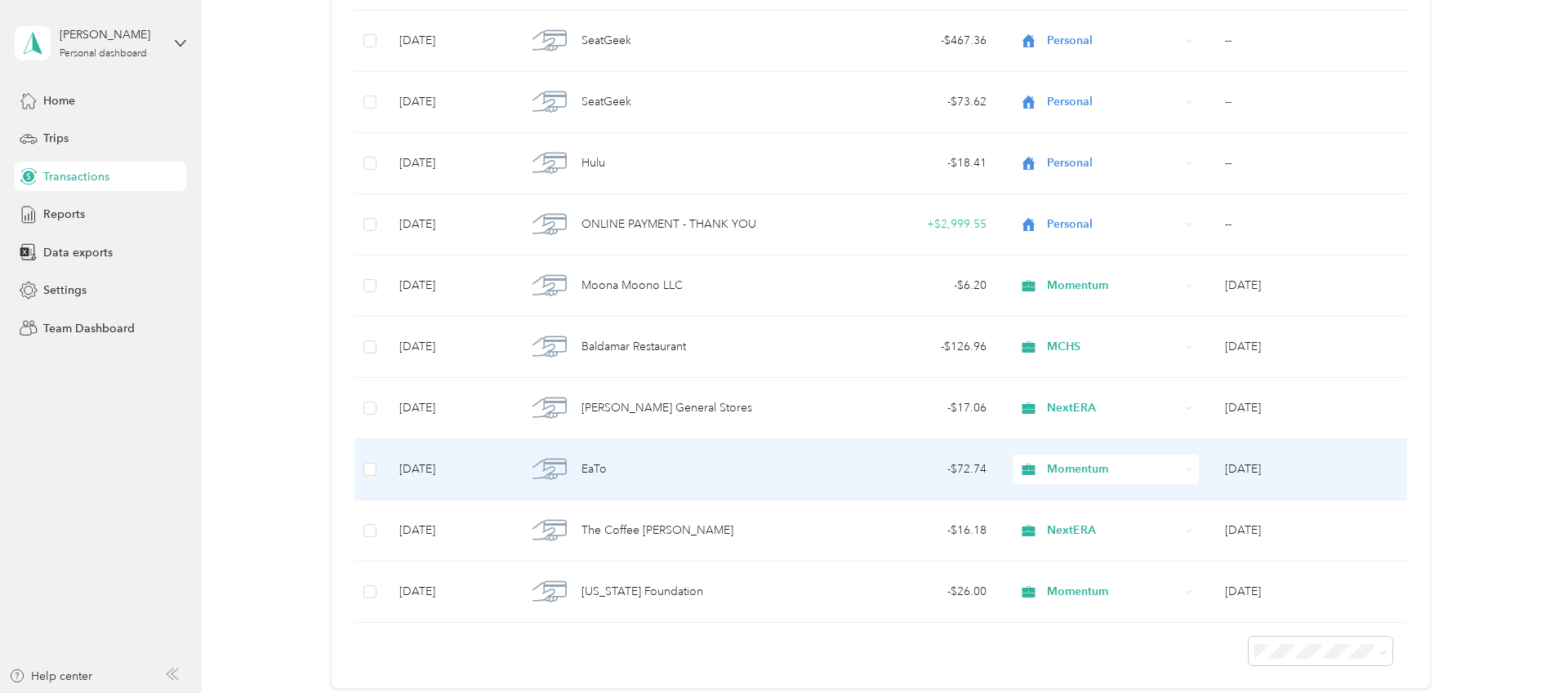
click at [1092, 461] on span "Momentum" at bounding box center [1113, 470] width 133 height 18
click at [1083, 383] on span "MCHS" at bounding box center [1120, 382] width 135 height 18
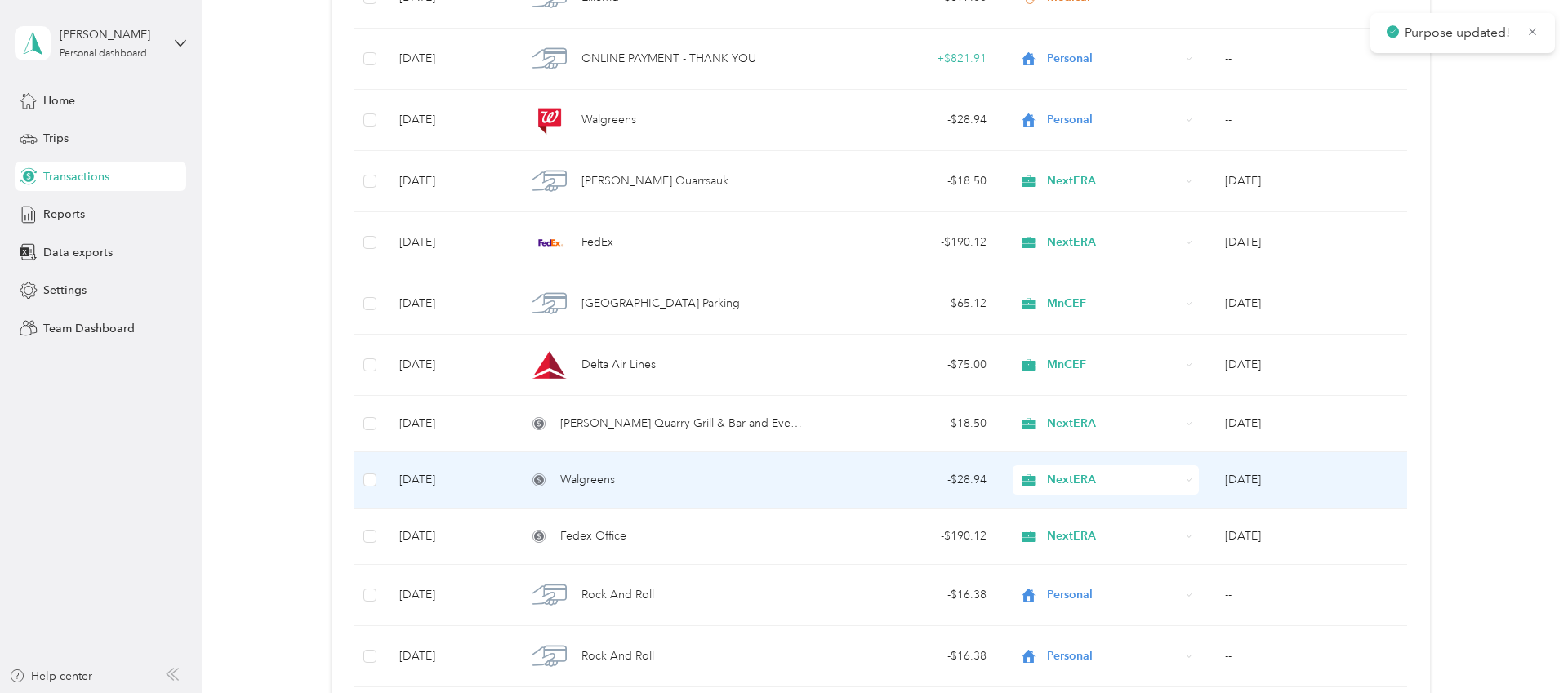
scroll to position [0, 0]
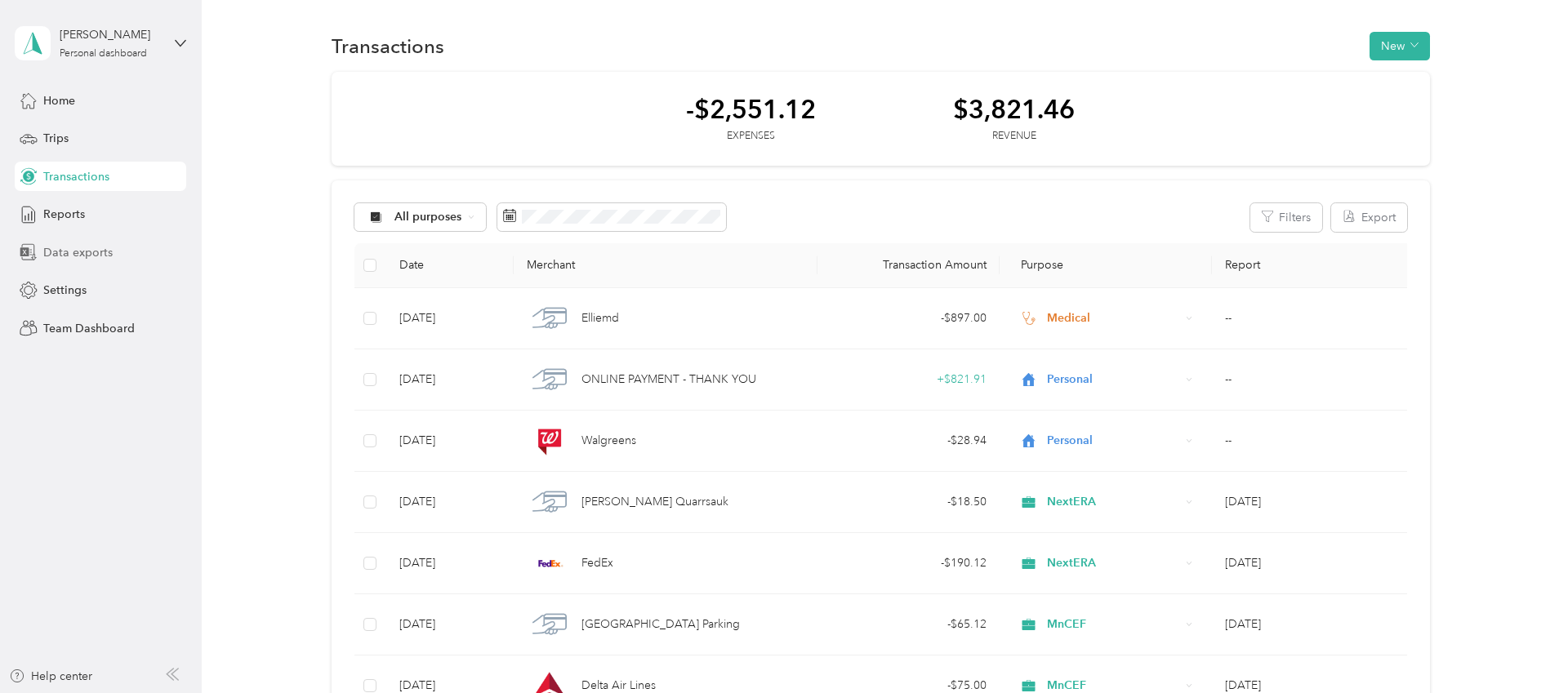
click at [85, 251] on span "Data exports" at bounding box center [77, 253] width 69 height 18
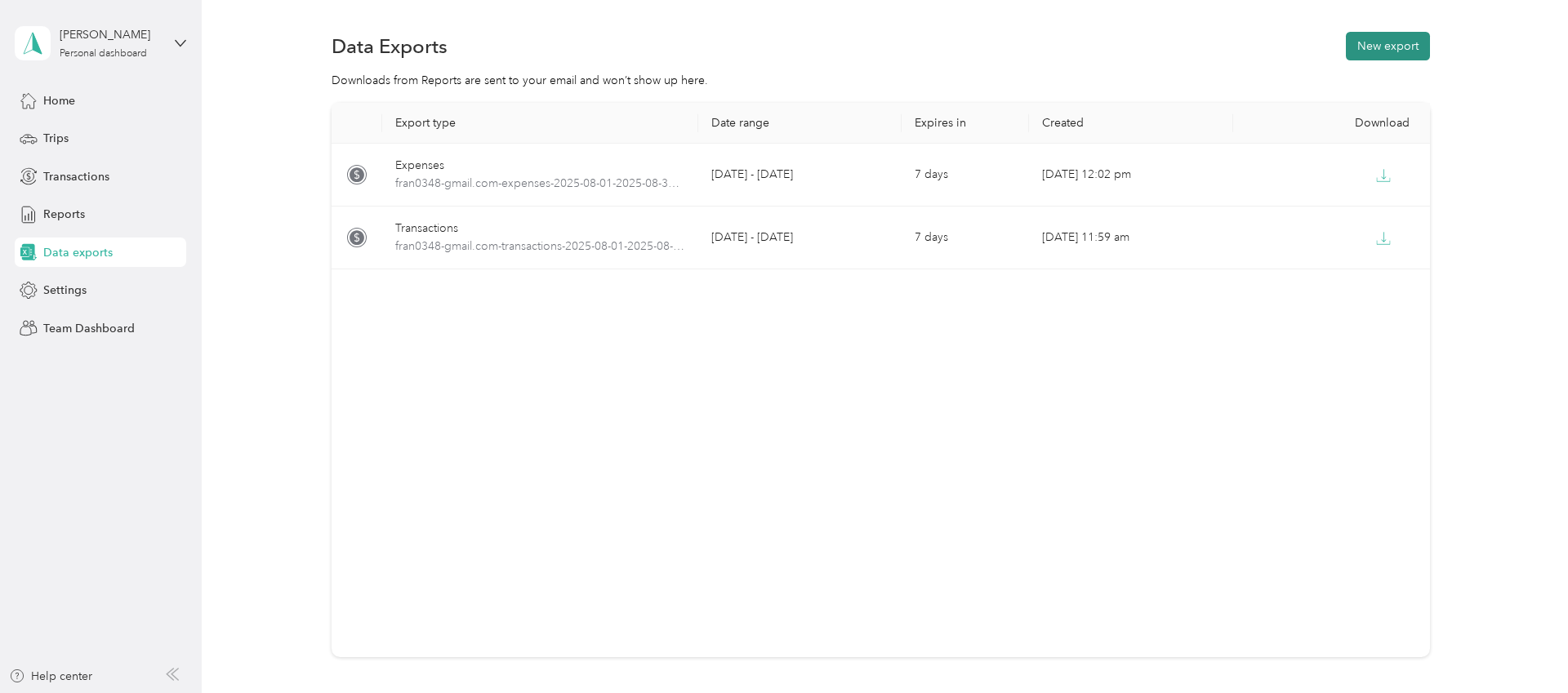
click at [1420, 40] on button "New export" at bounding box center [1389, 46] width 84 height 29
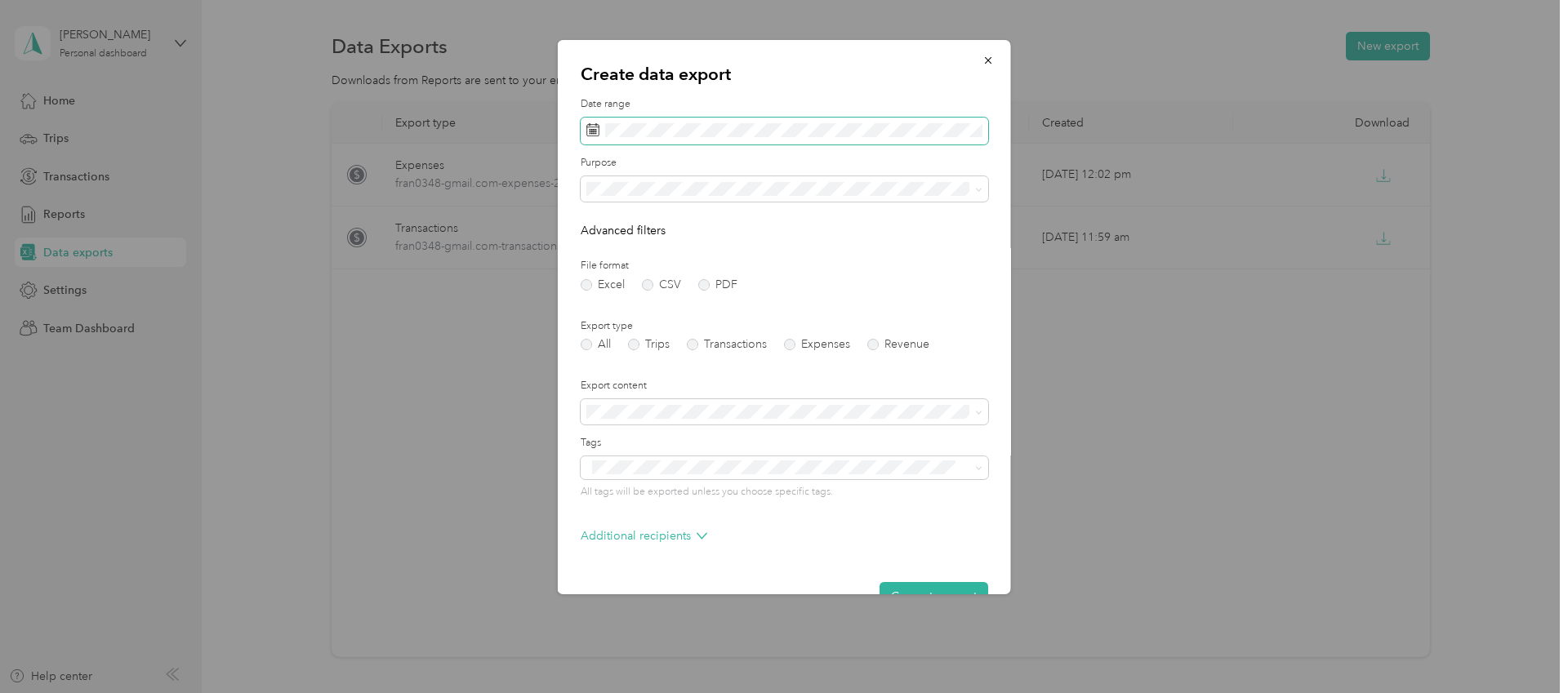
click at [762, 140] on span at bounding box center [784, 132] width 407 height 28
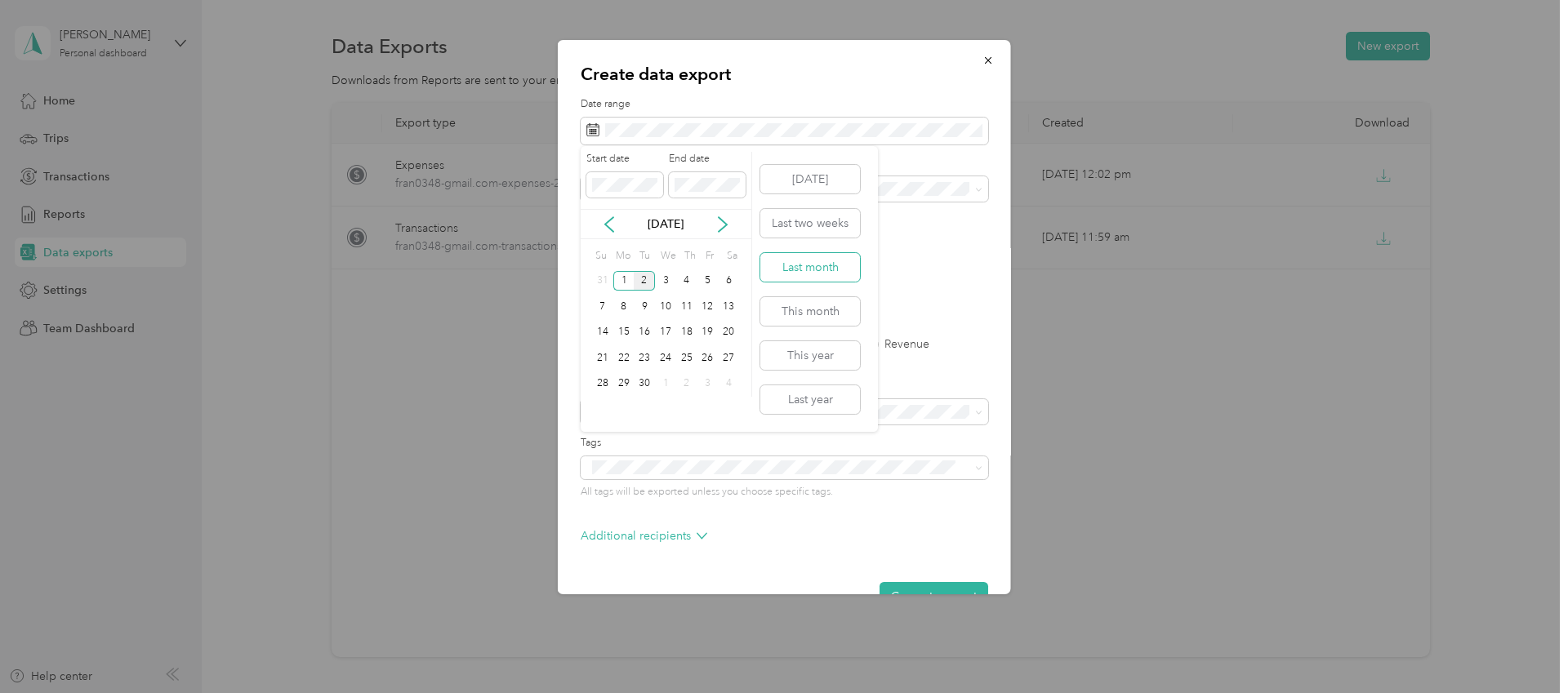
click at [810, 261] on button "Last month" at bounding box center [810, 267] width 99 height 29
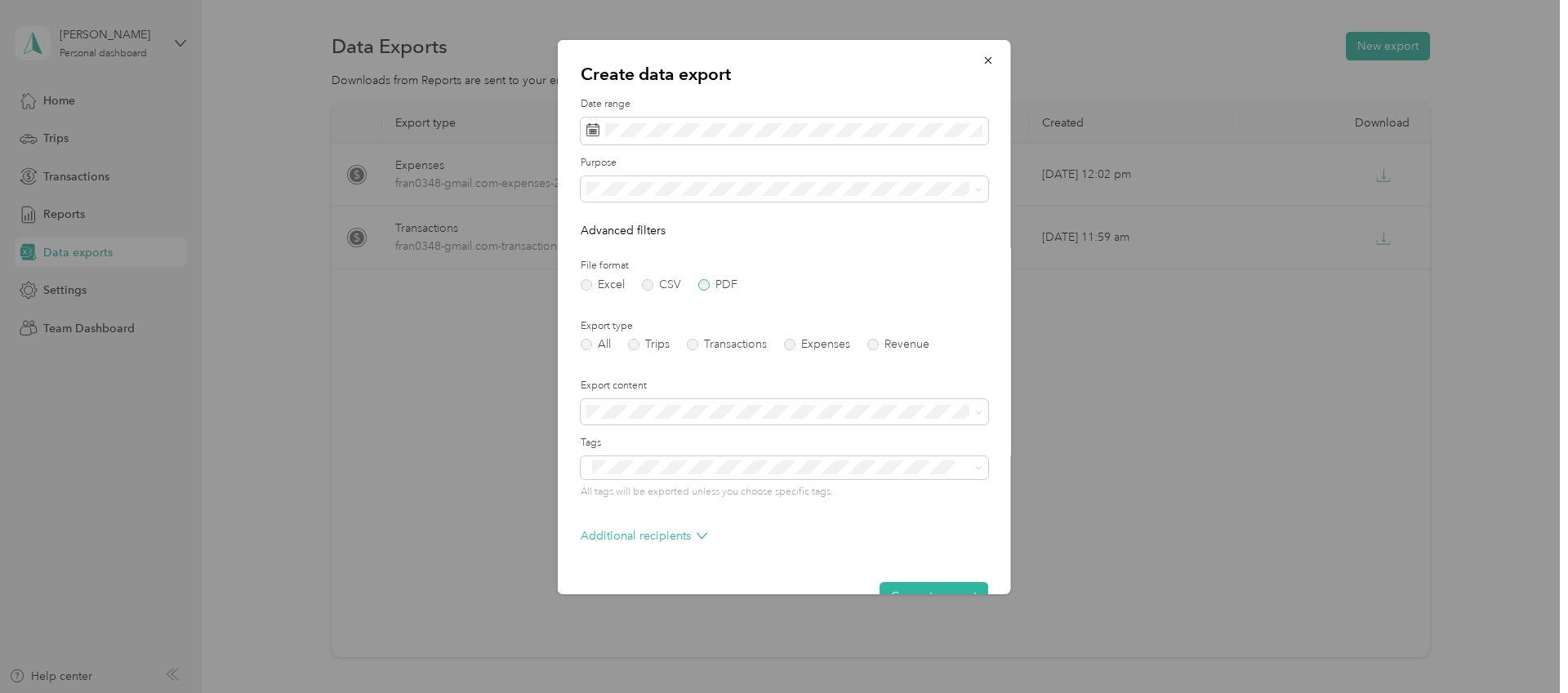
click at [708, 283] on label "PDF" at bounding box center [718, 285] width 40 height 11
click at [737, 346] on label "Transactions" at bounding box center [726, 344] width 80 height 11
click at [810, 340] on label "Expenses" at bounding box center [817, 344] width 66 height 11
click at [709, 199] on span at bounding box center [784, 190] width 407 height 26
click at [663, 381] on div "MCHS" at bounding box center [784, 389] width 384 height 18
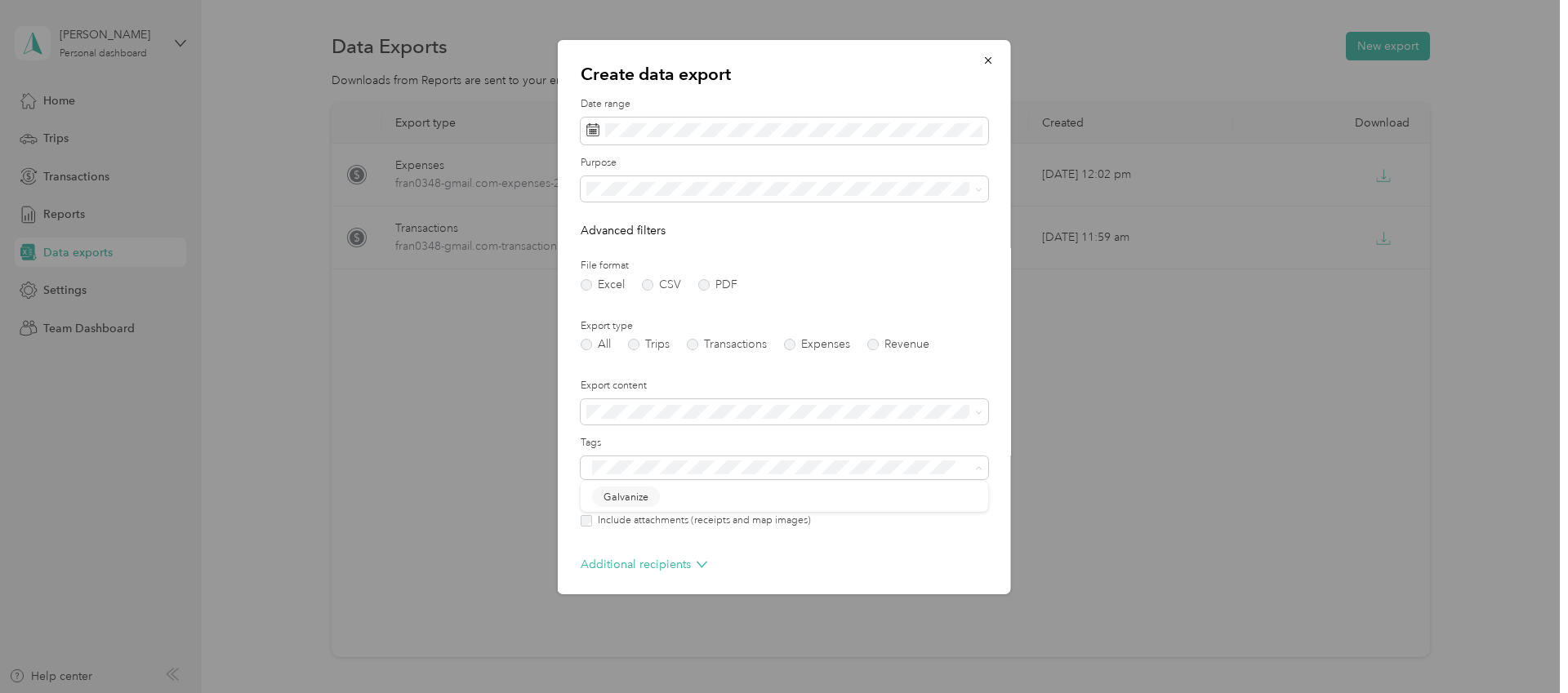
click at [590, 527] on div "Include attachments (receipts and map images)" at bounding box center [784, 521] width 407 height 15
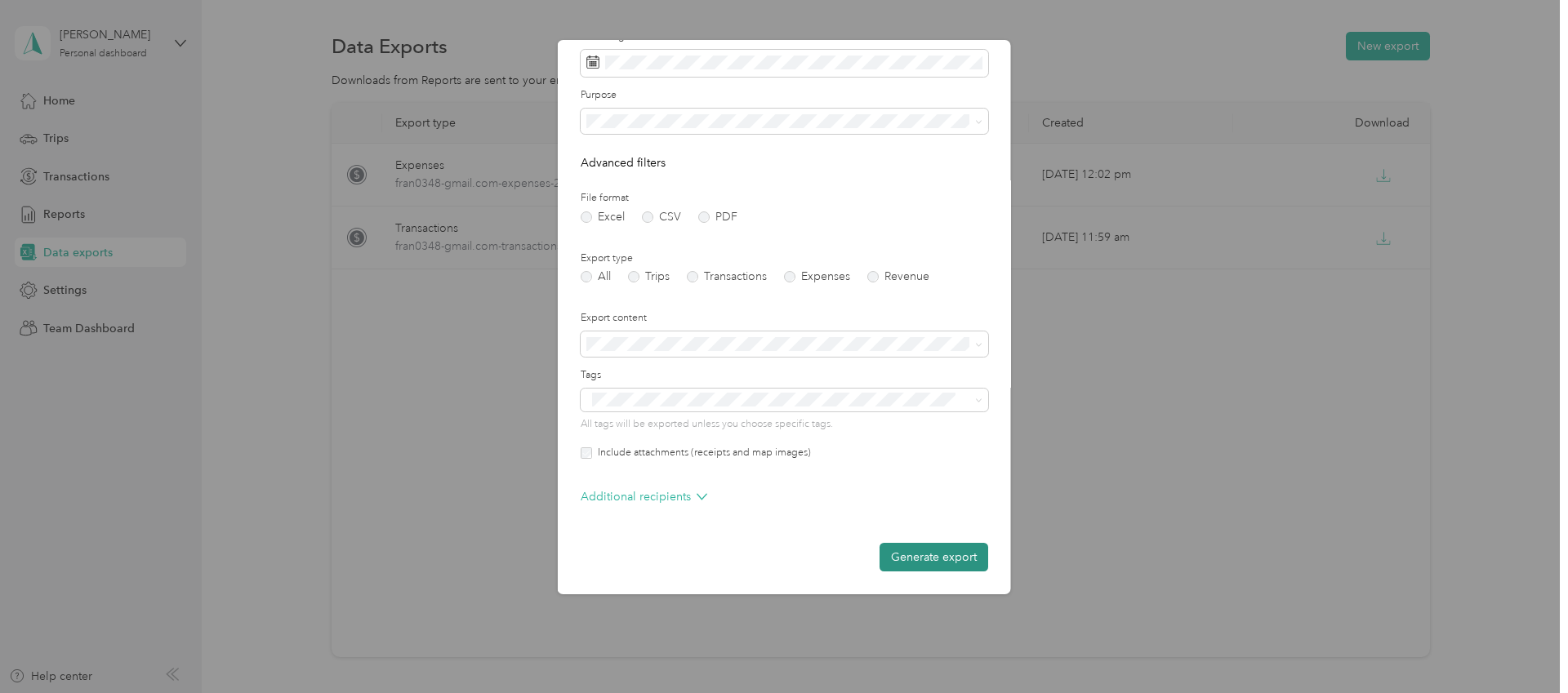
click at [922, 554] on button "Generate export" at bounding box center [934, 558] width 109 height 29
